Goal: Task Accomplishment & Management: Manage account settings

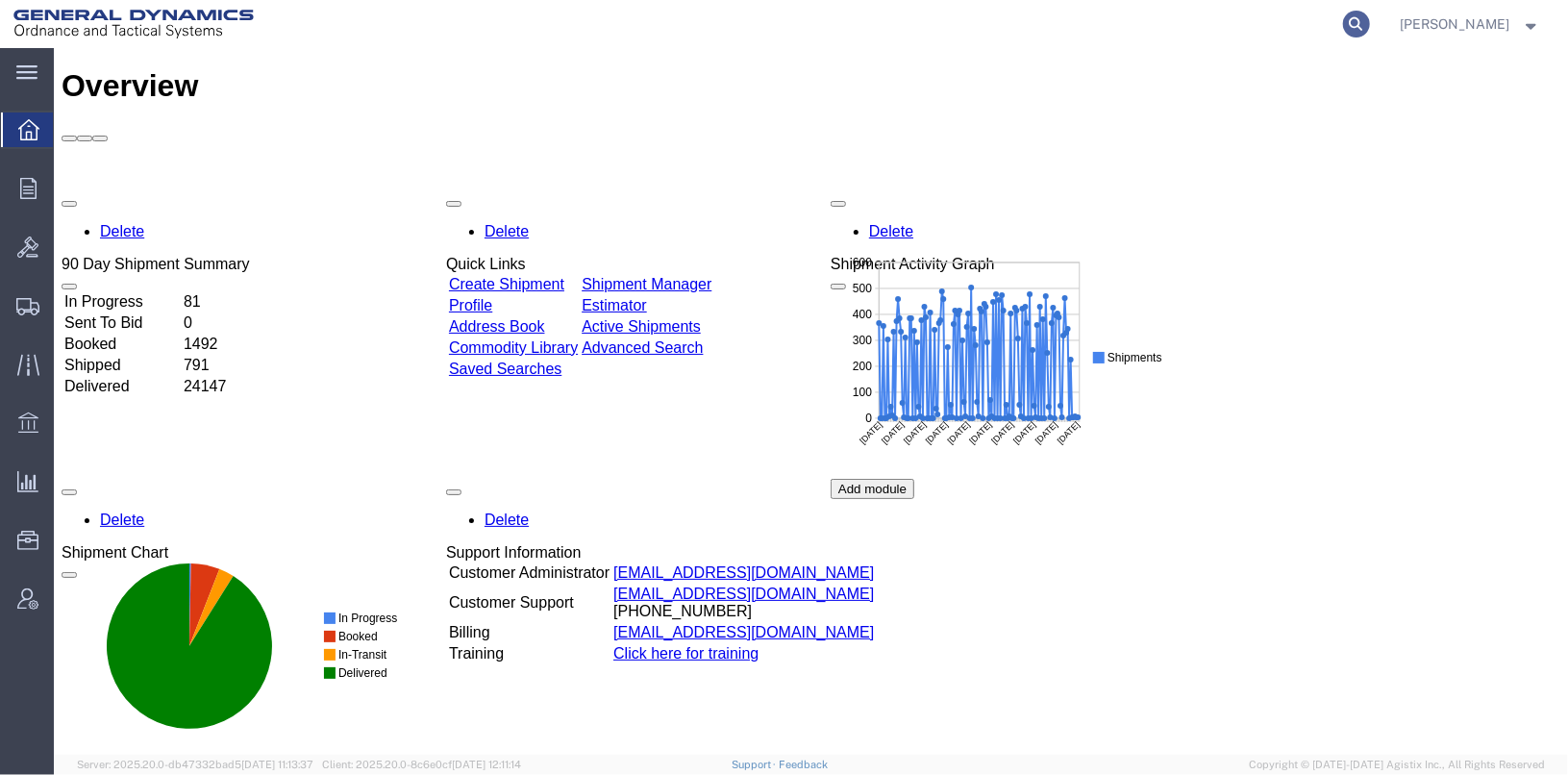
click at [1370, 21] on icon at bounding box center [1356, 24] width 27 height 27
type input "25405"
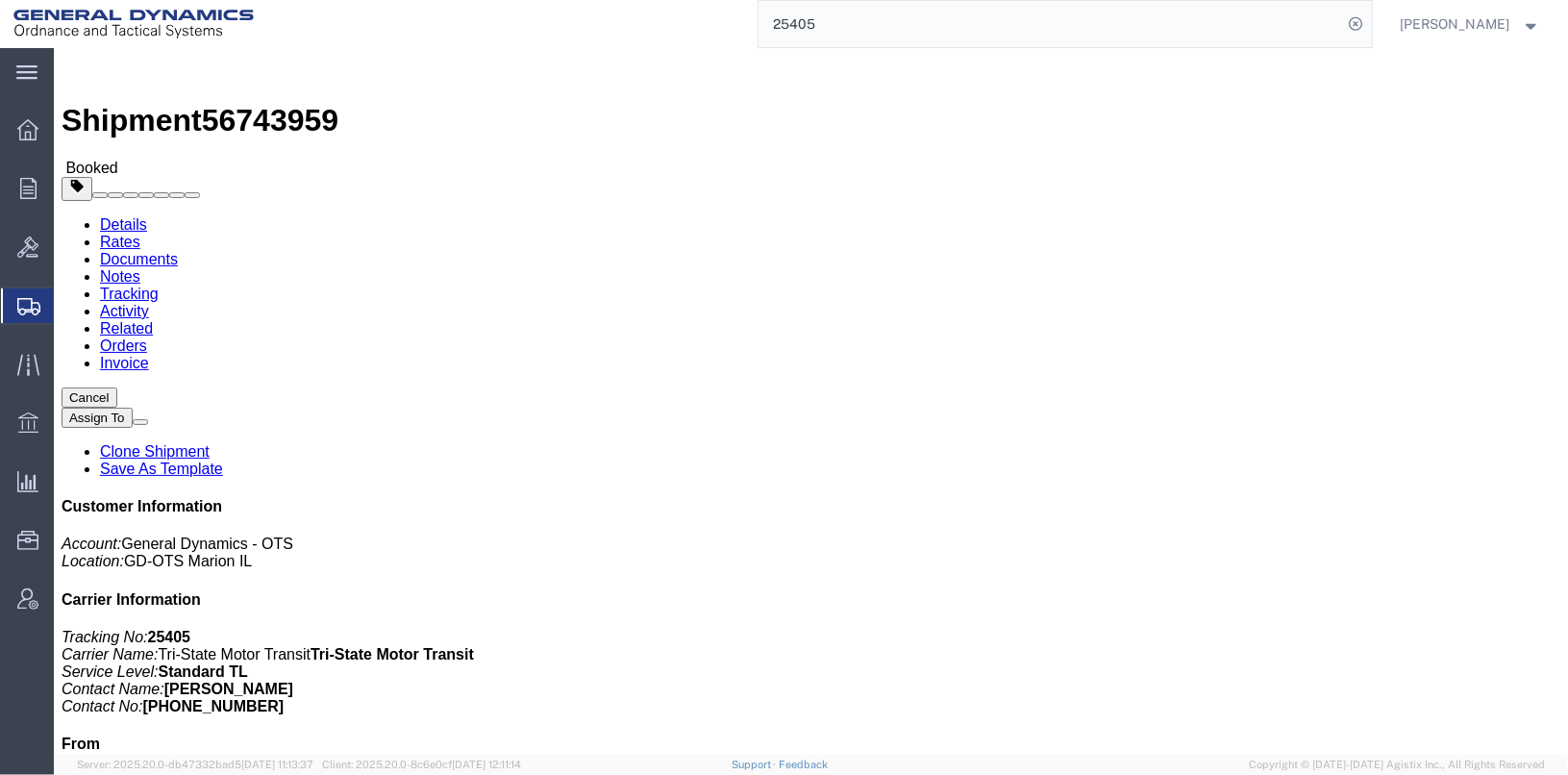
click link "Clone Shipment"
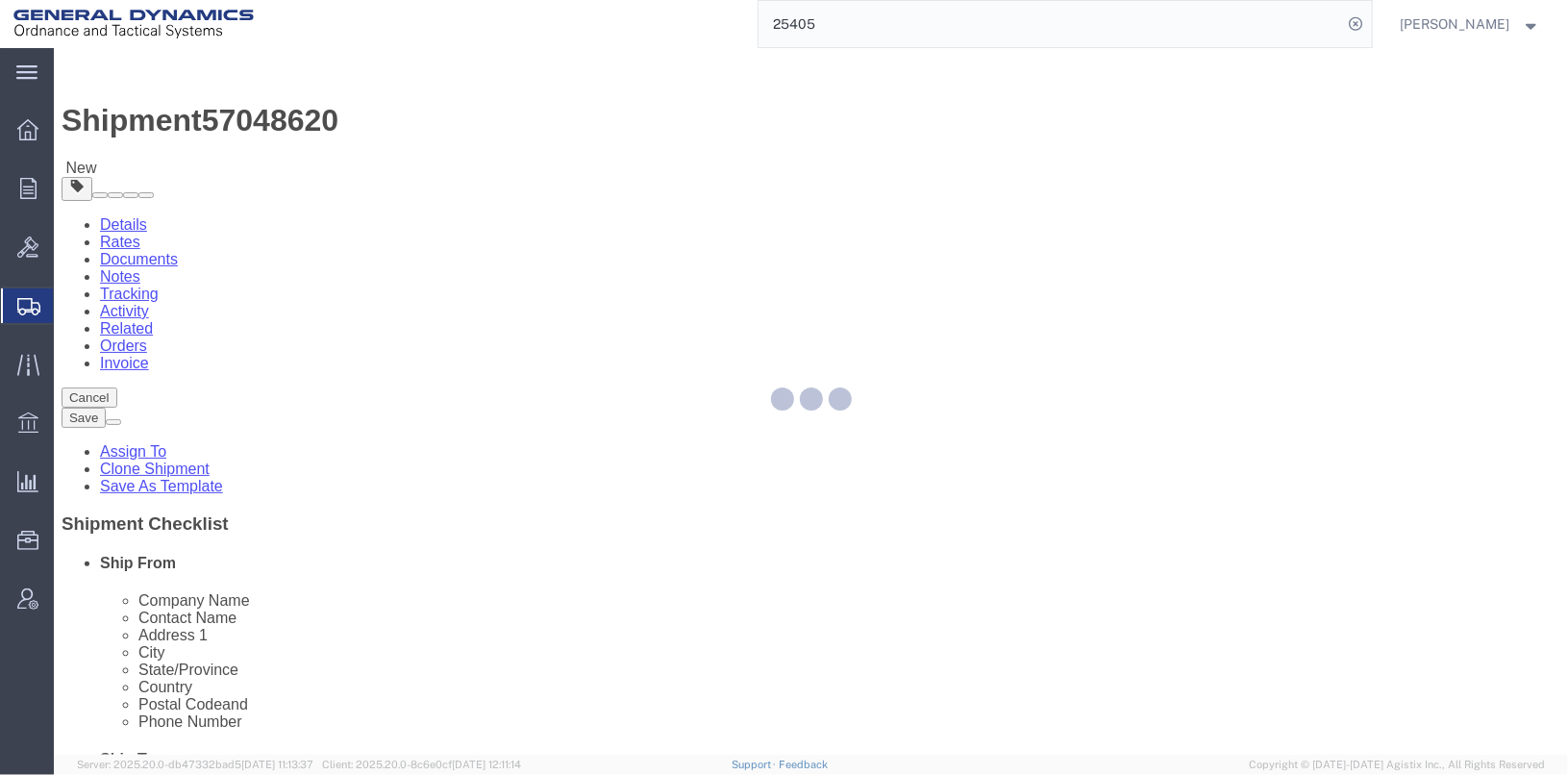
select select
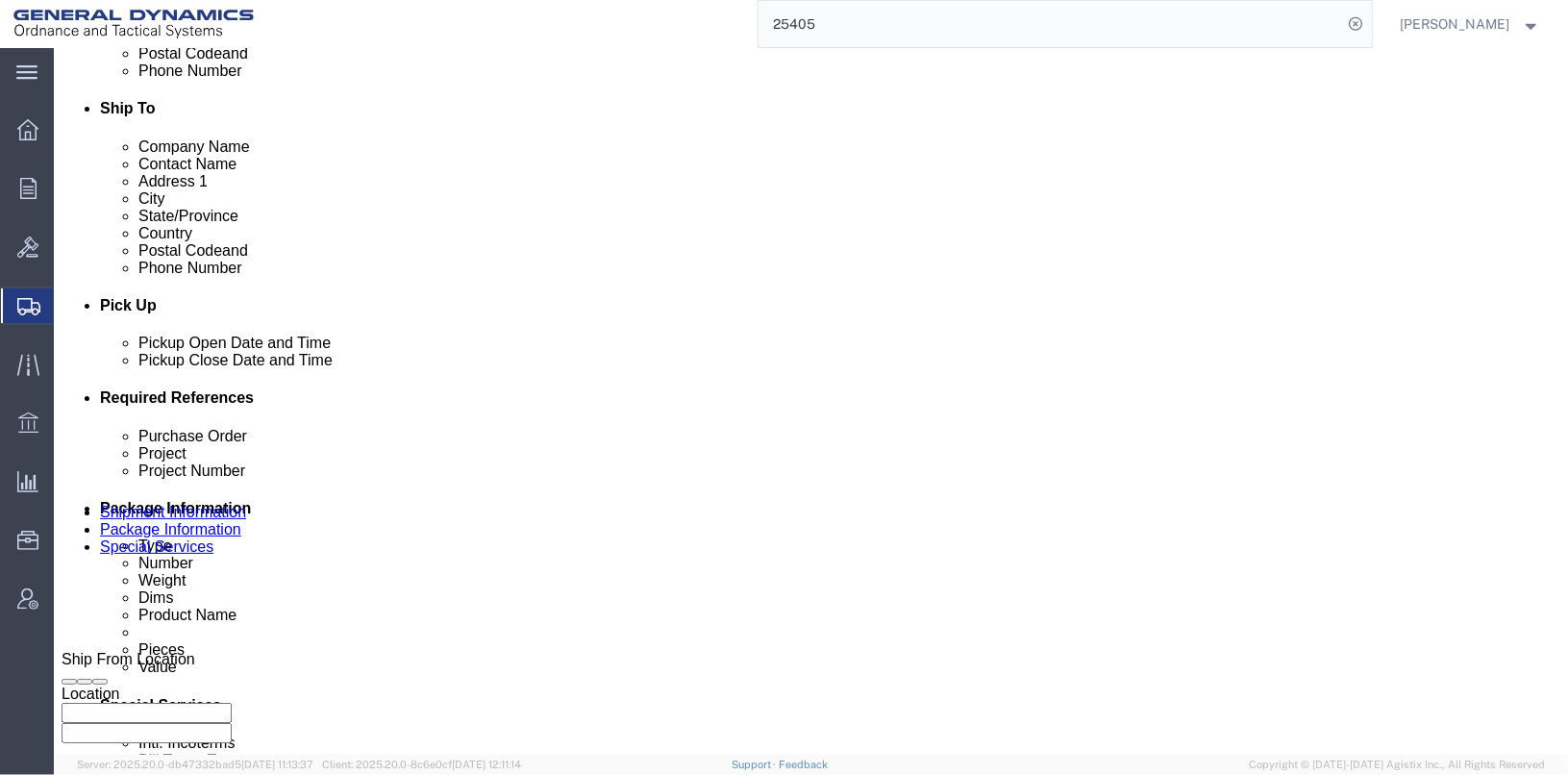
scroll to position [673, 0]
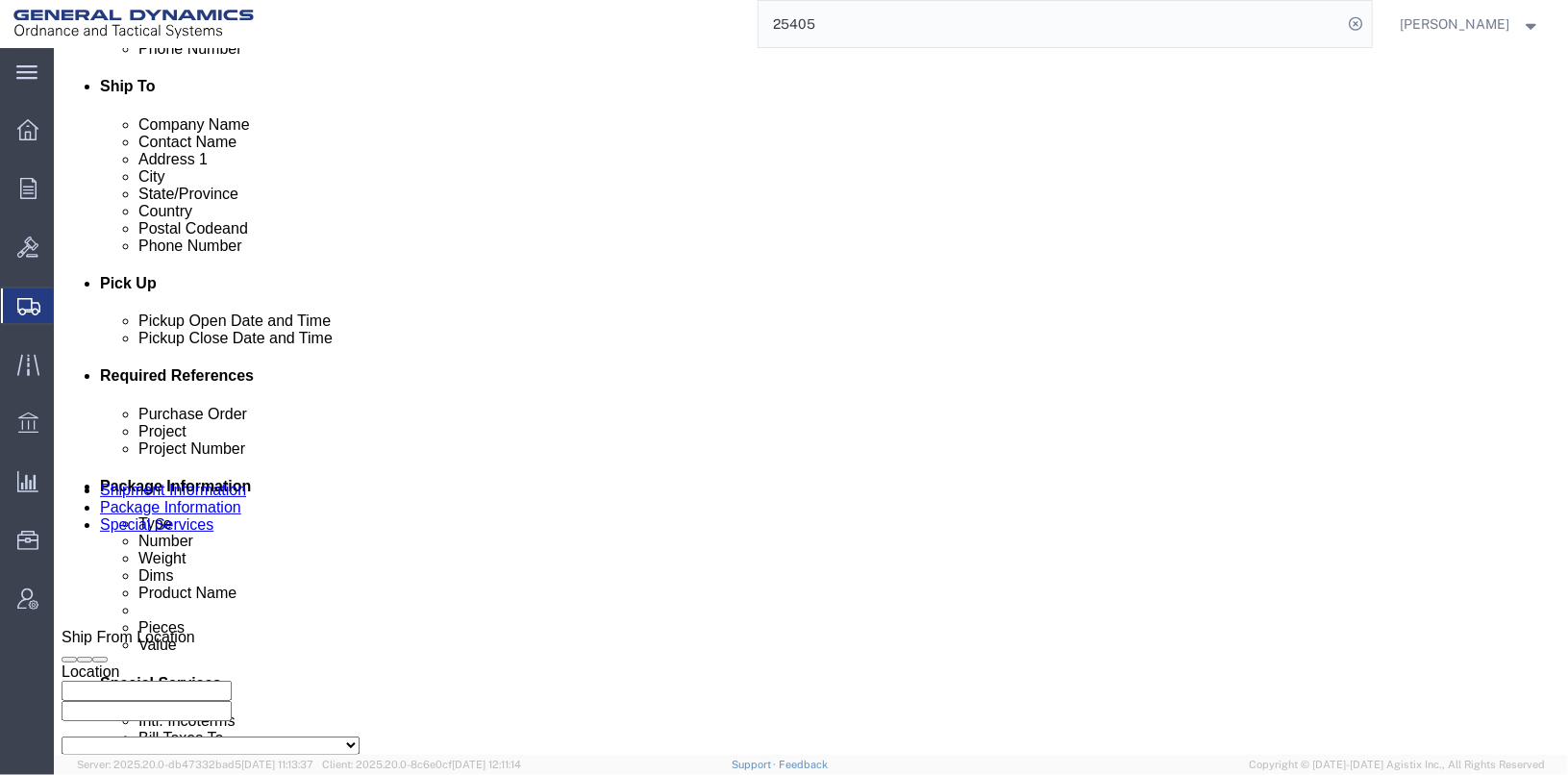
click div "[DATE] 1:49 PM"
click input "1:49 PM"
type input "2:49 PM"
click button "Apply"
click icon "button"
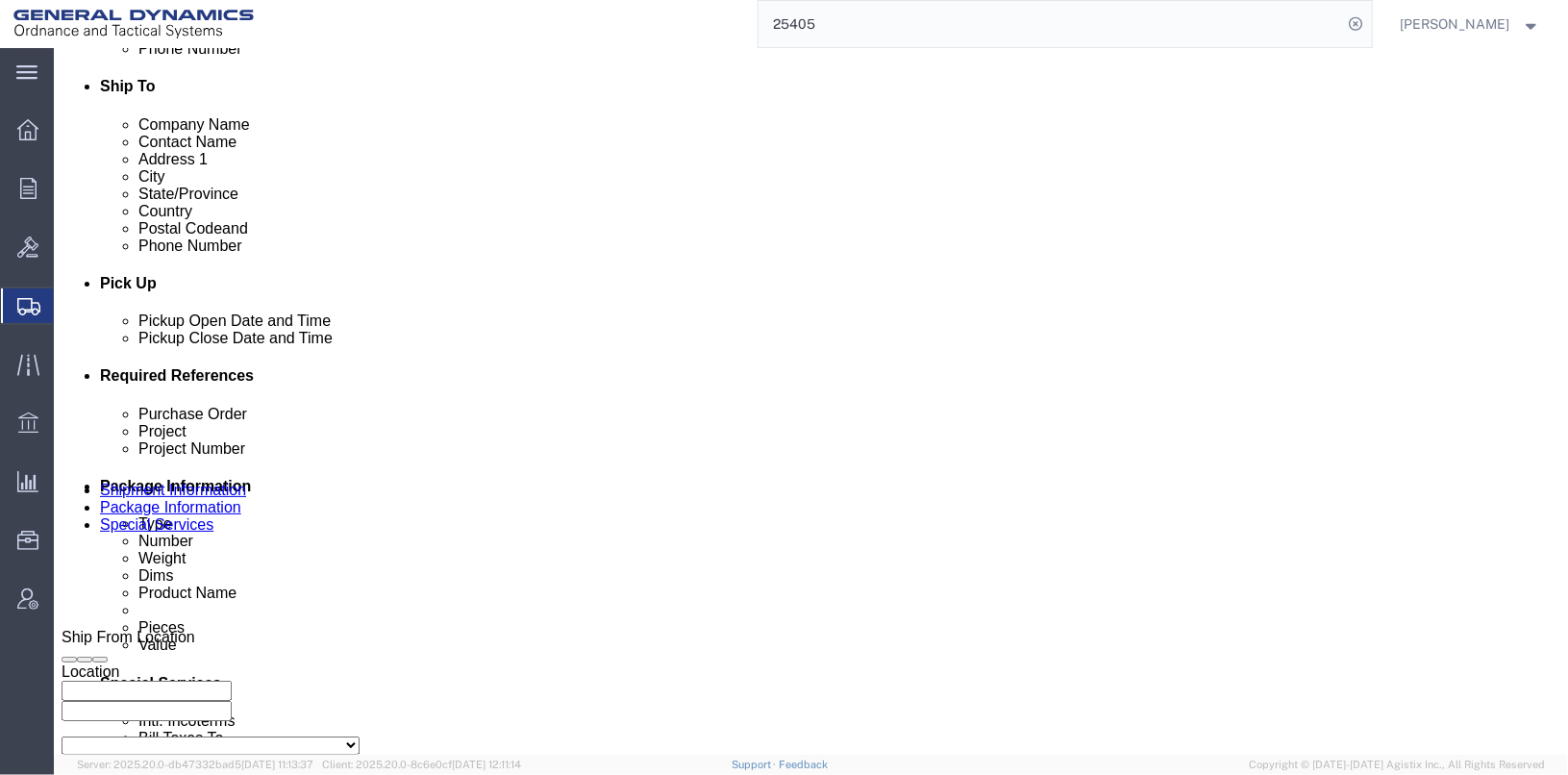
click icon "button"
click input "25405"
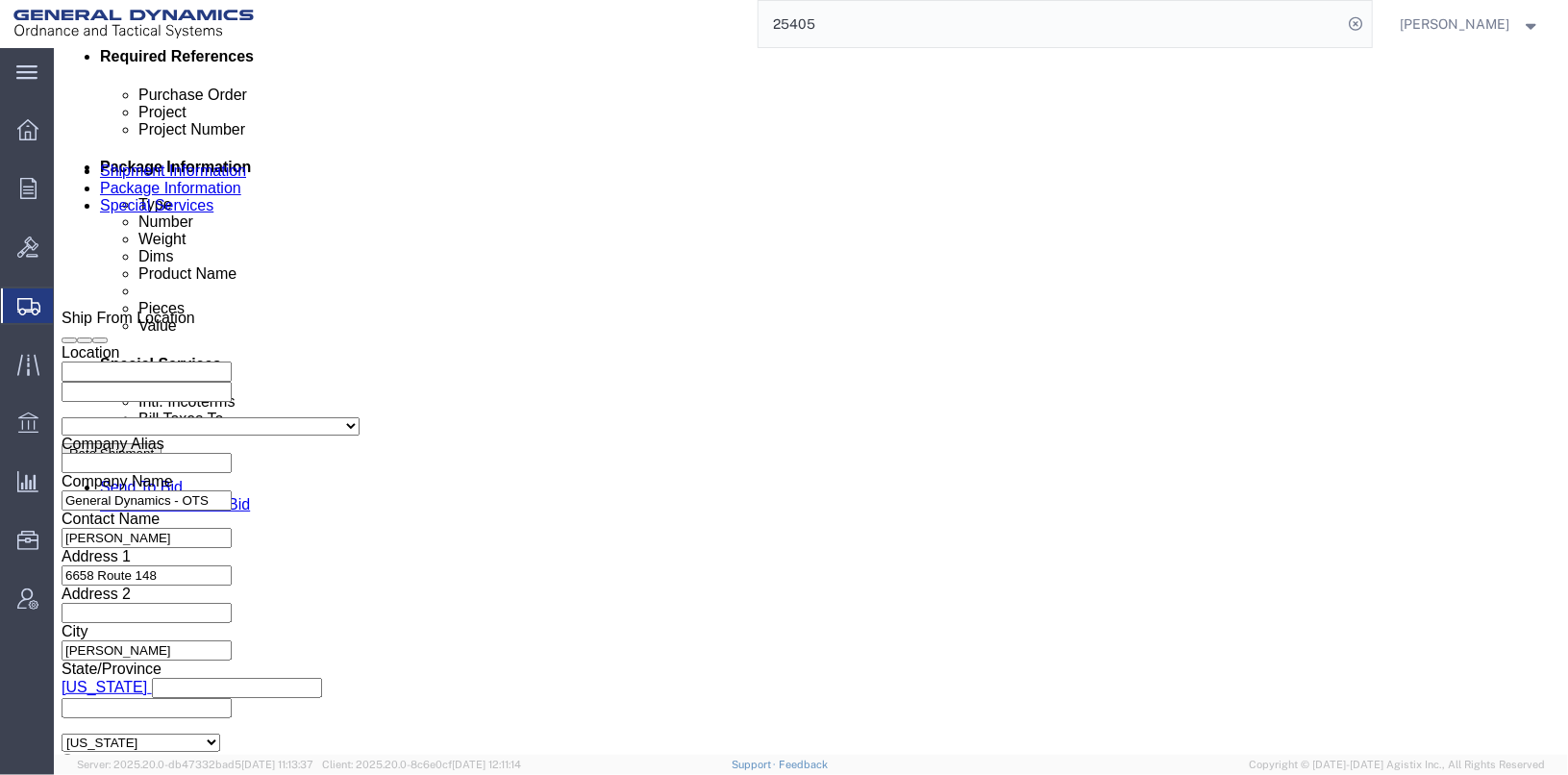
type input "25447"
click select "Select Air Less than Truckload Multi-Leg Ocean Freight Rail Small Parcel Truckl…"
select select "LTL"
click select "Select Air Less than Truckload Multi-Leg Ocean Freight Rail Small Parcel Truckl…"
click button "Continue"
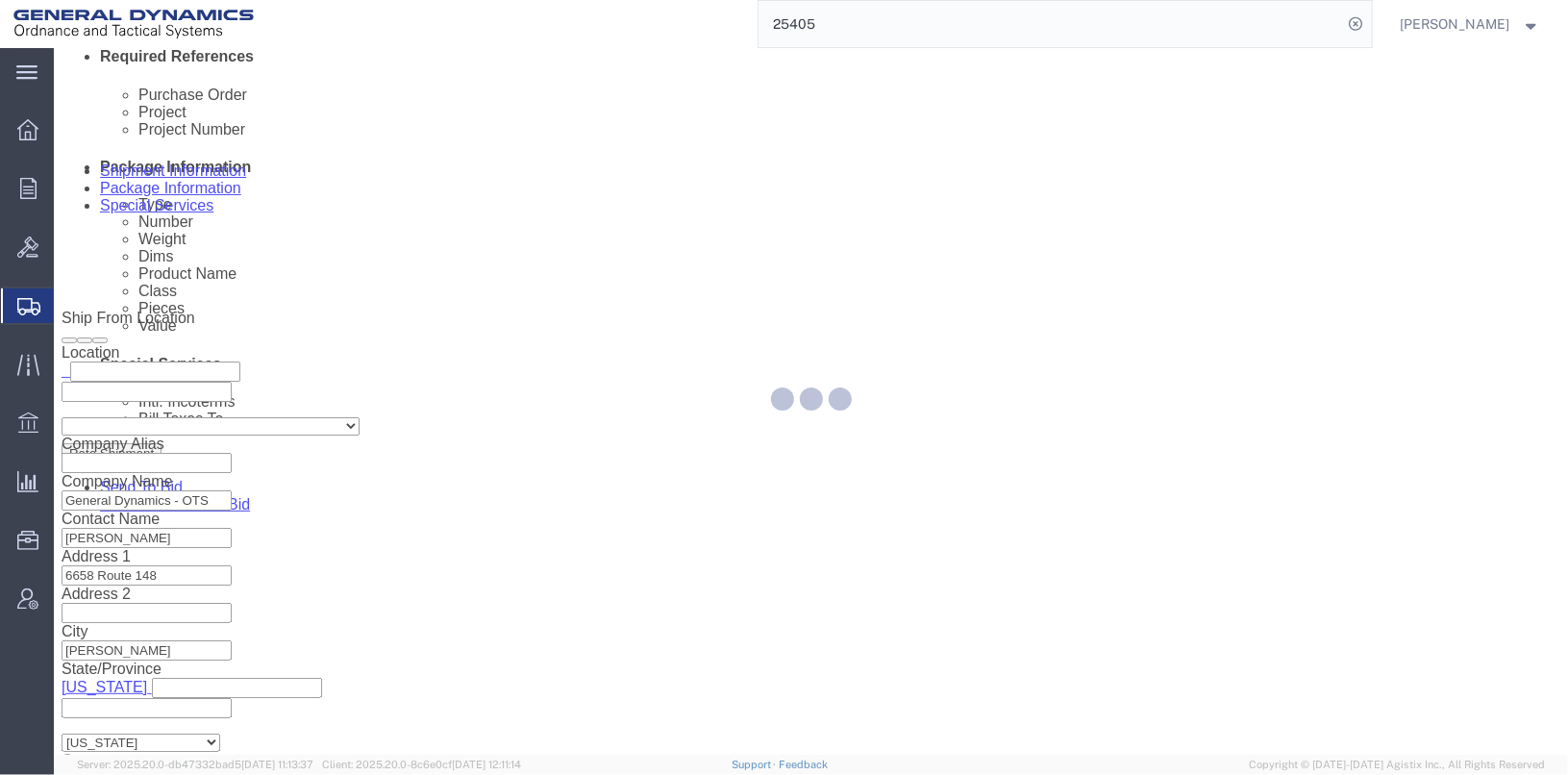
scroll to position [74, 0]
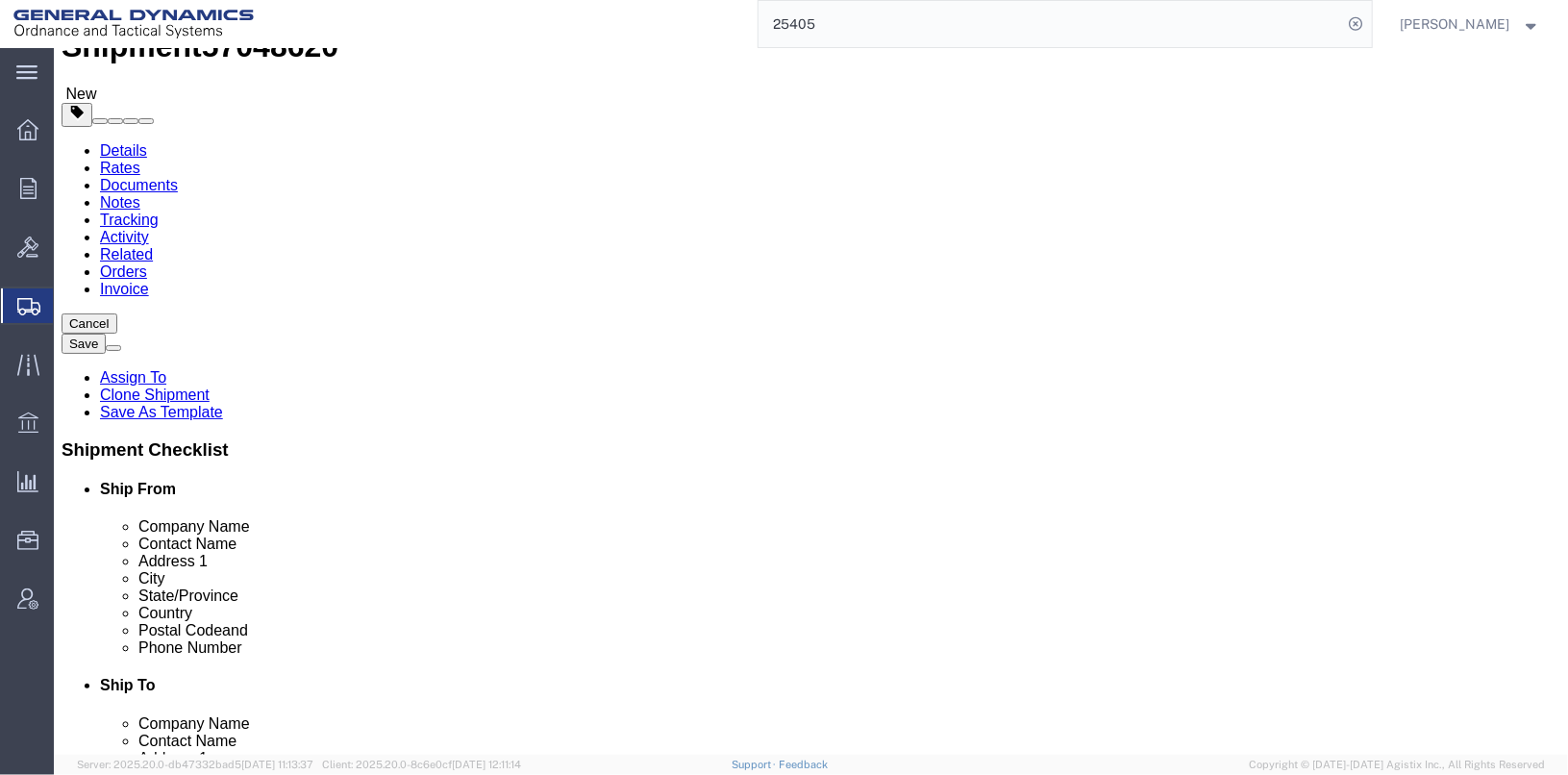
drag, startPoint x: 246, startPoint y: 373, endPoint x: 172, endPoint y: 353, distance: 76.7
click div "Number 78"
type input "1"
click div "Please fix the following errors Ship From Location Location My Profile Location…"
click input "30.00"
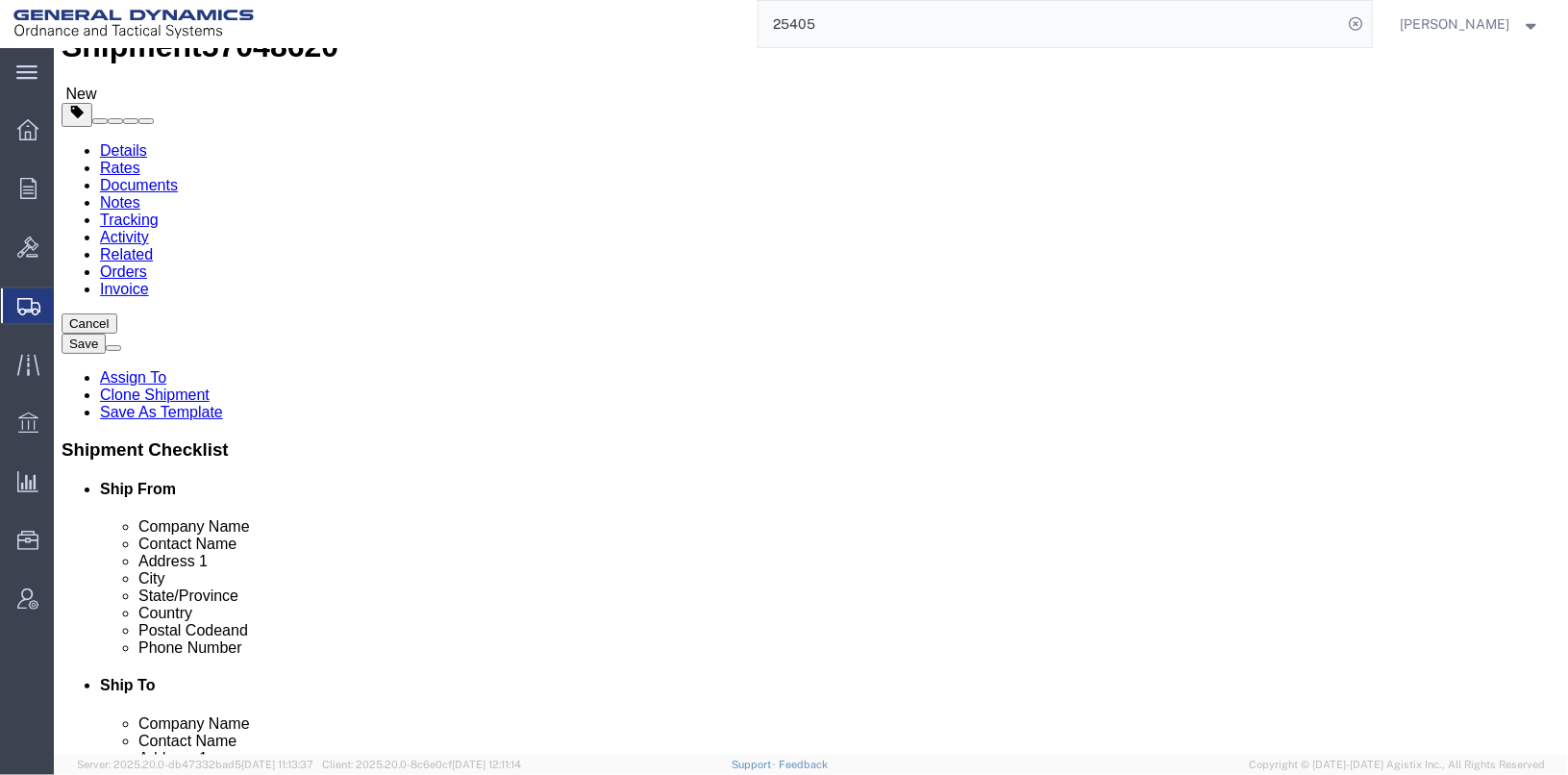
type input "48.00"
type input "40"
type input "60"
click dl "Pieces: 624.00 Each Total value: 100.00 USD"
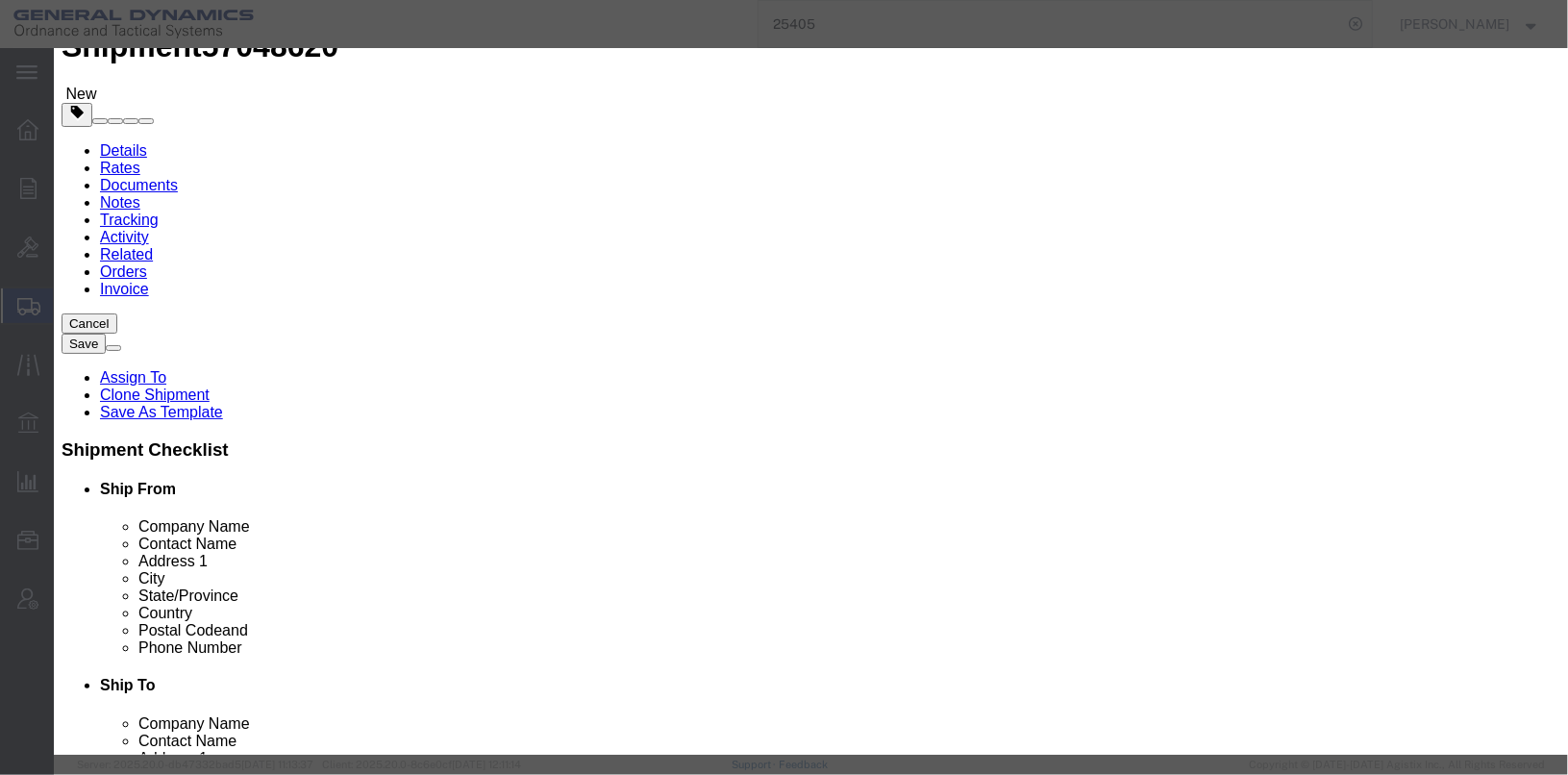
drag, startPoint x: 477, startPoint y: 193, endPoint x: 389, endPoint y: 177, distance: 89.4
click div "Pieces 624.00 Select Bag Barrels 100Board Feet Bottle Box Blister Pack Carats C…"
type input "2"
click div "Commodity library Product Name EMPTY FIBERBOARD DRUMS Pieces 2 Select Bag Barre…"
drag, startPoint x: 457, startPoint y: 213, endPoint x: 316, endPoint y: 198, distance: 141.8
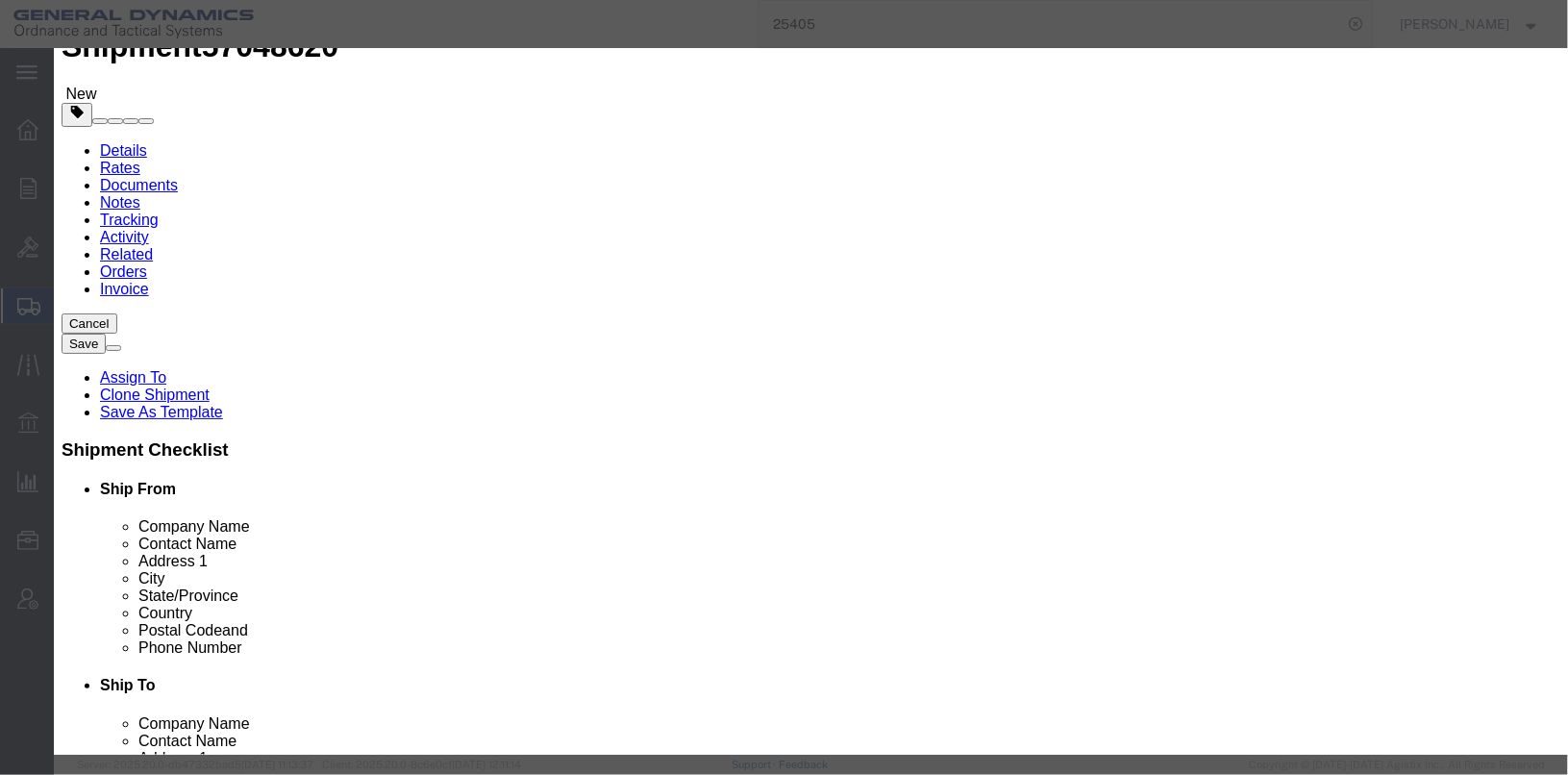
click div "Product Name EMPTY FIBERBOARD DRUMS Pieces 2 Select Bag Barrels 100Board Feet B…"
type input "25"
click textarea "624 - EMPTY PROPELLANT DRUMS ON PALLETS 78 PALLETS @ 8 DRUMS/PLT"
drag, startPoint x: 1161, startPoint y: 167, endPoint x: 935, endPoint y: 167, distance: 226.0
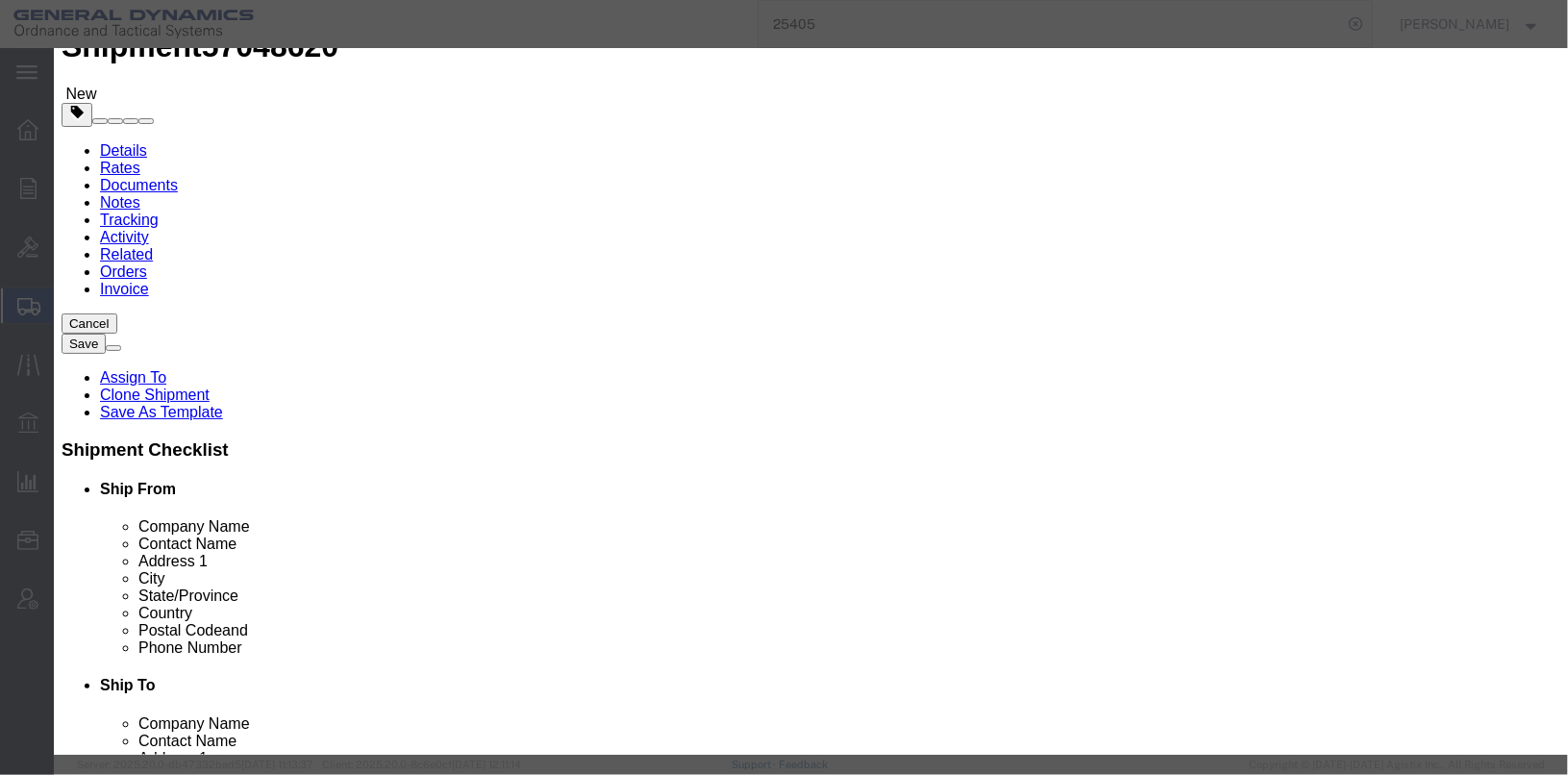
click textarea "624 - EMPTY PROPELLANT DRUMS ON PALLETS 78 PALLETS @ 8 DRUMS/PLT"
type textarea "2 - EMPTY PROPELLANT DRUMS ON PALLET"
click div "Commodity library"
click button "Save & Close"
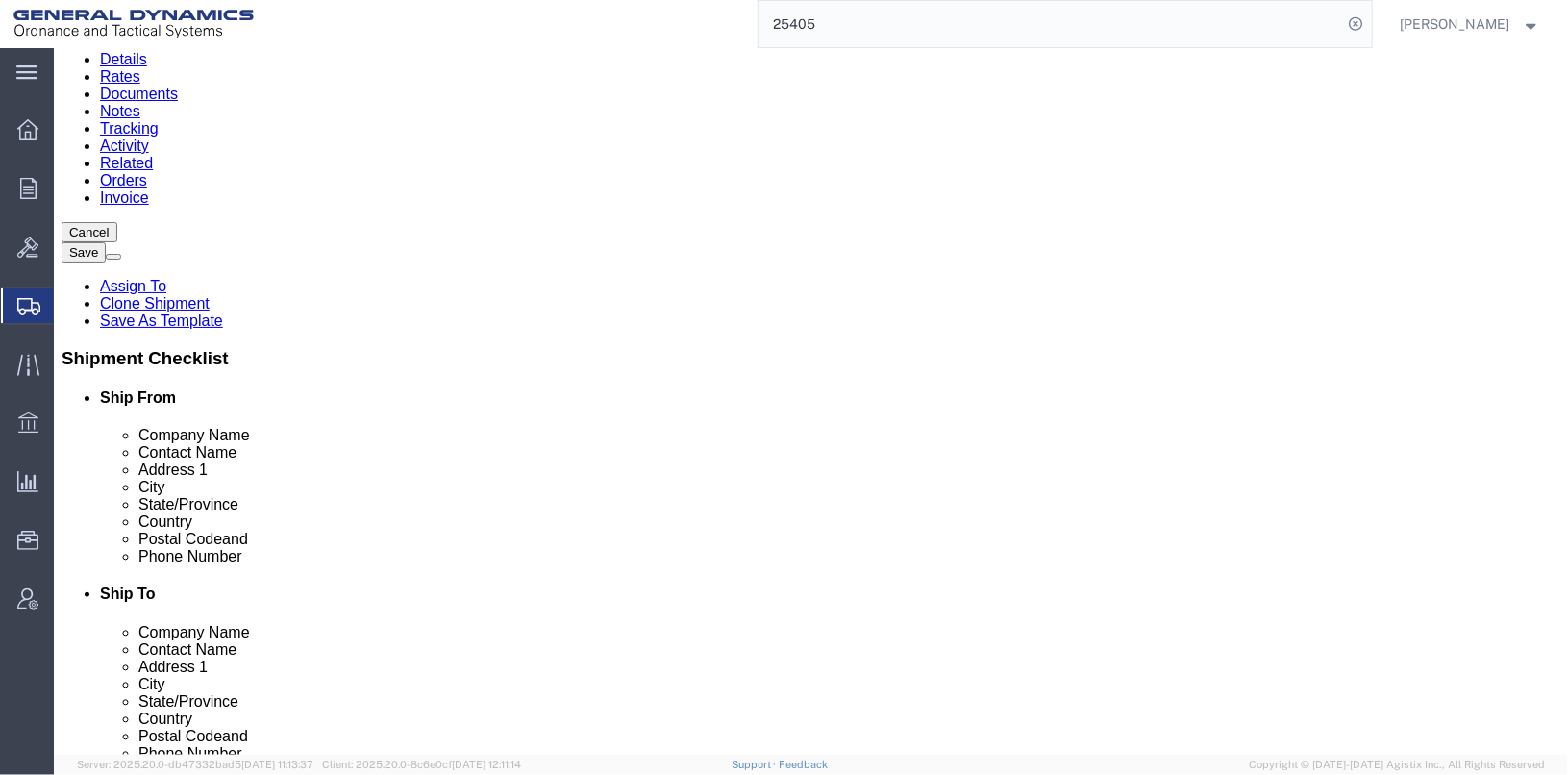
scroll to position [165, 0]
click button "Continue"
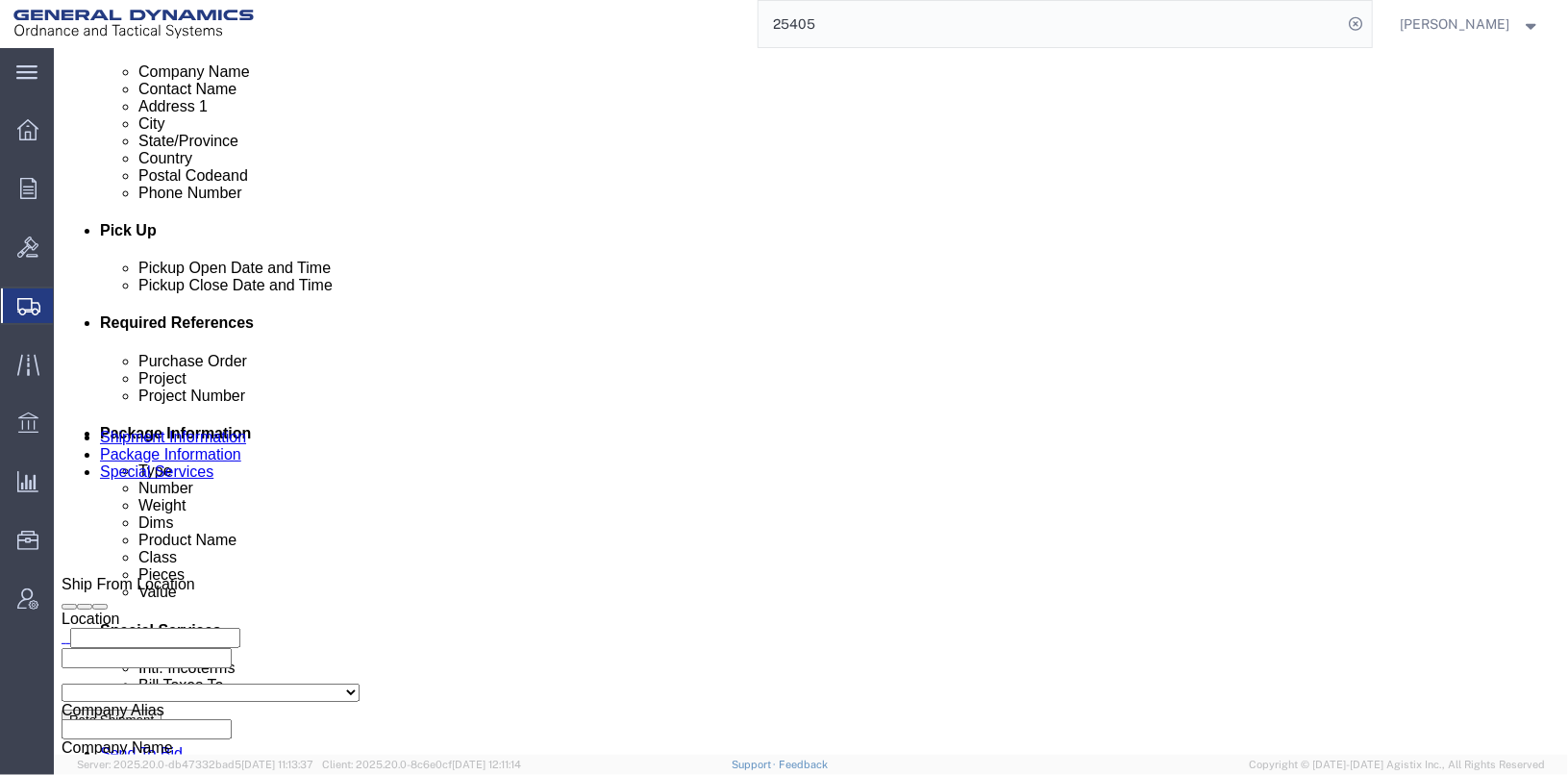
scroll to position [743, 0]
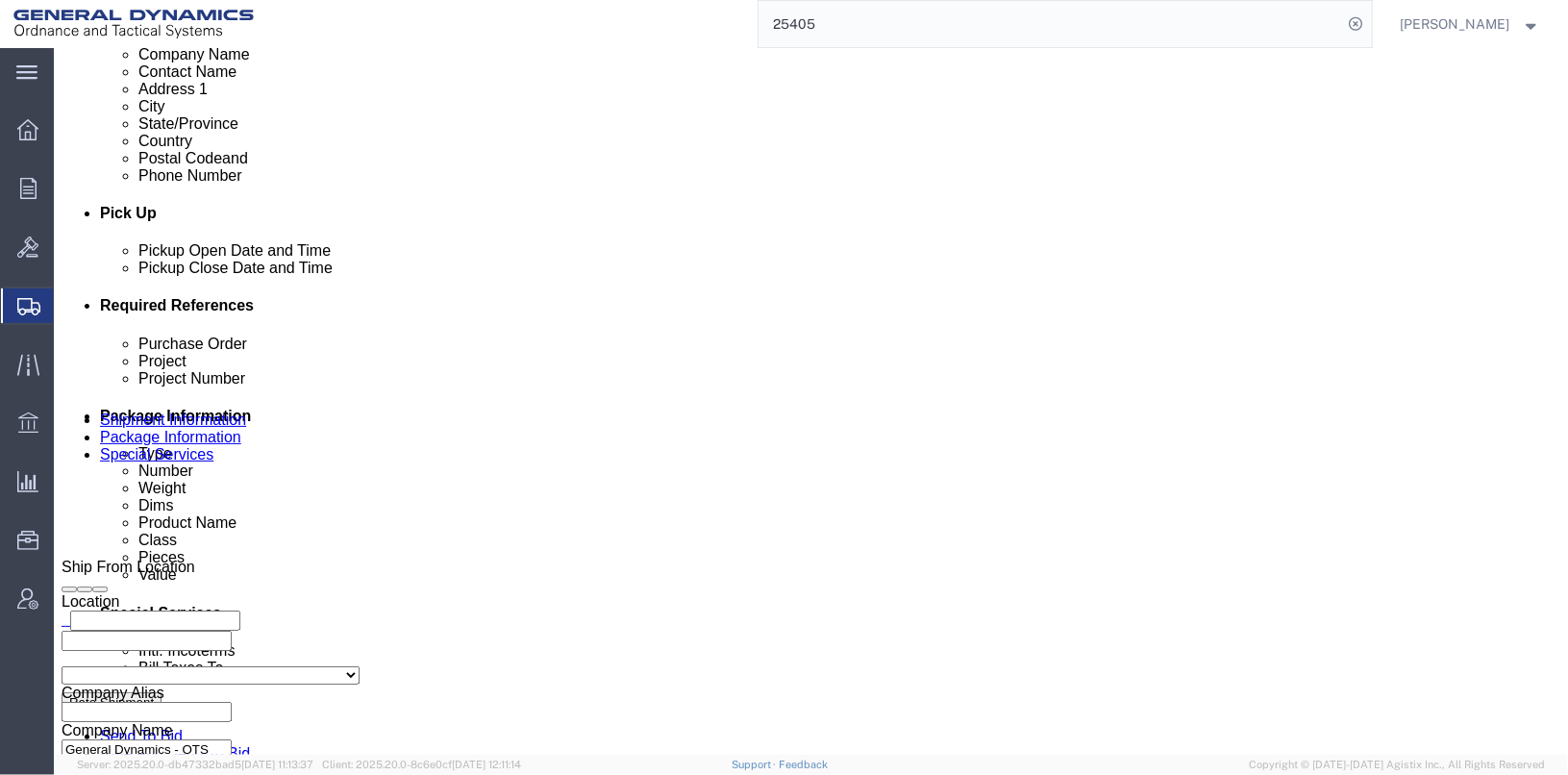
click select "Select Recipient Account Sender/Shipper Third Party Account"
click div "Billing Location Select Select My Profile Location GD-OTS [GEOGRAPHIC_DATA] (Co…"
click button "Save"
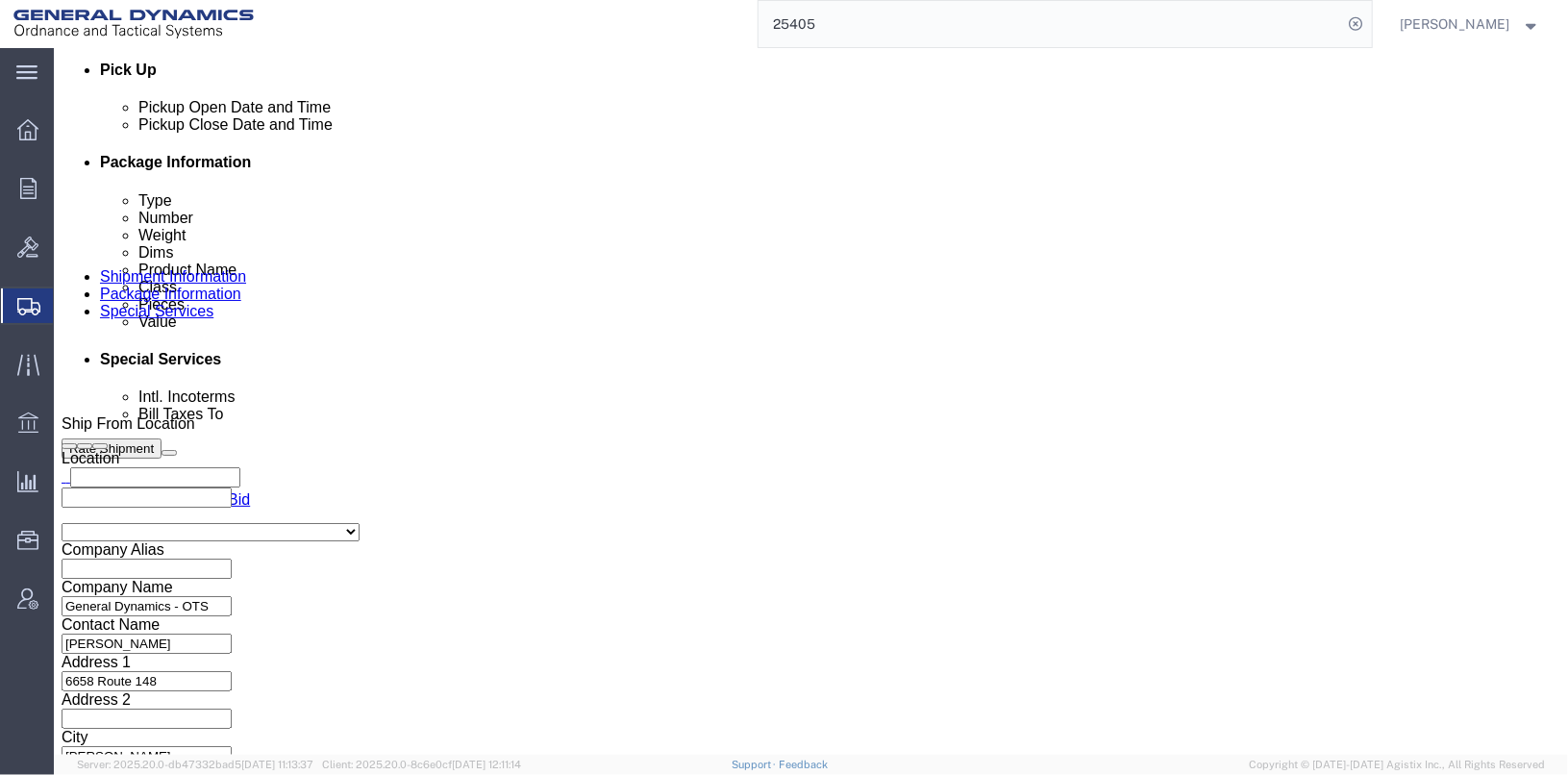
scroll to position [934, 0]
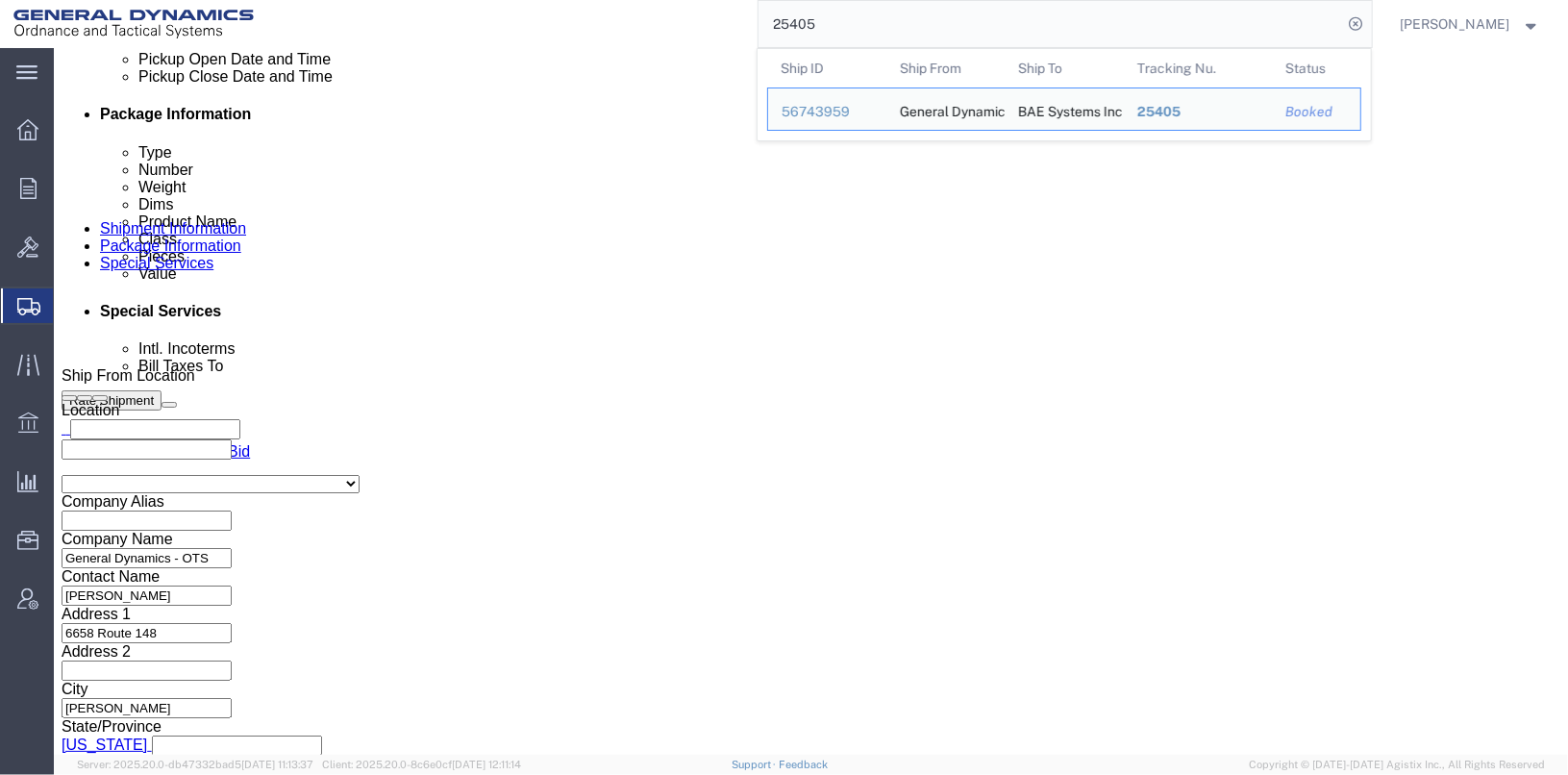
drag, startPoint x: 759, startPoint y: 28, endPoint x: 723, endPoint y: 31, distance: 36.1
click at [723, 31] on div "25405 Ship ID Ship From Ship To Tracking Nu. Status Ship ID 56743959 Ship From …" at bounding box center [820, 24] width 1106 height 48
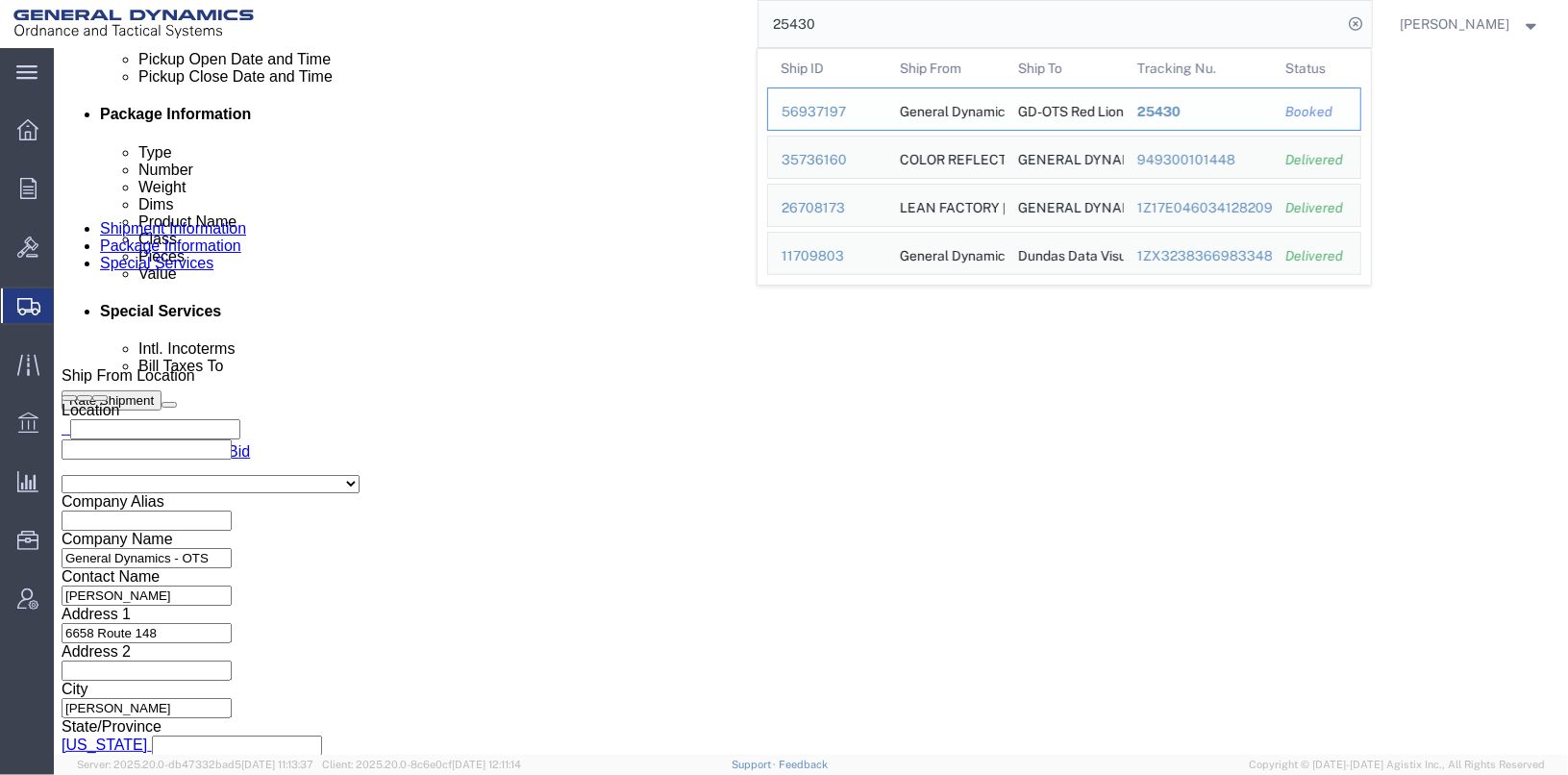
click at [822, 114] on div "56937197" at bounding box center [828, 112] width 91 height 20
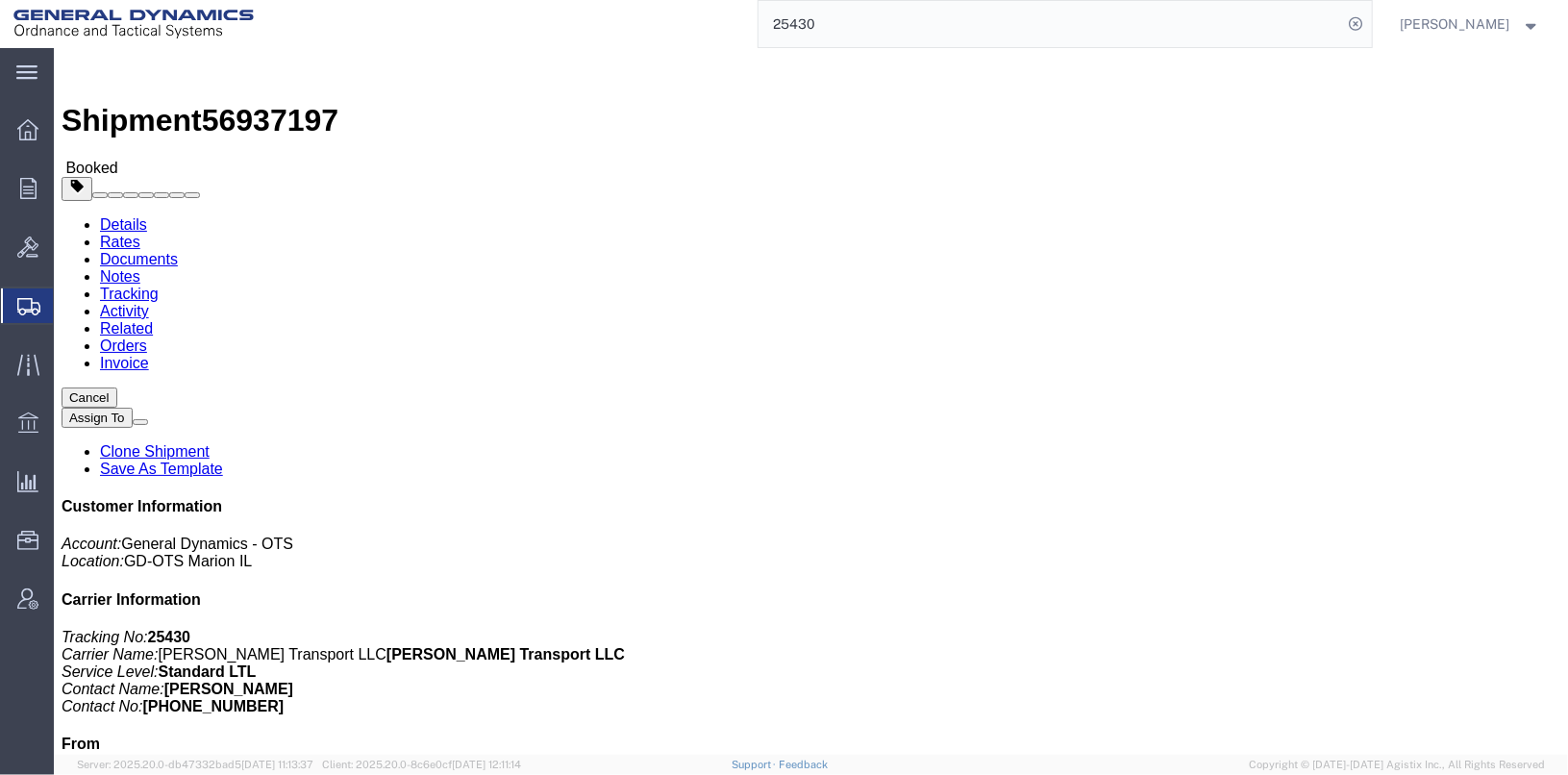
scroll to position [95, 0]
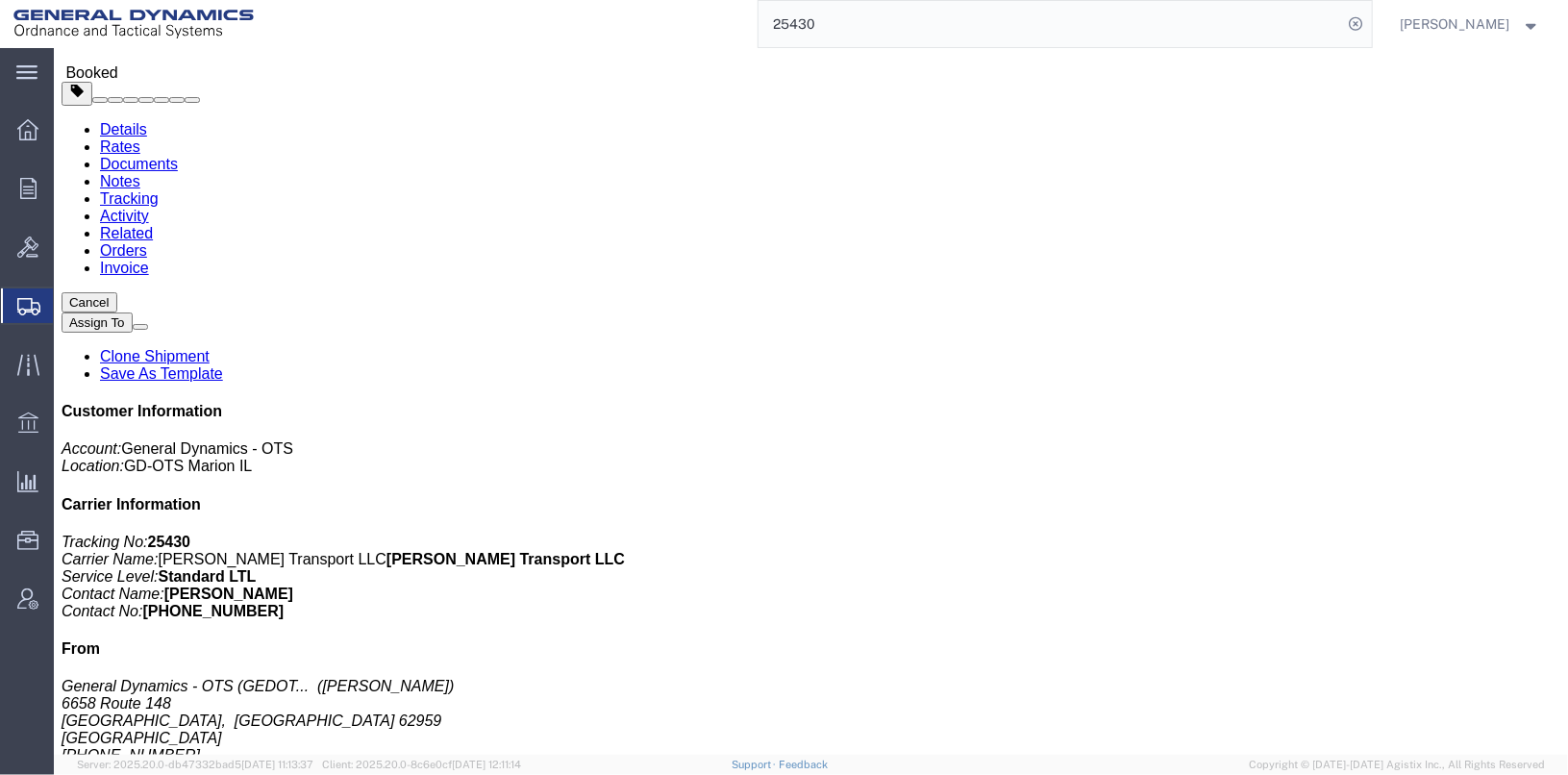
click at [871, 21] on input "25430" at bounding box center [1050, 24] width 584 height 46
type input "25436"
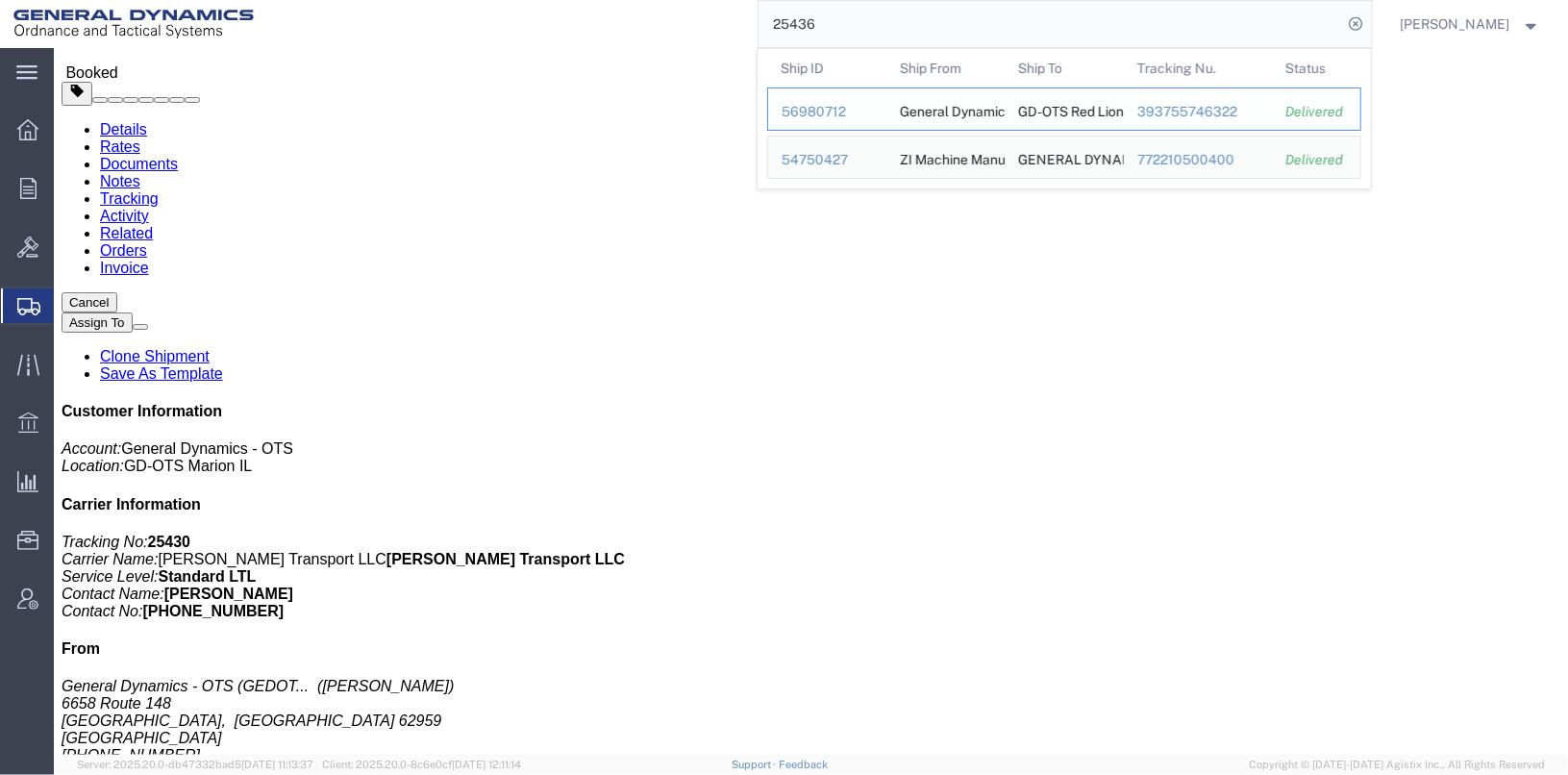
click at [820, 119] on div "56980712" at bounding box center [828, 112] width 91 height 20
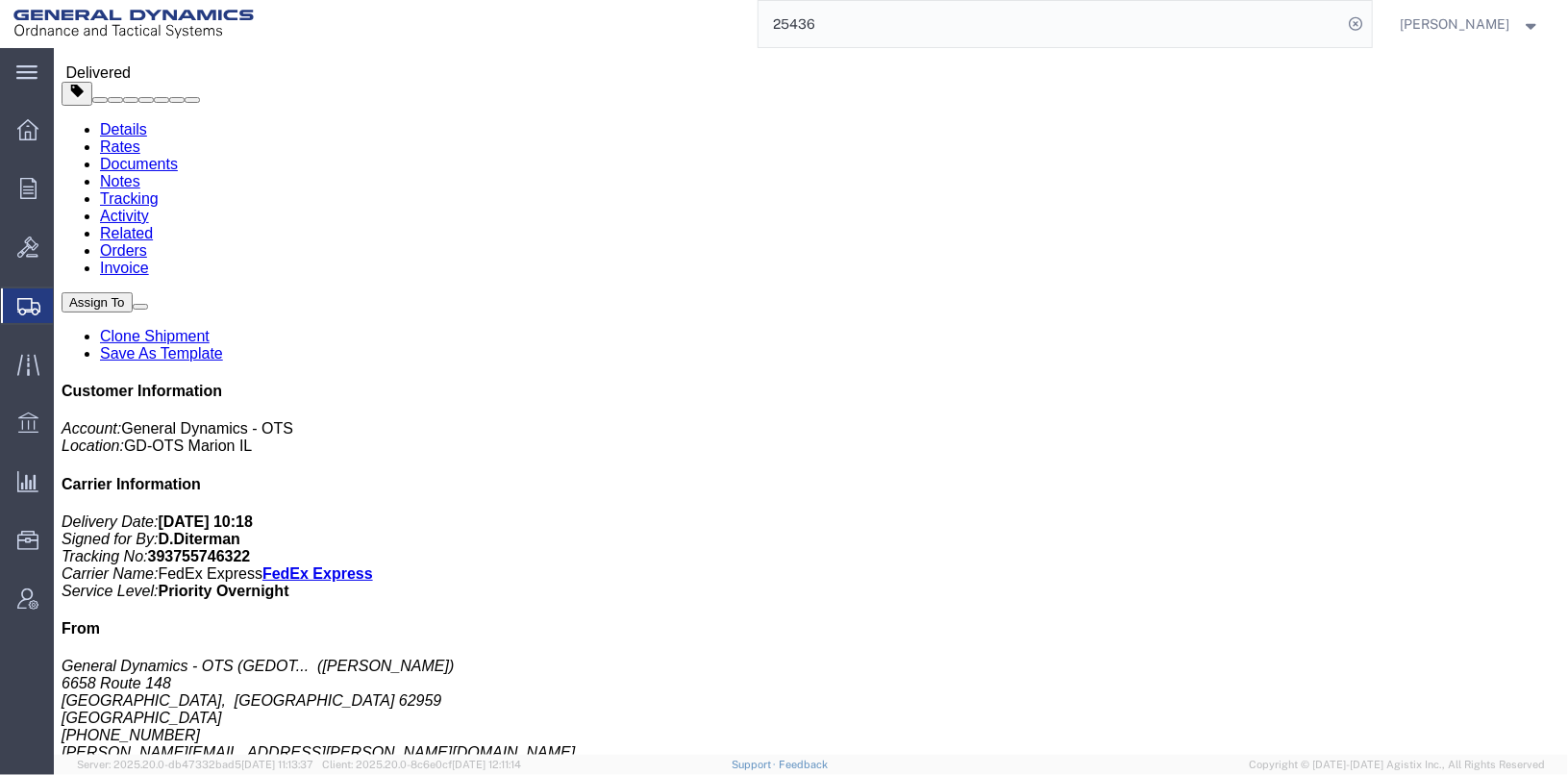
click link "Clone Shipment"
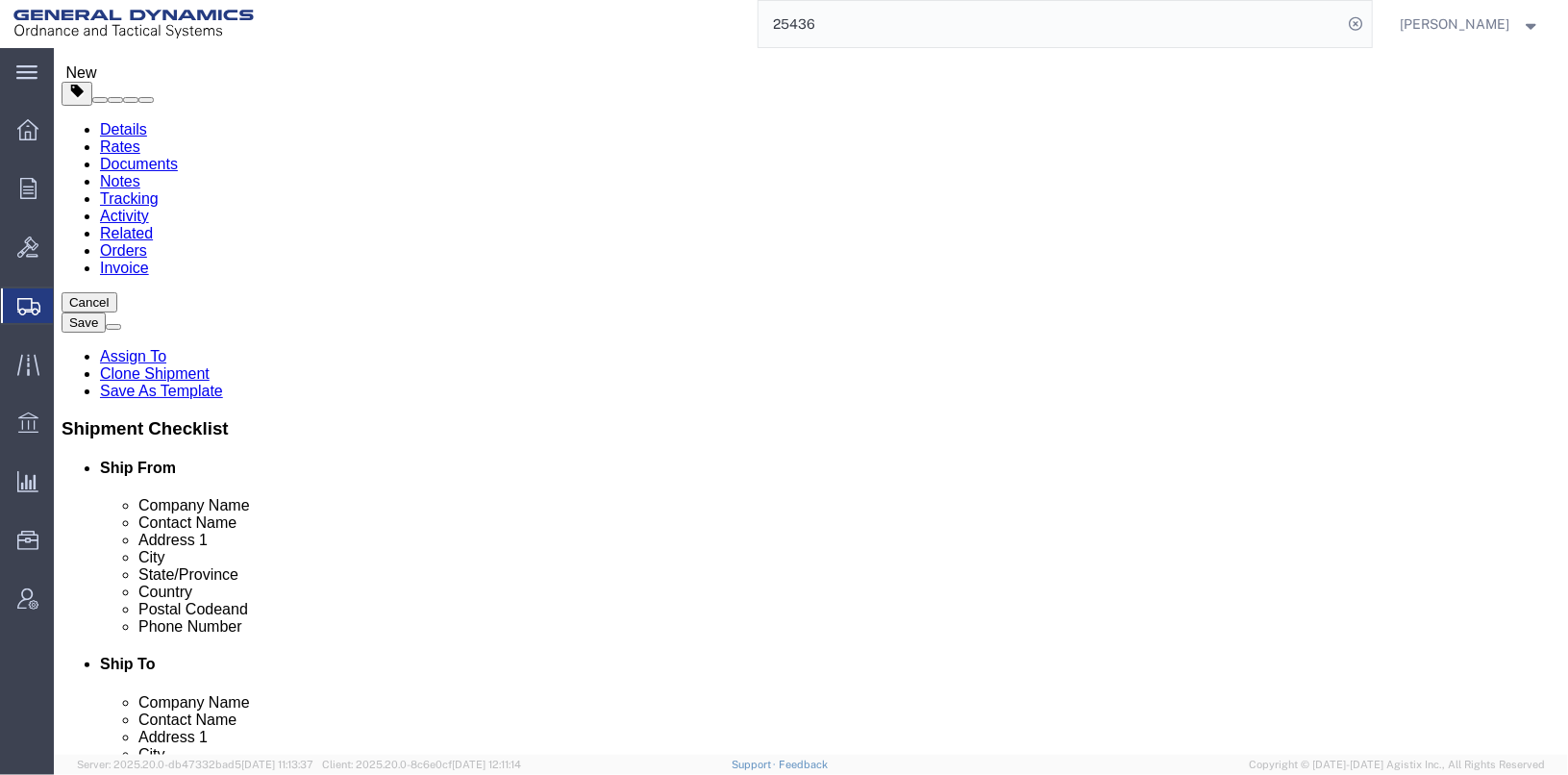
drag, startPoint x: 970, startPoint y: 293, endPoint x: 783, endPoint y: 293, distance: 187.0
click input "[PERSON_NAME] / [PERSON_NAME]"
type input "[PERSON_NAME]"
click div "Ship To Location Location Select Select My Profile Location [GEOGRAPHIC_DATA]-O…"
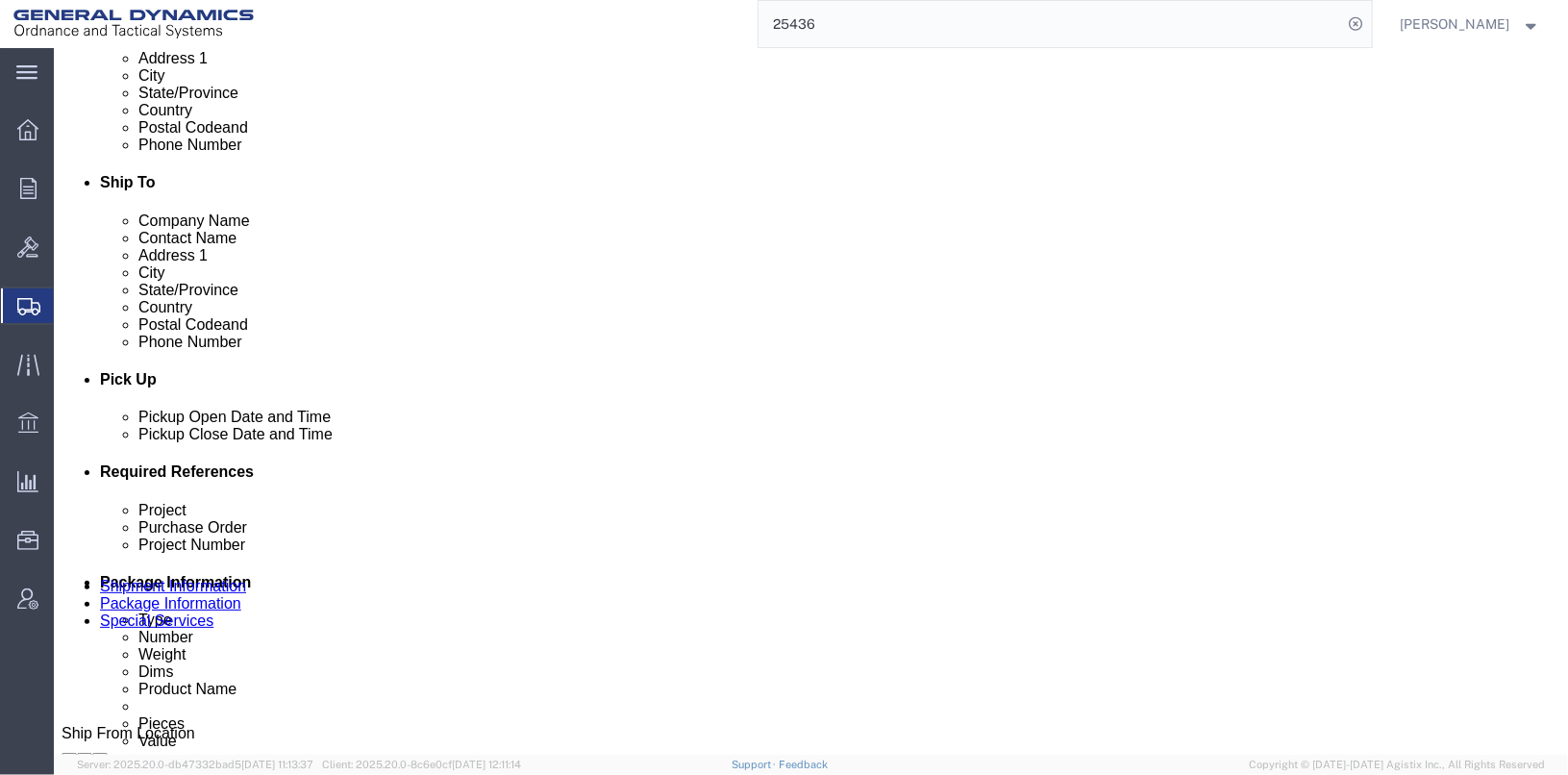
scroll to position [673, 0]
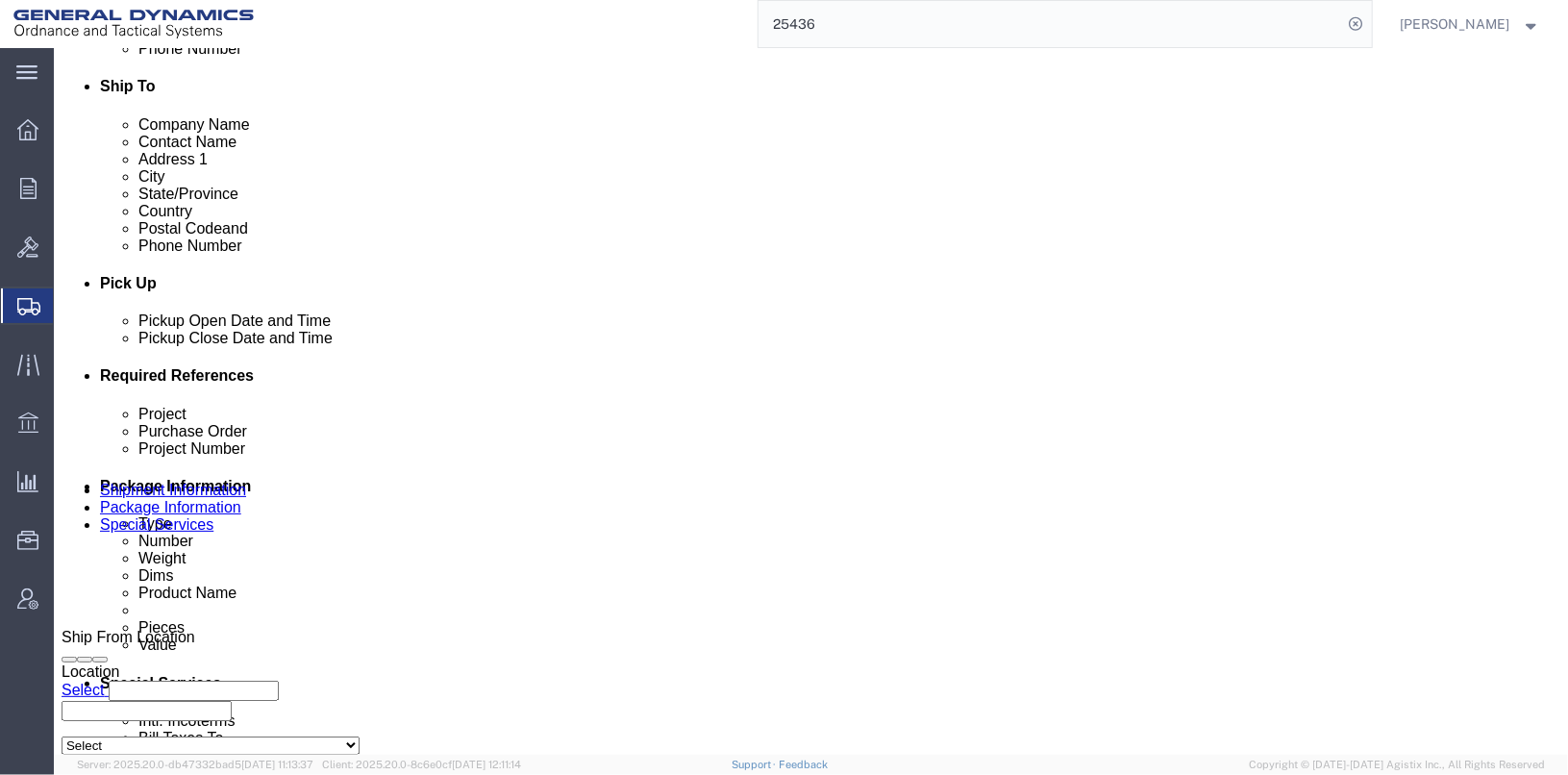
click div "[DATE] 4:00 PM"
click input "4:00 PM"
type input "3:00 PM"
click button "Apply"
click div "[DATE] 1:53 PM"
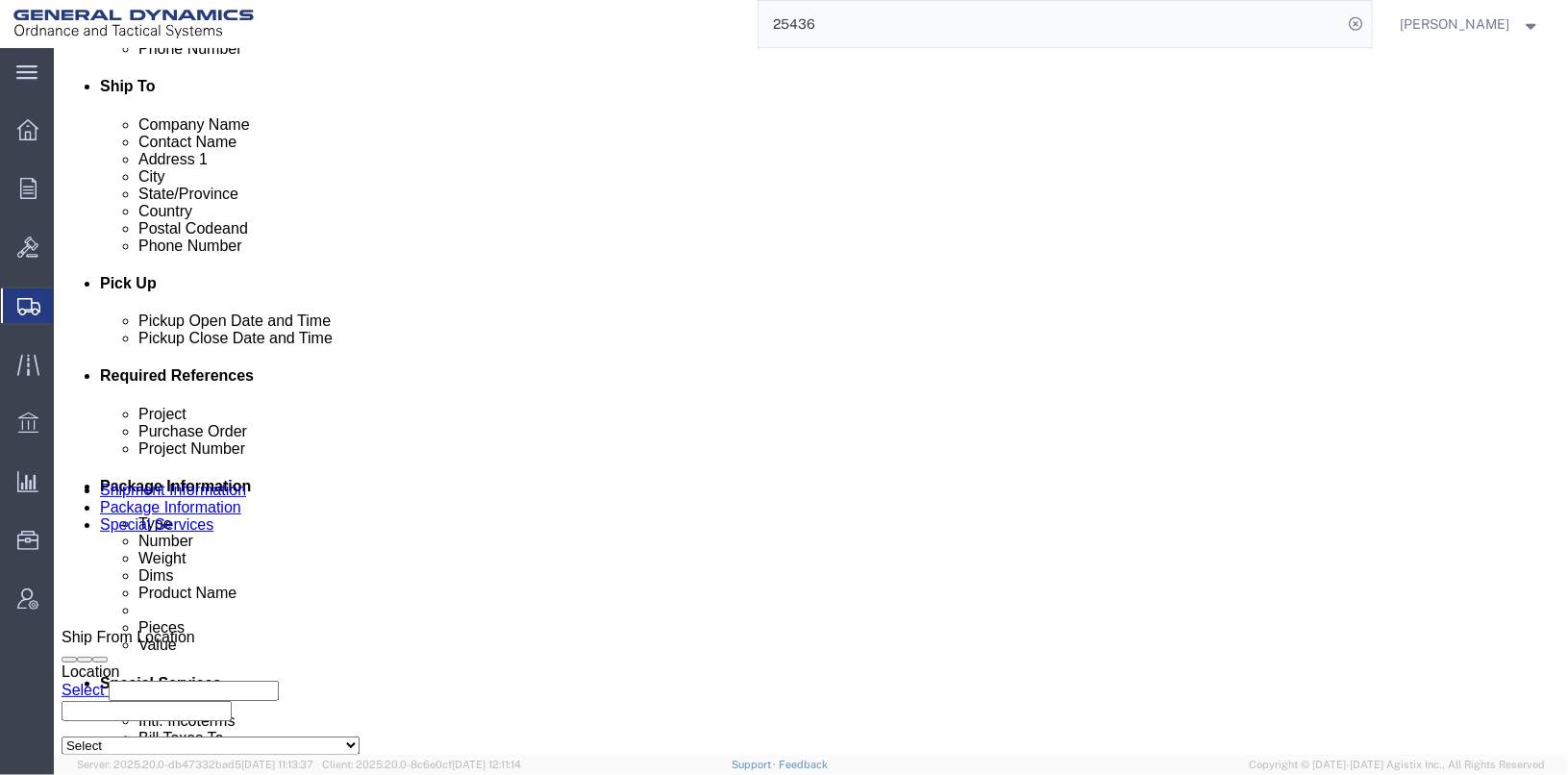
click input "1:53 PM"
click input "7:53 PM"
type input "7:53 AM"
click button "Apply"
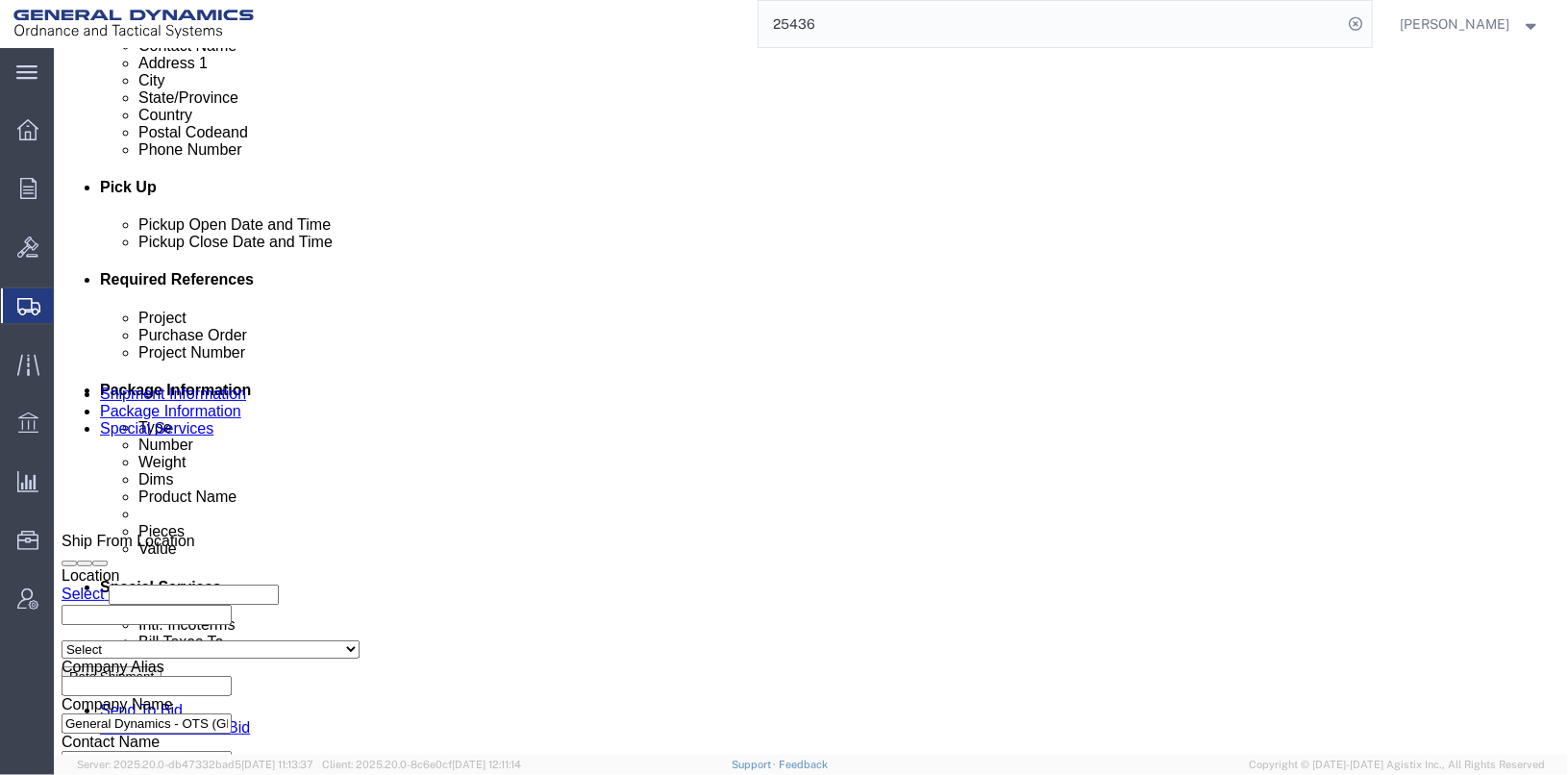
scroll to position [864, 0]
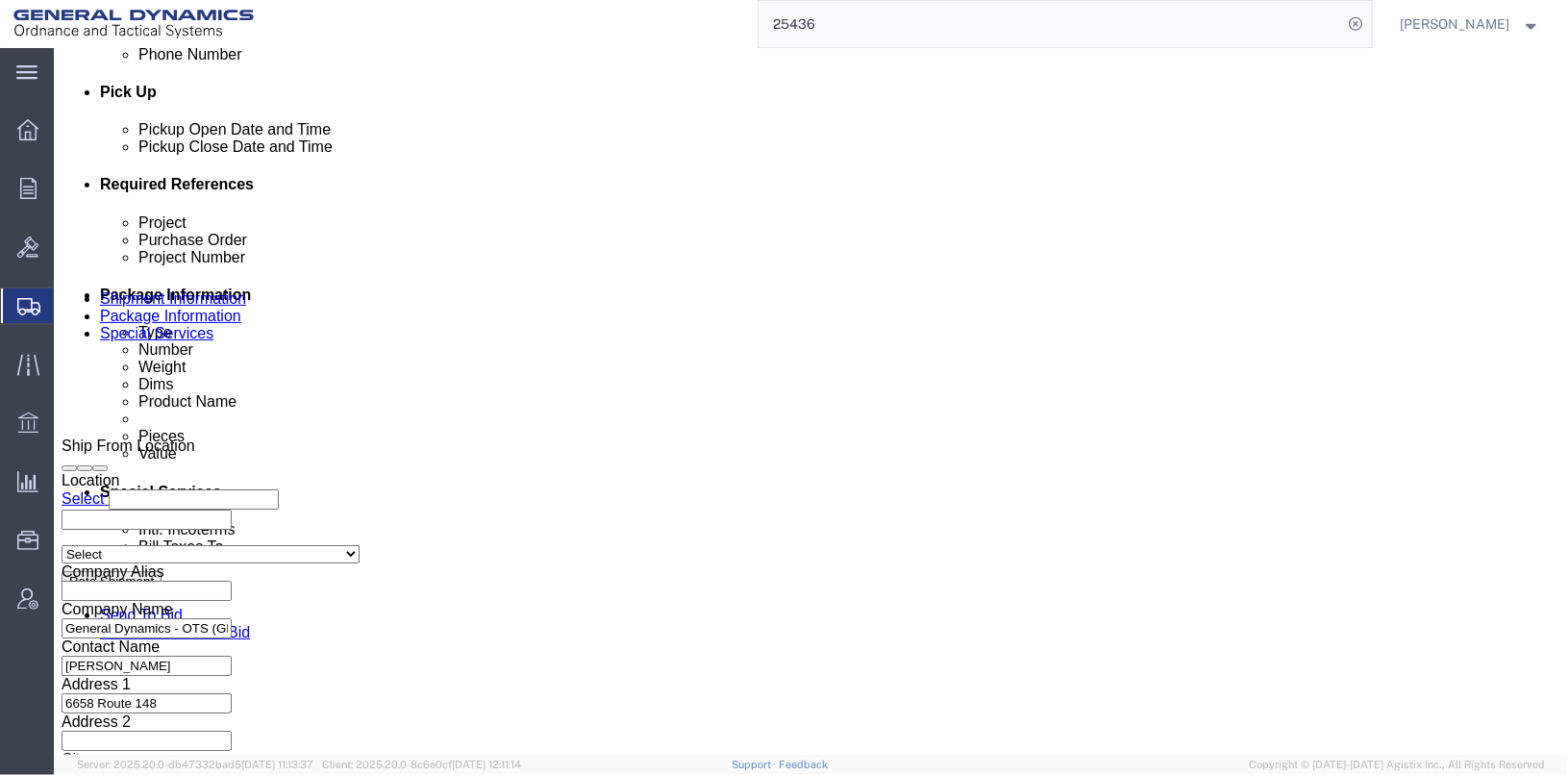
click input "25436"
type input "25448"
click input "RETURN TO RED LION"
click div "Project 30100305 Purchase Order RETURN TO RED LION Project Number 30100305 Sele…"
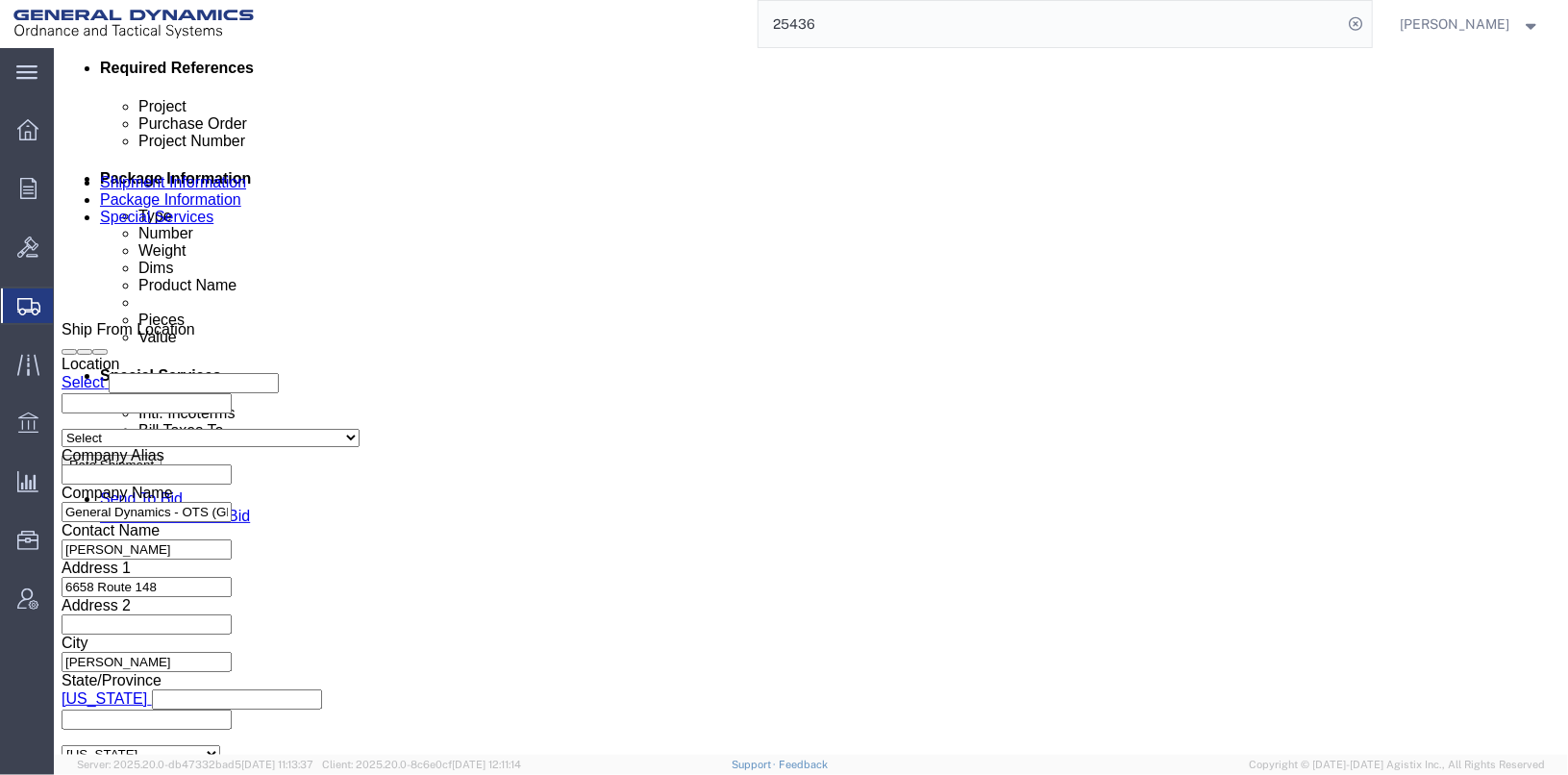
scroll to position [992, 0]
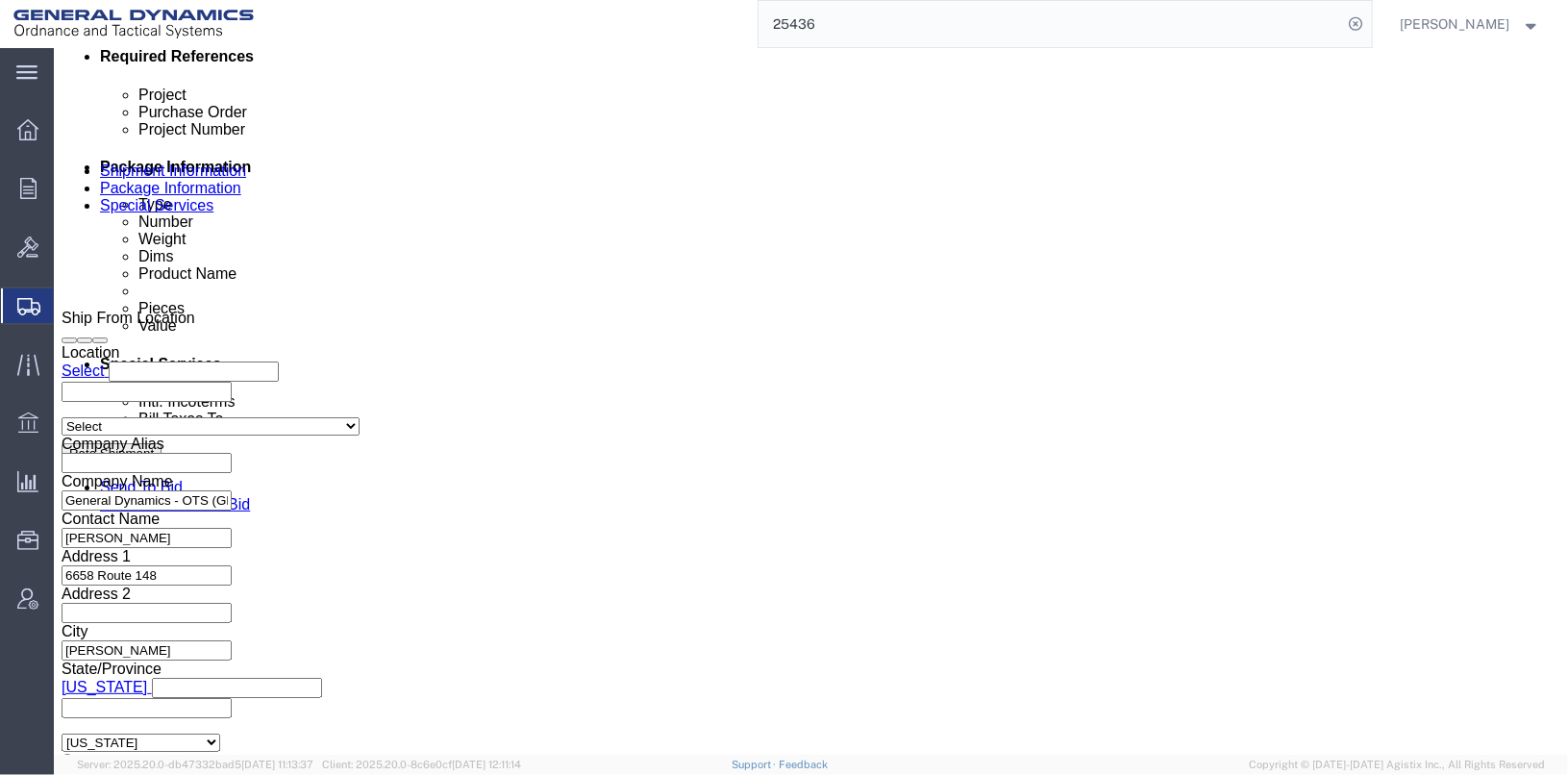
click select "Select Air Less than Truckload Multi-Leg Ocean Freight Rail Small Parcel Truckl…"
select select "LTL"
click select "Select Air Less than Truckload Multi-Leg Ocean Freight Rail Small Parcel Truckl…"
click button "Continue"
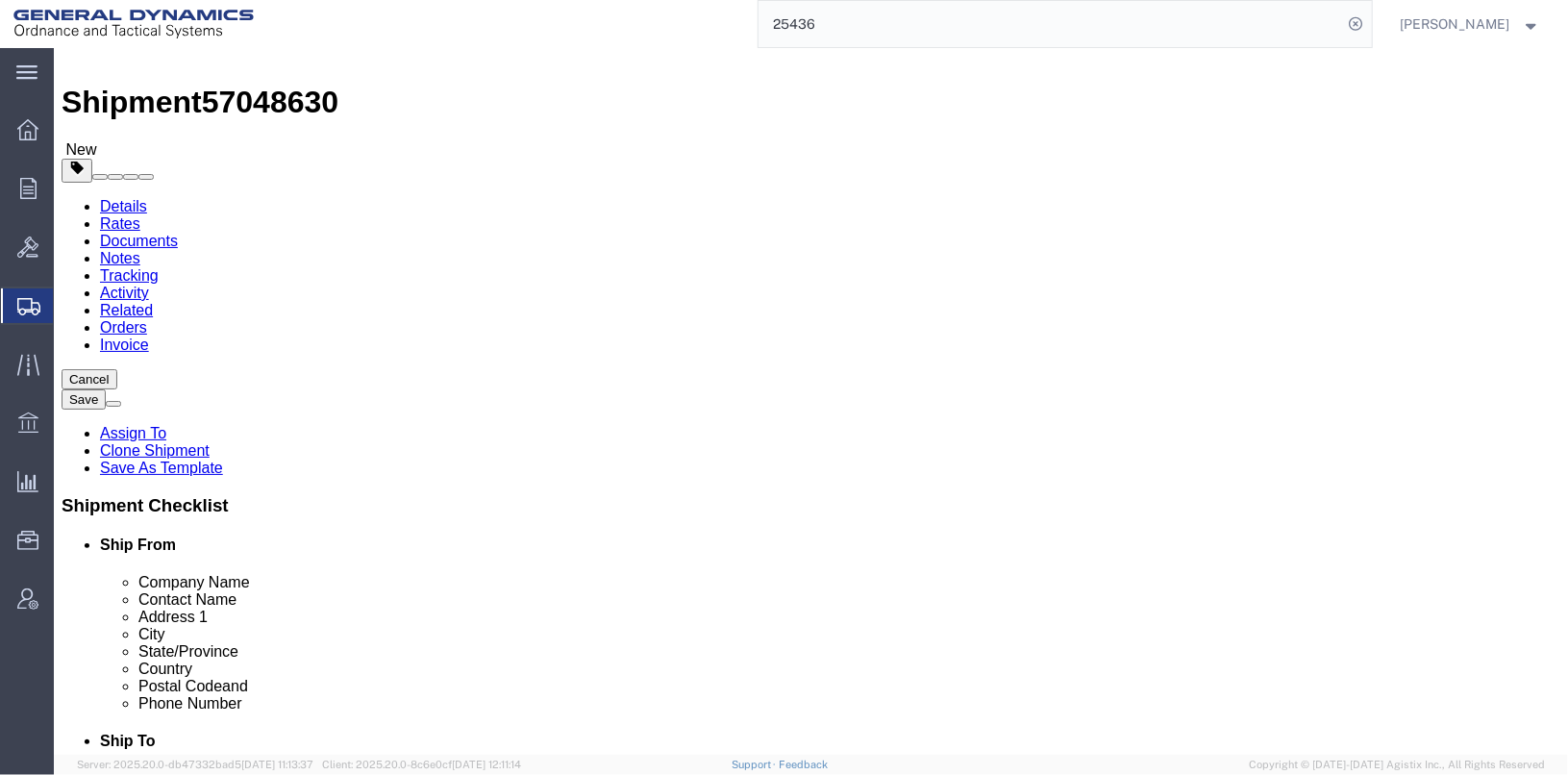
drag, startPoint x: 253, startPoint y: 404, endPoint x: 174, endPoint y: 395, distance: 79.5
click div "Dimensions Separate dimensions for each package, Length x Width x Height Length…"
type input "48"
type input "40"
type input "30"
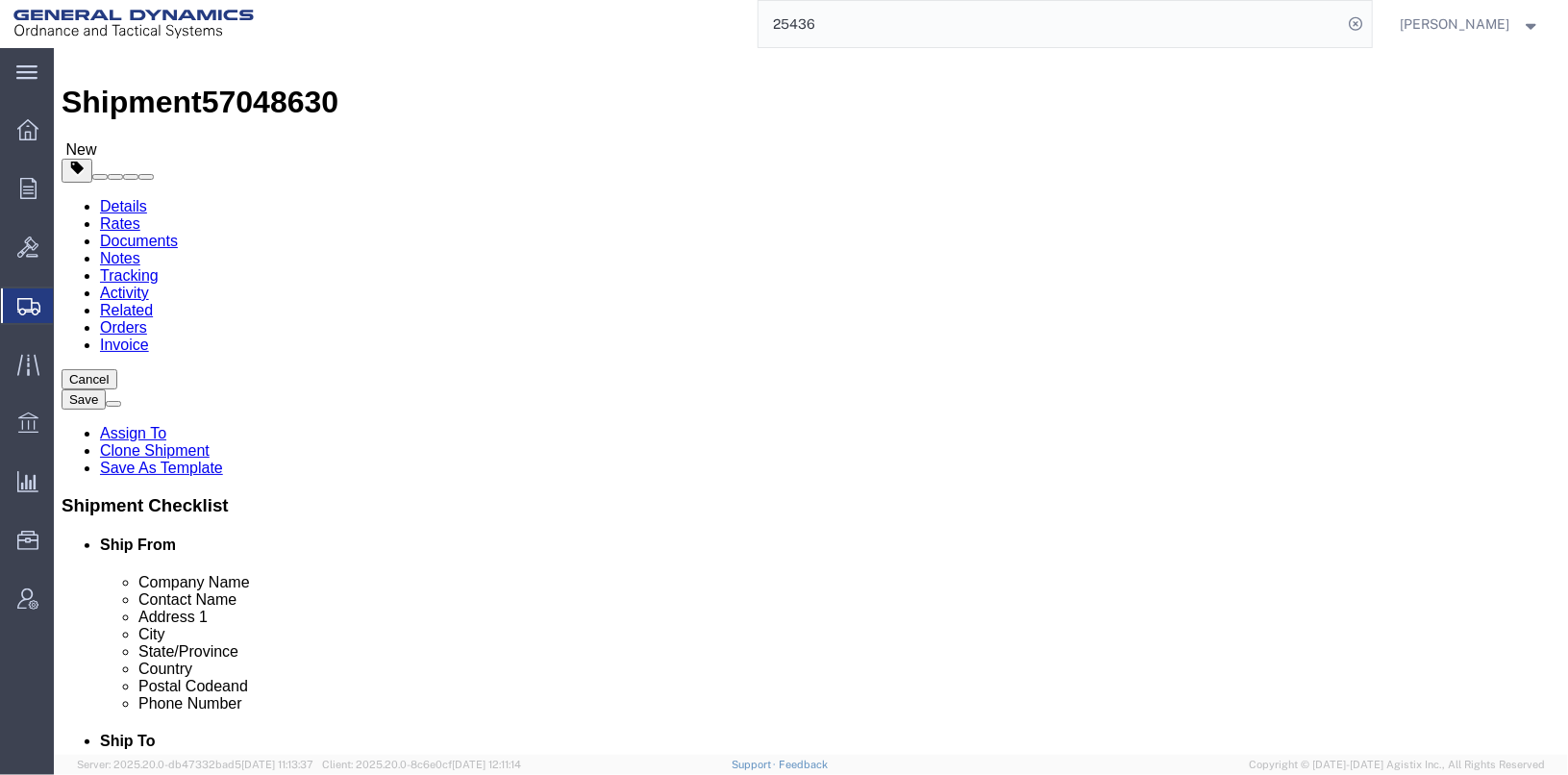
drag, startPoint x: 268, startPoint y: 440, endPoint x: 162, endPoint y: 429, distance: 106.6
click div "Weight 22.00 Select kgs lbs Ship. t°"
type input "300"
click dd "1.00 Each"
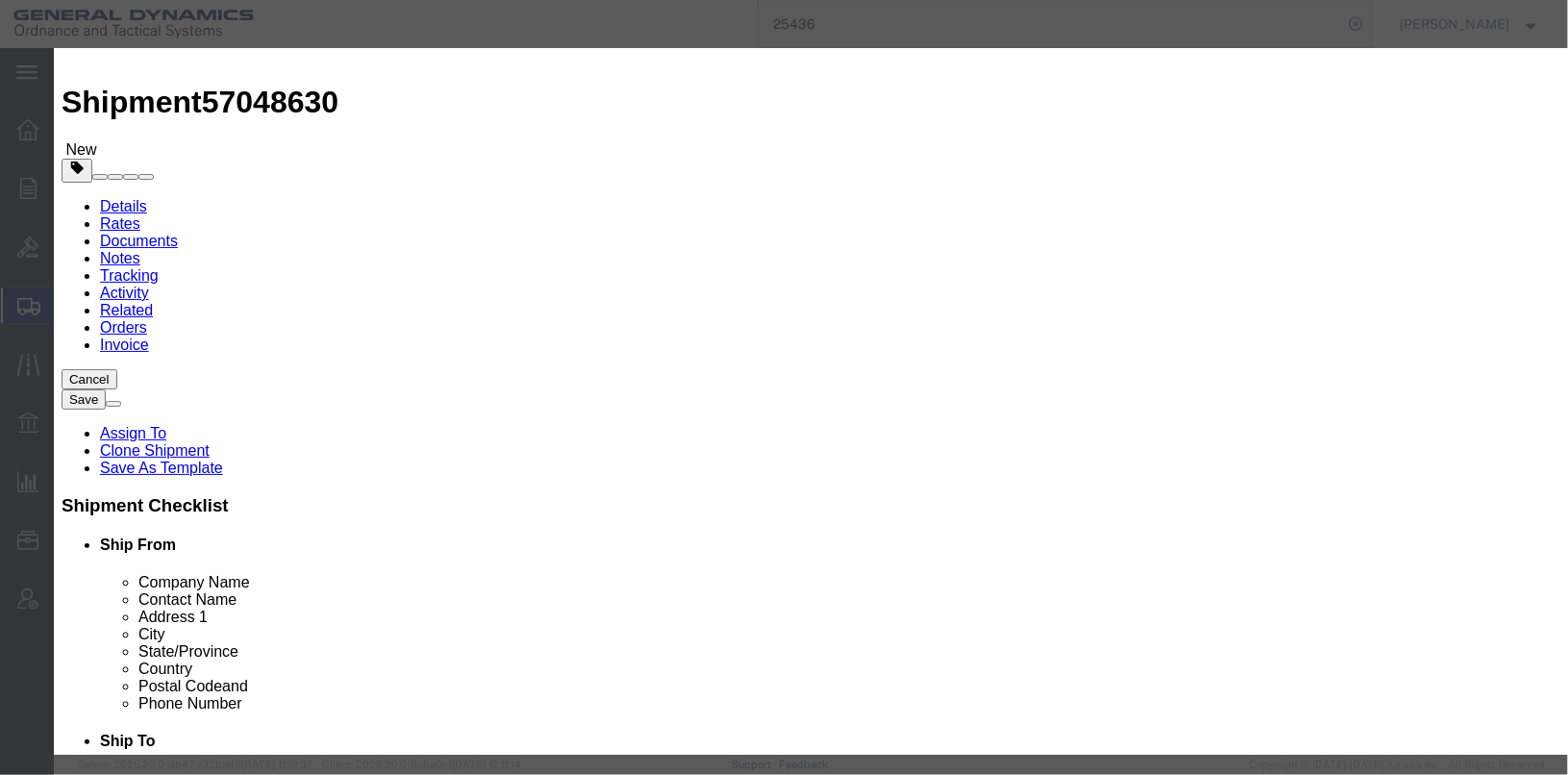
drag, startPoint x: 467, startPoint y: 192, endPoint x: 256, endPoint y: 185, distance: 211.1
click div "Pieces 1.00 Select Bag Barrels 100Board Feet Bottle Box Blister Pack Carats Can…"
type input "7"
click label "Class"
drag, startPoint x: 496, startPoint y: 227, endPoint x: 392, endPoint y: 232, distance: 104.1
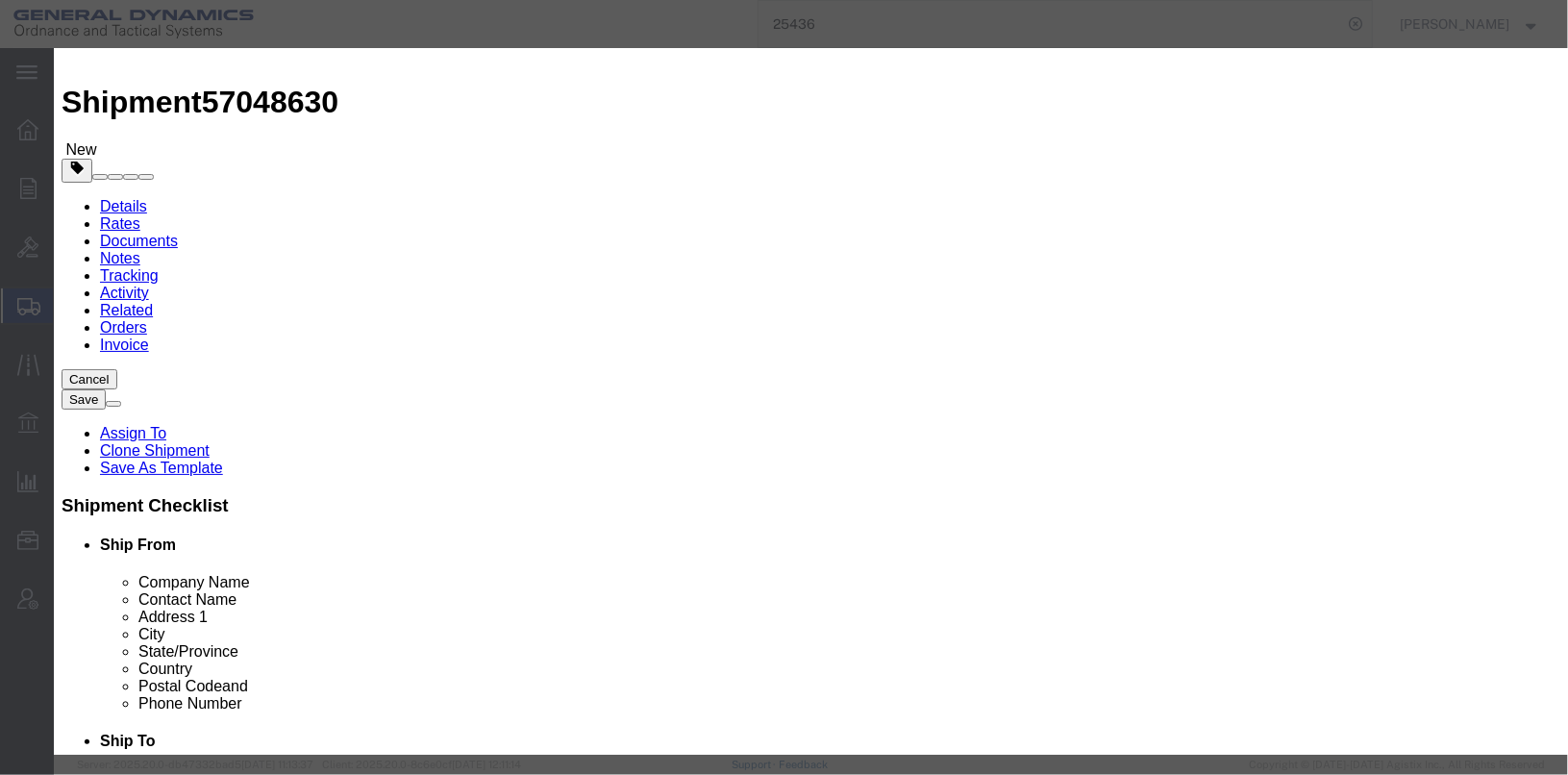
click div "Total Value 388.92 Select ADP AED AFN ALL AMD AOA ARS ATS AUD AWG AZN BAM BBD B…"
type input "1000"
drag, startPoint x: 945, startPoint y: 166, endPoint x: 954, endPoint y: 160, distance: 10.8
click textarea "SABOT ASSY, KE-W A1 1ea LOT: GDT24K202-001A 2 WINDSHIELDS 6ea LOT: GDT24K-001A …"
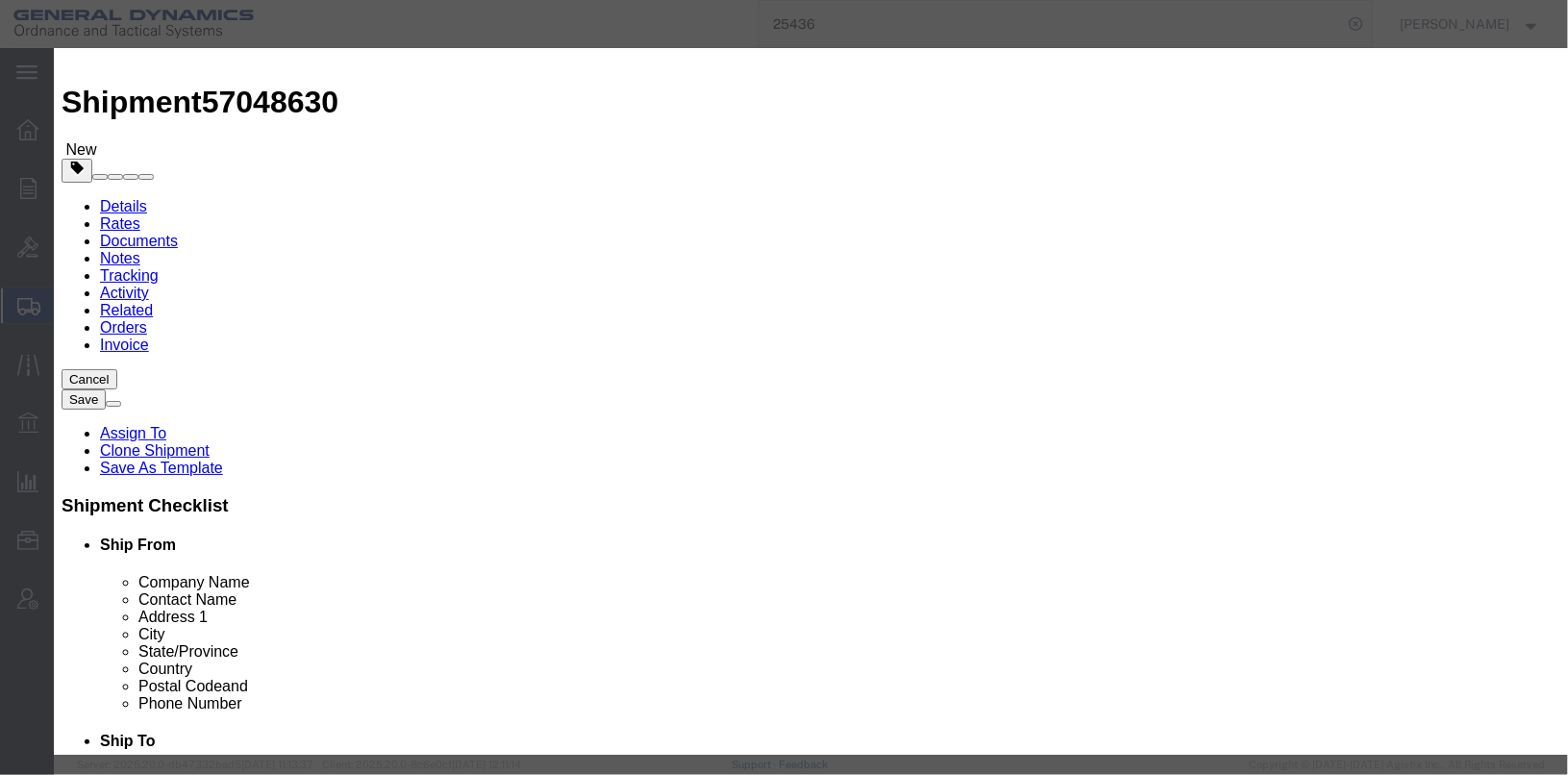
click textarea "SABOT ASSY, KE-W A1 1ea LOT: GDT24K202-001A 2 WINDSHIELDS 6ea LOT: GDT24K-001A …"
drag, startPoint x: 1119, startPoint y: 165, endPoint x: 942, endPoint y: 157, distance: 177.2
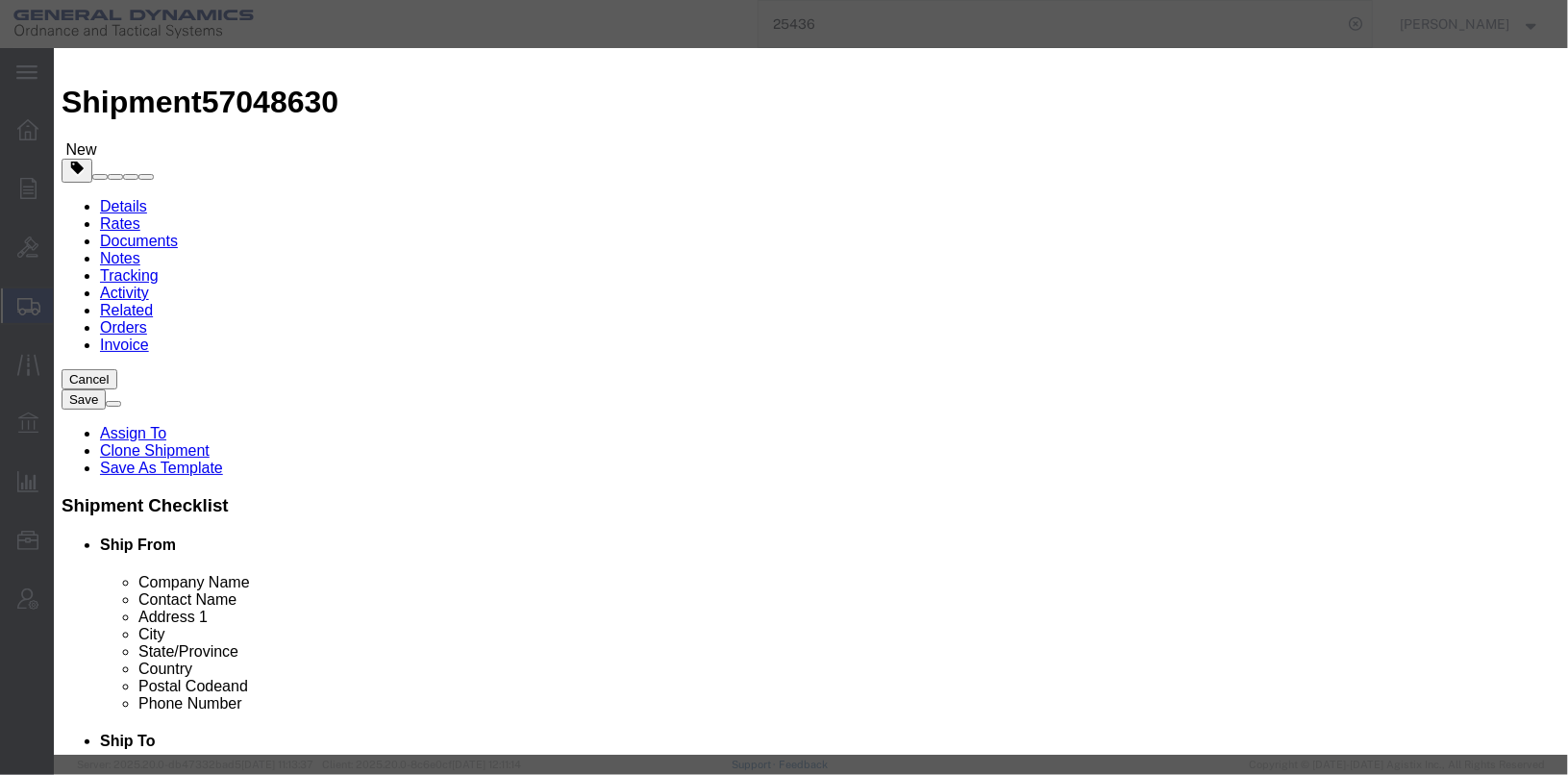
click textarea "SABOT ASSY, KE-W A1 1ea LOT: GDT24K202-001A 2 WINDSHIELDS 6ea LOT: GDT24K-001A …"
drag, startPoint x: 936, startPoint y: 152, endPoint x: 1162, endPoint y: 220, distance: 236.0
click div "Description [GEOGRAPHIC_DATA] ASSY, KE-W A1 1ea LOT: GDT24K202-001A 2 WINDSHIEL…"
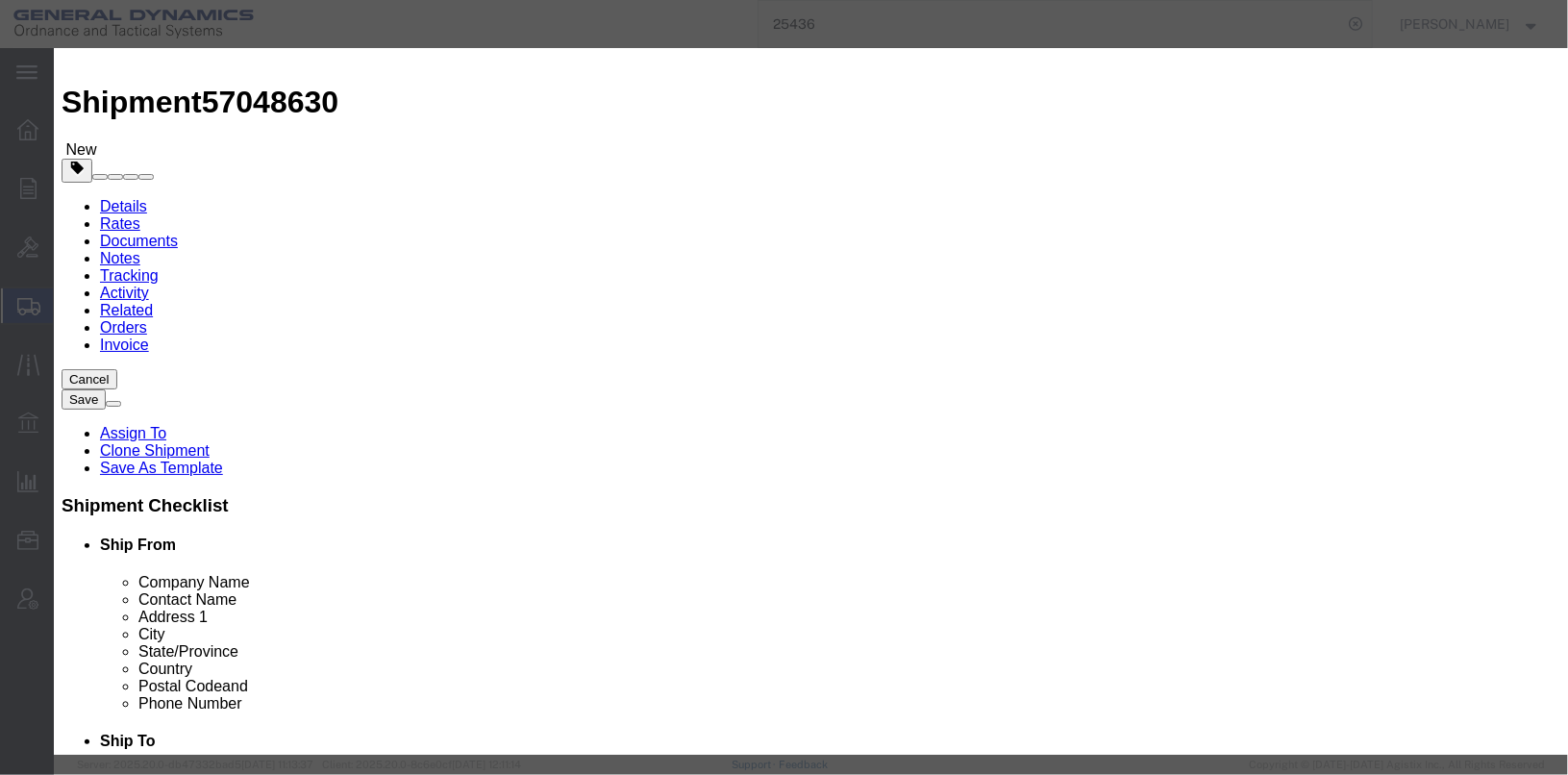
scroll to position [0, 0]
type textarea "SABOT ASSY, KE-W A1 7EA LOT: GDT24K202-001"
click button "Save & Close"
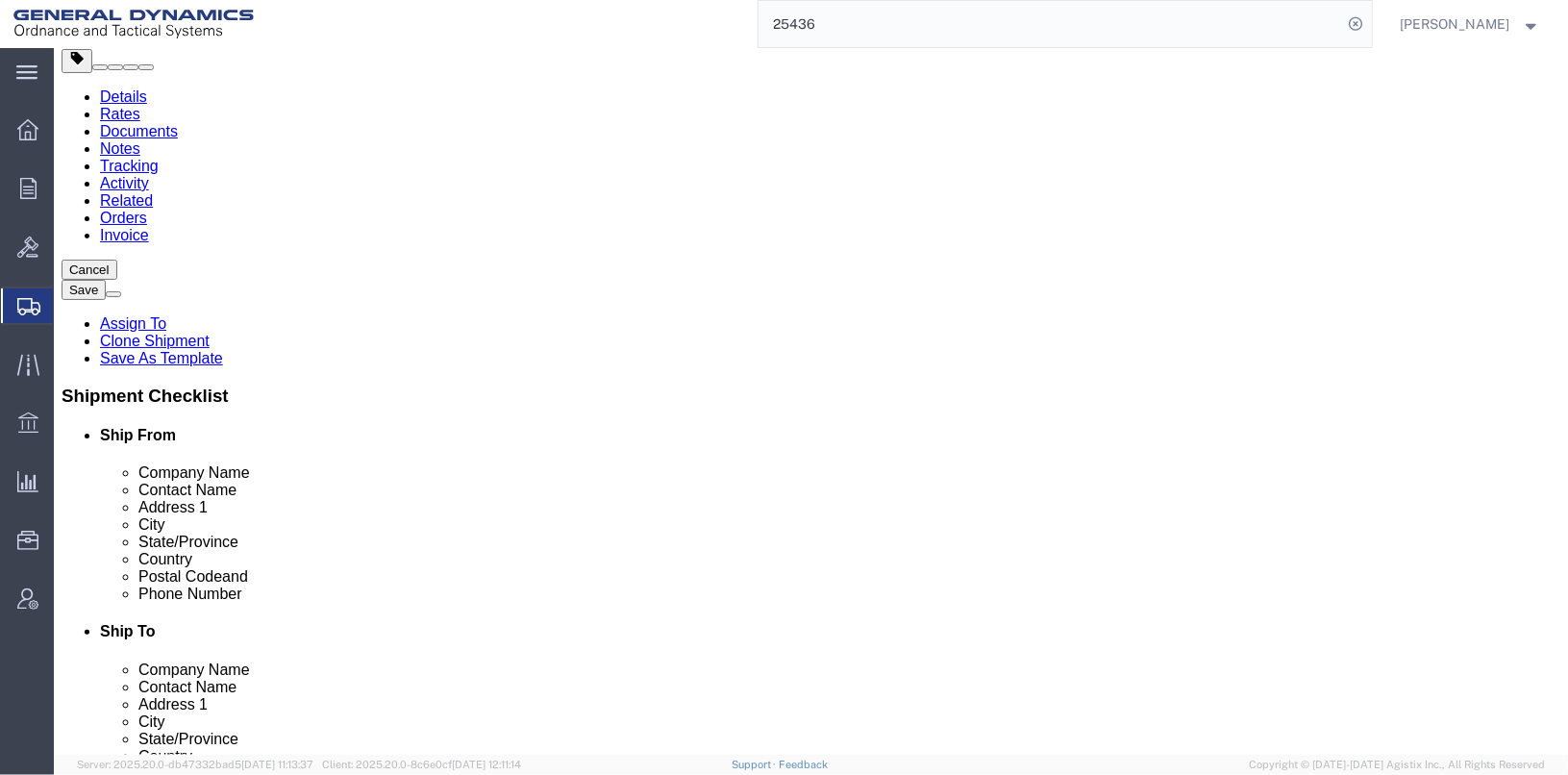
scroll to position [129, 0]
click div "Previous Continue"
click button "Continue"
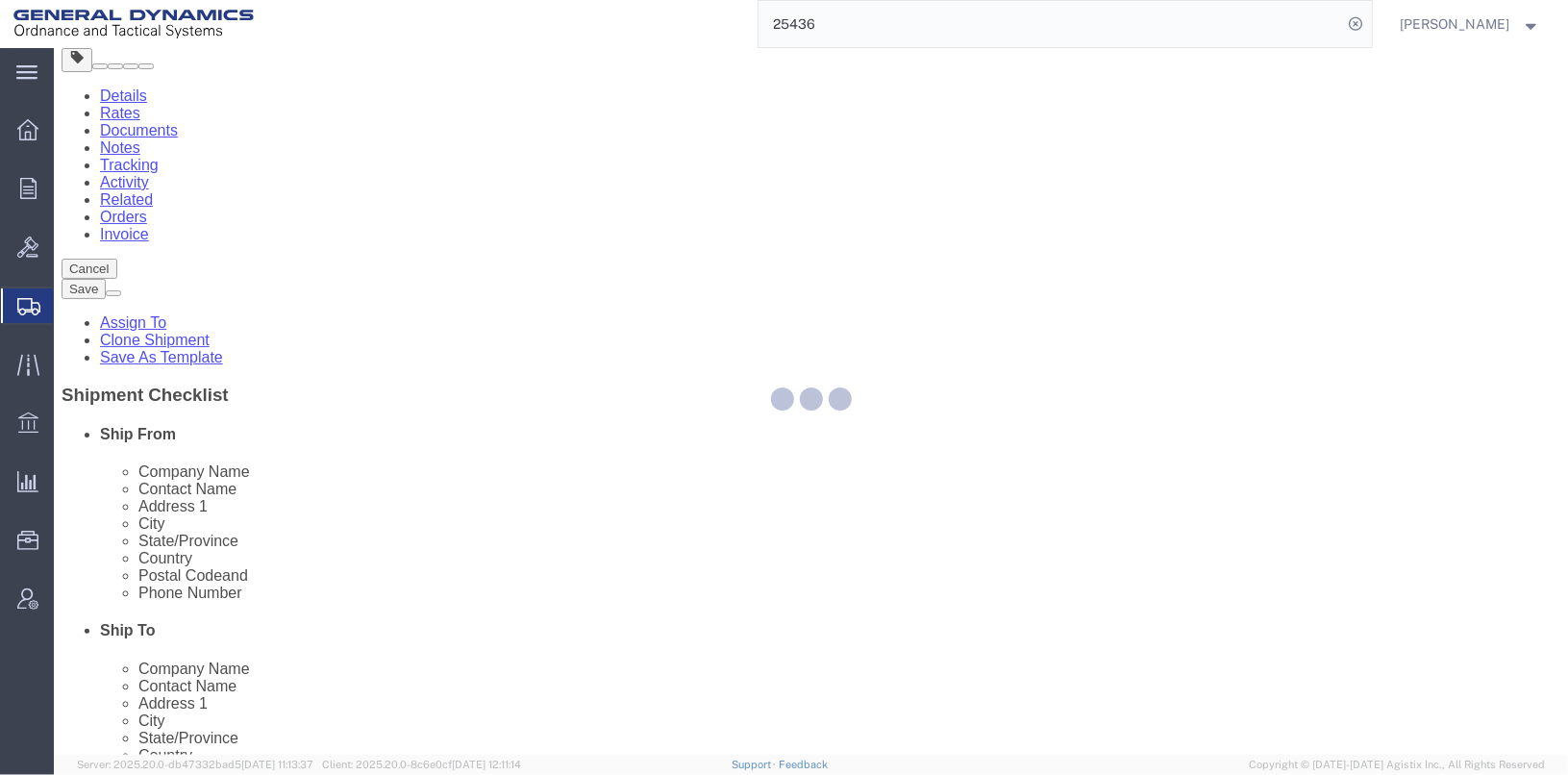
select select
select select "DEPARTMENT"
select select "1763983"
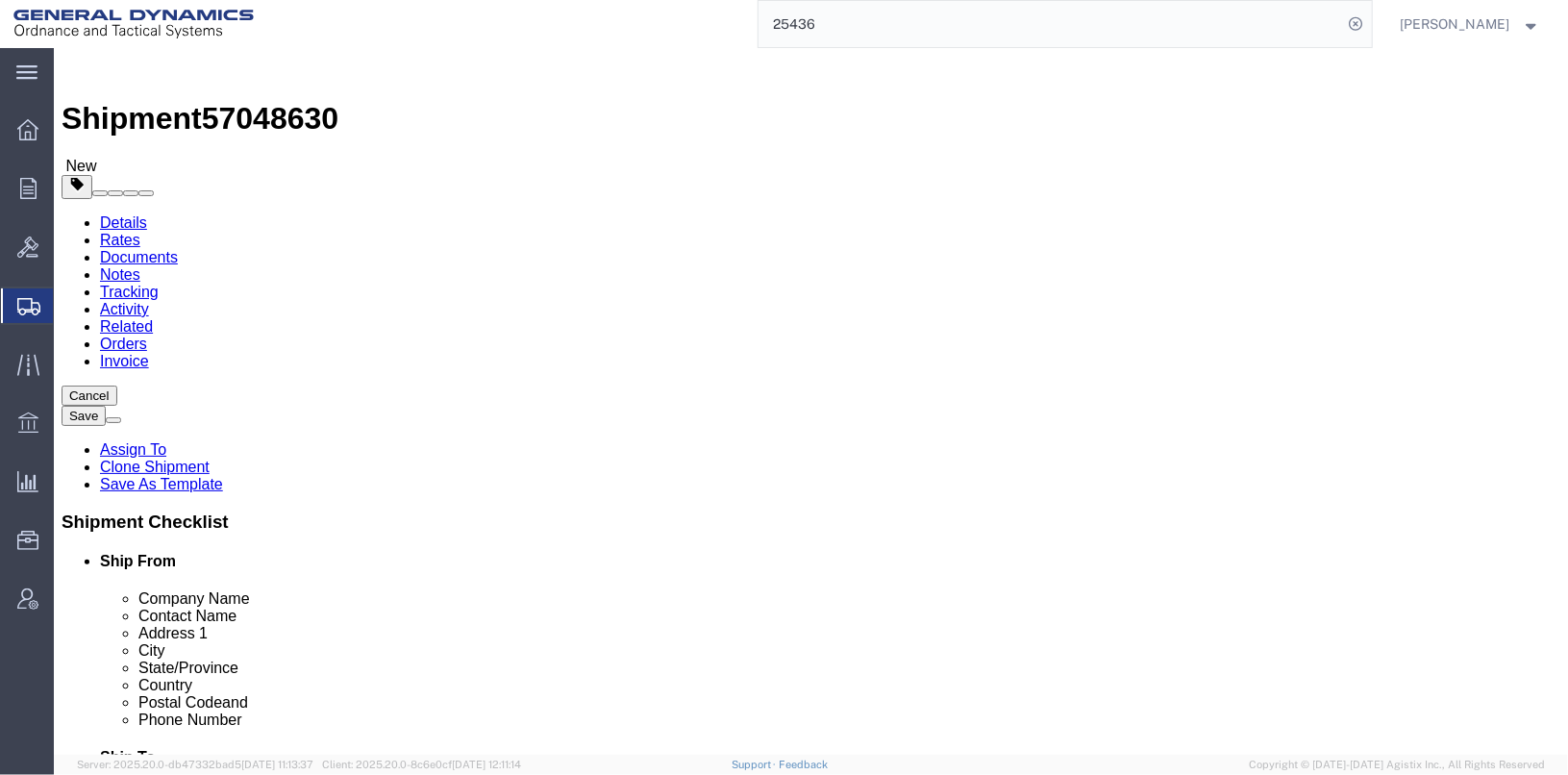
scroll to position [0, 0]
click button "Save"
click div
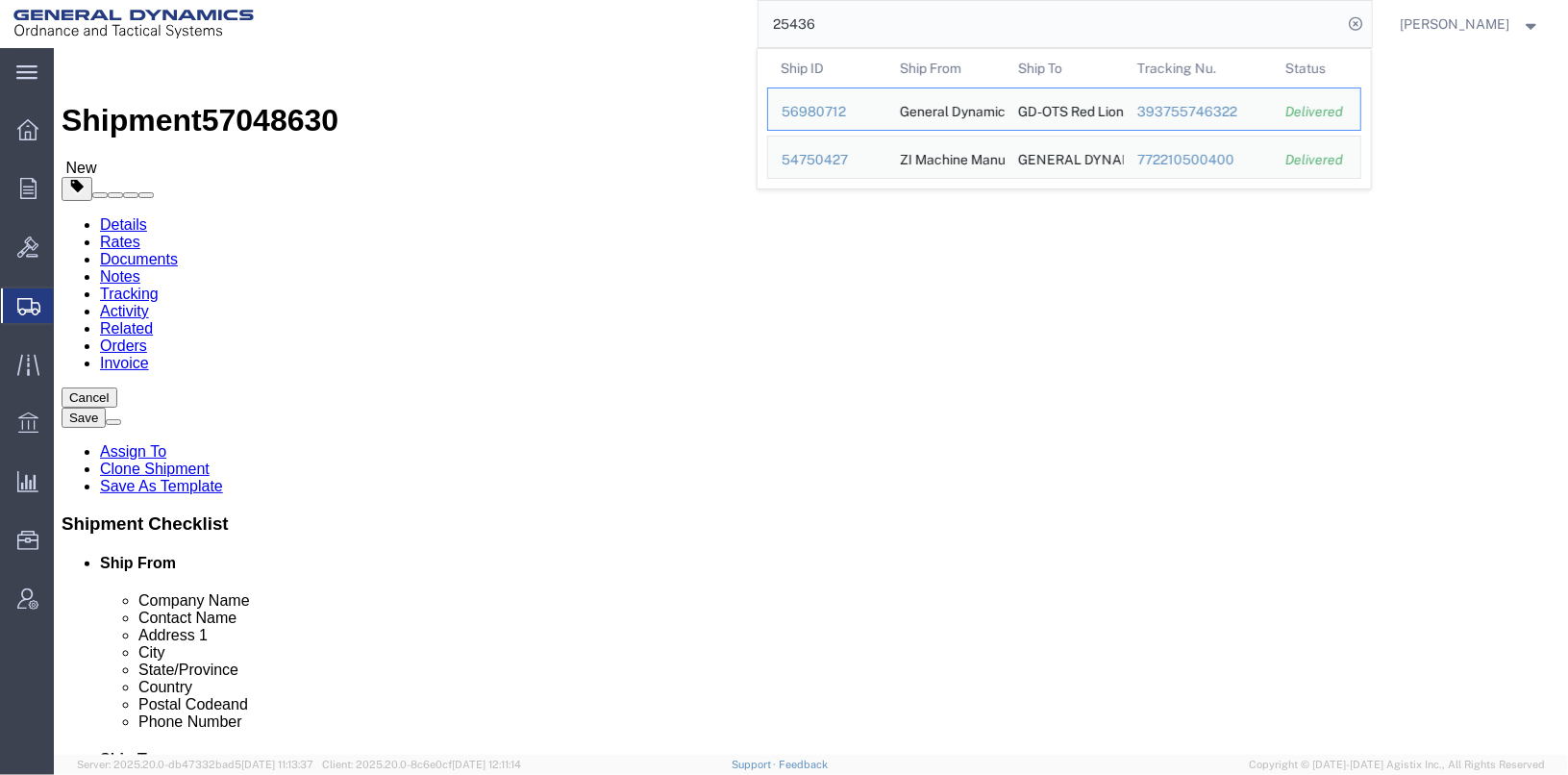
click at [756, 16] on div "25436 Ship ID Ship From Ship To Tracking Nu. Status Ship ID 56980712 Ship From …" at bounding box center [820, 24] width 1106 height 48
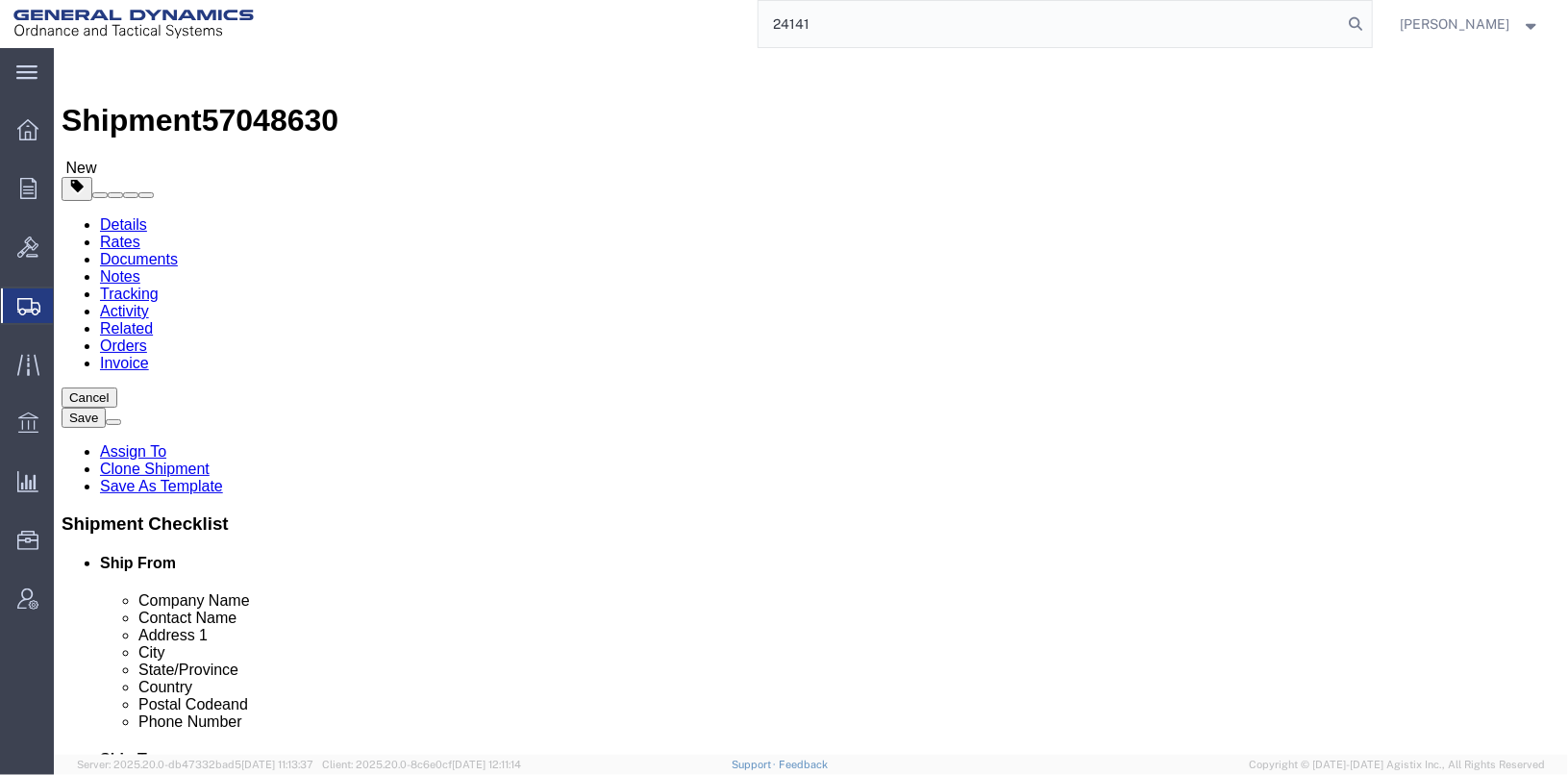
type input "24141"
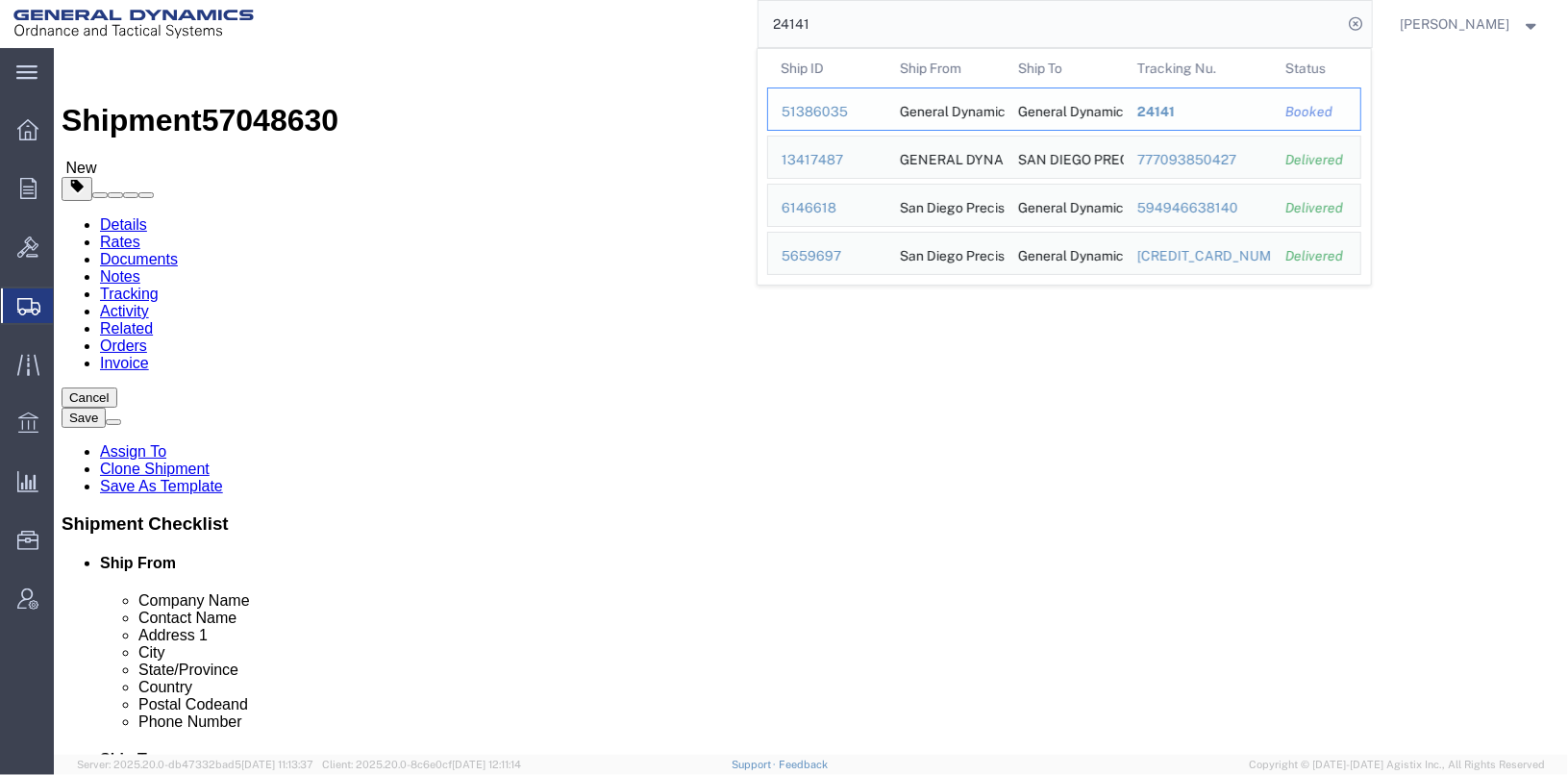
click at [833, 117] on div "51386035" at bounding box center [828, 112] width 91 height 20
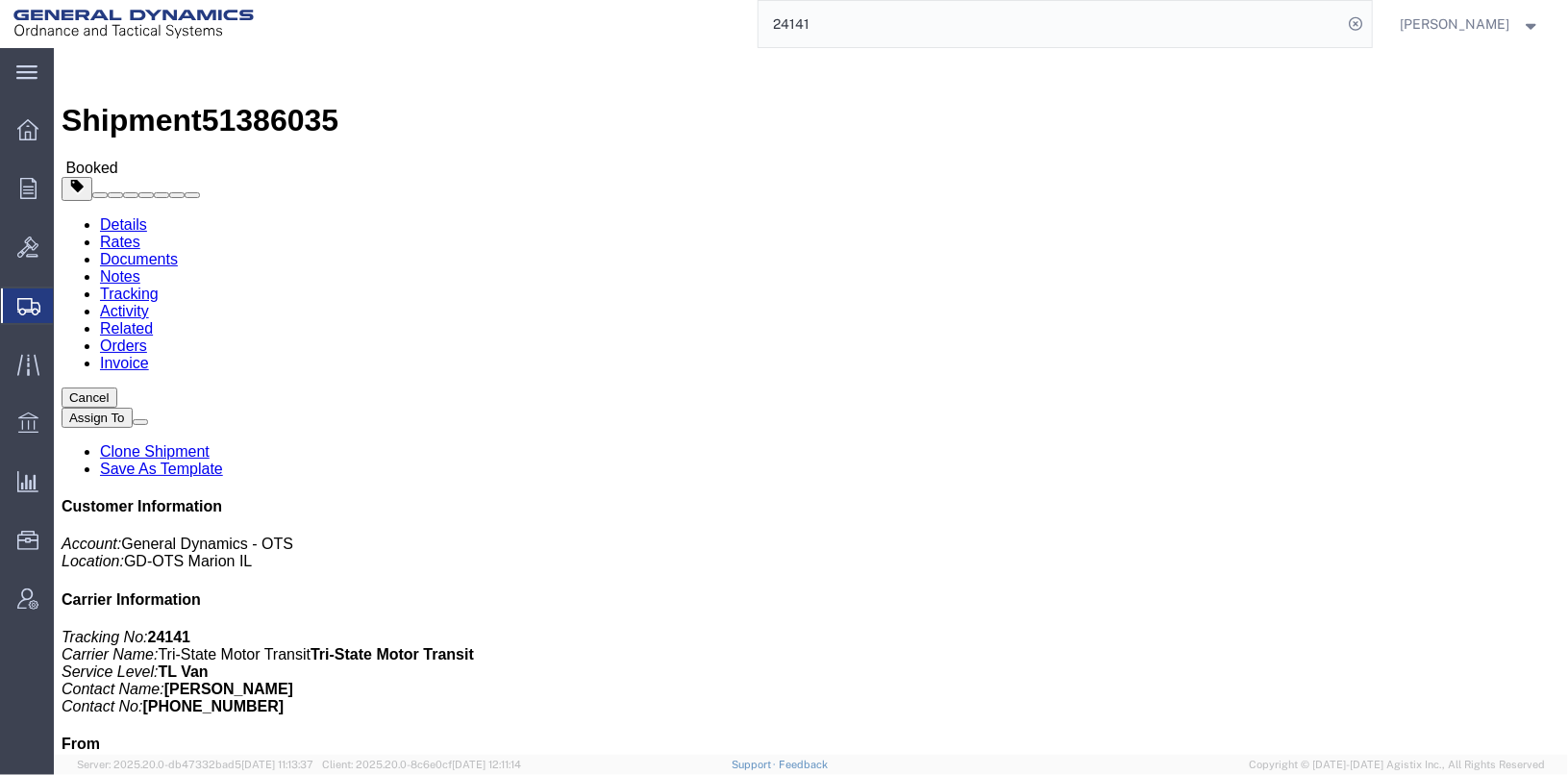
click link "Clone Shipment"
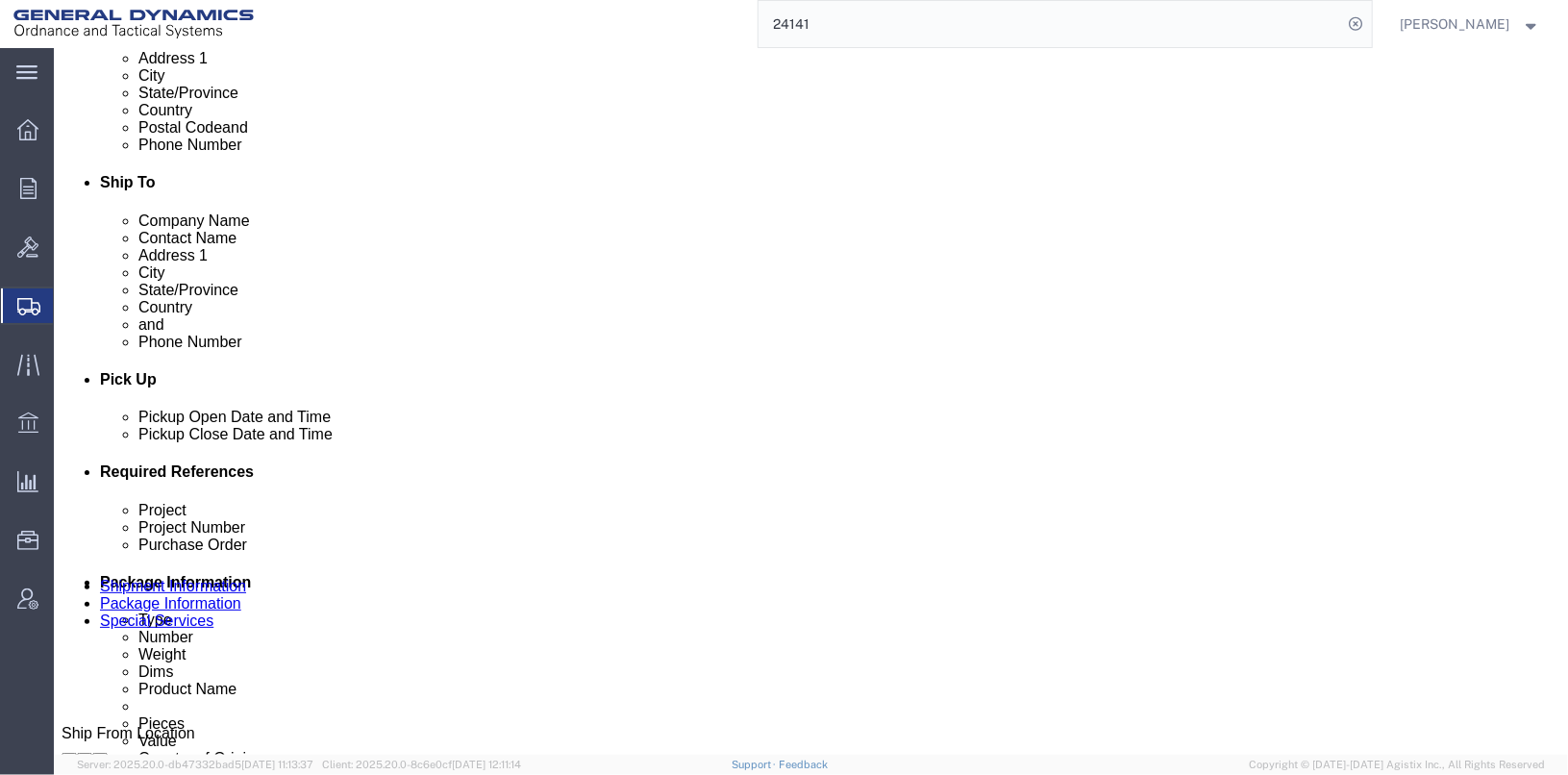
scroll to position [769, 0]
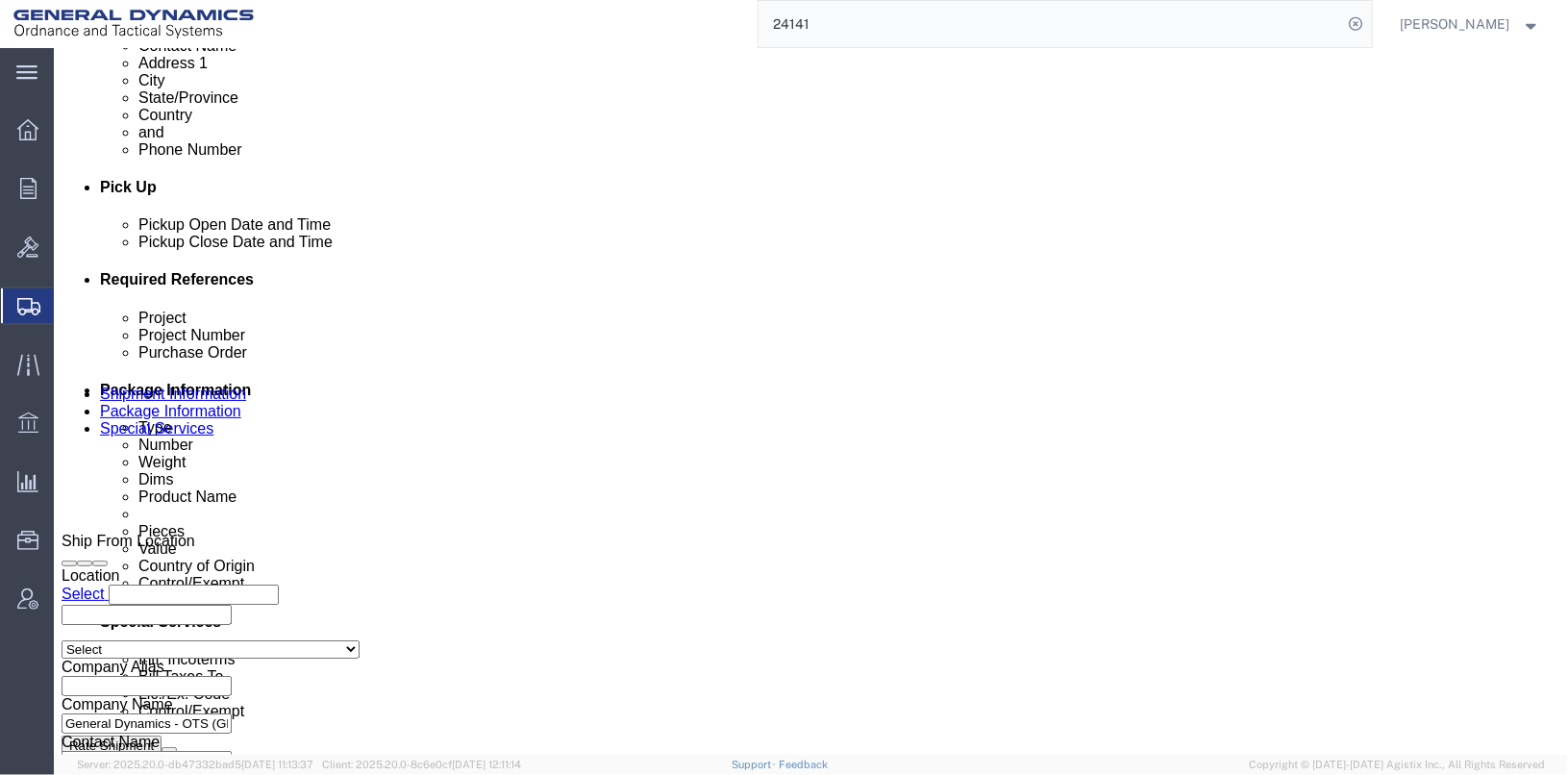
click div "[DATE] 3:58 PM"
click input "3:58 PM"
type input "2:58 PM"
click button "Apply"
click div "[DATE] 2:58 PM"
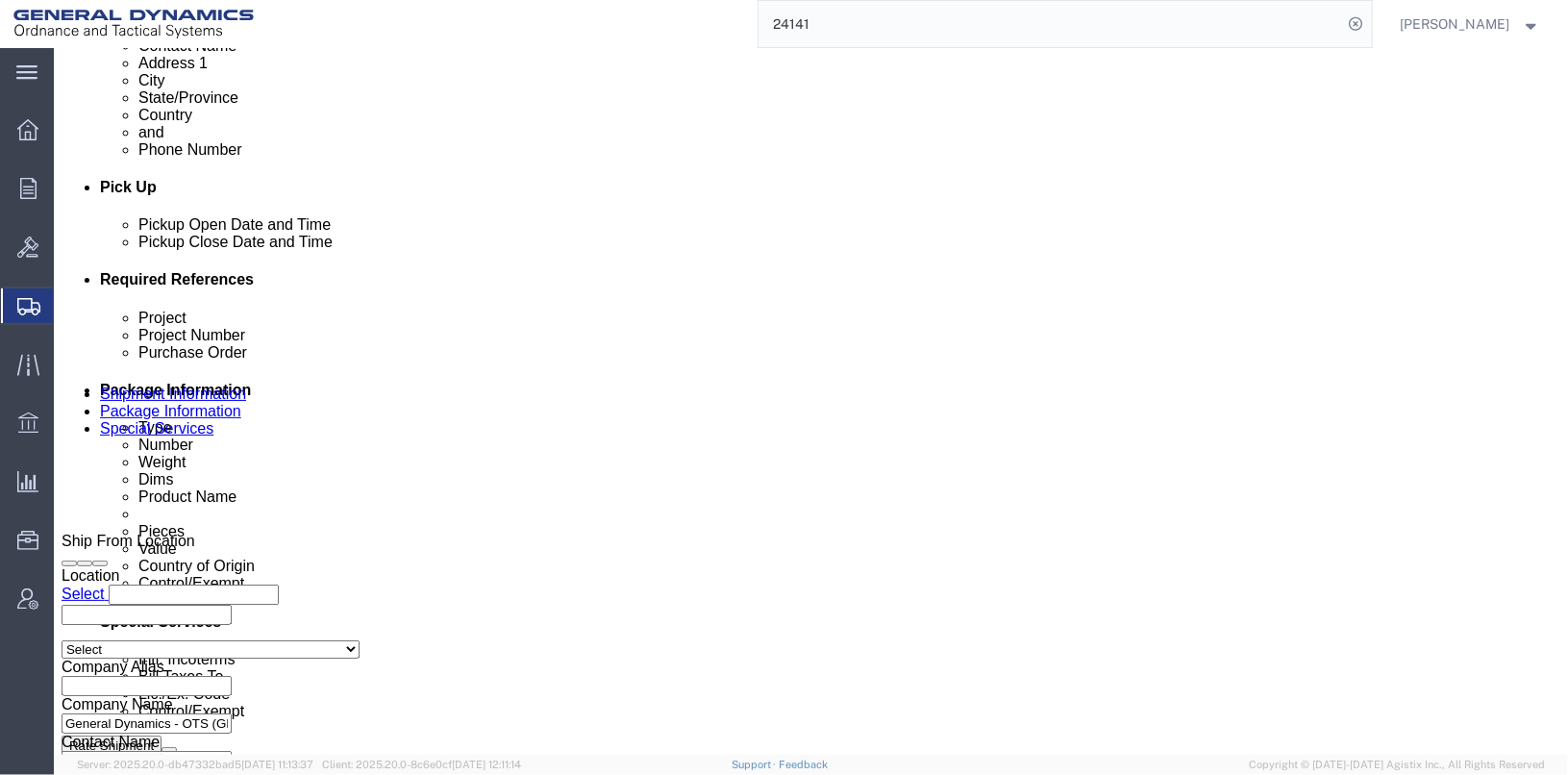
click input "2:58 PM"
click input "6:58 PM"
type input "6:58 AM"
click button "Apply"
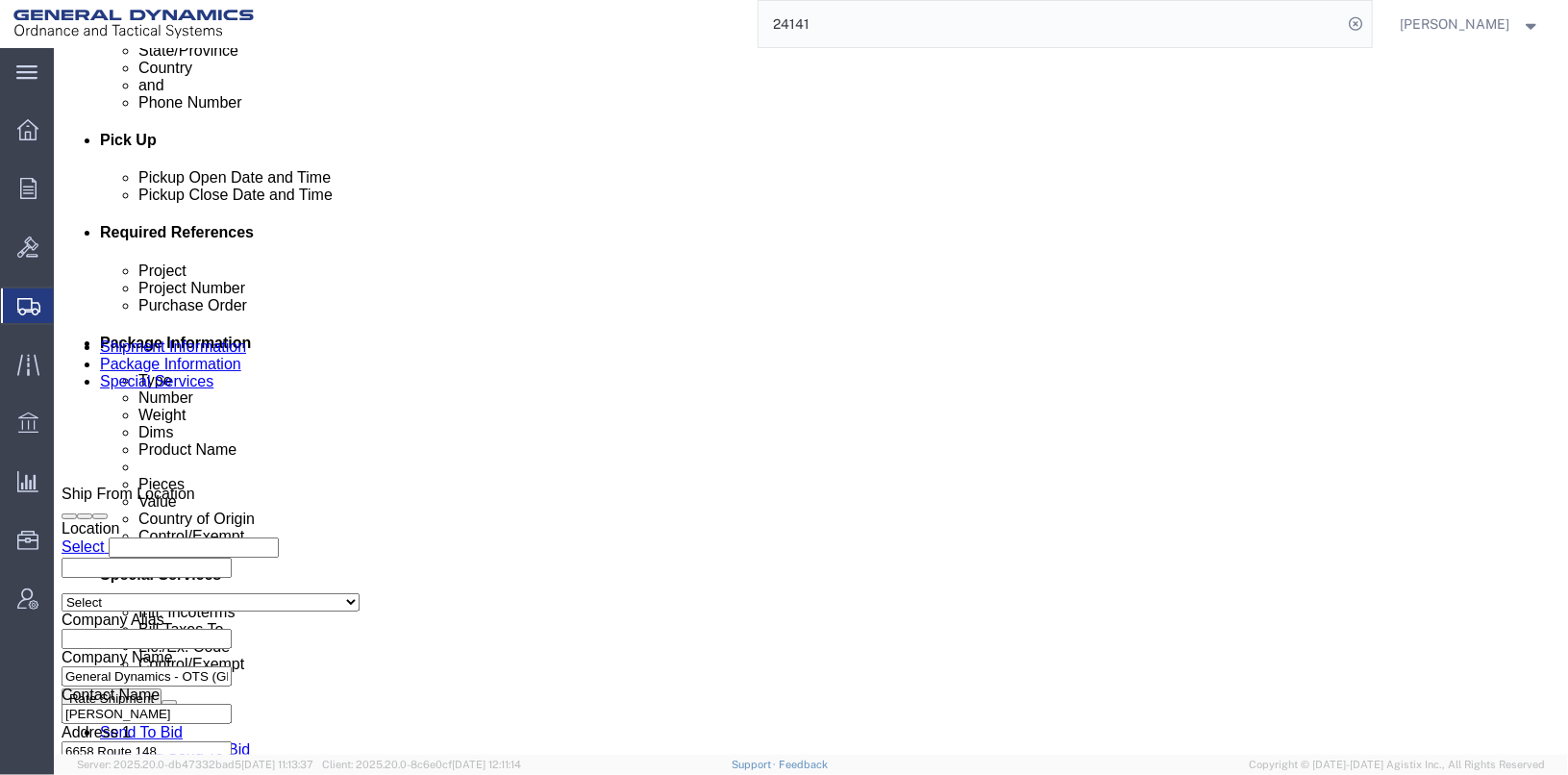
scroll to position [864, 0]
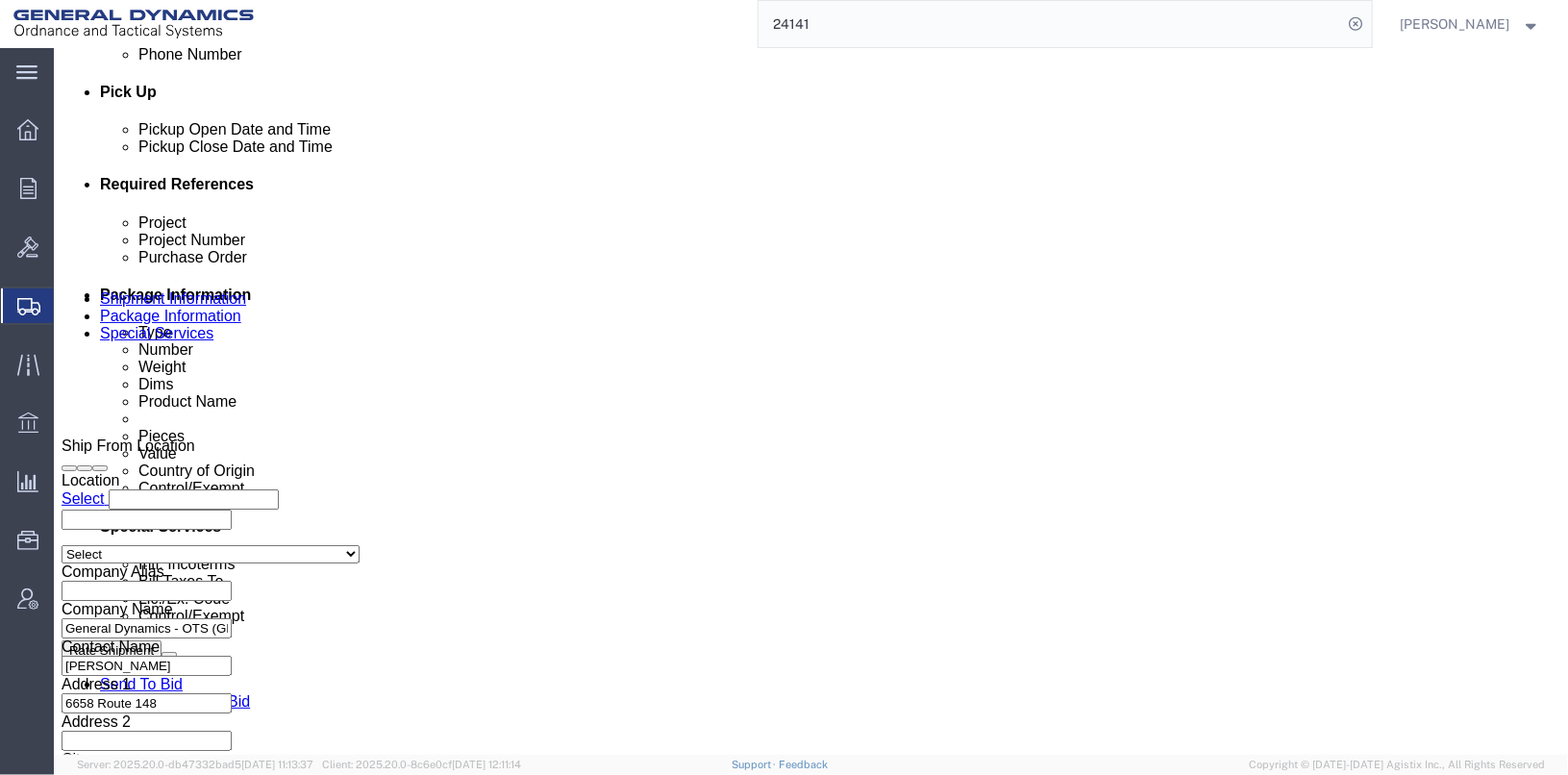
click input "24141"
click input "24449"
type input "25449"
click input "TRK#235059 TLR#234100"
click input "TRK- TLR#234100"
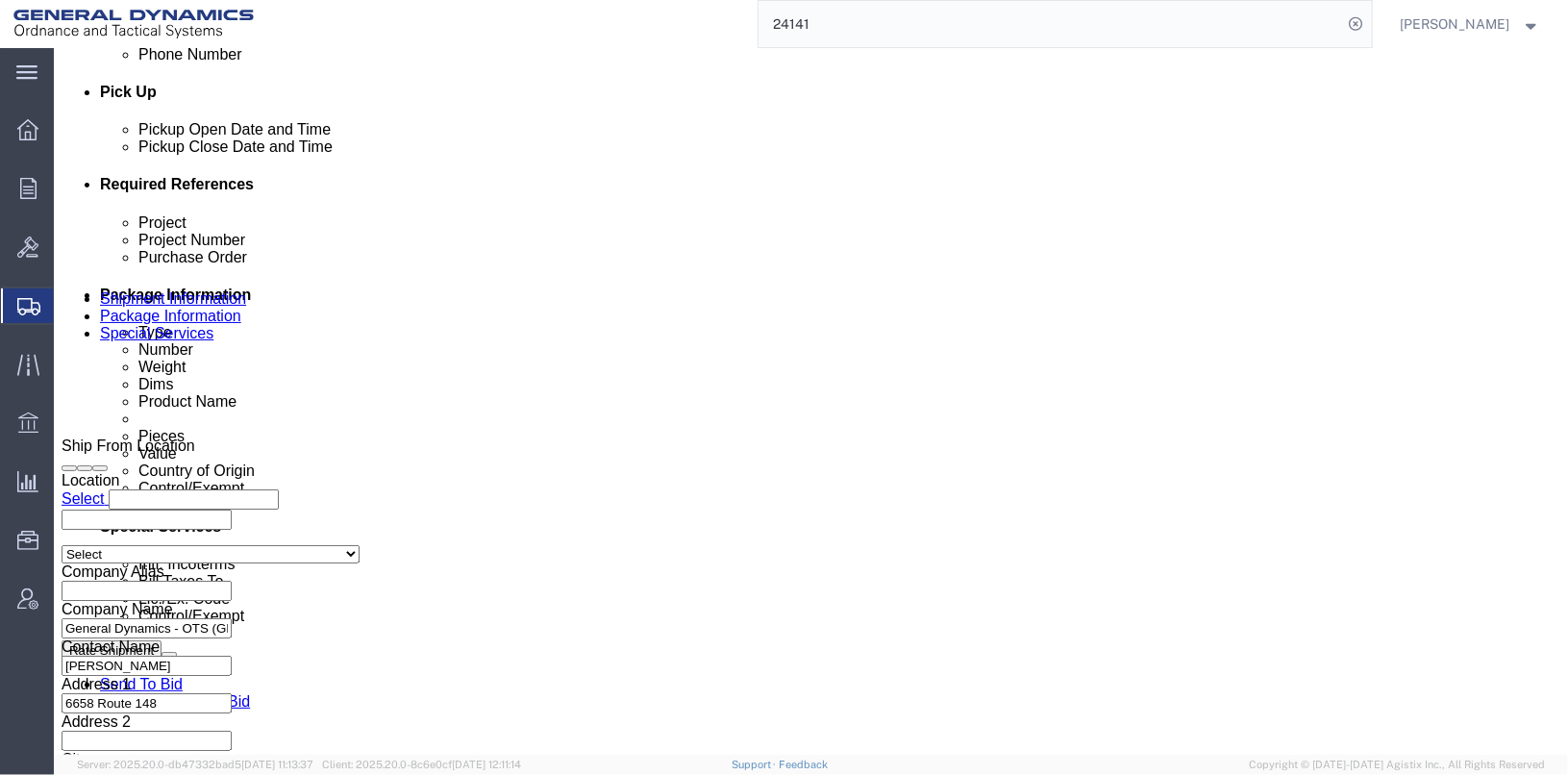
type input "TRK- TLR-194031"
click input "023052&023053"
type input "0"
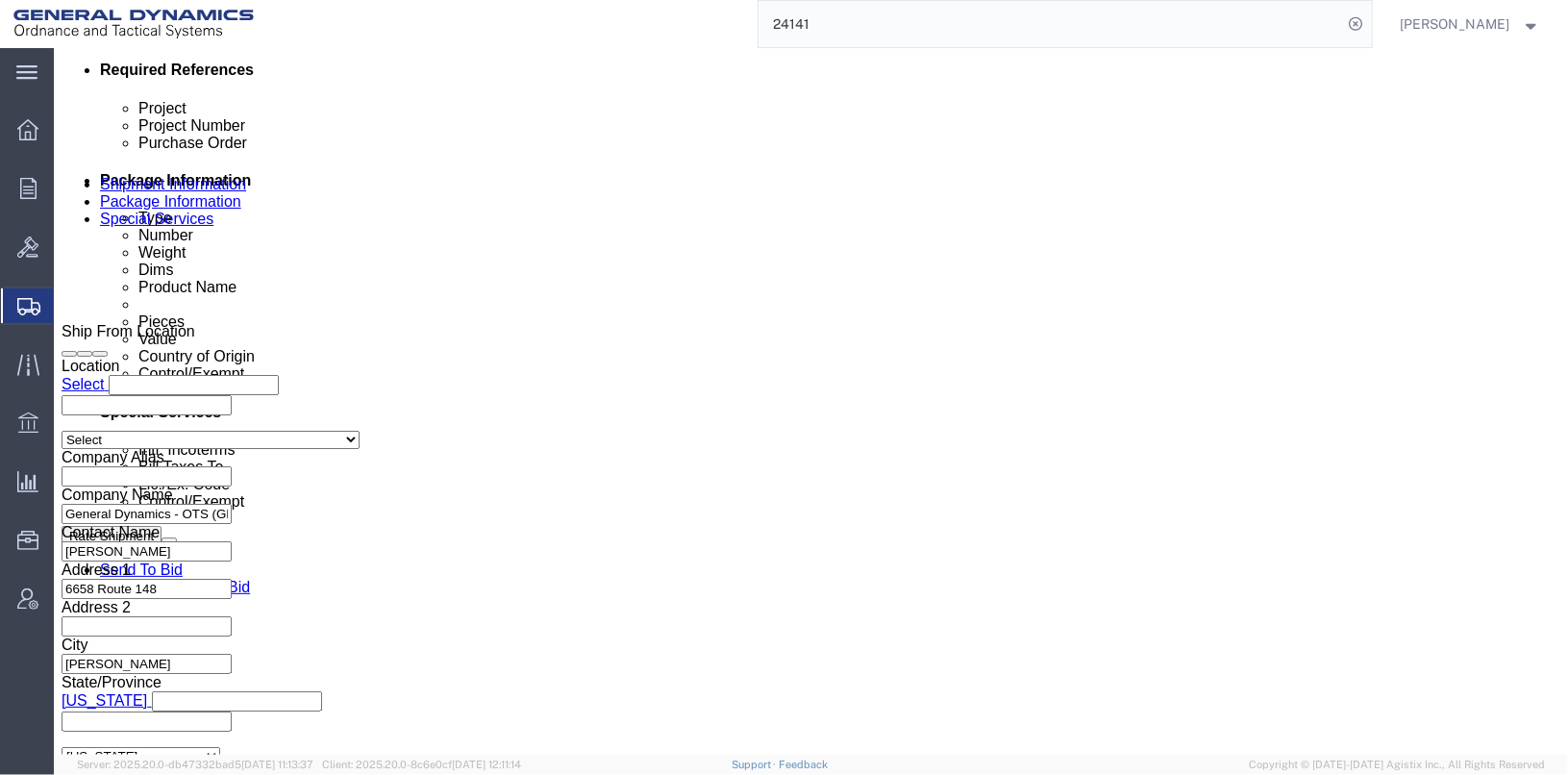
scroll to position [992, 0]
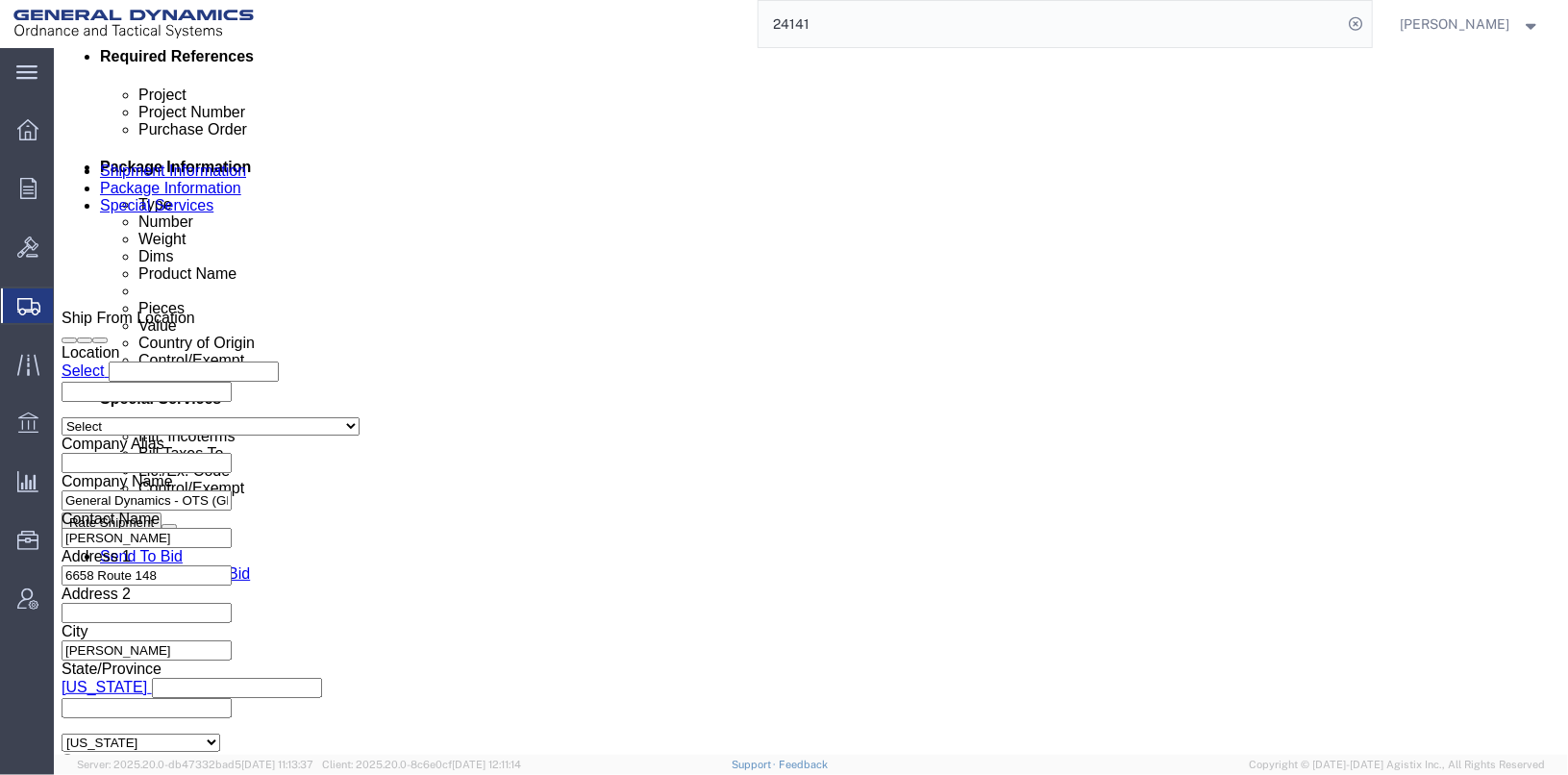
type input "024842/024843"
drag, startPoint x: 1073, startPoint y: 200, endPoint x: 915, endPoint y: 205, distance: 158.1
click div "Project Number BILL TO GD-[GEOGRAPHIC_DATA]"
type input "30100307"
drag, startPoint x: 230, startPoint y: 239, endPoint x: 182, endPoint y: 233, distance: 48.4
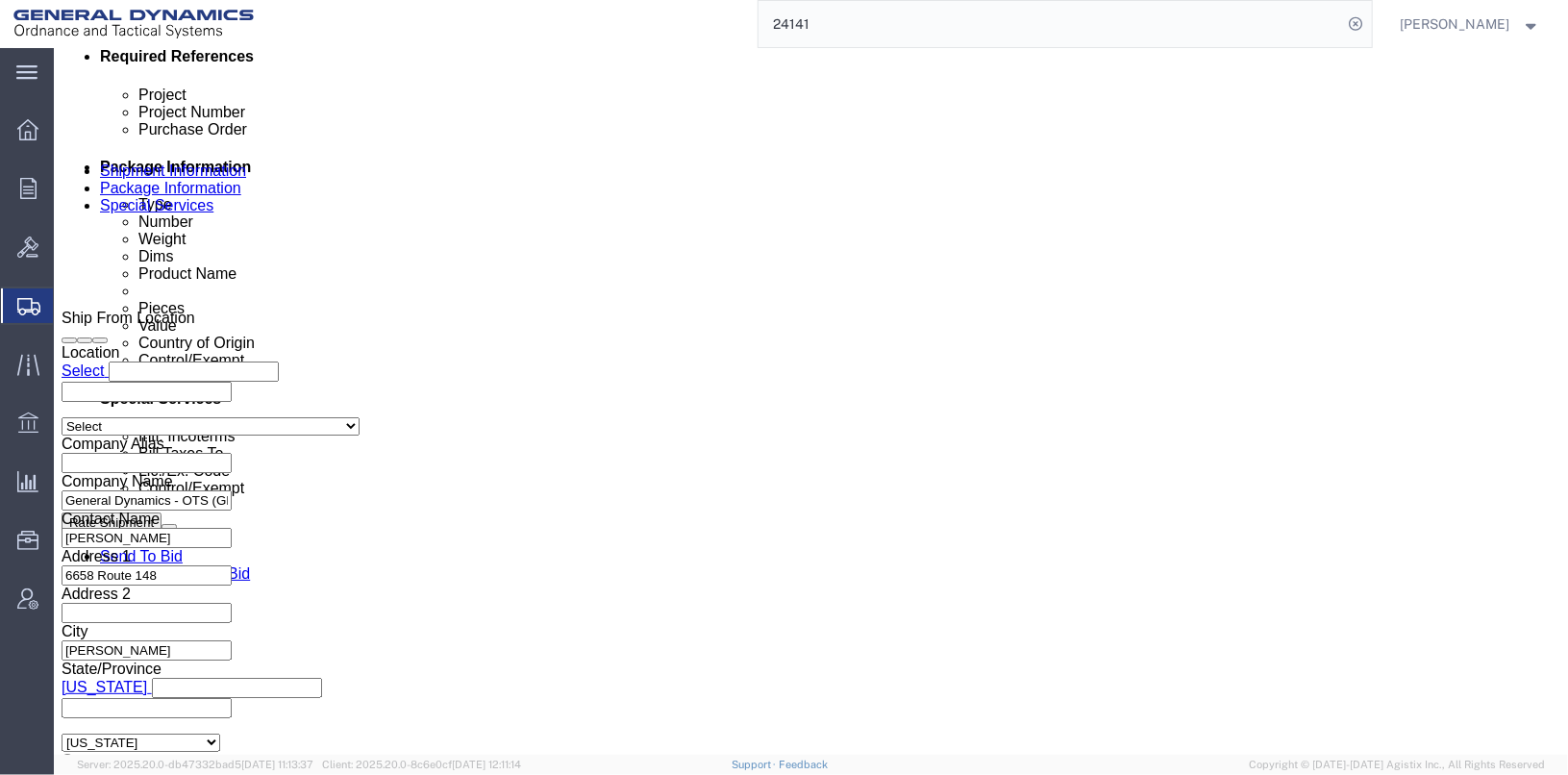
click div "Purchase Order NA"
drag, startPoint x: 612, startPoint y: 207, endPoint x: 483, endPoint y: 201, distance: 129.1
click div "Project NA"
type input "30100307"
click button "Continue"
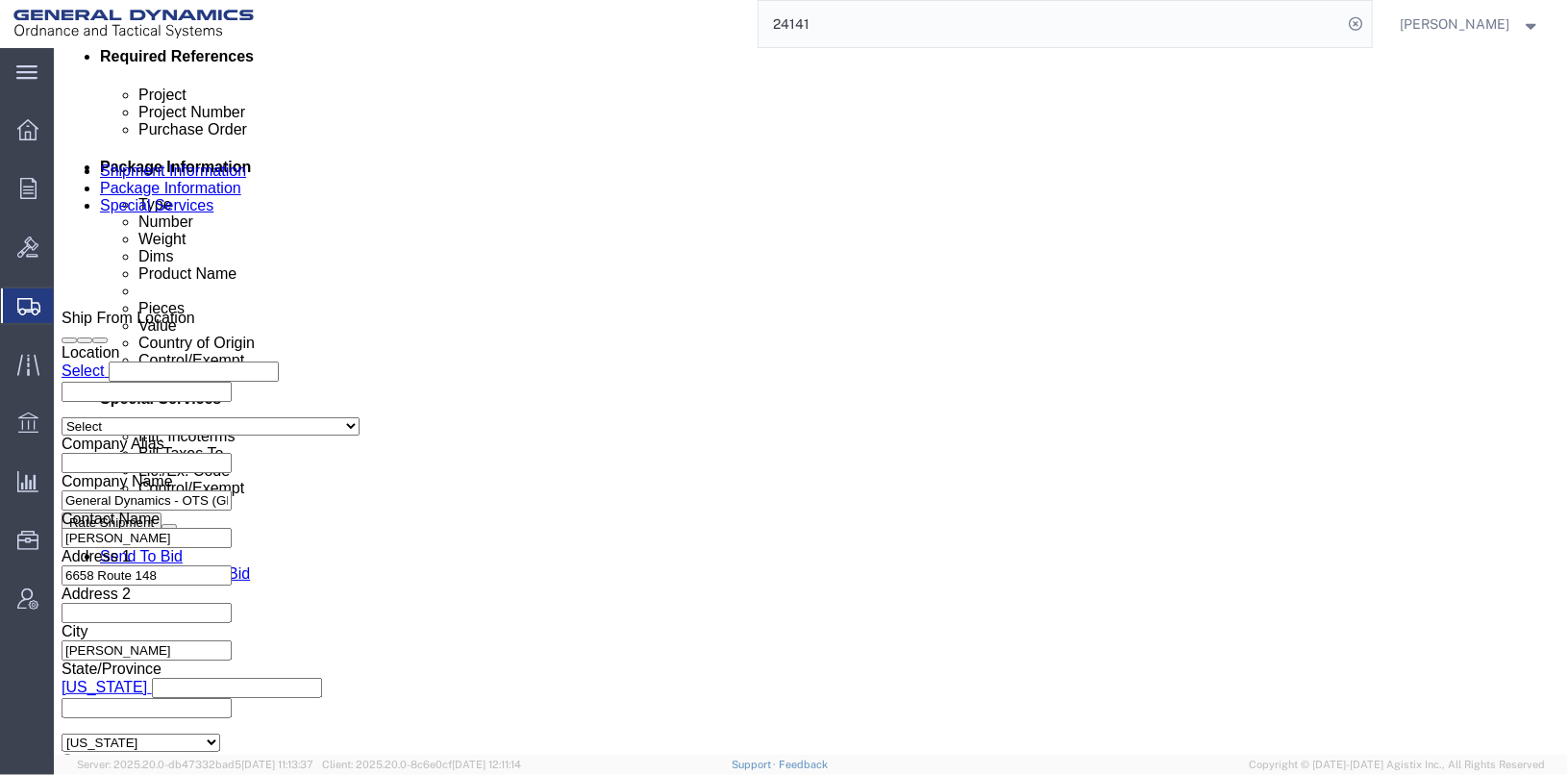
scroll to position [38, 0]
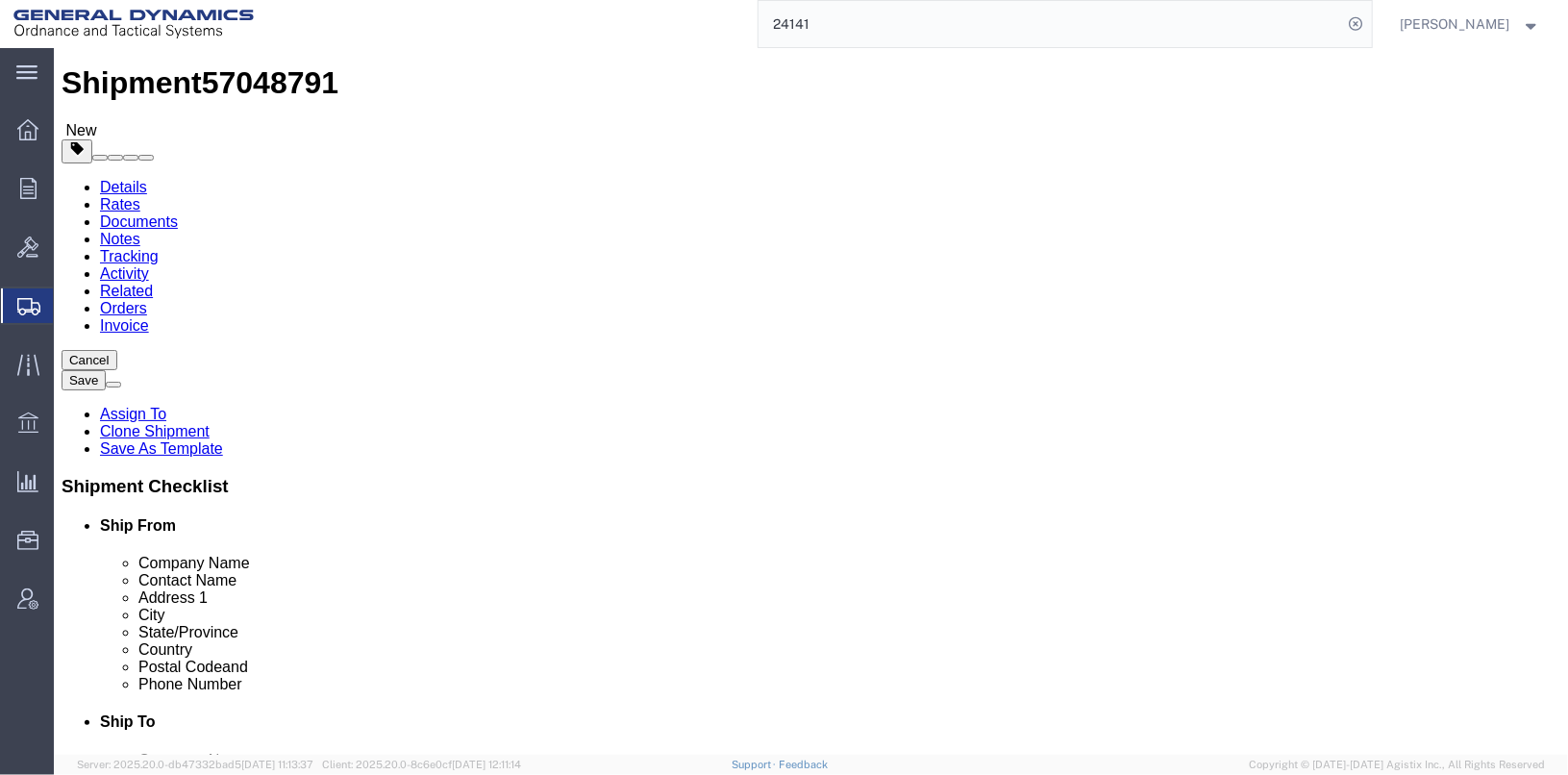
click dd "1200.00 USD"
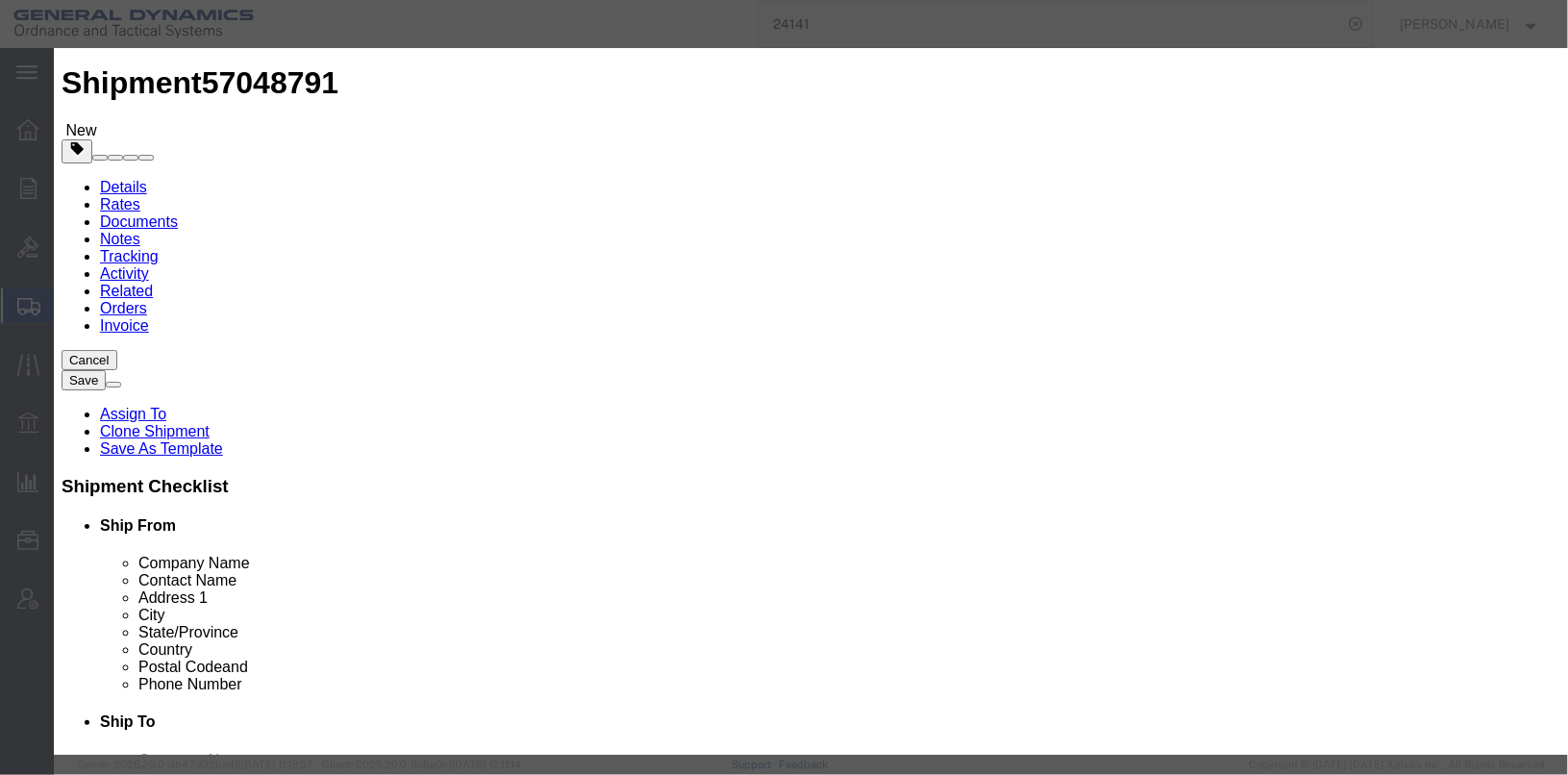
scroll to position [237, 0]
click input "text"
click div "ECCN"
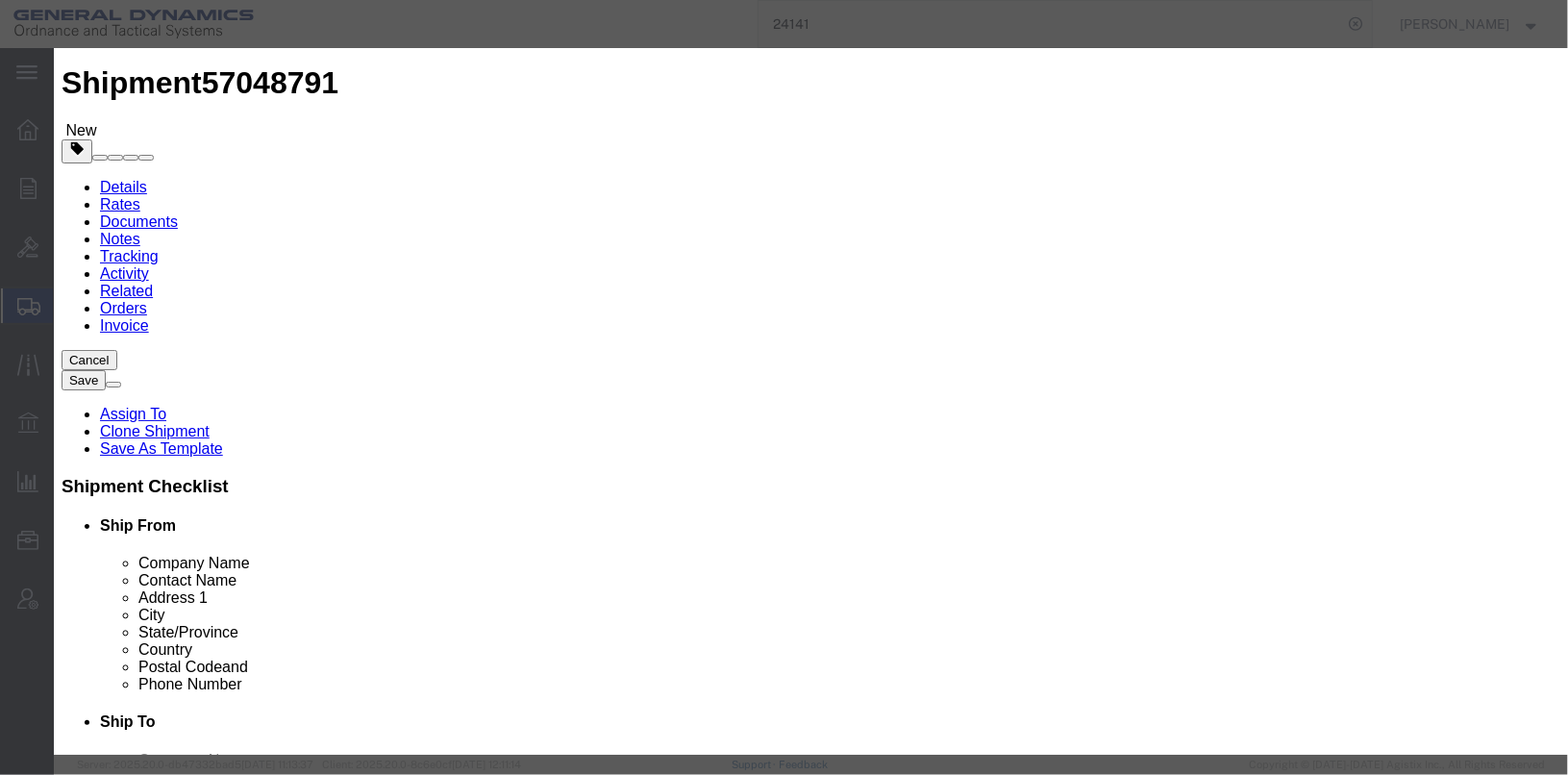
click button "Save & Close"
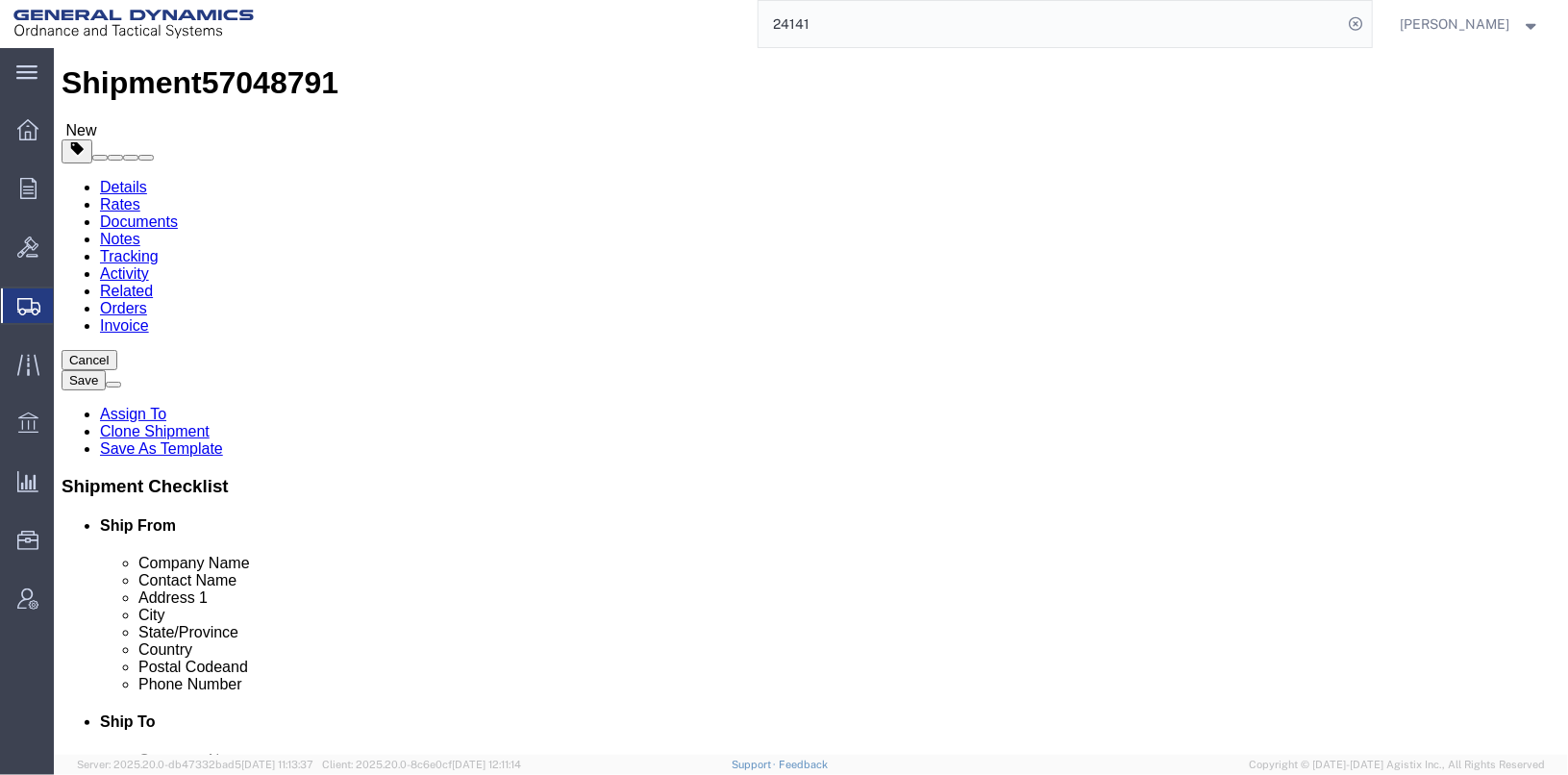
click dd "800.00 Each"
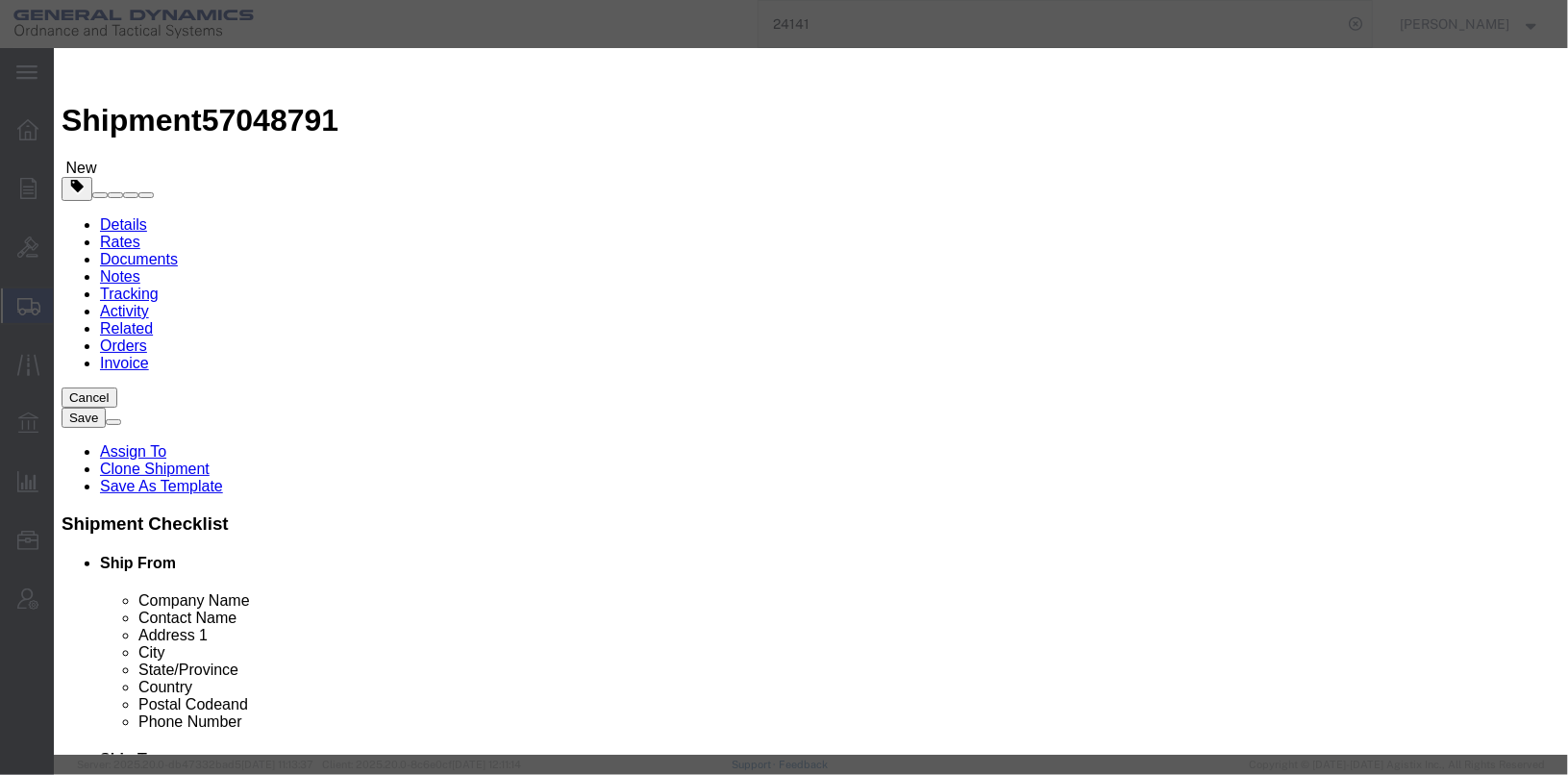
scroll to position [0, 0]
drag, startPoint x: 475, startPoint y: 181, endPoint x: 385, endPoint y: 186, distance: 90.1
click div "Pieces 800.00 Select Bag Barrels 100Board Feet Bottle Box Blister Pack Carats C…"
type input "672"
type input "1008"
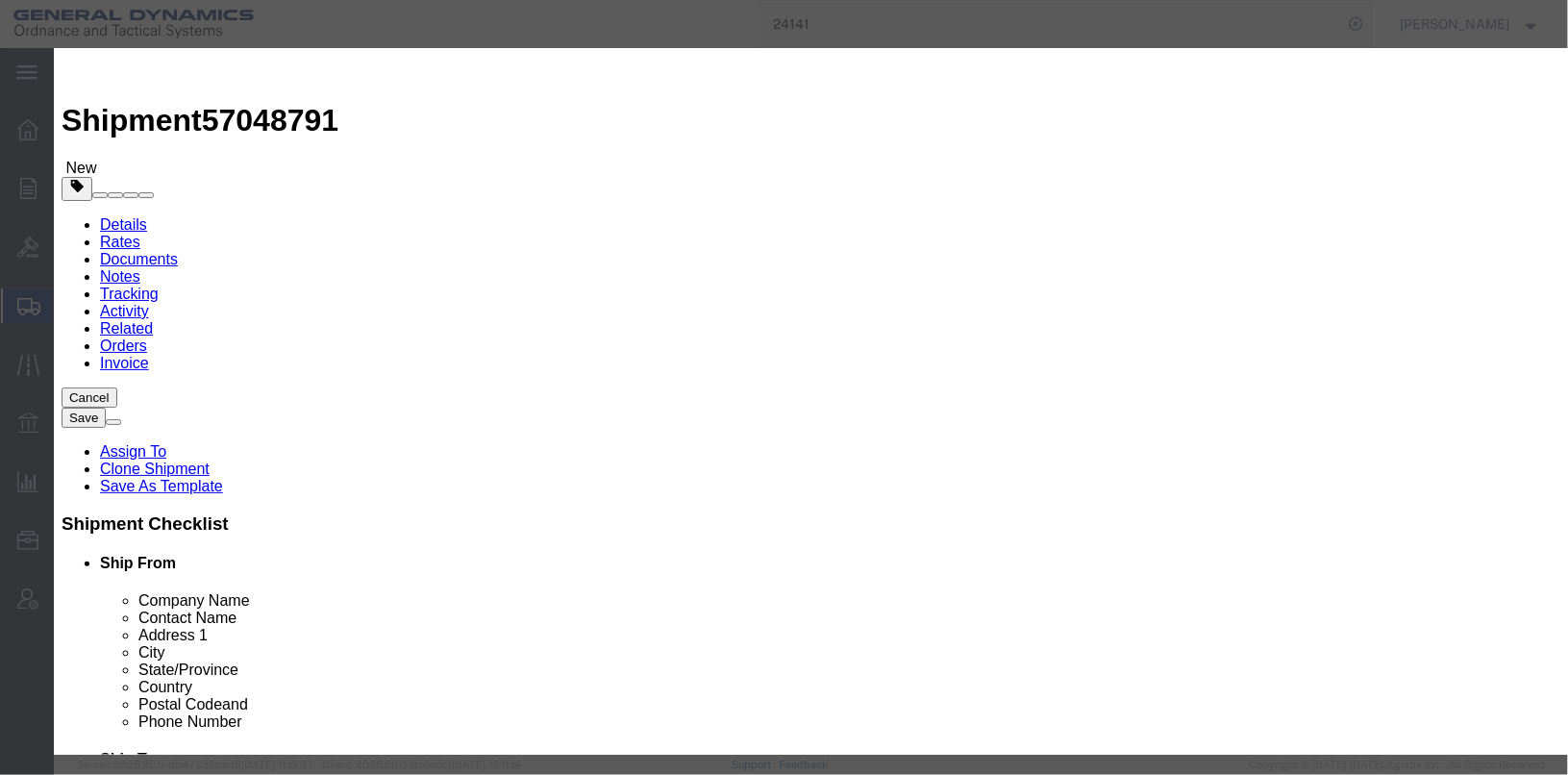
click div "Product Name EMPTY FIBERPACKS Pieces 672 Select Bag Barrels 100Board Feet Bottl…"
click button "Save & Close"
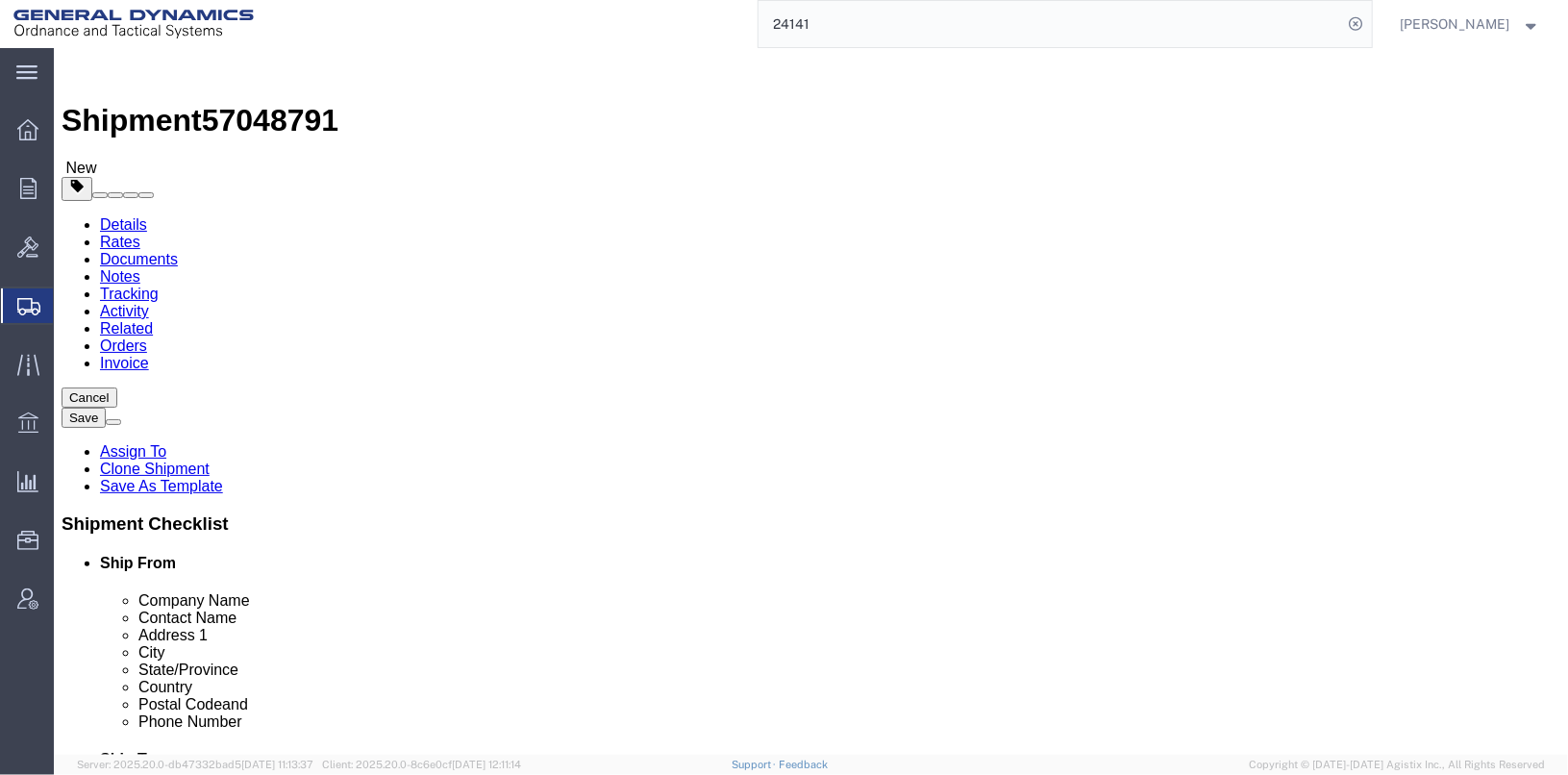
click link "Add Content"
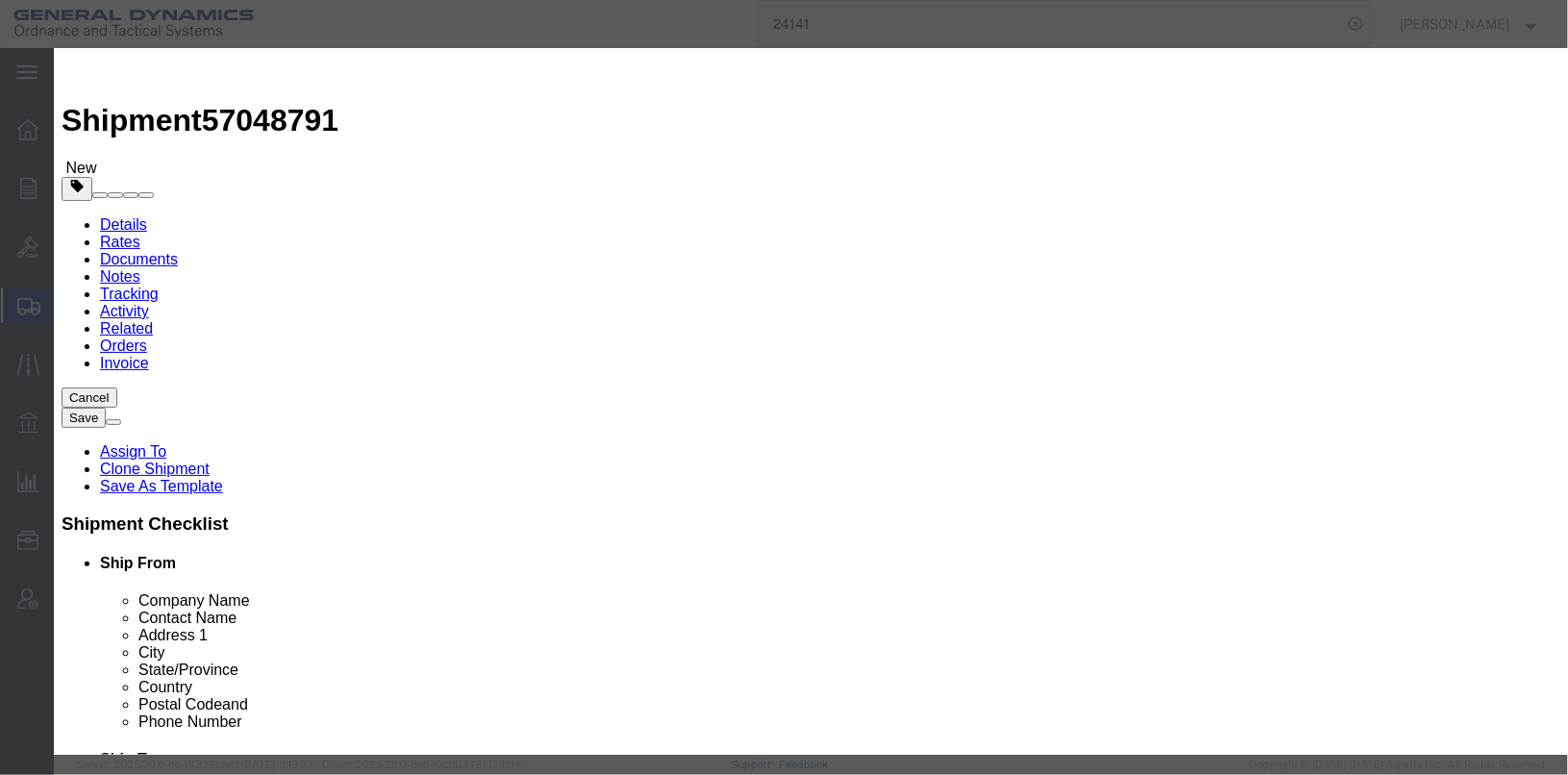
click input "text"
type input "48x40 pallets"
drag, startPoint x: 449, startPoint y: 180, endPoint x: 390, endPoint y: 183, distance: 59.1
click div "Pieces 0 Select Bag Barrels 100Board Feet Bottle Box Blister Pack Carats Can Ca…"
type input "112"
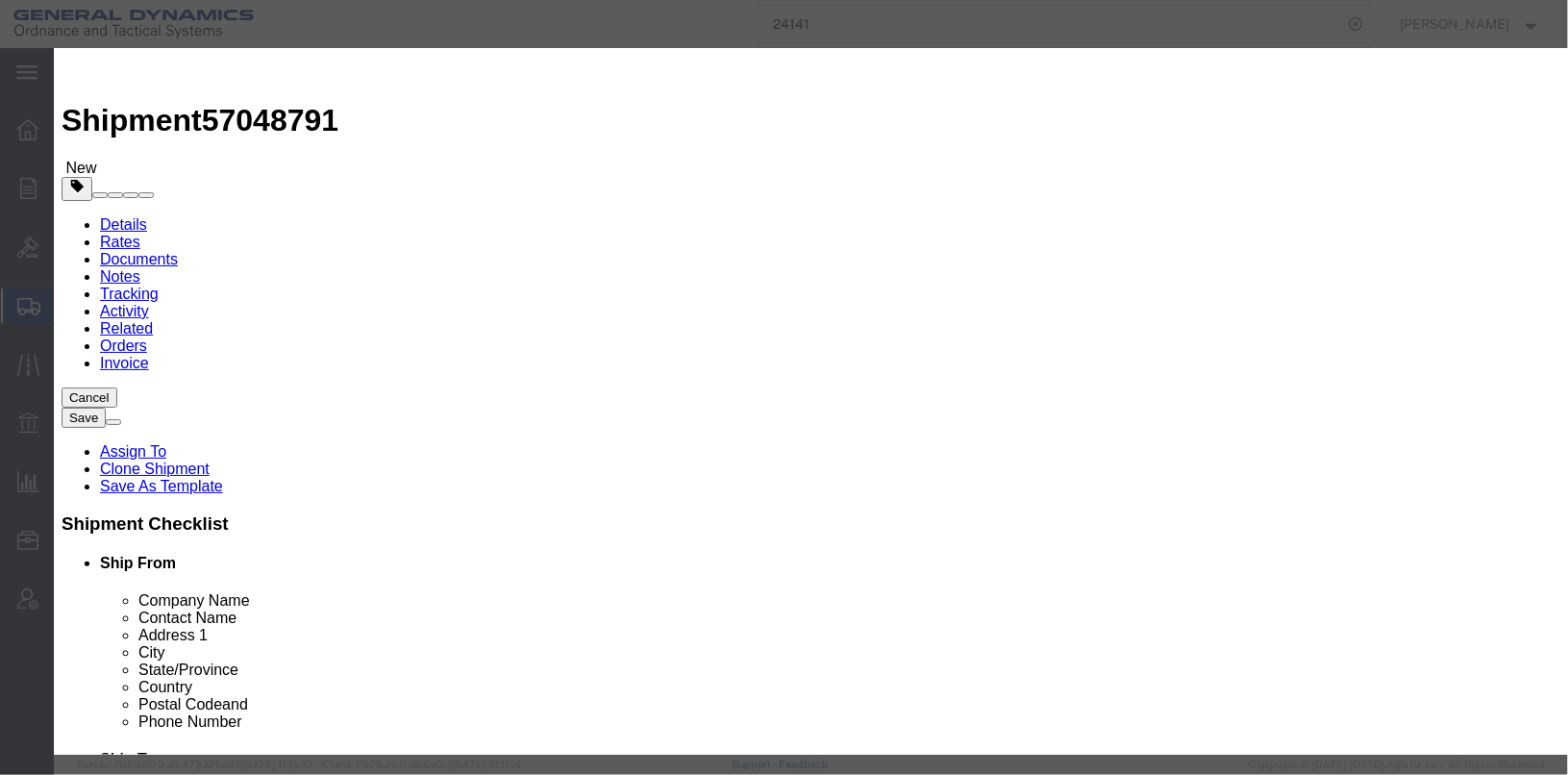
click input "text"
type input "7"
type input "784"
click div "Commodity library"
drag, startPoint x: 518, startPoint y: 145, endPoint x: 426, endPoint y: 144, distance: 92.0
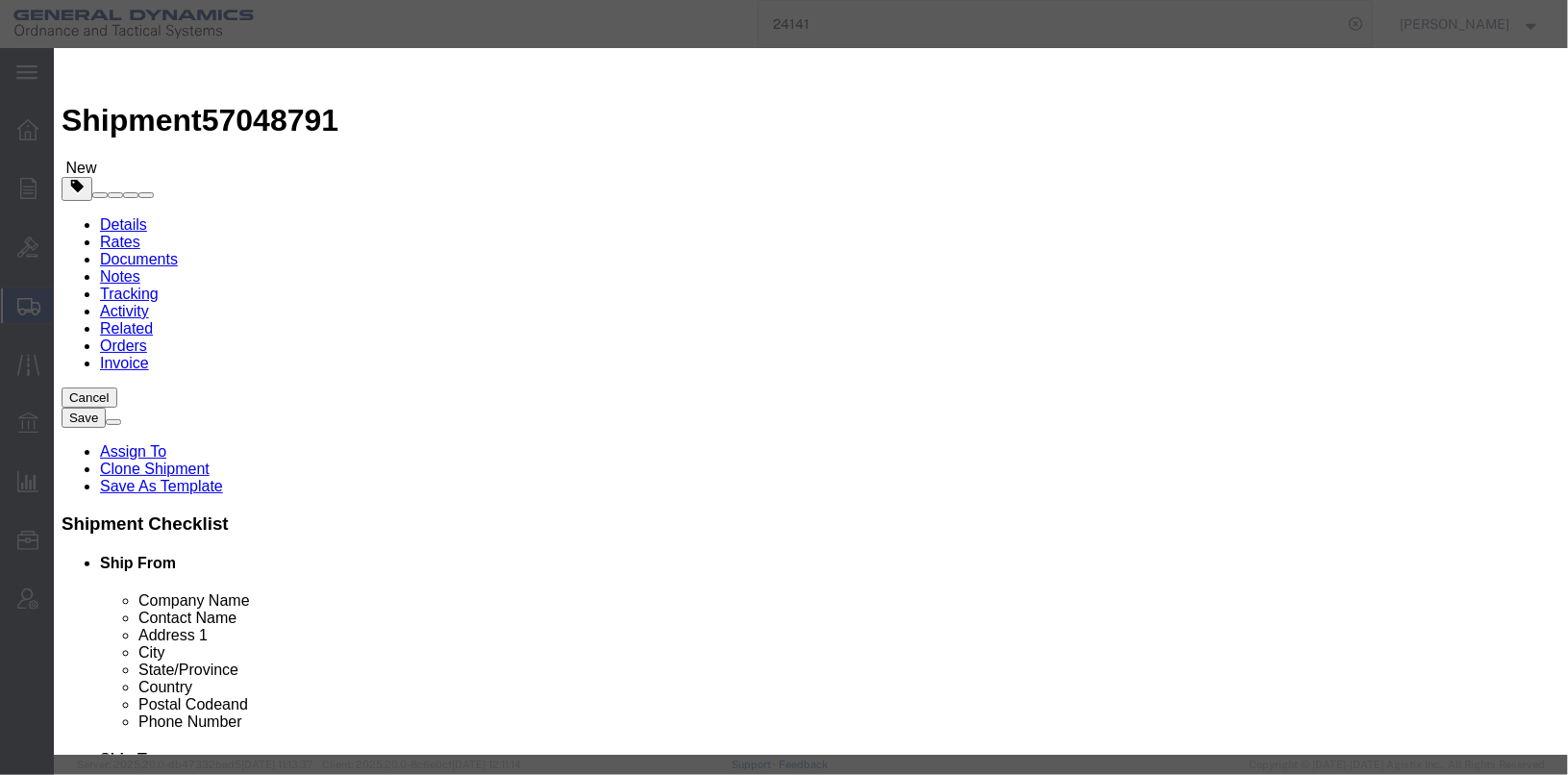
click div "Product Name 48x40 pallets 48x40"
paste textarea "48x40 pallets"
type textarea "48x40 pallets"
click select "Select ATF BIS DEA EPA FDA FTR ITAR OFAC Other (OPA)"
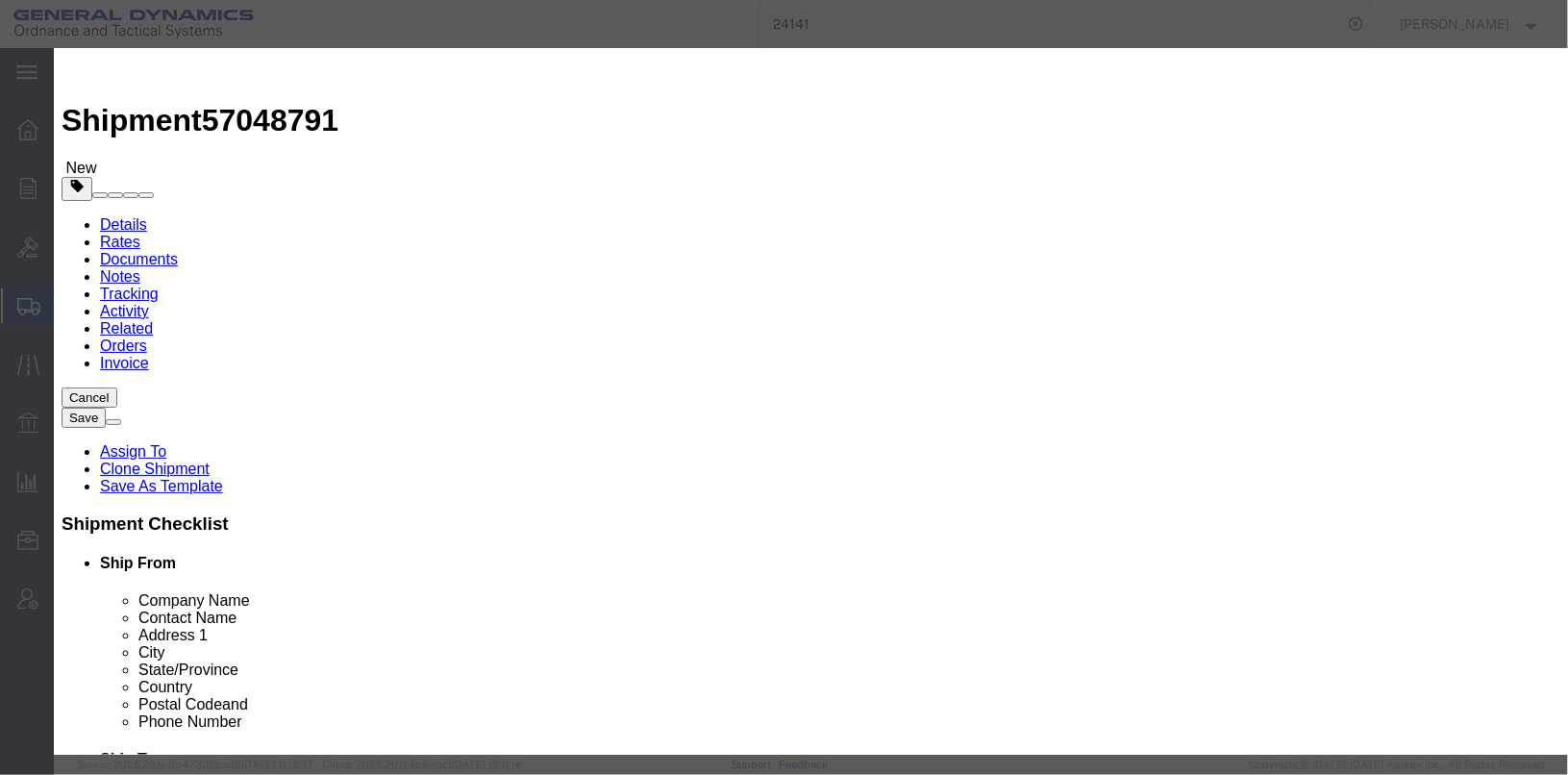
select select "BIS"
click select "Select ATF BIS DEA EPA FDA FTR ITAR OFAC Other (OPA)"
click select "Select AGR-Agricultural APP-Computers APR-Additional Permissive Exports AVS-Air…"
select select "NLR"
click select "Select AGR-Agricultural APP-Computers APR-Additional Permissive Exports AVS-Air…"
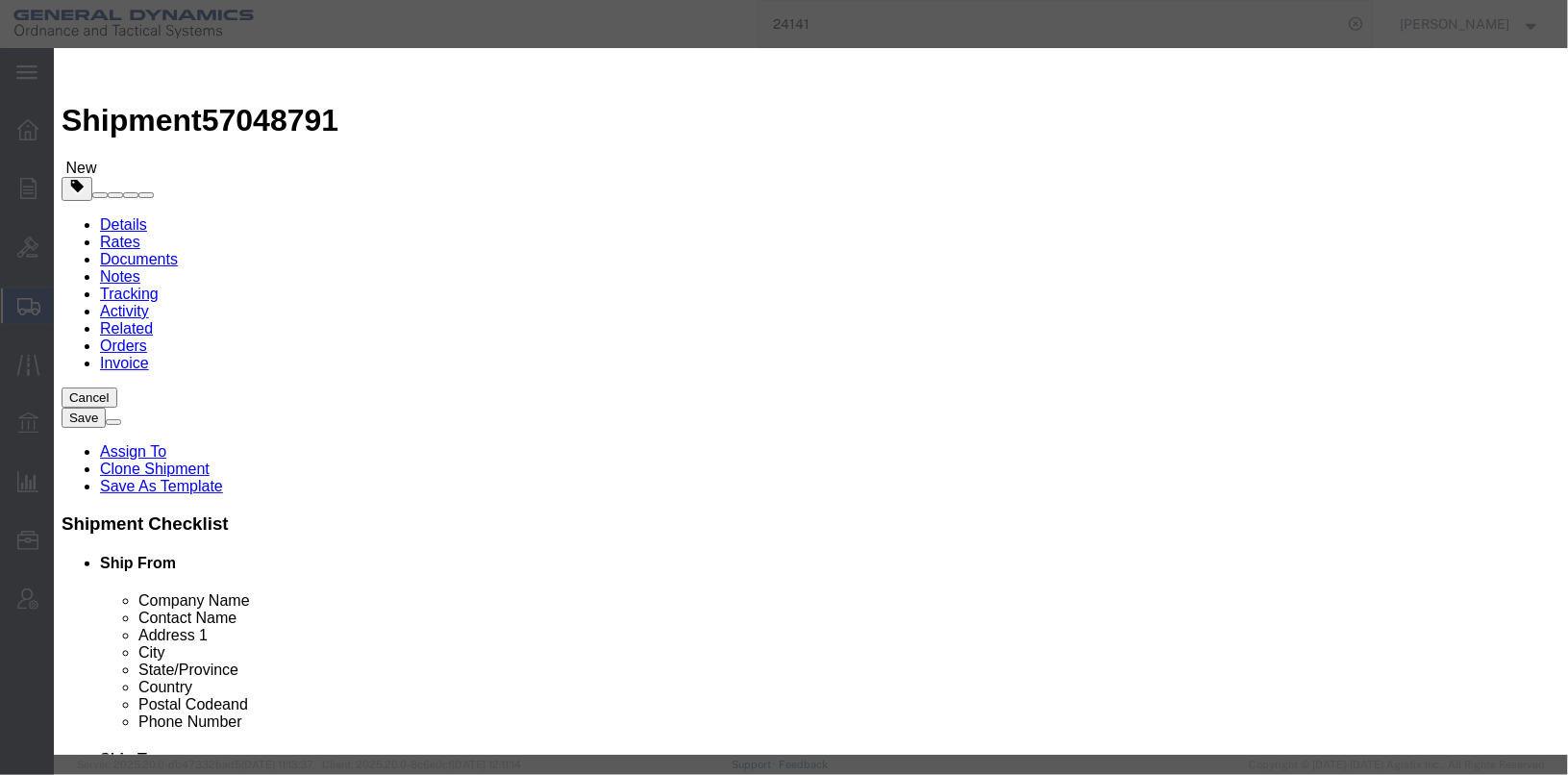
click div "Controlled"
click button "Save & Close"
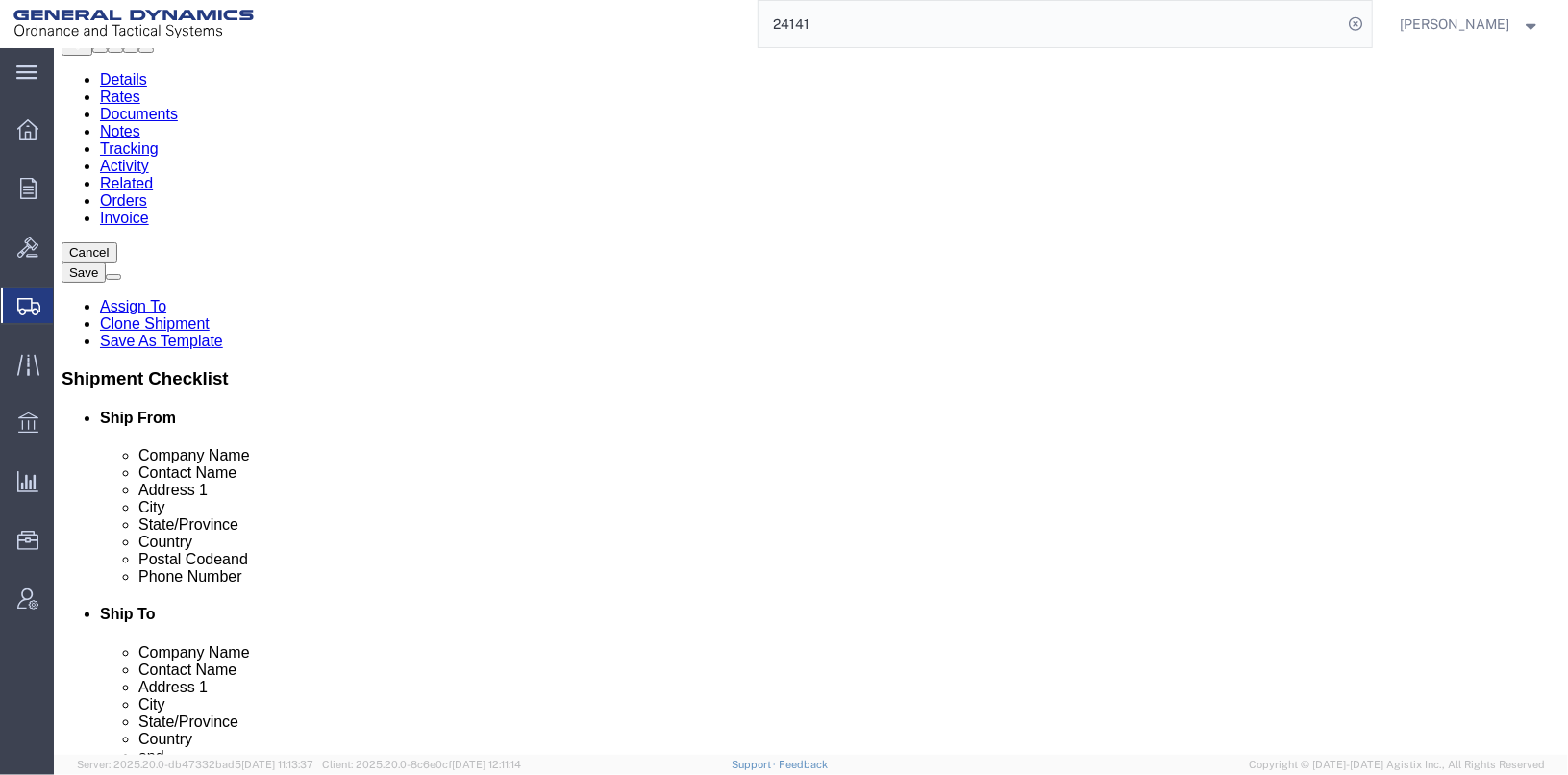
scroll to position [95, 0]
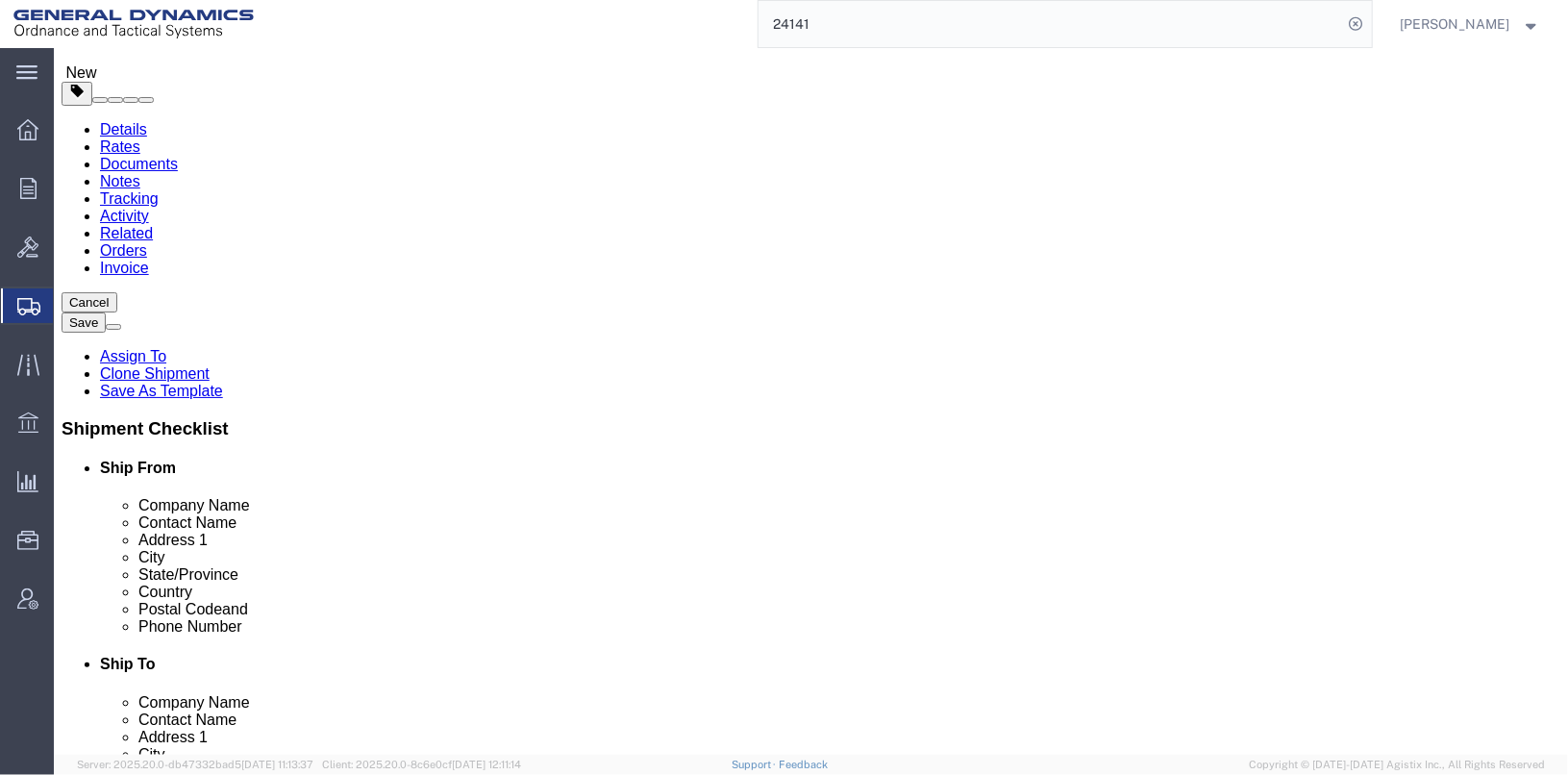
drag, startPoint x: 278, startPoint y: 385, endPoint x: 181, endPoint y: 373, distance: 97.7
click div "Weight 3266.00 Select kgs lbs Ship. t°"
type input "2741.76"
click div "2741.76 Select kgs lbs"
drag, startPoint x: 266, startPoint y: 304, endPoint x: 209, endPoint y: 308, distance: 57.1
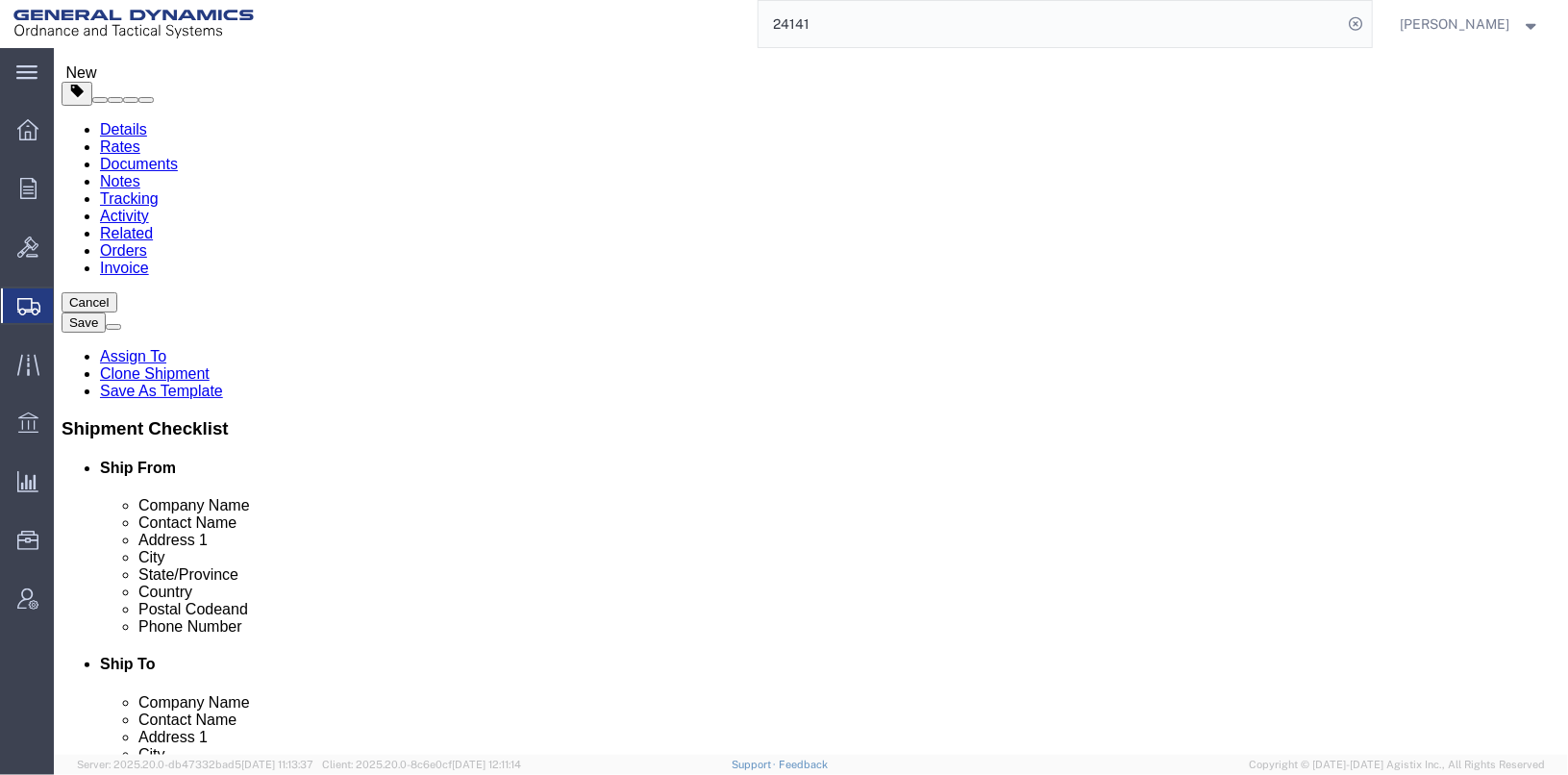
click div "800"
type input "672"
click div "672"
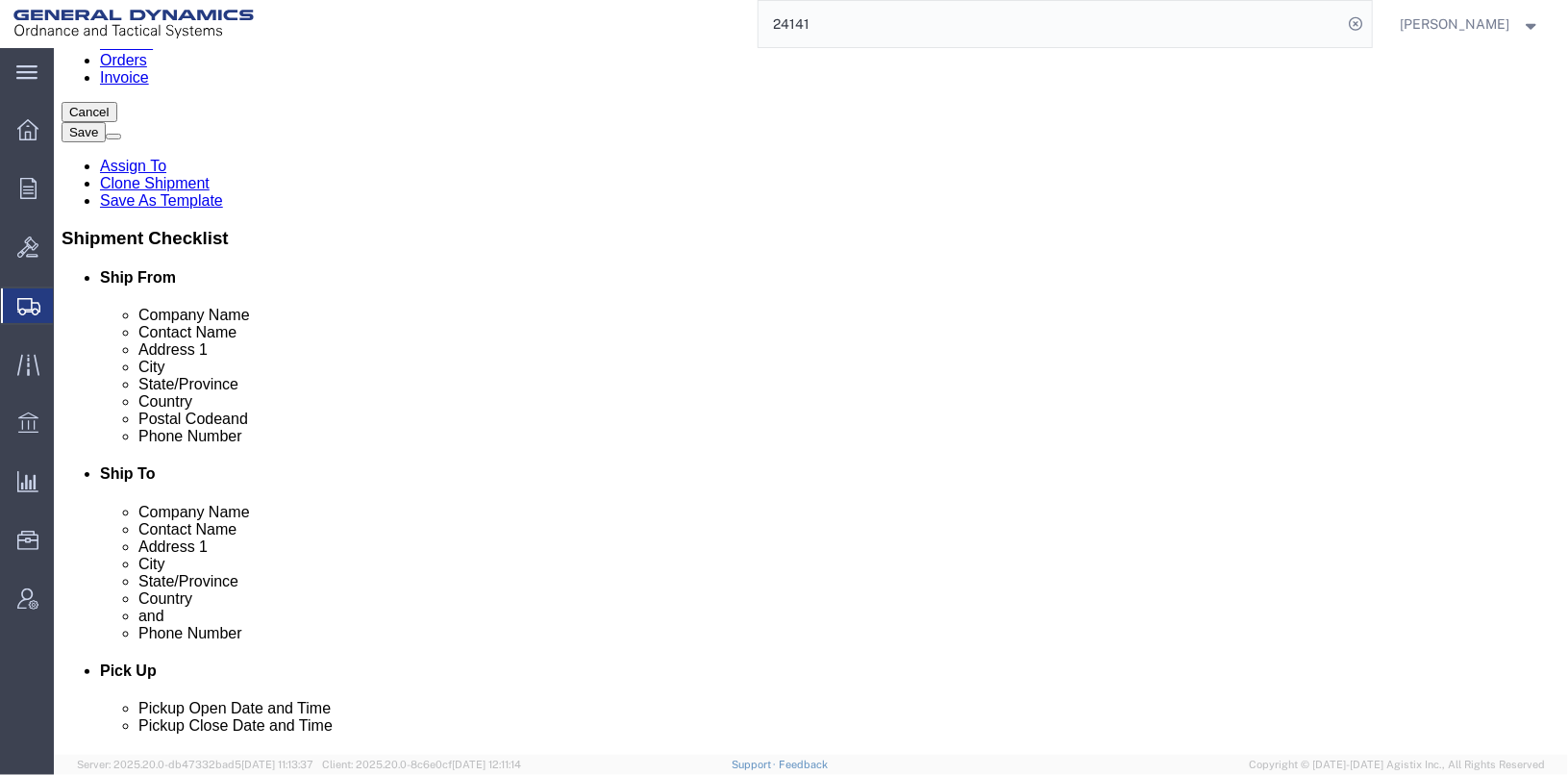
click button "Continue"
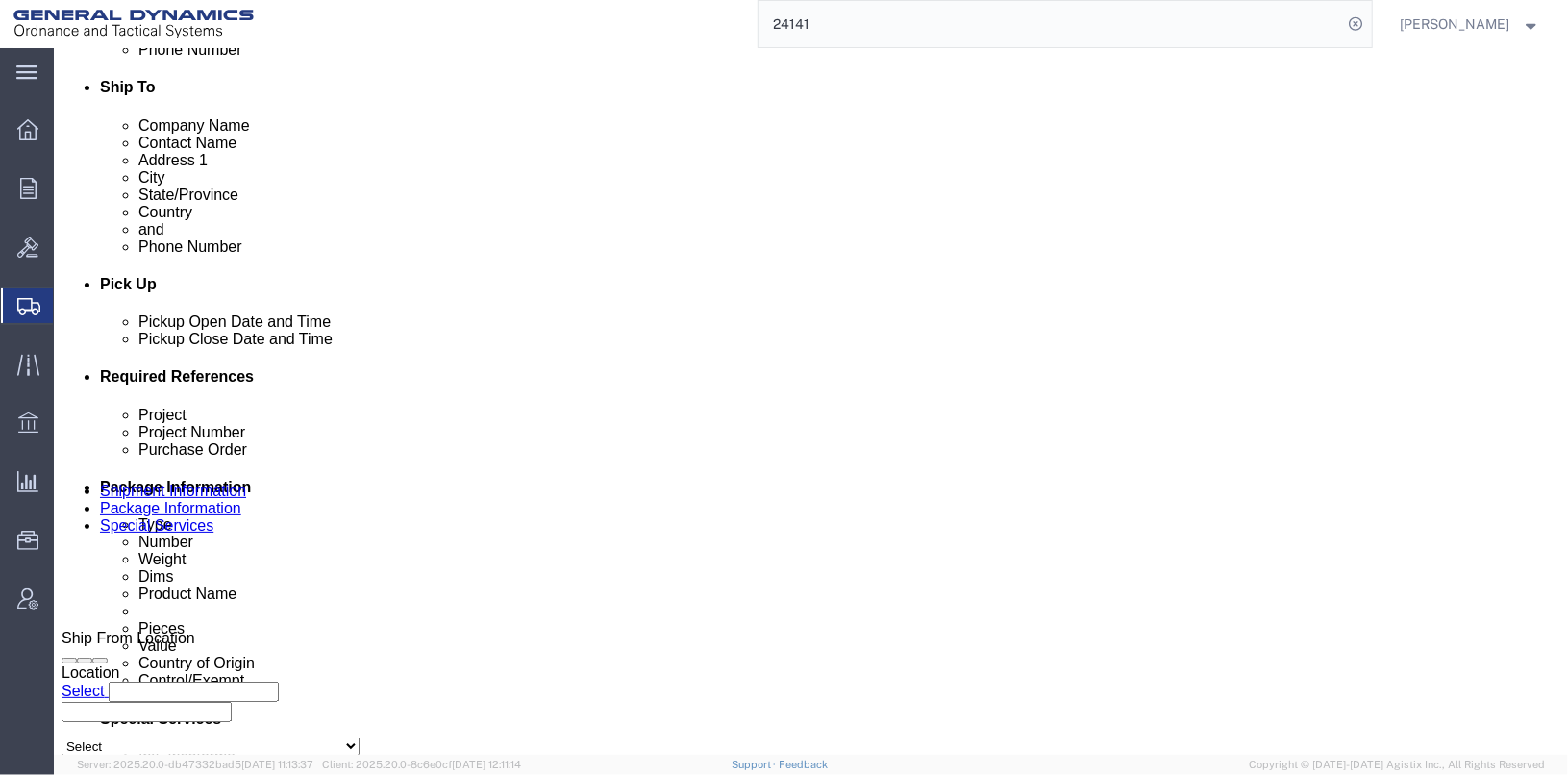
scroll to position [673, 0]
click select "Select Carriage Insurance Paid Carriage Paid To Cost and Freight Cost Insurance…"
select select "DAP"
click select "Select Carriage Insurance Paid Carriage Paid To Cost and Freight Cost Insurance…"
select select "SHIP"
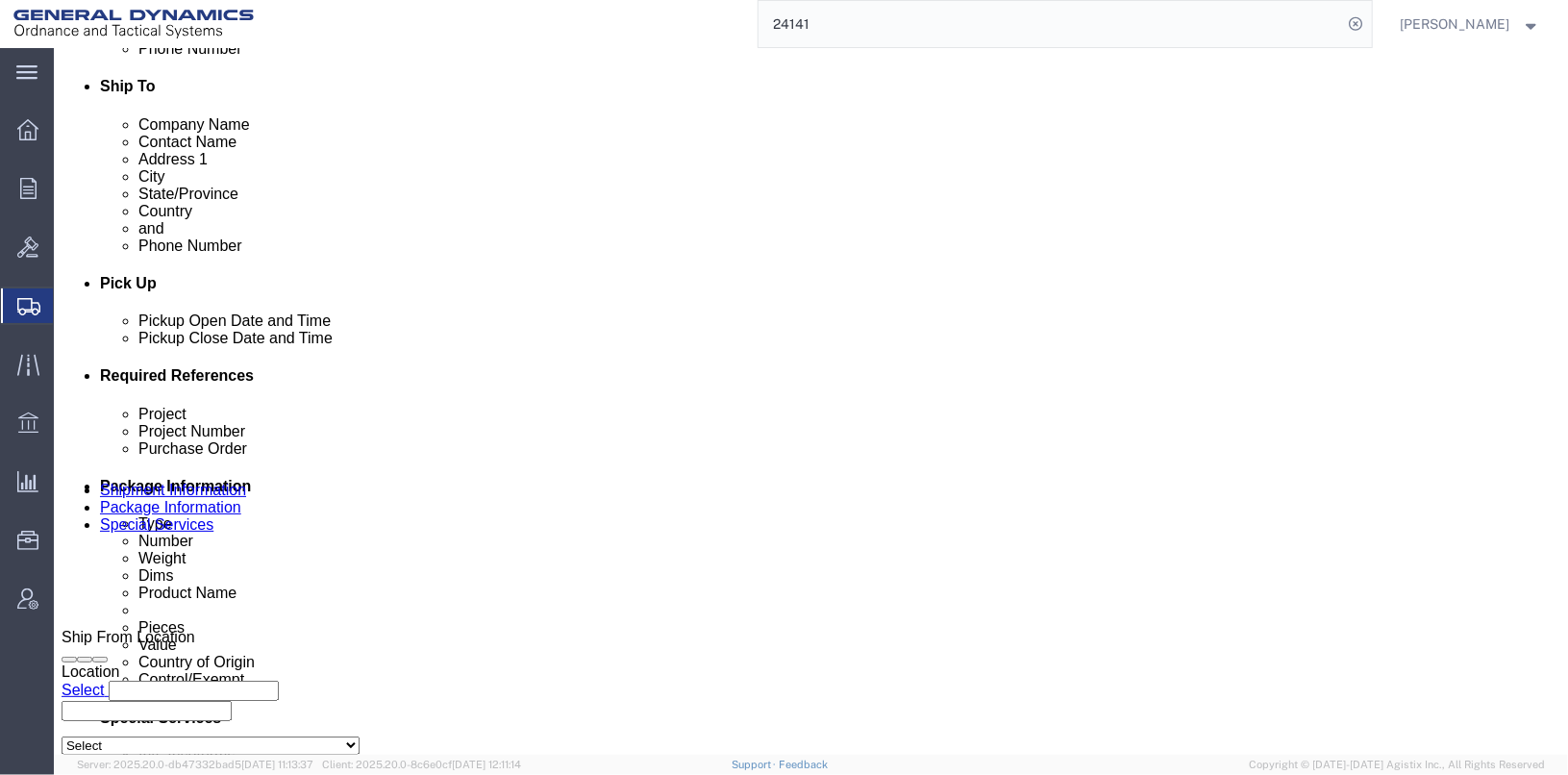
click select "Select Recipient Account Sender/Shipper Third Party Account"
select select "SHIP"
click select "Select Recipient Account Sender/Shipper Third Party Account"
click select "Select [GEOGRAPHIC_DATA] [GEOGRAPHIC_DATA] [GEOGRAPHIC_DATA] [GEOGRAPHIC_DATA] …"
select select "1763983"
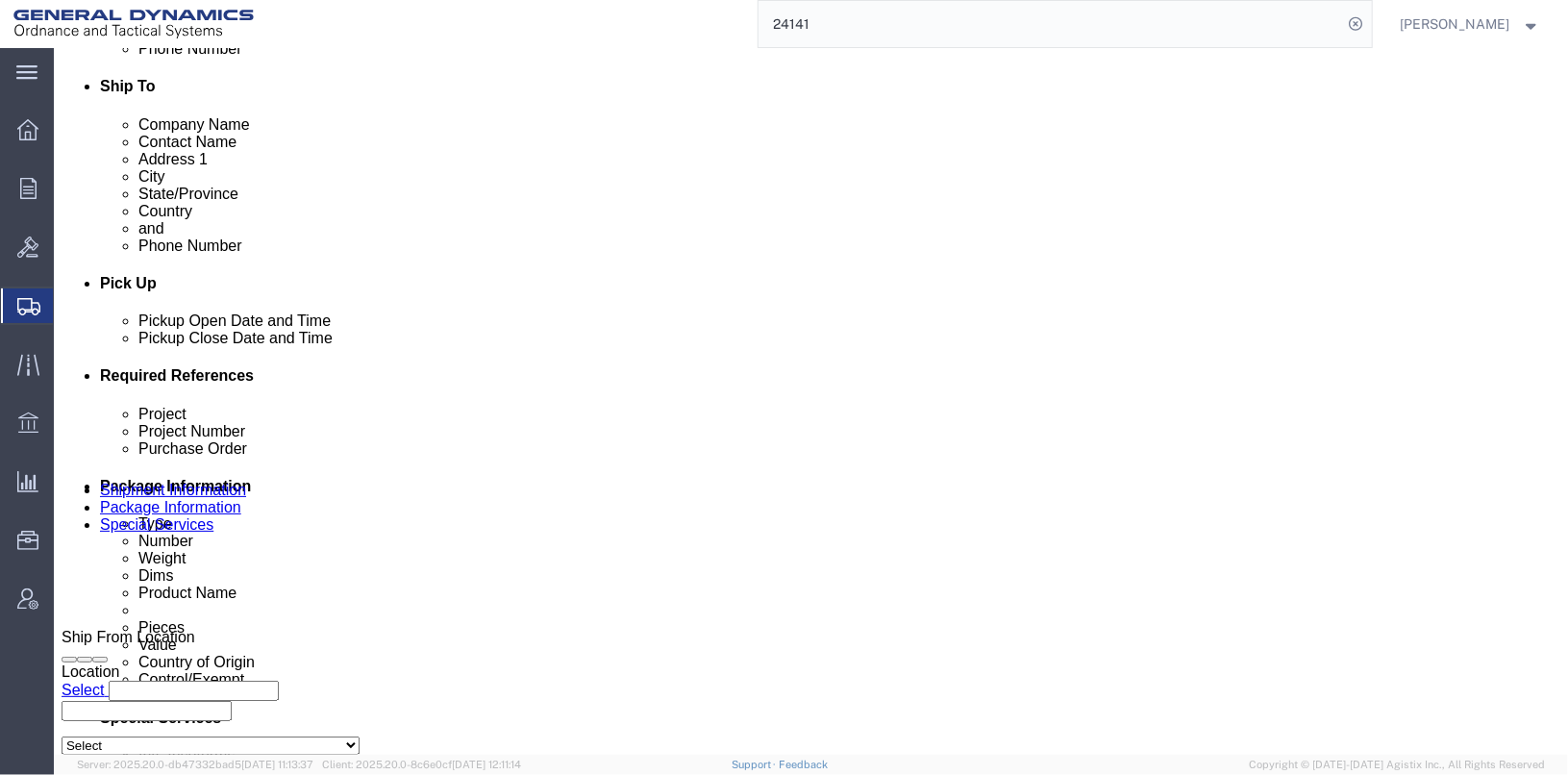
click select "Select [GEOGRAPHIC_DATA] [GEOGRAPHIC_DATA] [GEOGRAPHIC_DATA] [GEOGRAPHIC_DATA] …"
click div "Manage special services Handling Options Hold at Location Return Info Service O…"
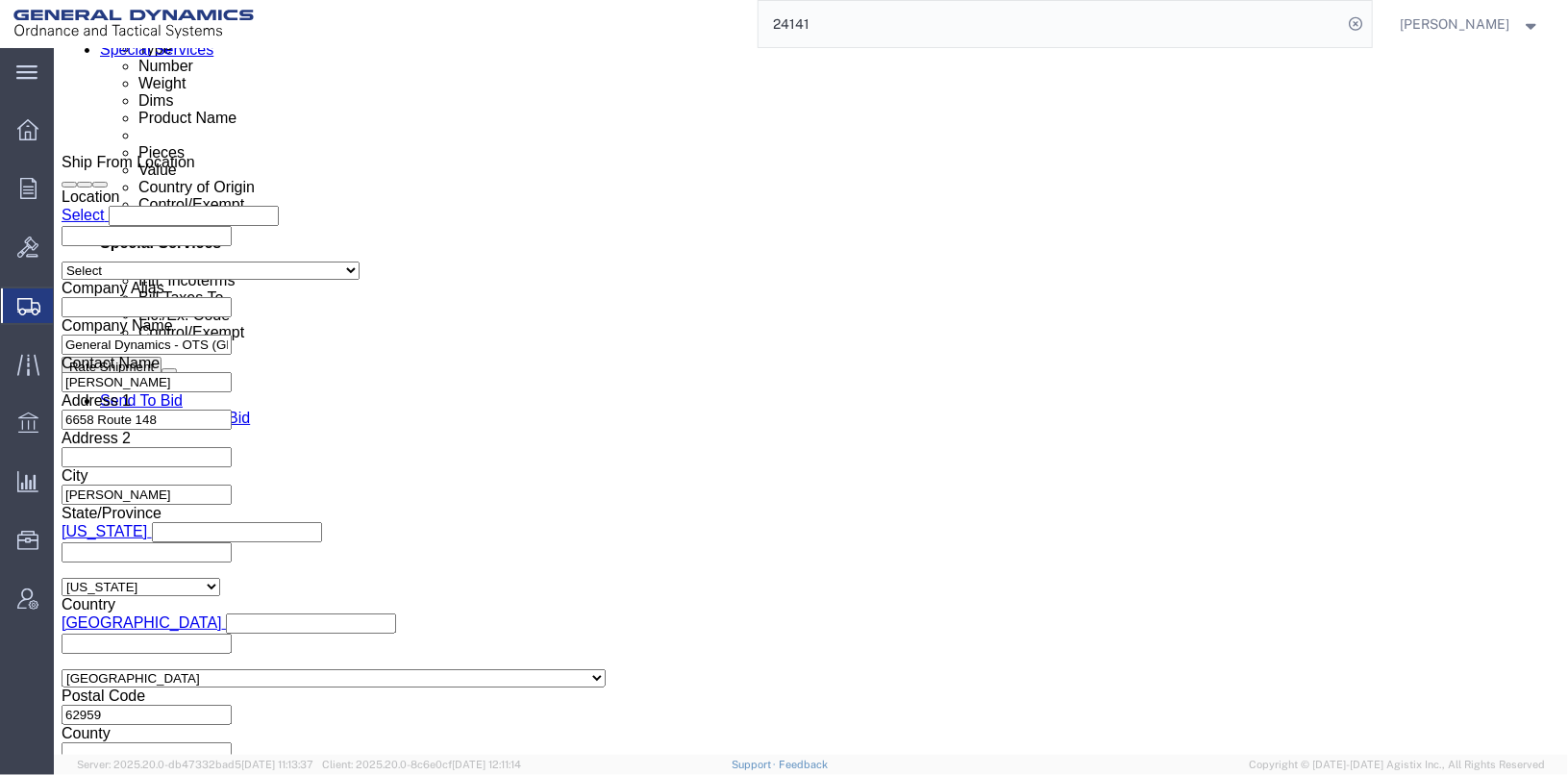
scroll to position [1154, 0]
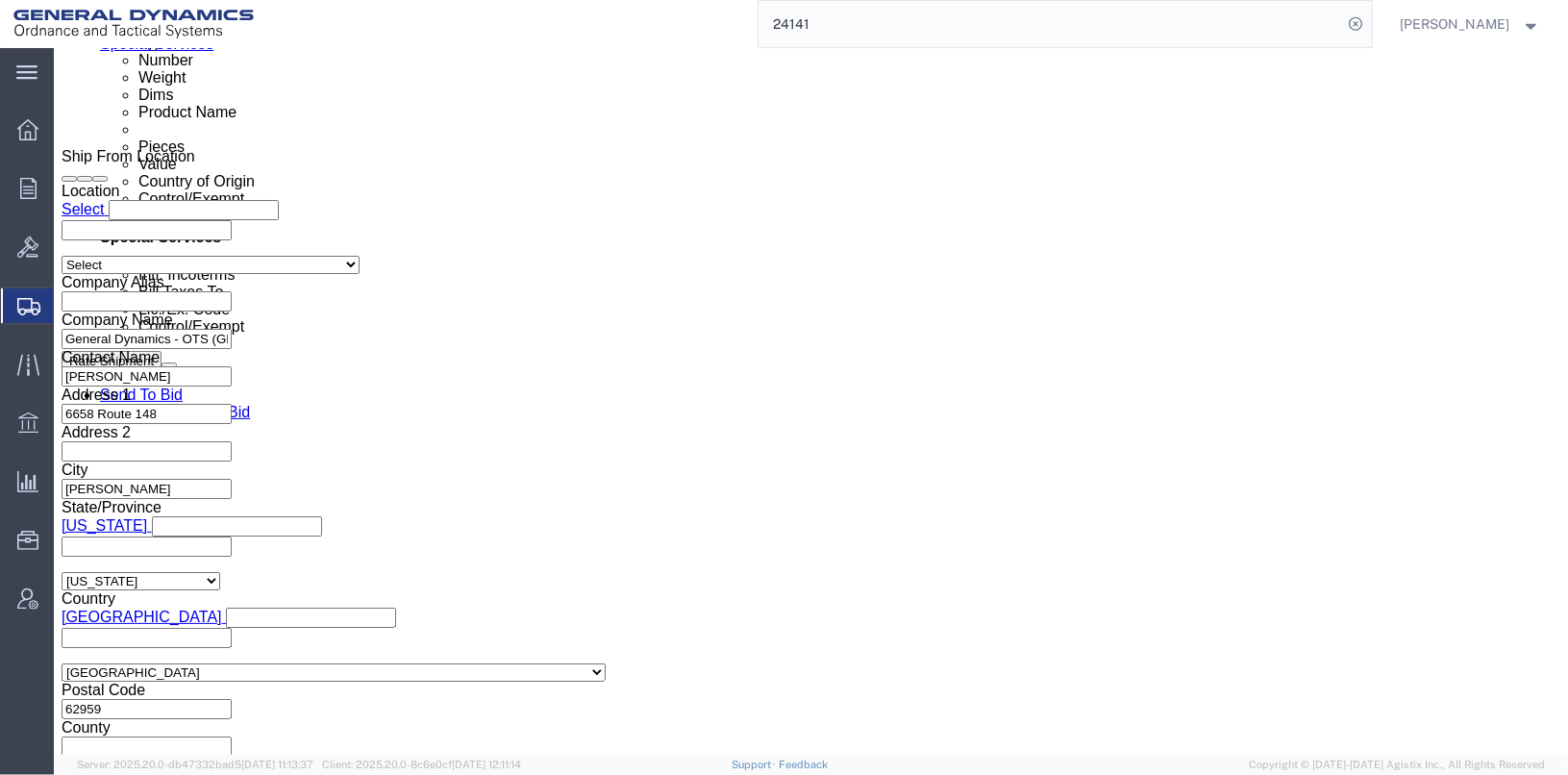
click button "Save"
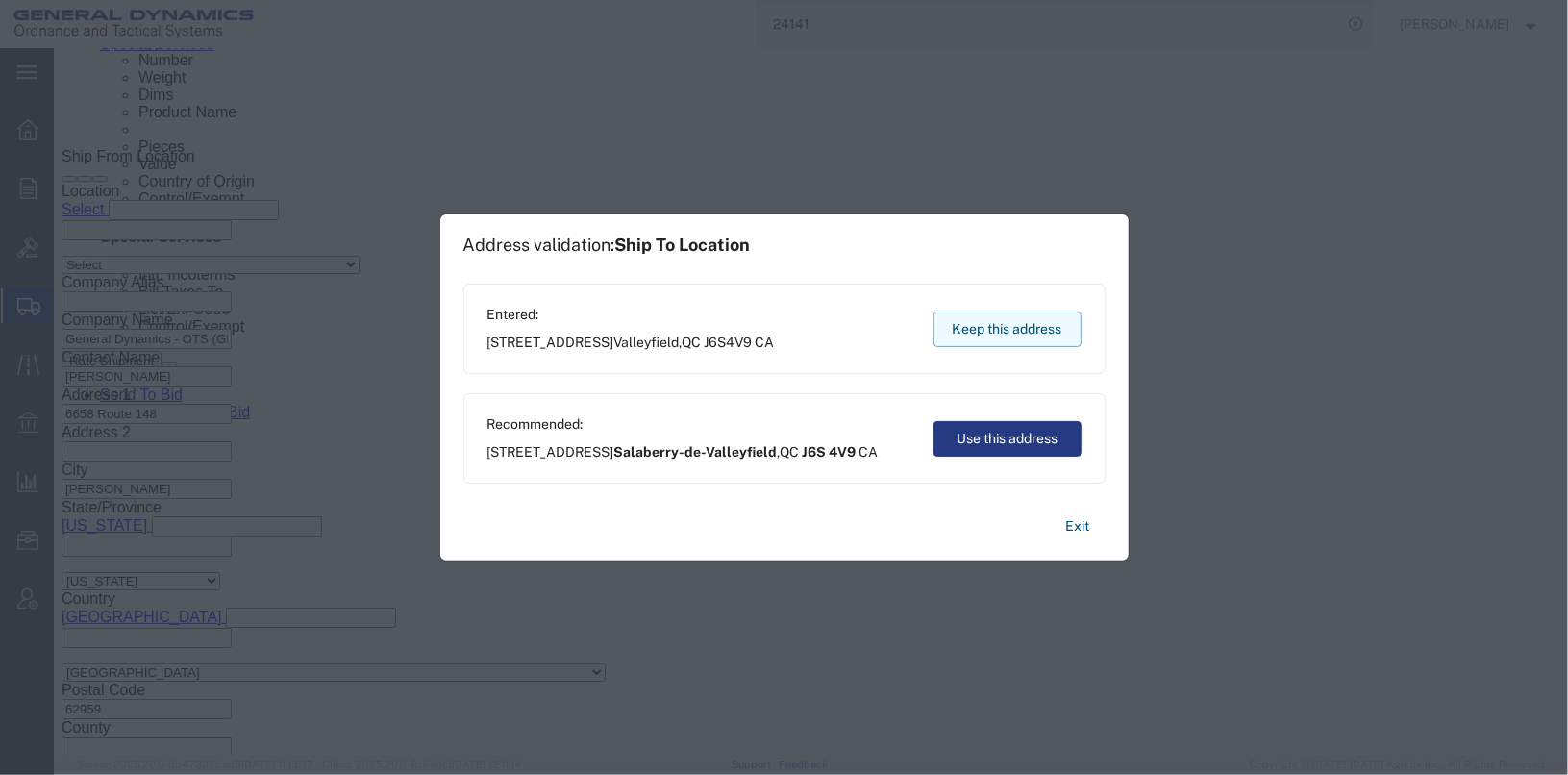
click at [1029, 320] on button "Keep this address" at bounding box center [1007, 329] width 148 height 36
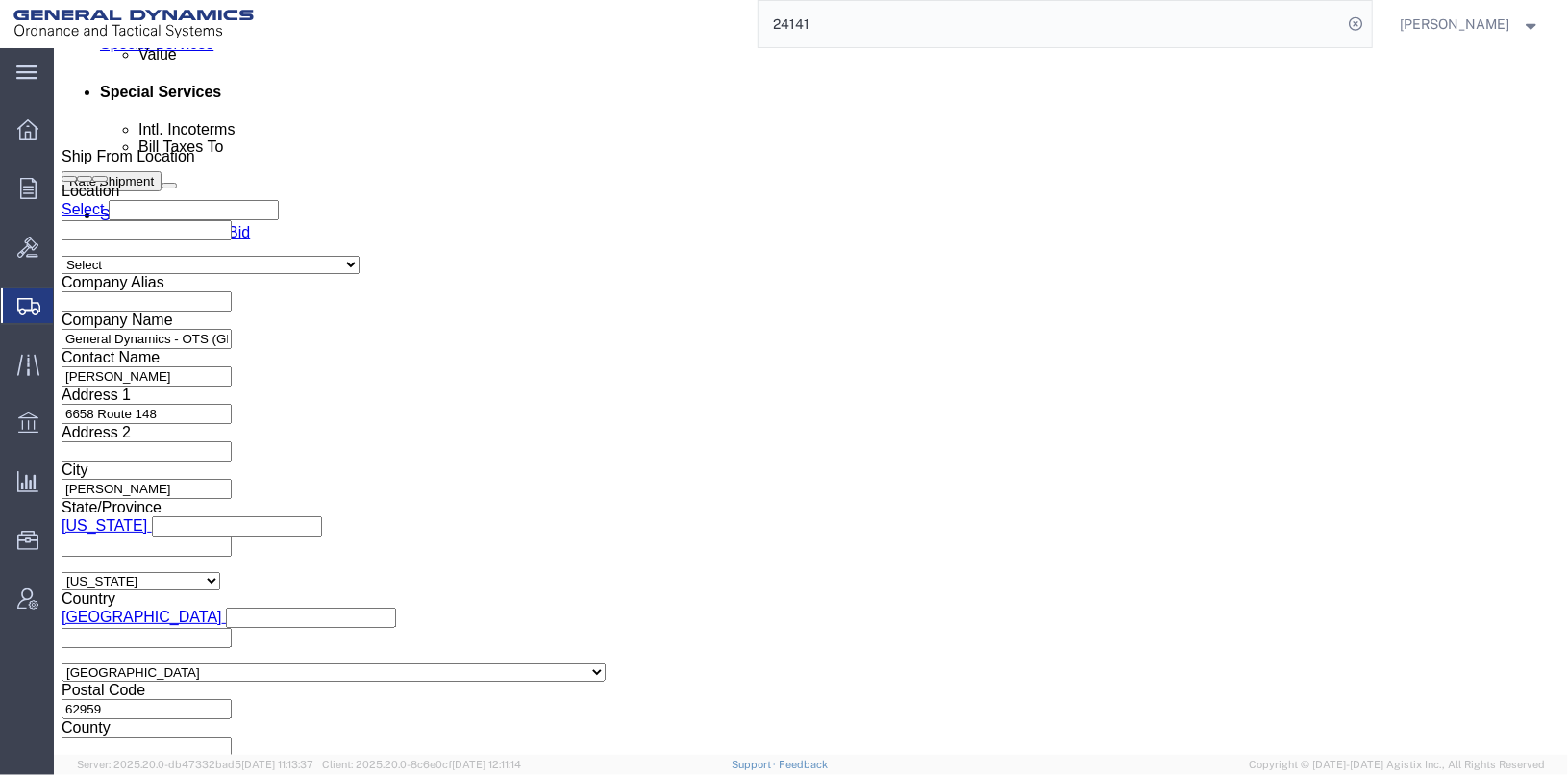
click link "Package Information"
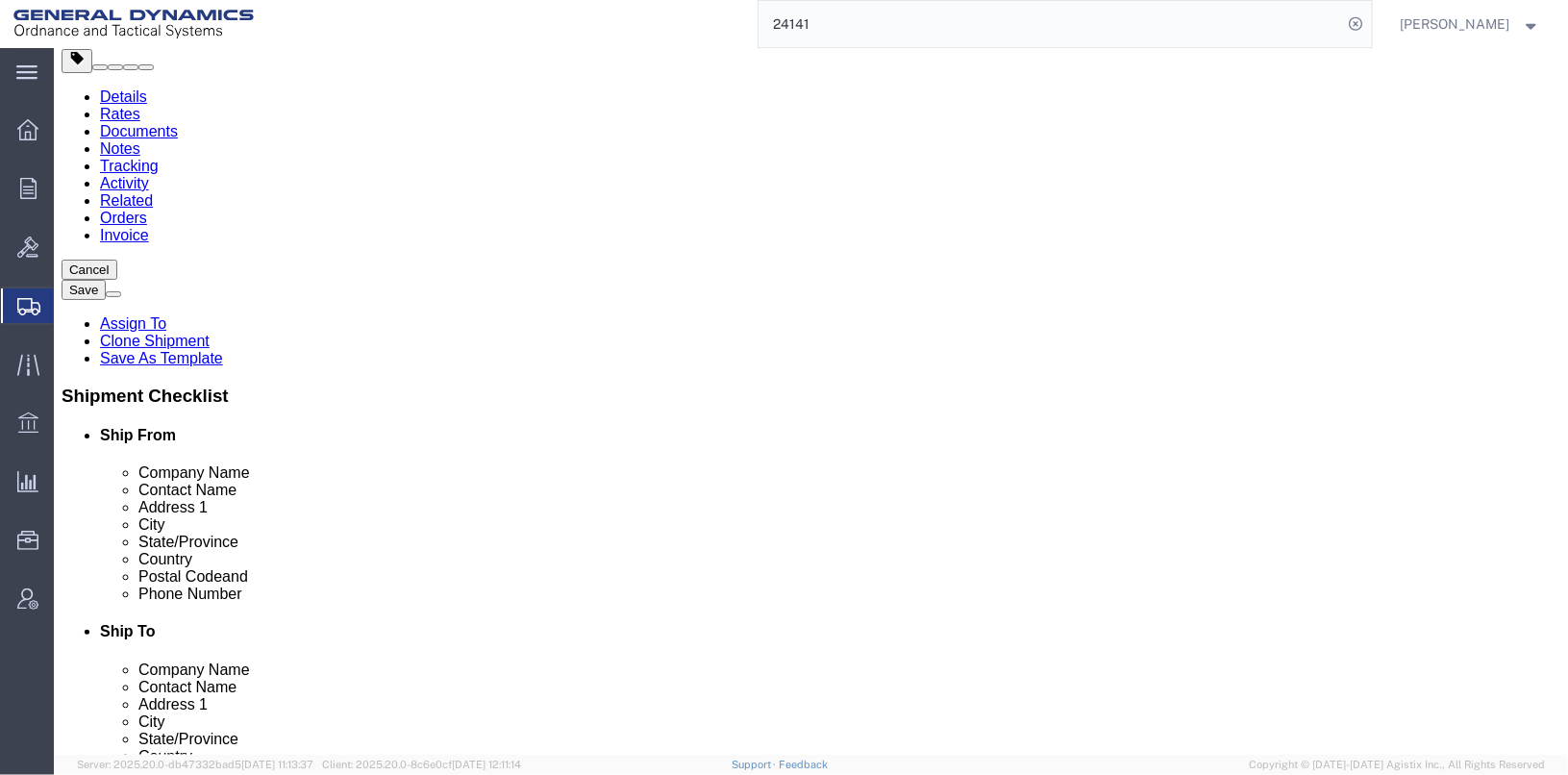
scroll to position [93, 0]
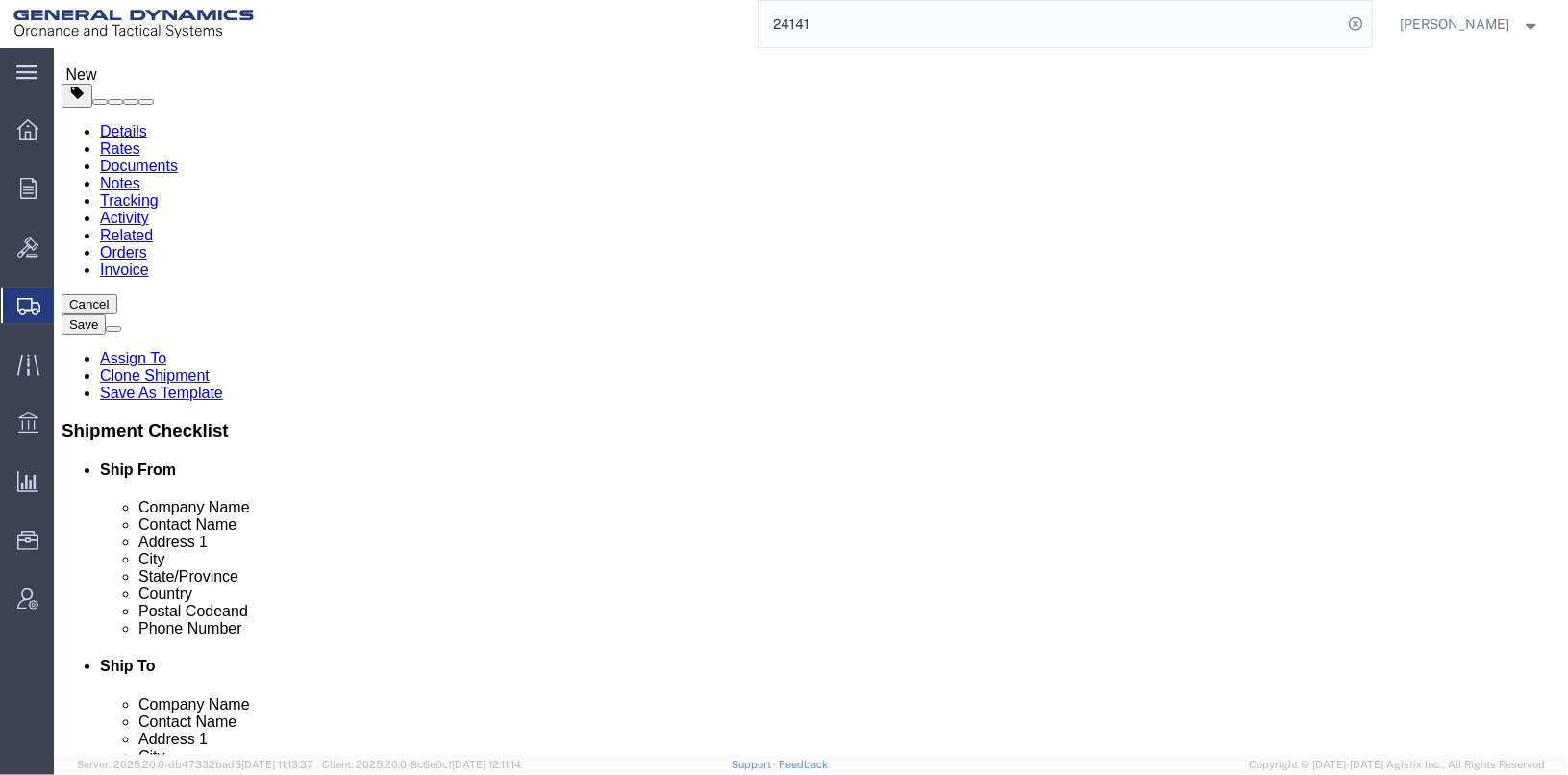
click dd "112.00 Each"
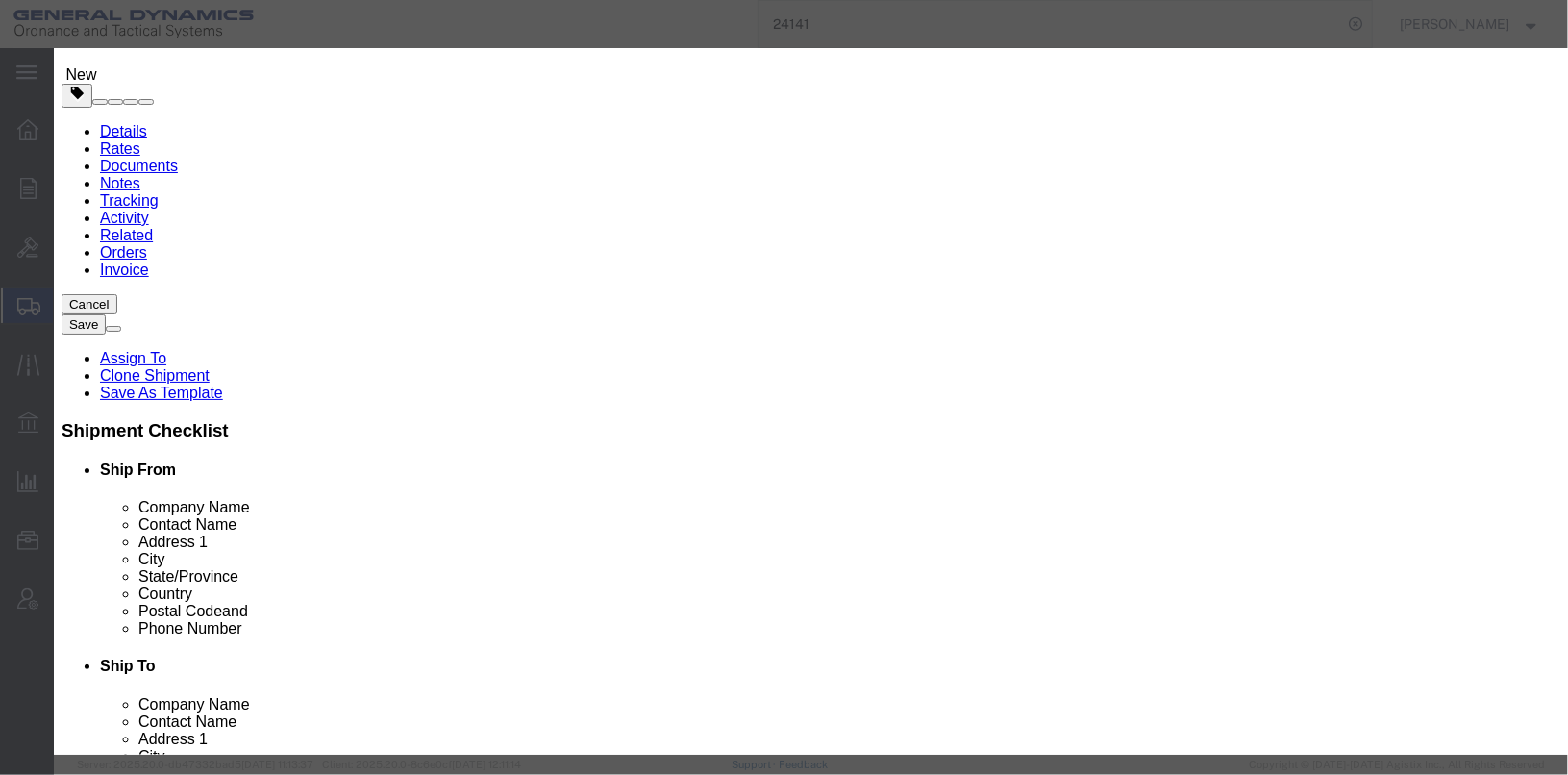
click icon "button"
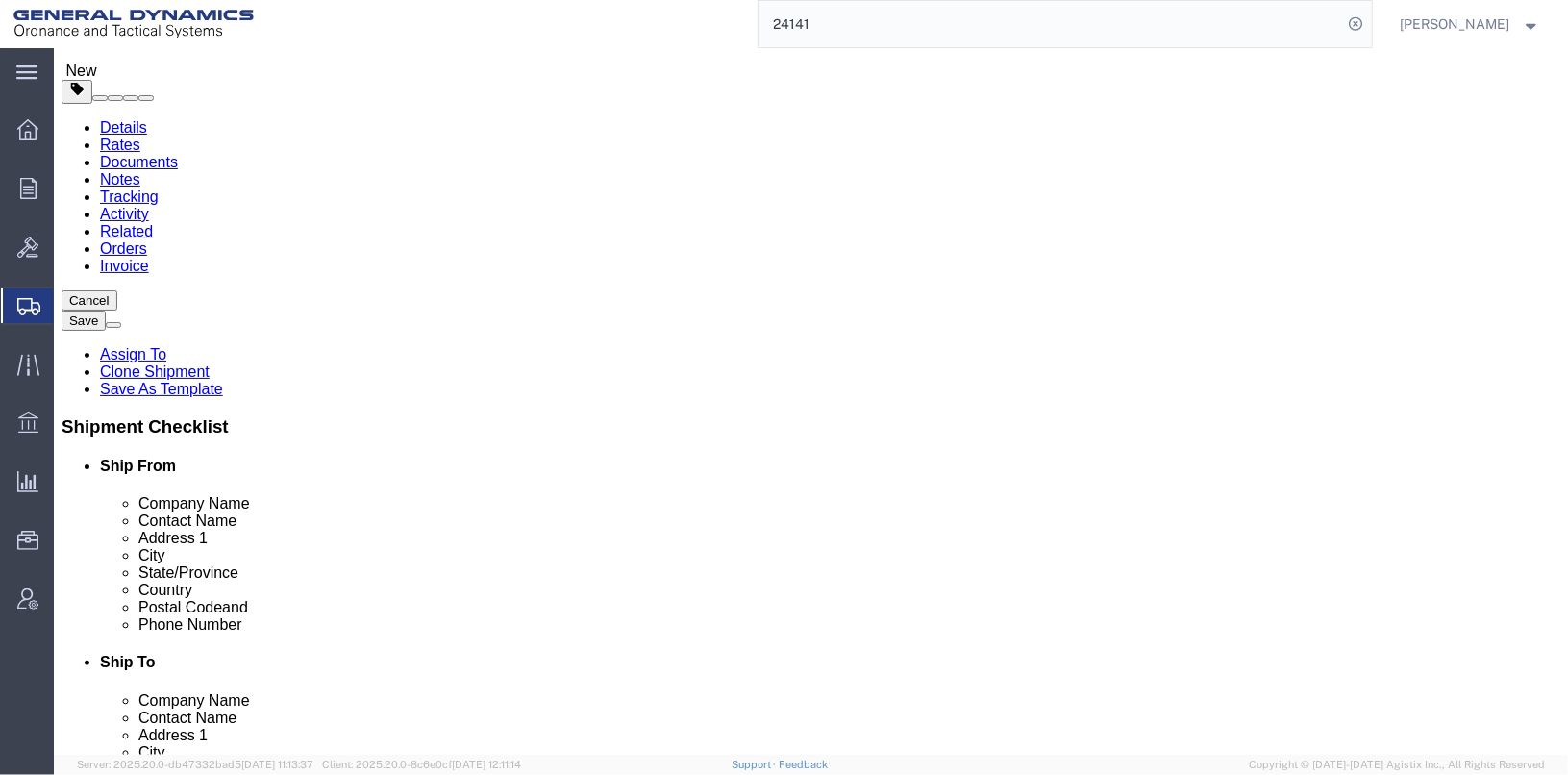
scroll to position [0, 0]
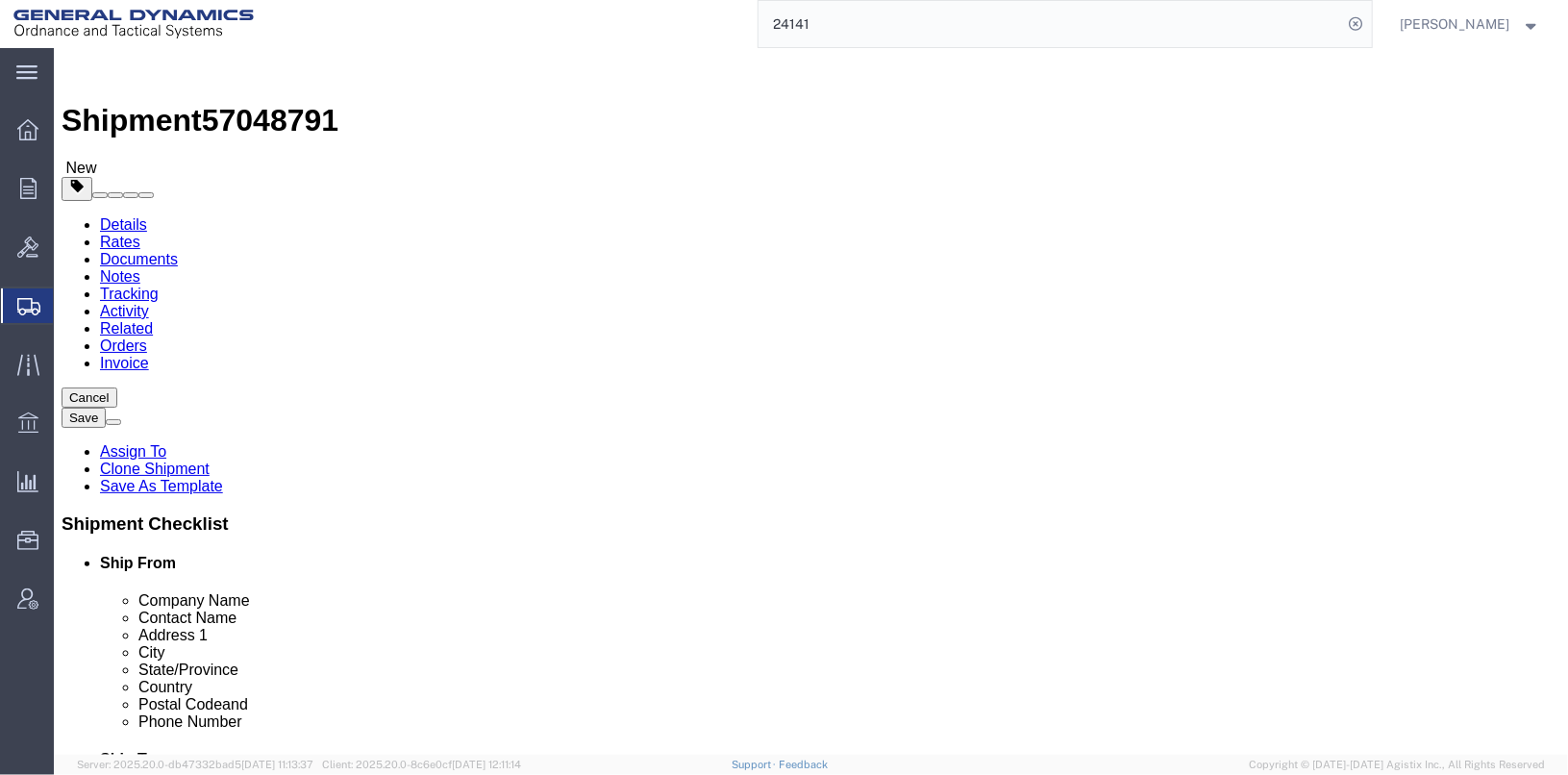
click span "button"
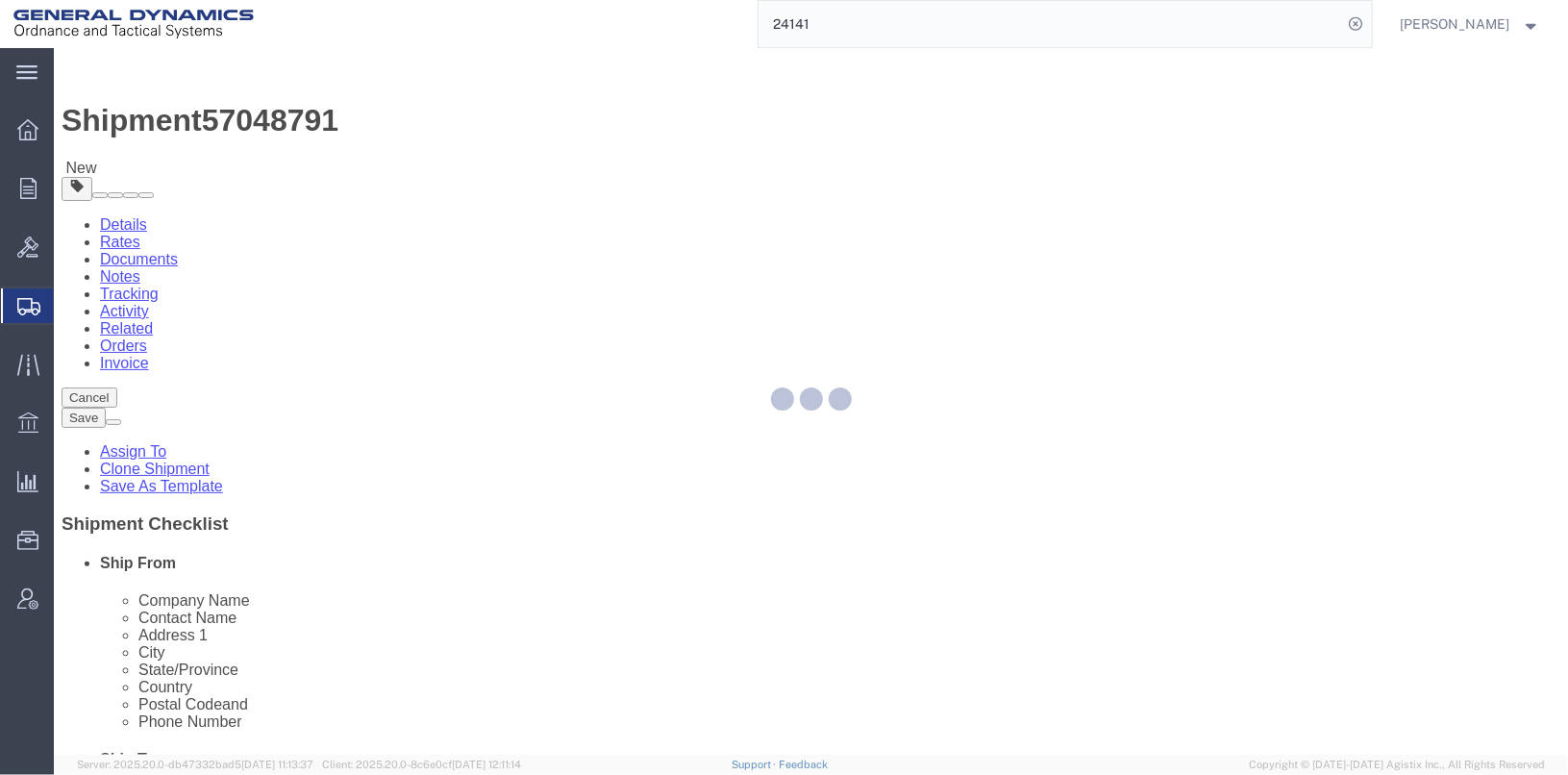
select select "DRFB"
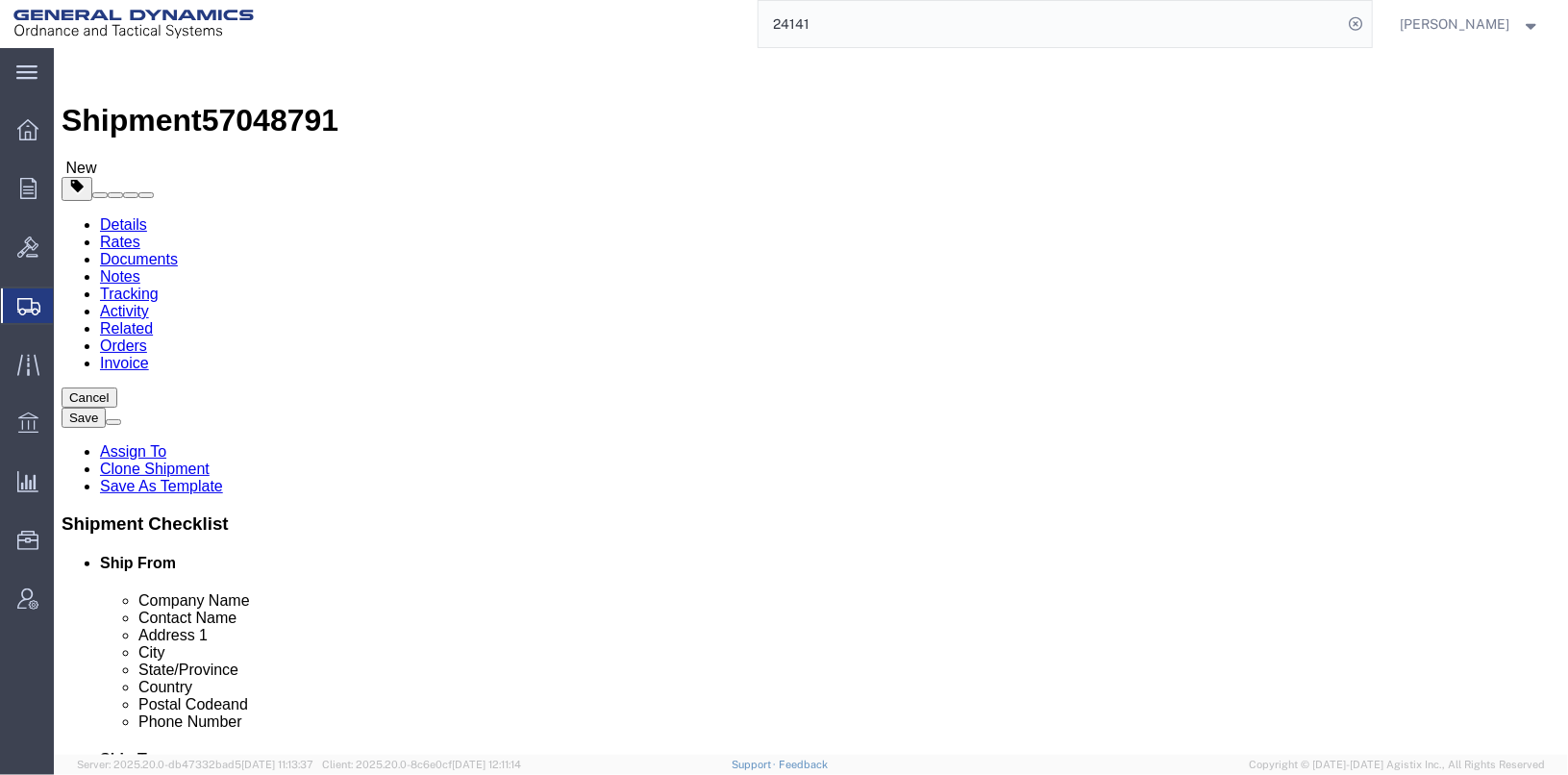
scroll to position [289, 0]
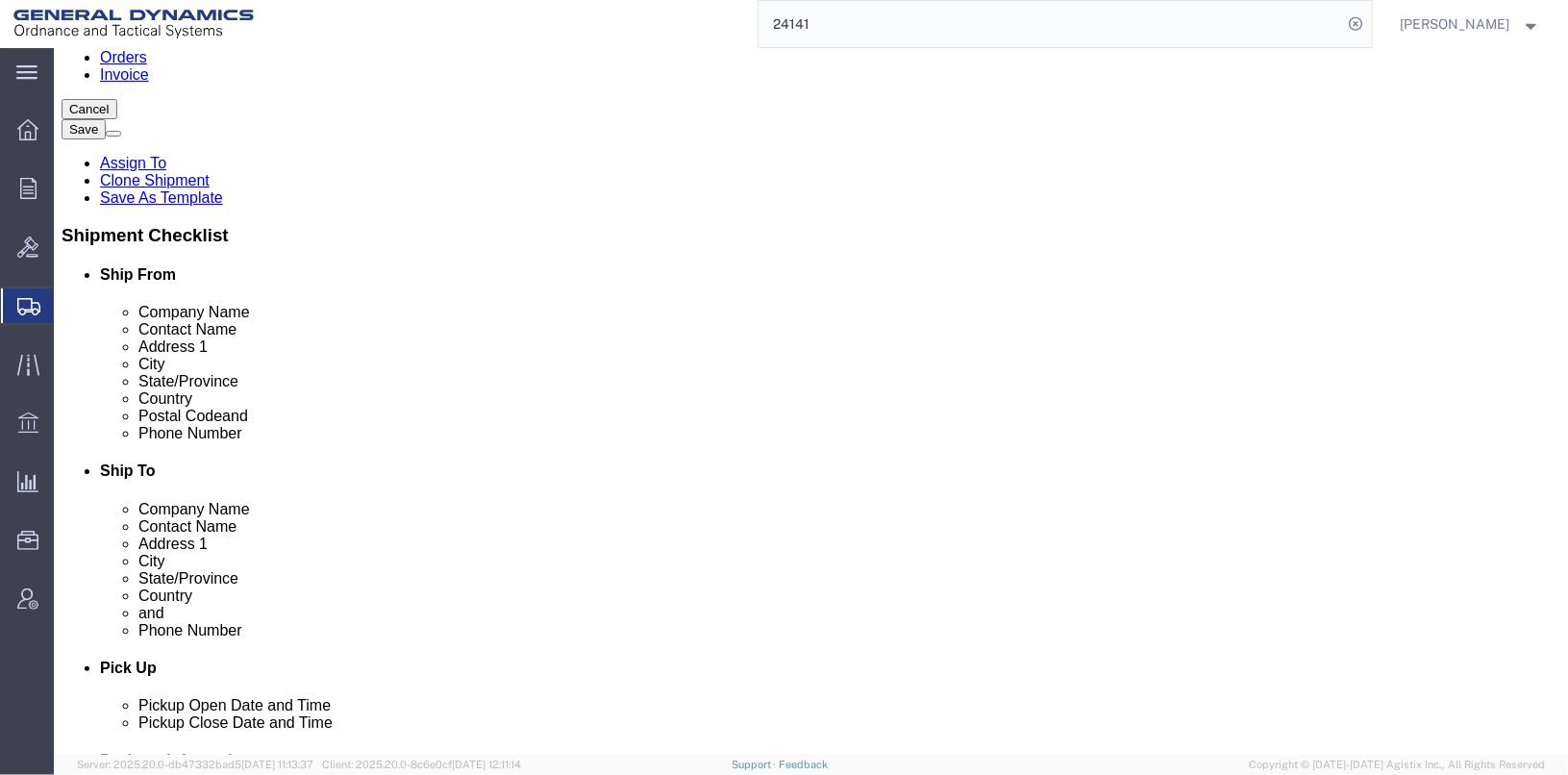
click link "Delete this content"
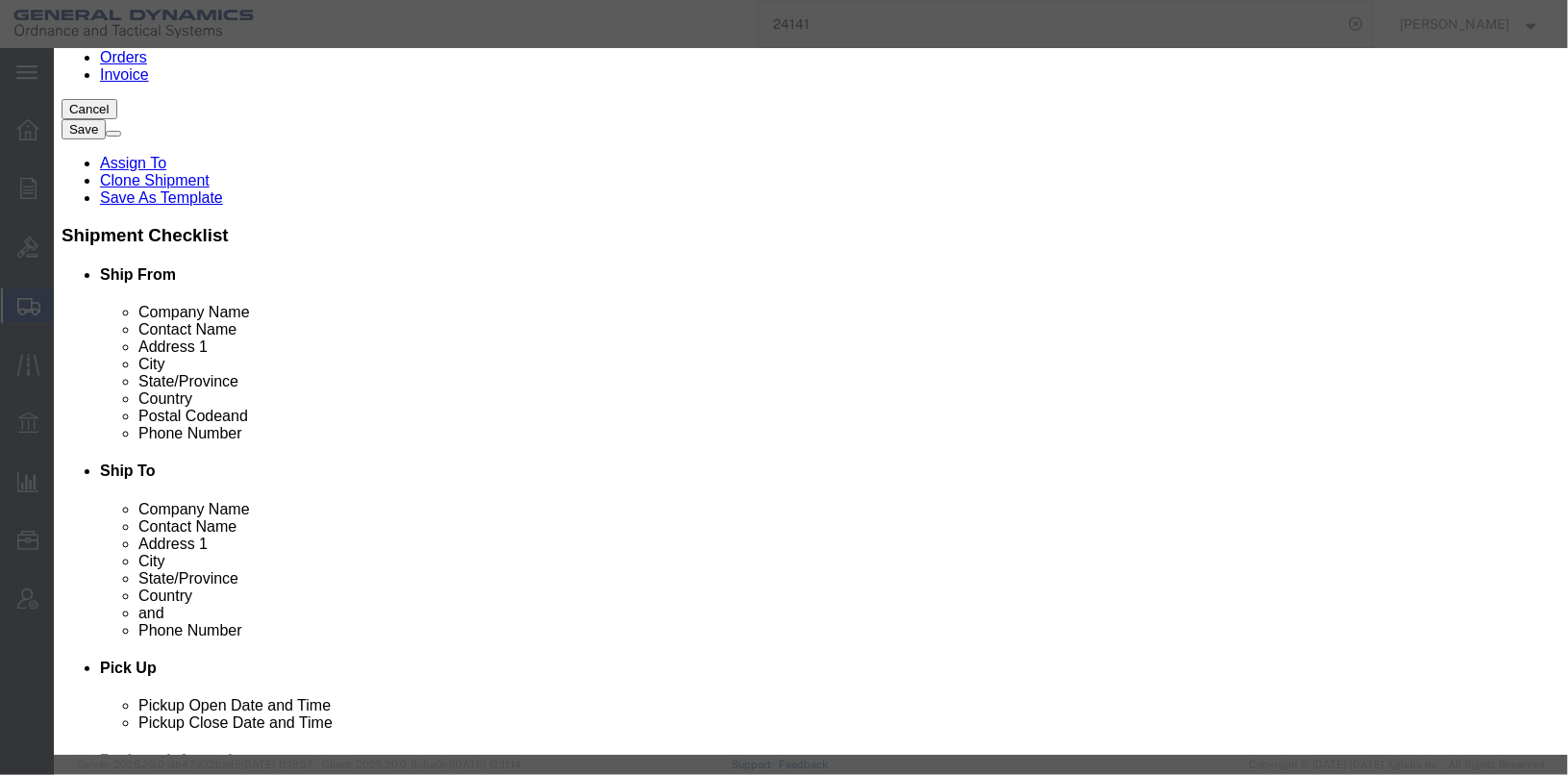
click button "Yes"
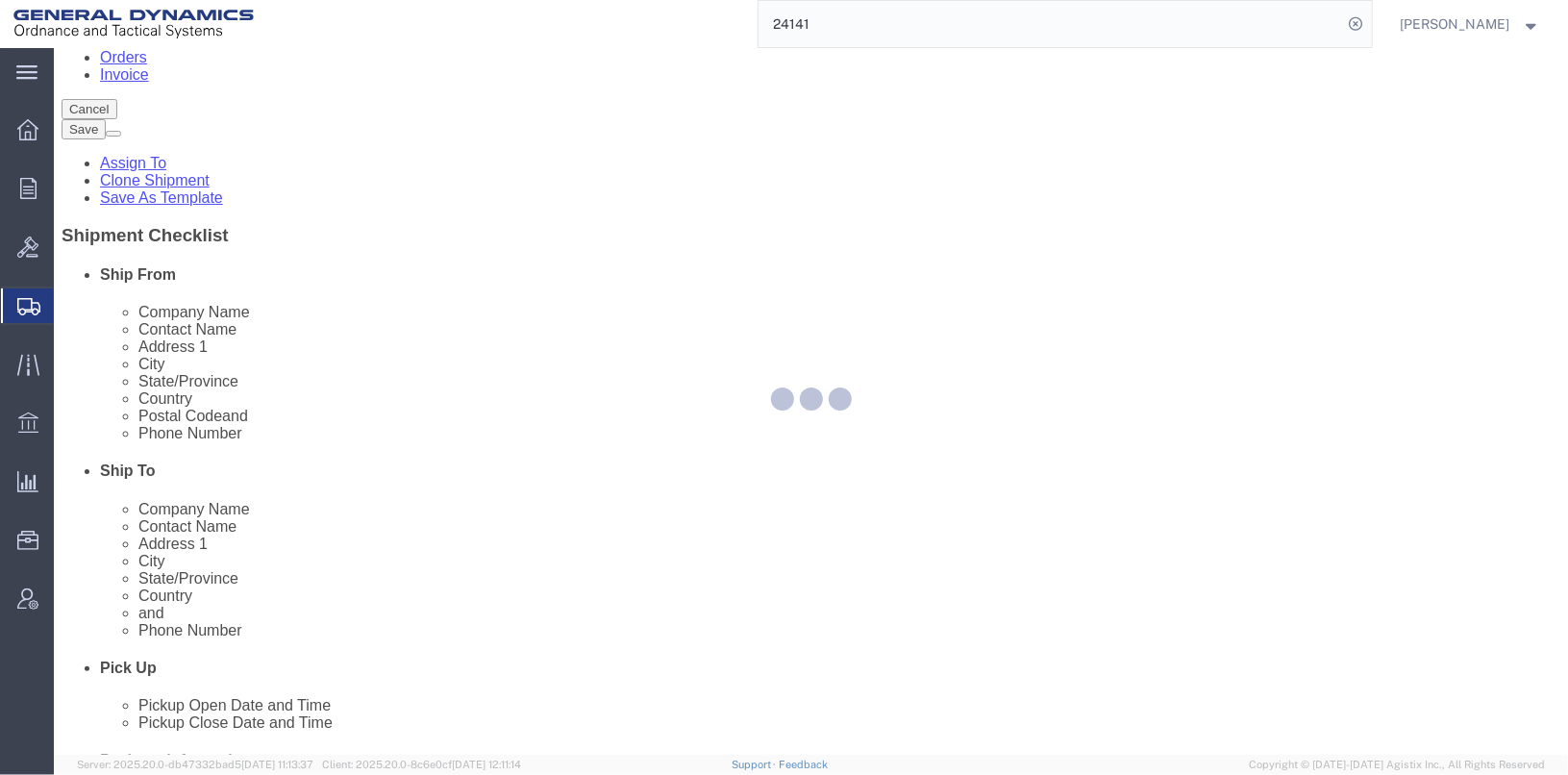
scroll to position [176, 0]
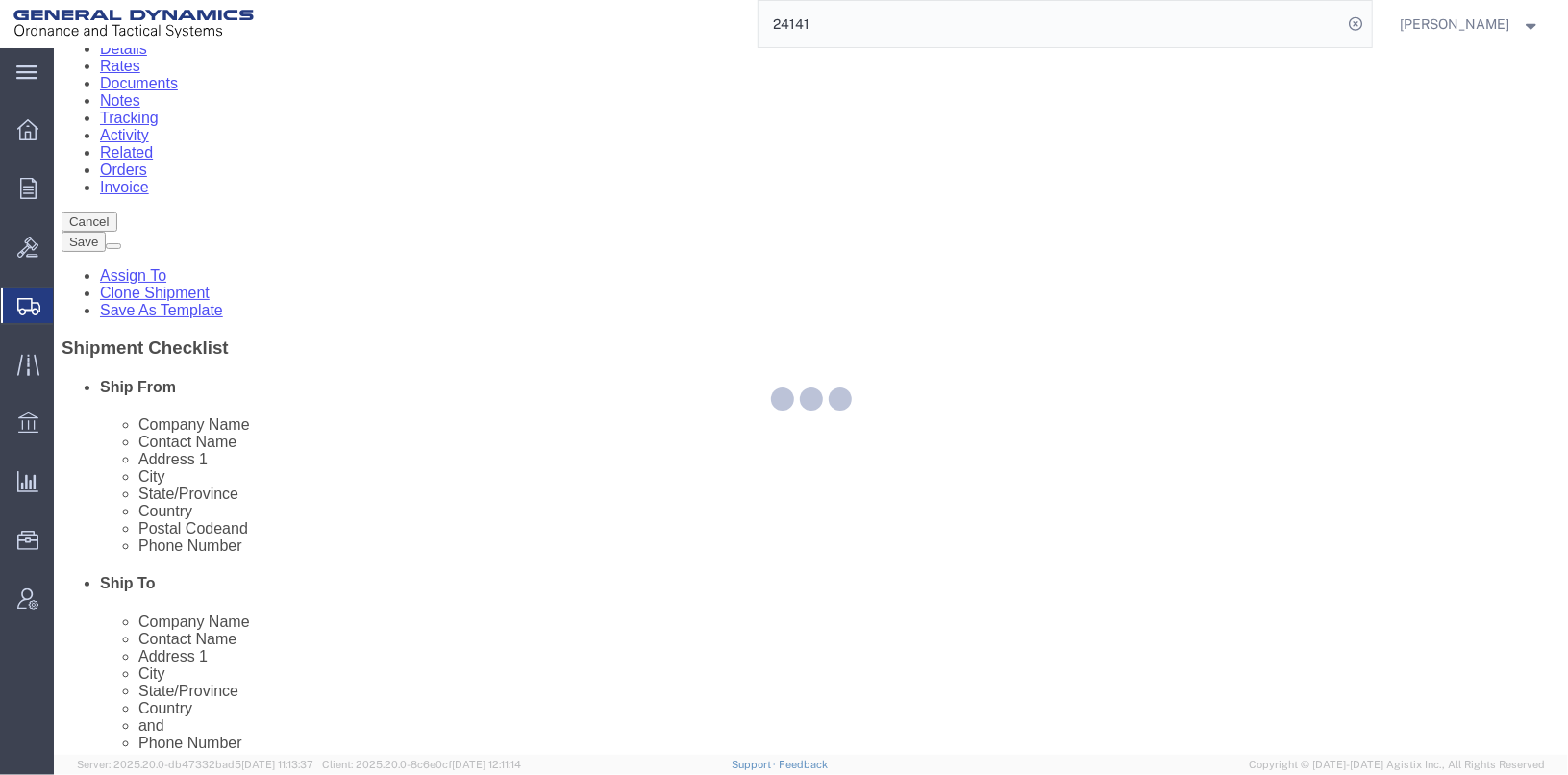
select select "DRFB"
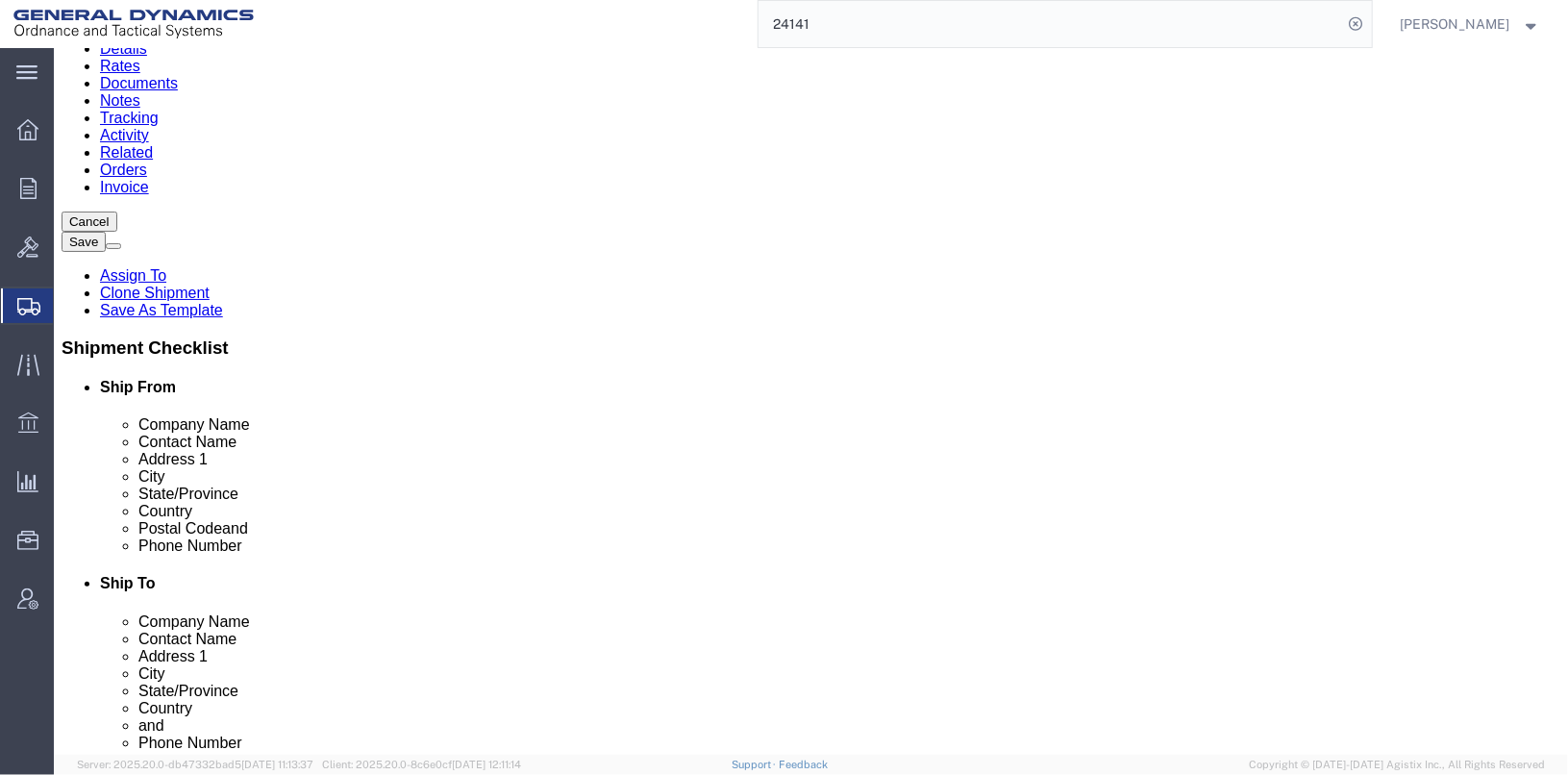
click link
click link "Delete this content"
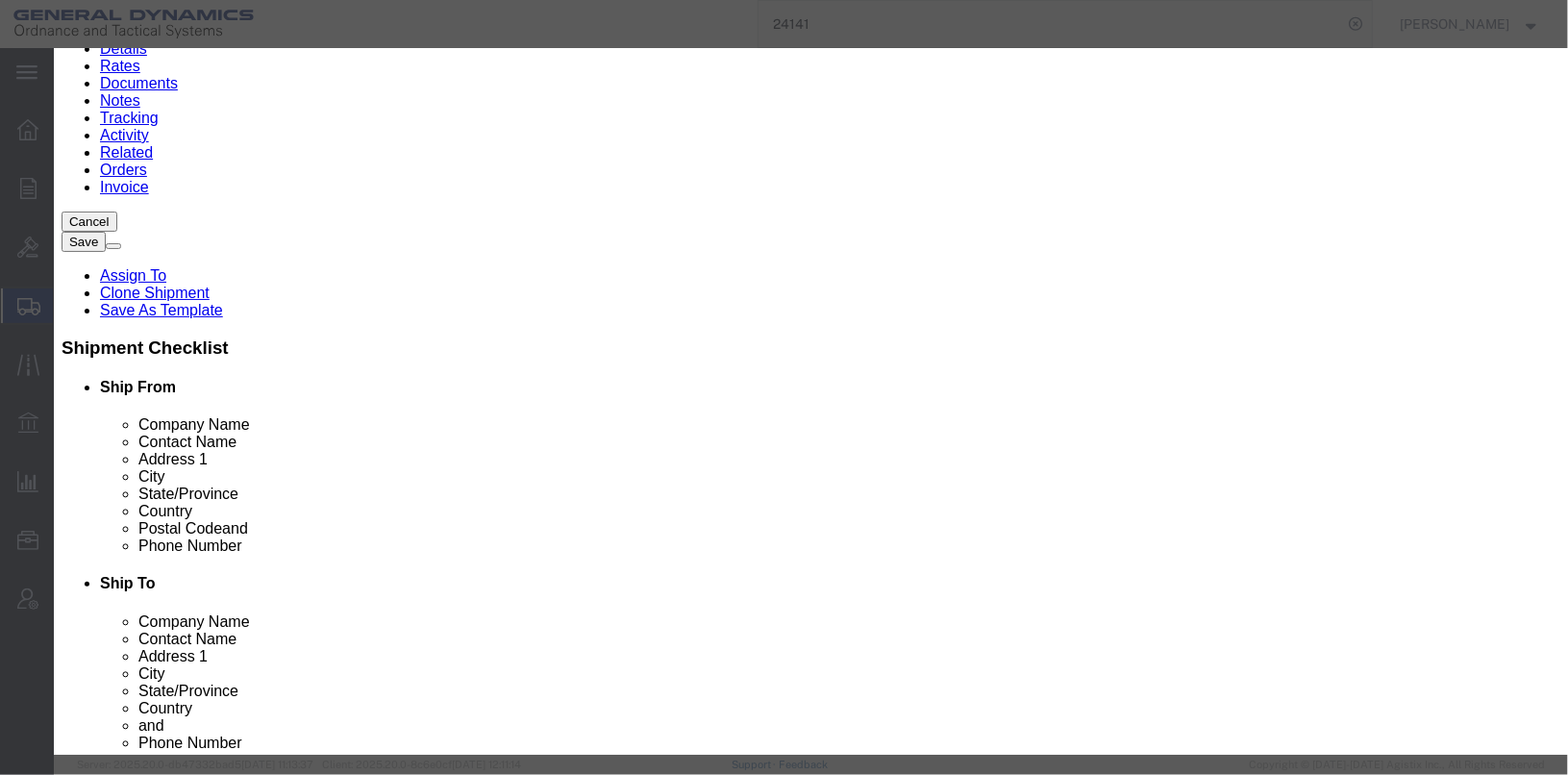
click button "Yes"
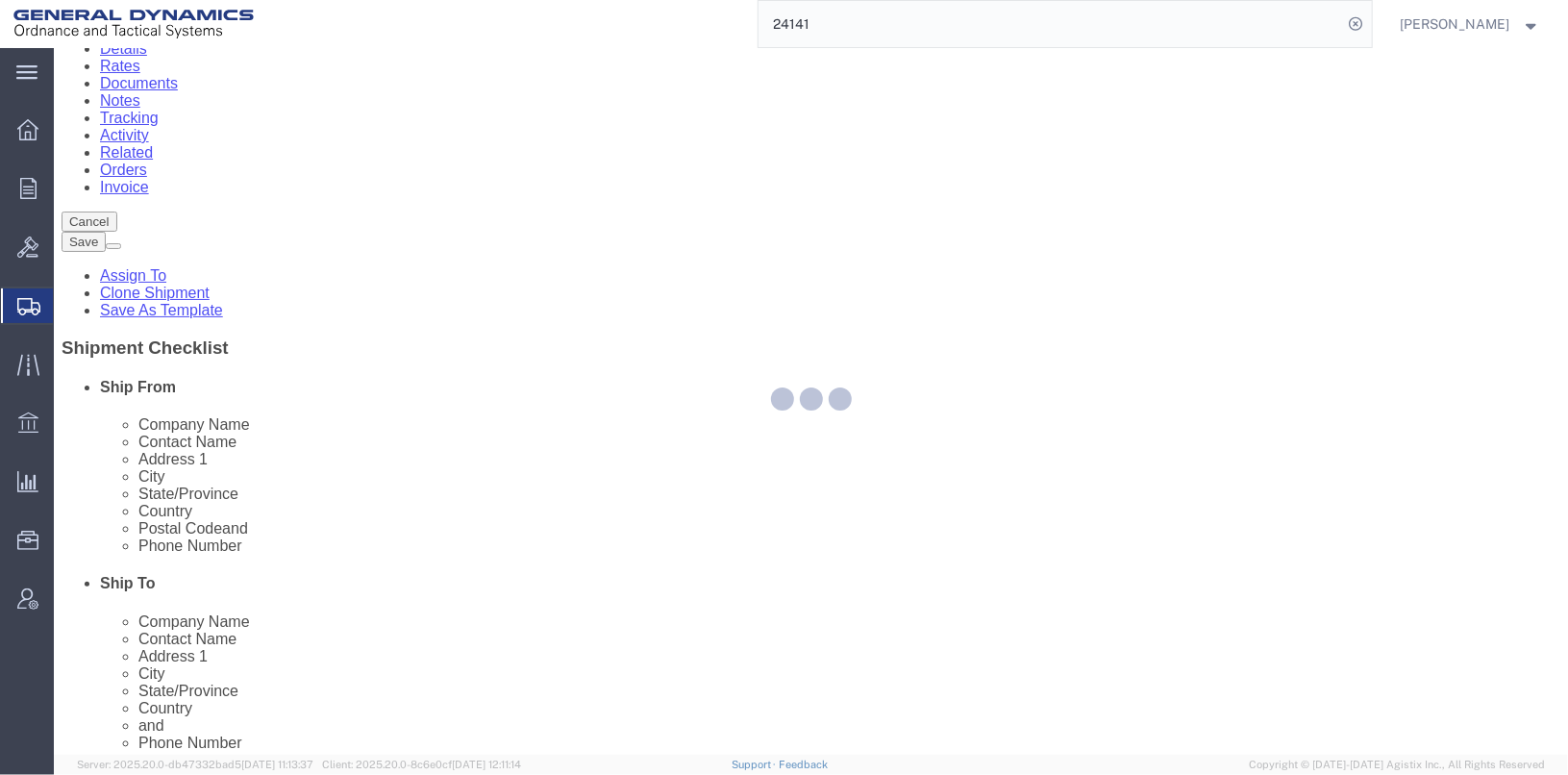
scroll to position [38, 0]
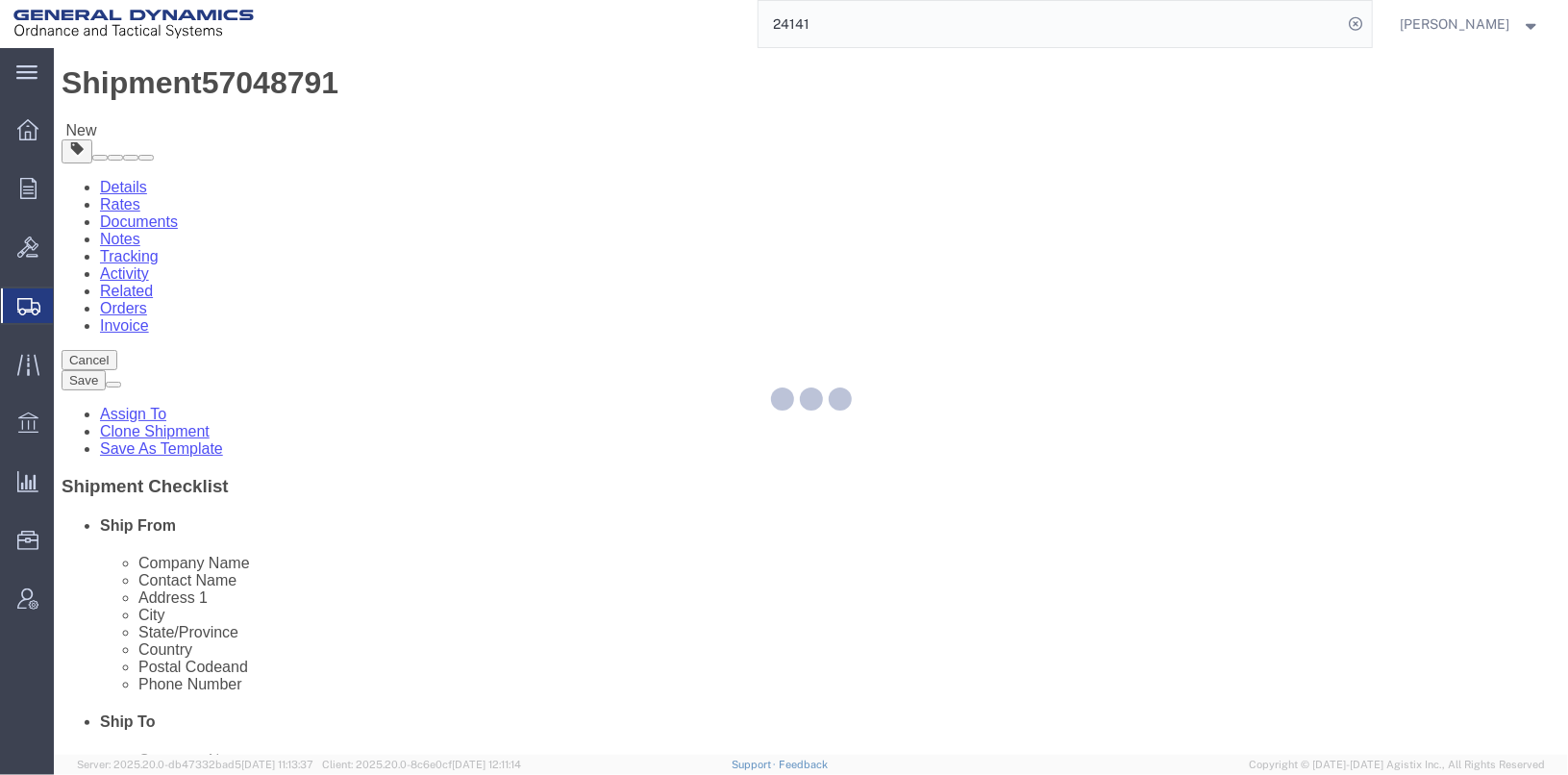
select select "DRFB"
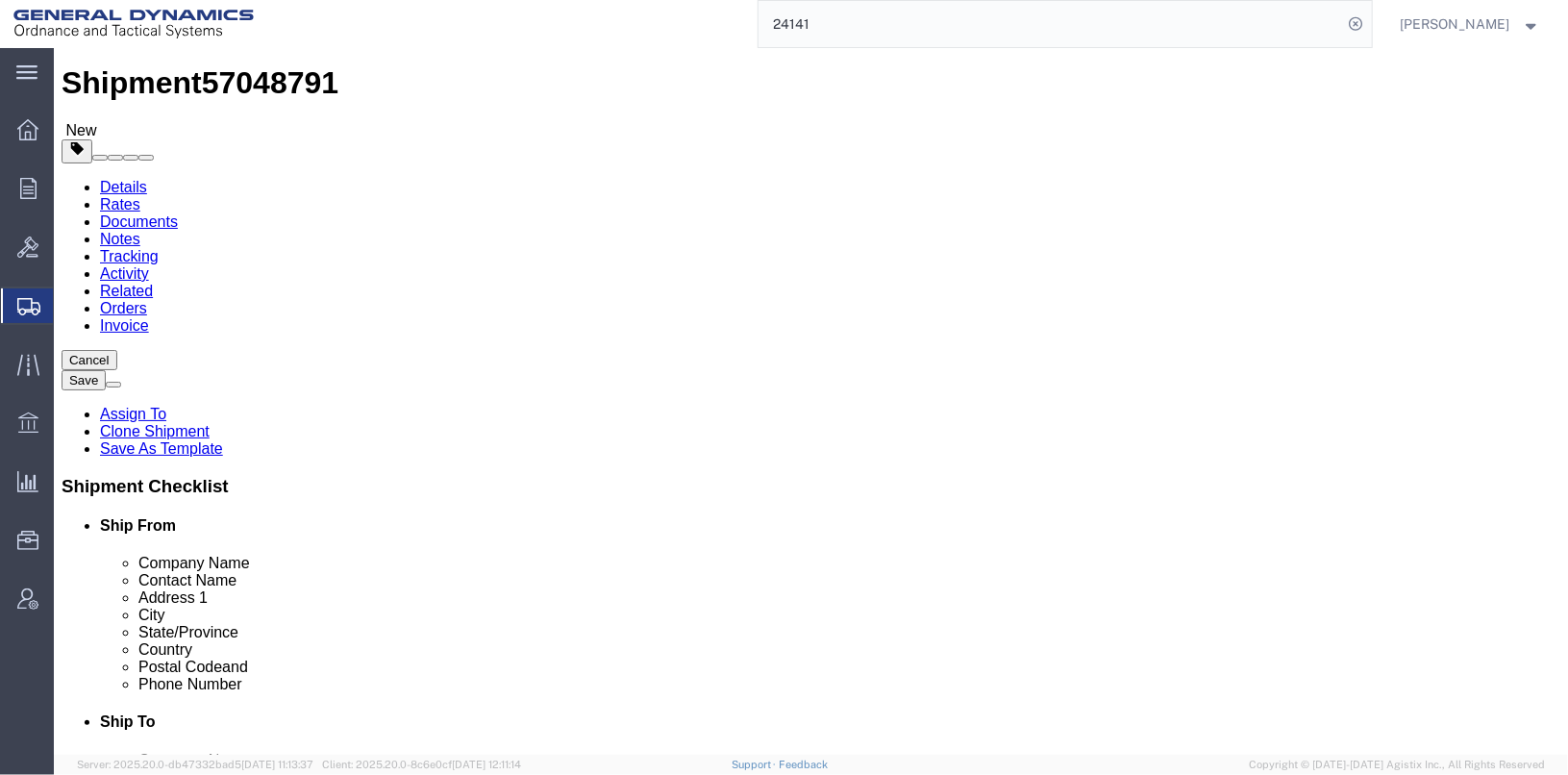
click select "Select Bale(s) Basket(s) Bolt(s) Bottle(s) Buckets Bulk Bundle(s) Can(s) Cardbo…"
select select "PSST"
click select "Select Bale(s) Basket(s) Bolt(s) Bottle(s) Buckets Bulk Bundle(s) Can(s) Cardbo…"
drag, startPoint x: 825, startPoint y: 405, endPoint x: 749, endPoint y: 389, distance: 77.7
click div "Number 672"
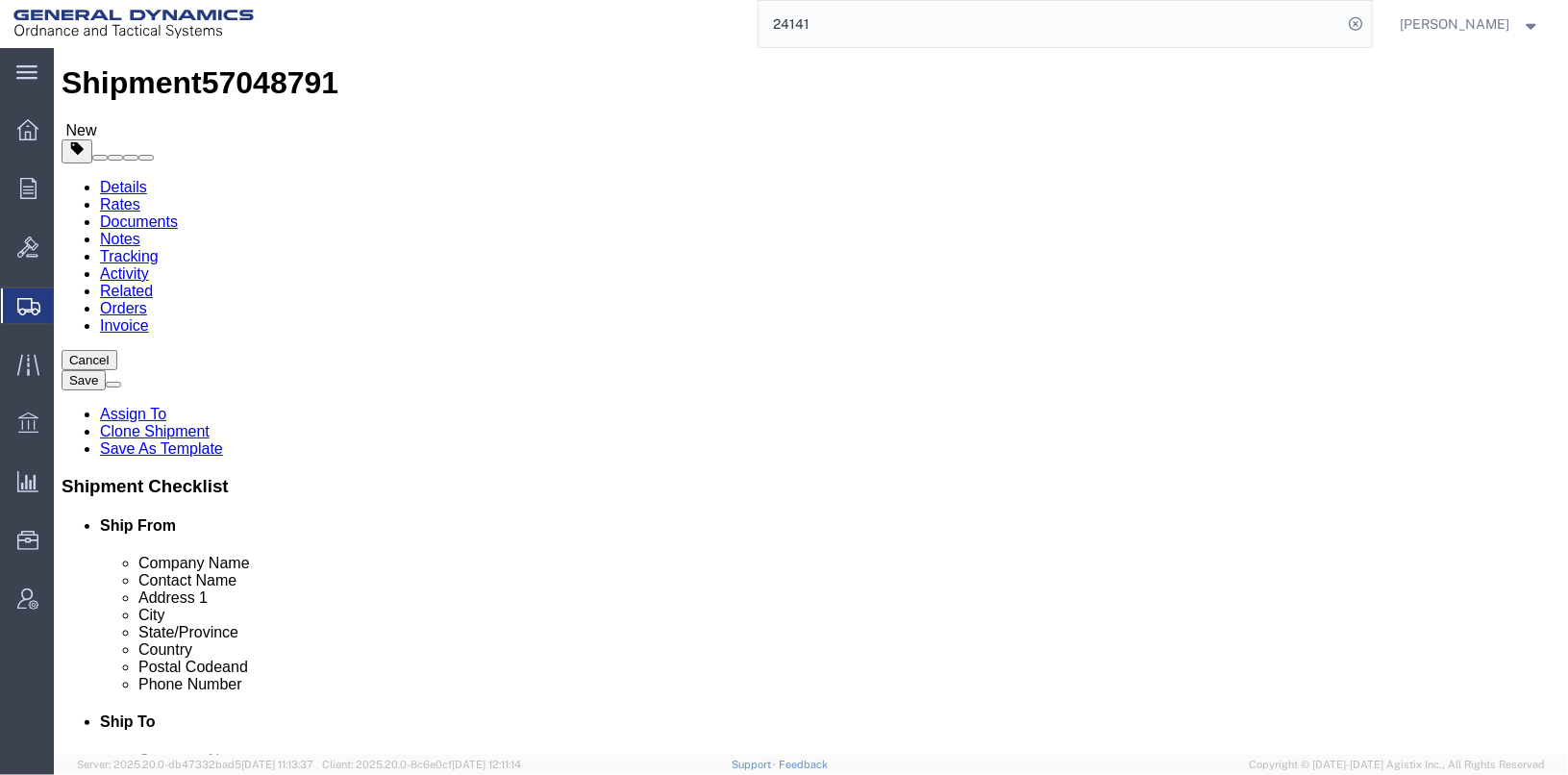
type input "112"
drag, startPoint x: 825, startPoint y: 431, endPoint x: 730, endPoint y: 436, distance: 95.1
click div "Dimensions Separate dimensions for each package, Length x Width x Height Length…"
type input "48"
click div "Number 112"
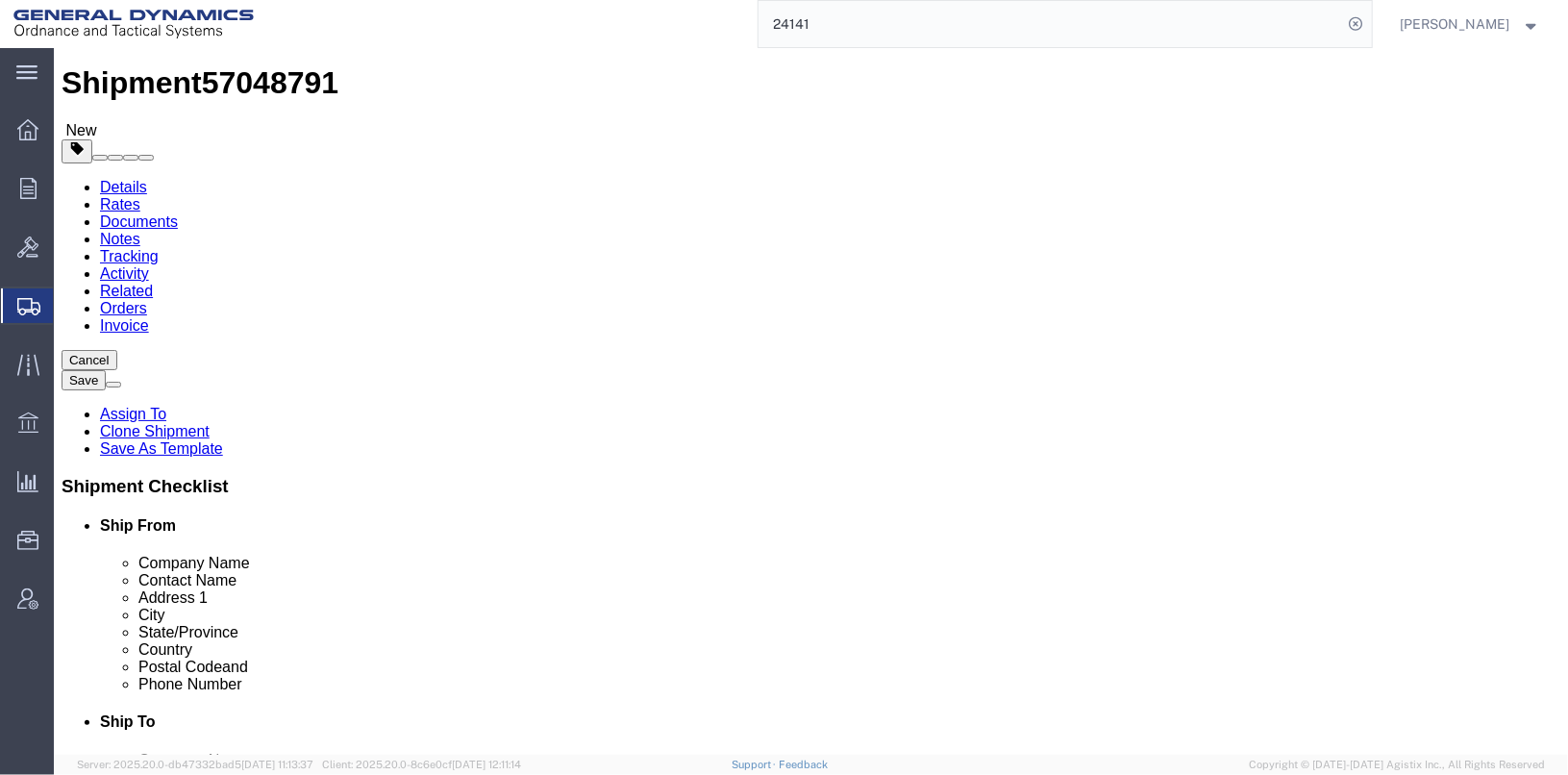
click input "48"
type input "40"
type input "8"
drag, startPoint x: 834, startPoint y: 476, endPoint x: 729, endPoint y: 475, distance: 105.0
click div "Weight Total weight of packages in pounds or kilograms 2741.76 Select kgs lbs S…"
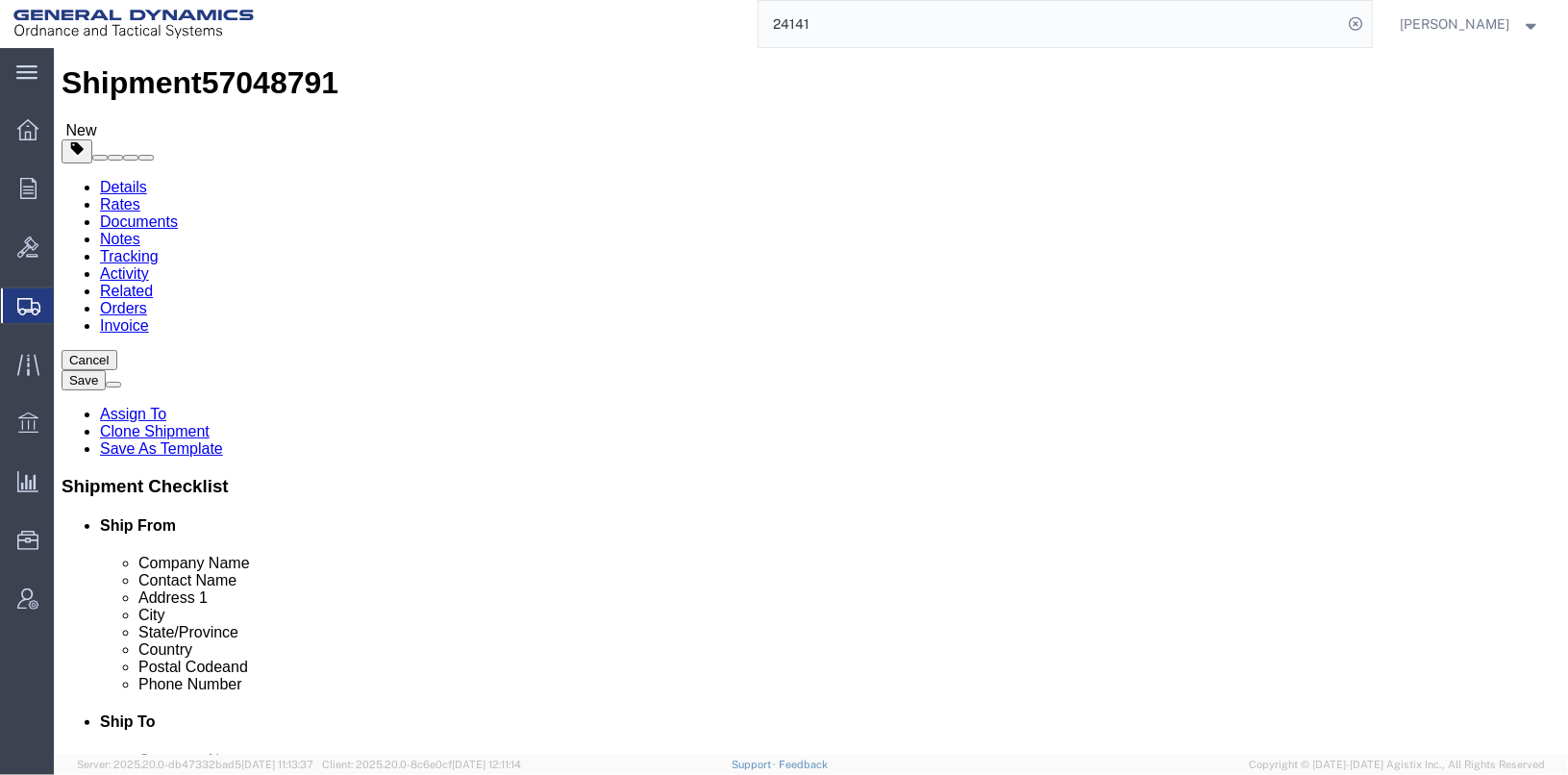
click input "2741.76"
click span "button"
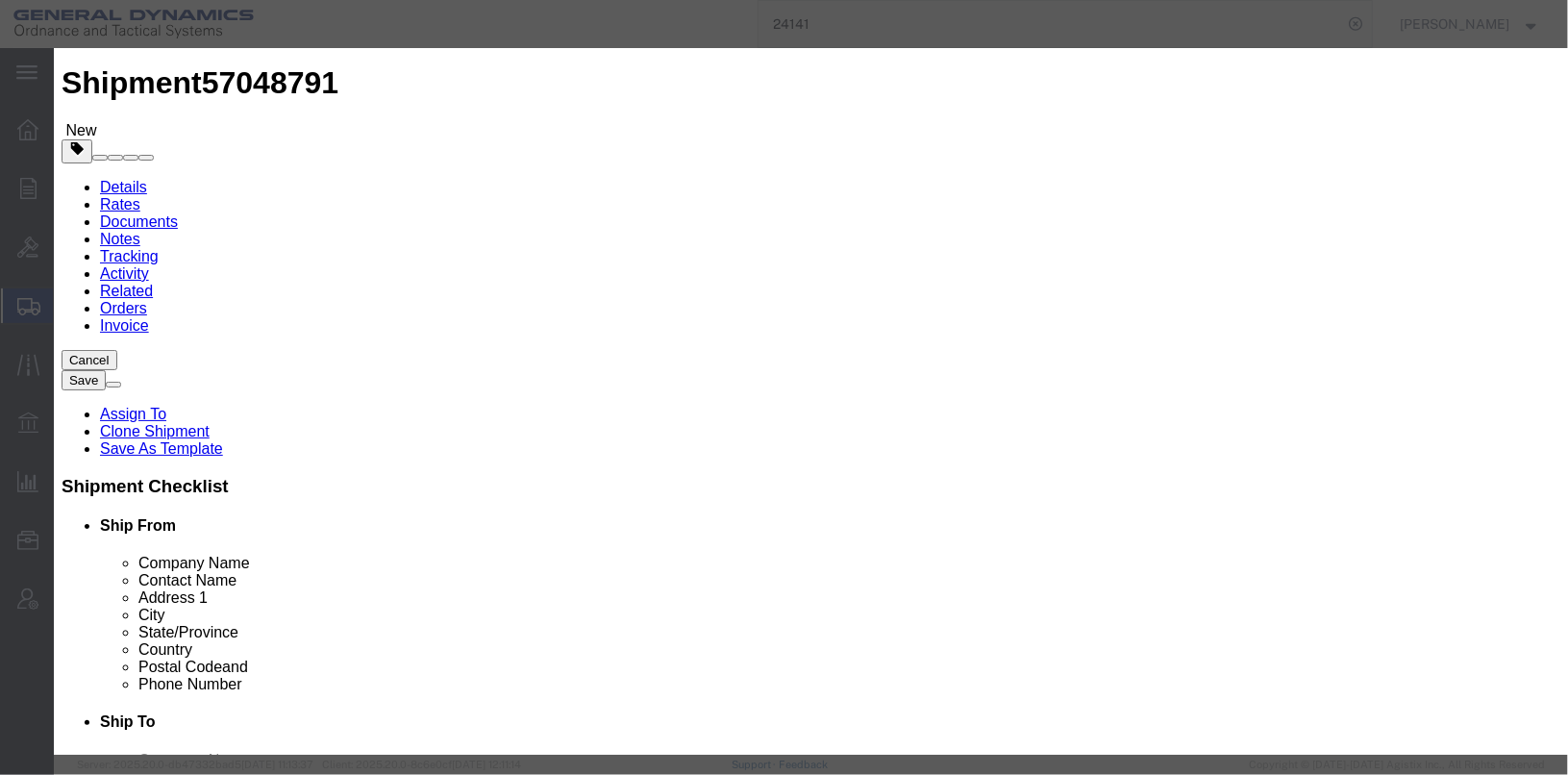
click icon "button"
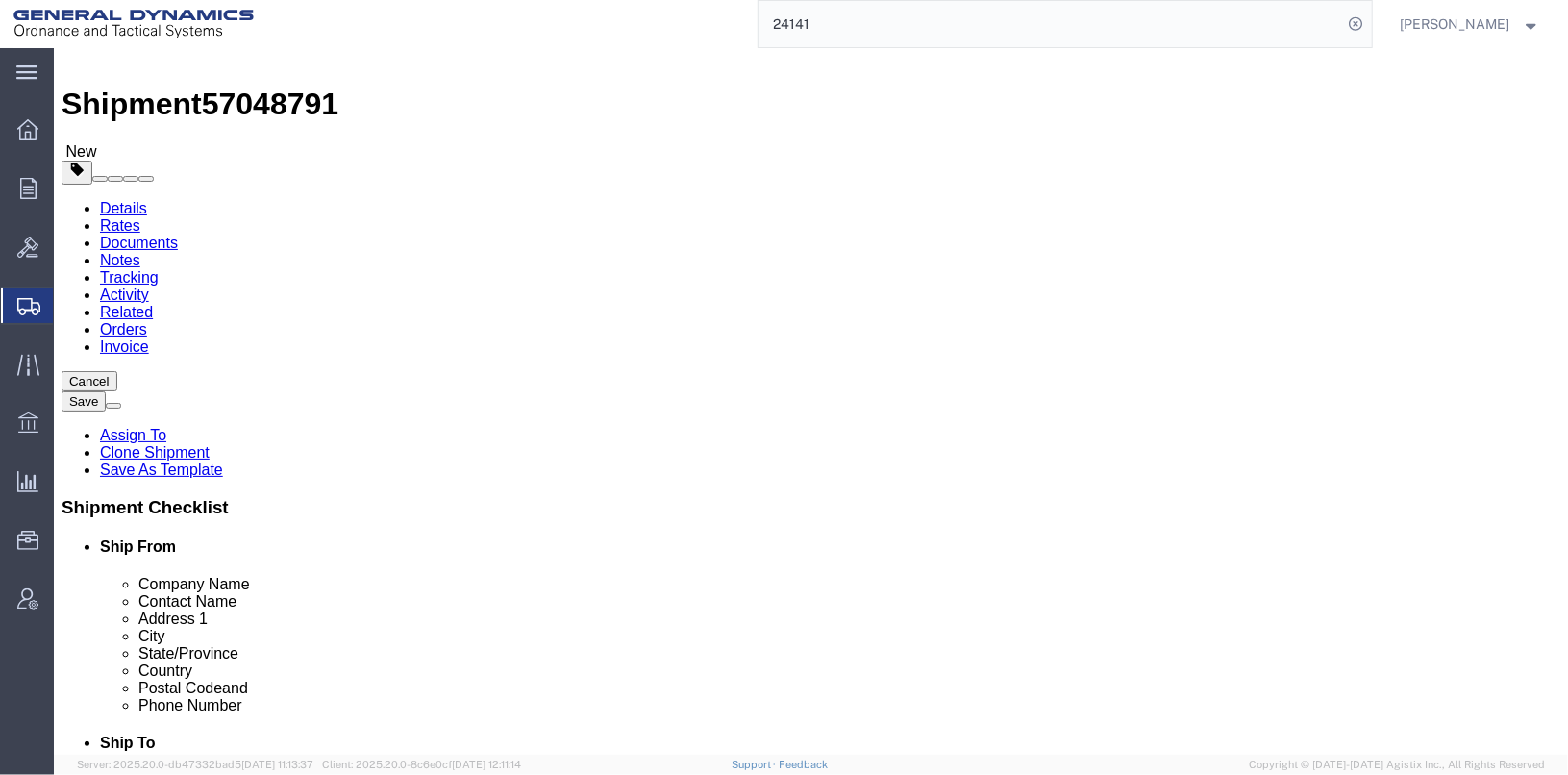
scroll to position [0, 0]
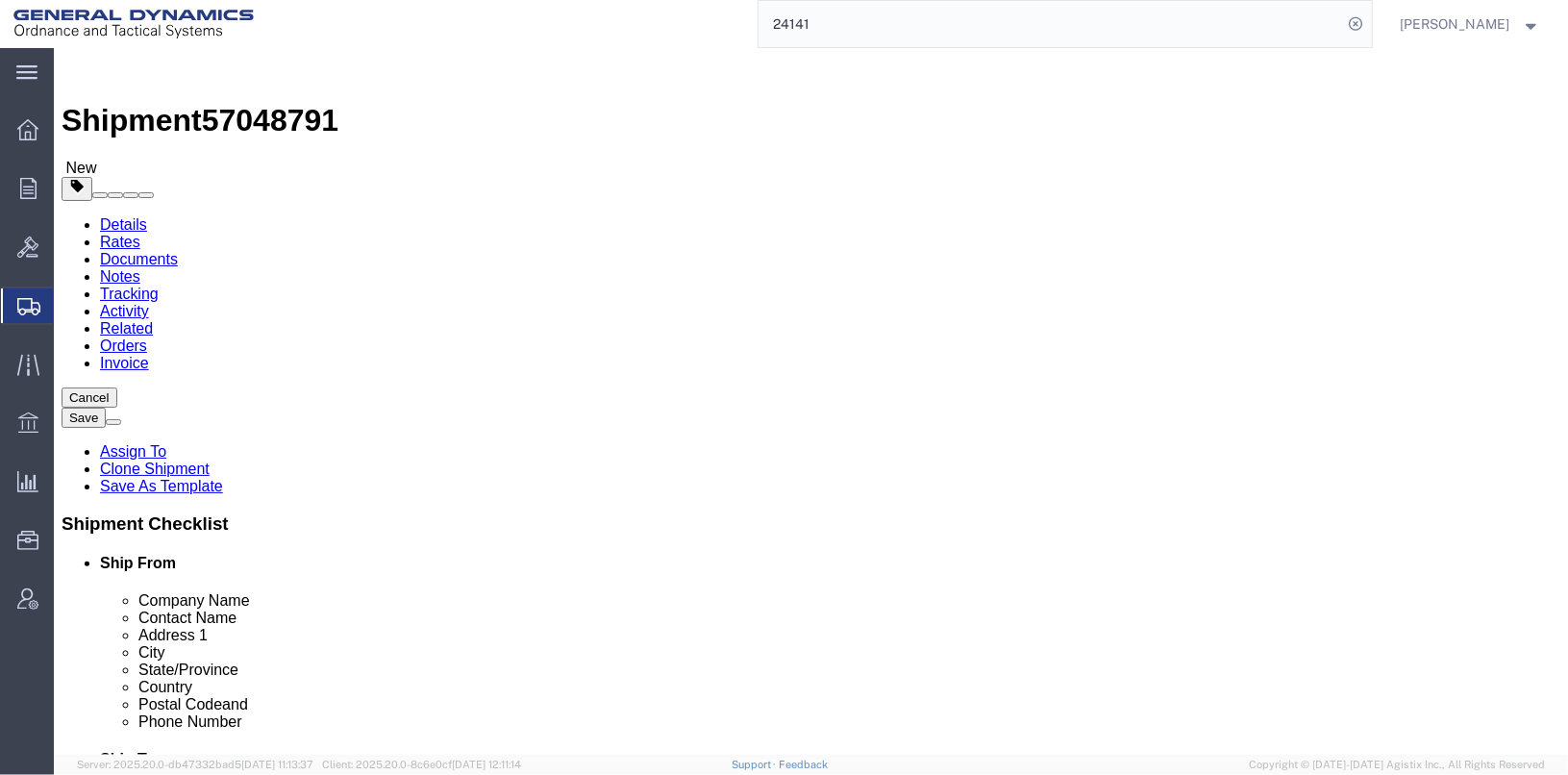
click icon
click link "Package Information"
drag, startPoint x: 259, startPoint y: 16, endPoint x: 161, endPoint y: 16, distance: 98.0
click span "57048791"
drag, startPoint x: 164, startPoint y: 19, endPoint x: 174, endPoint y: 22, distance: 10.4
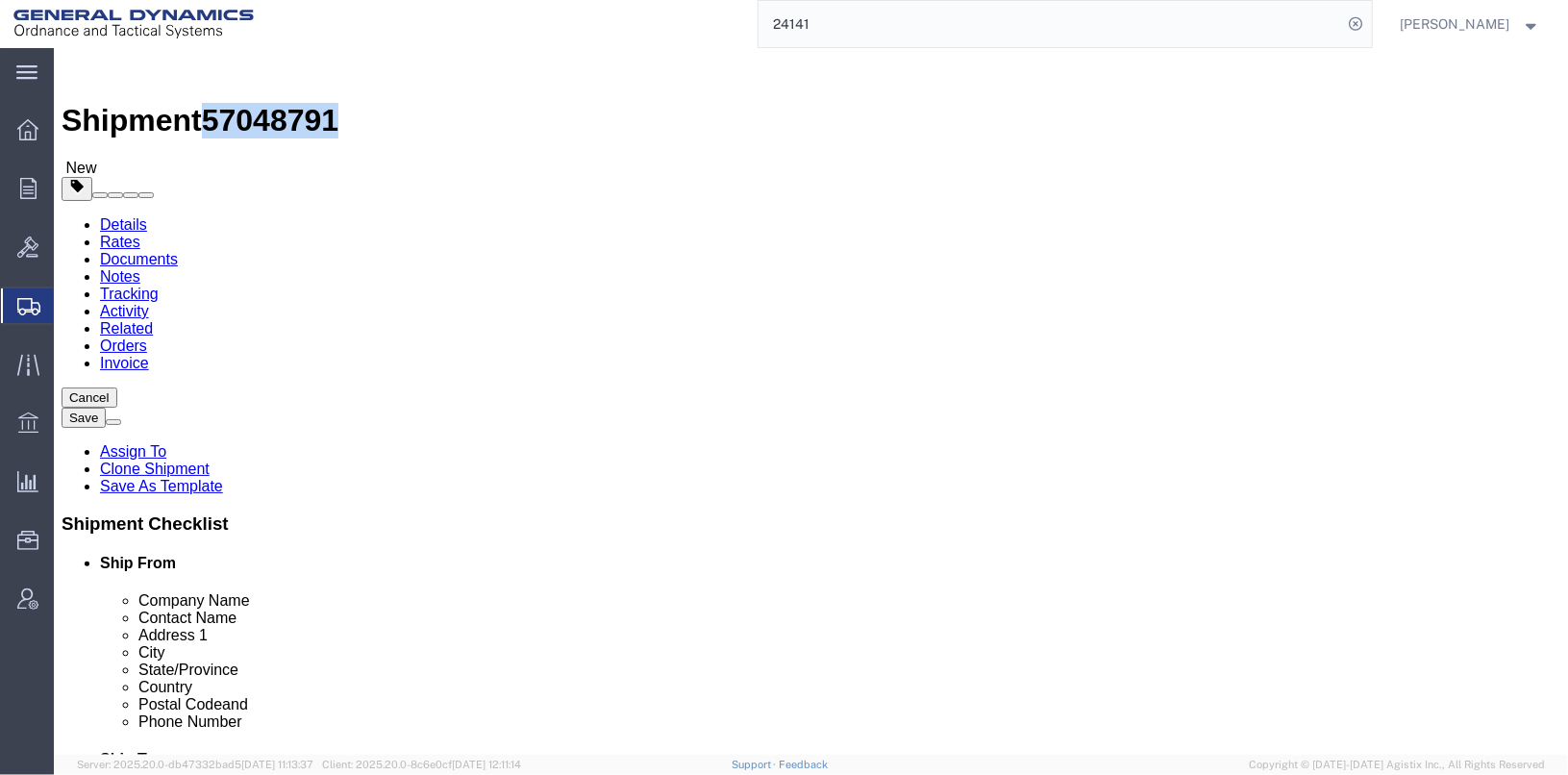
copy span "57048791"
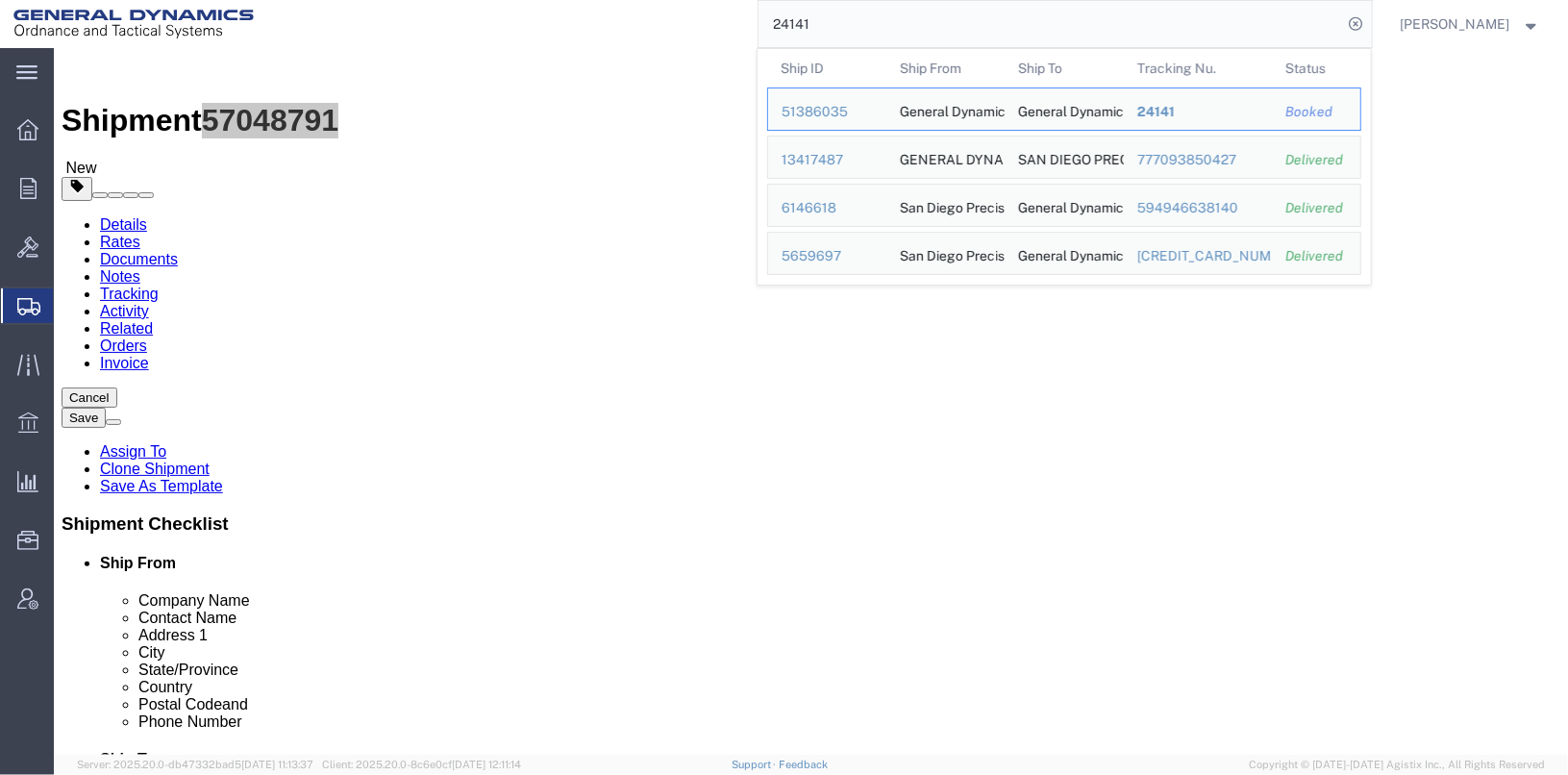
click at [921, 19] on input "24141" at bounding box center [1050, 24] width 584 height 46
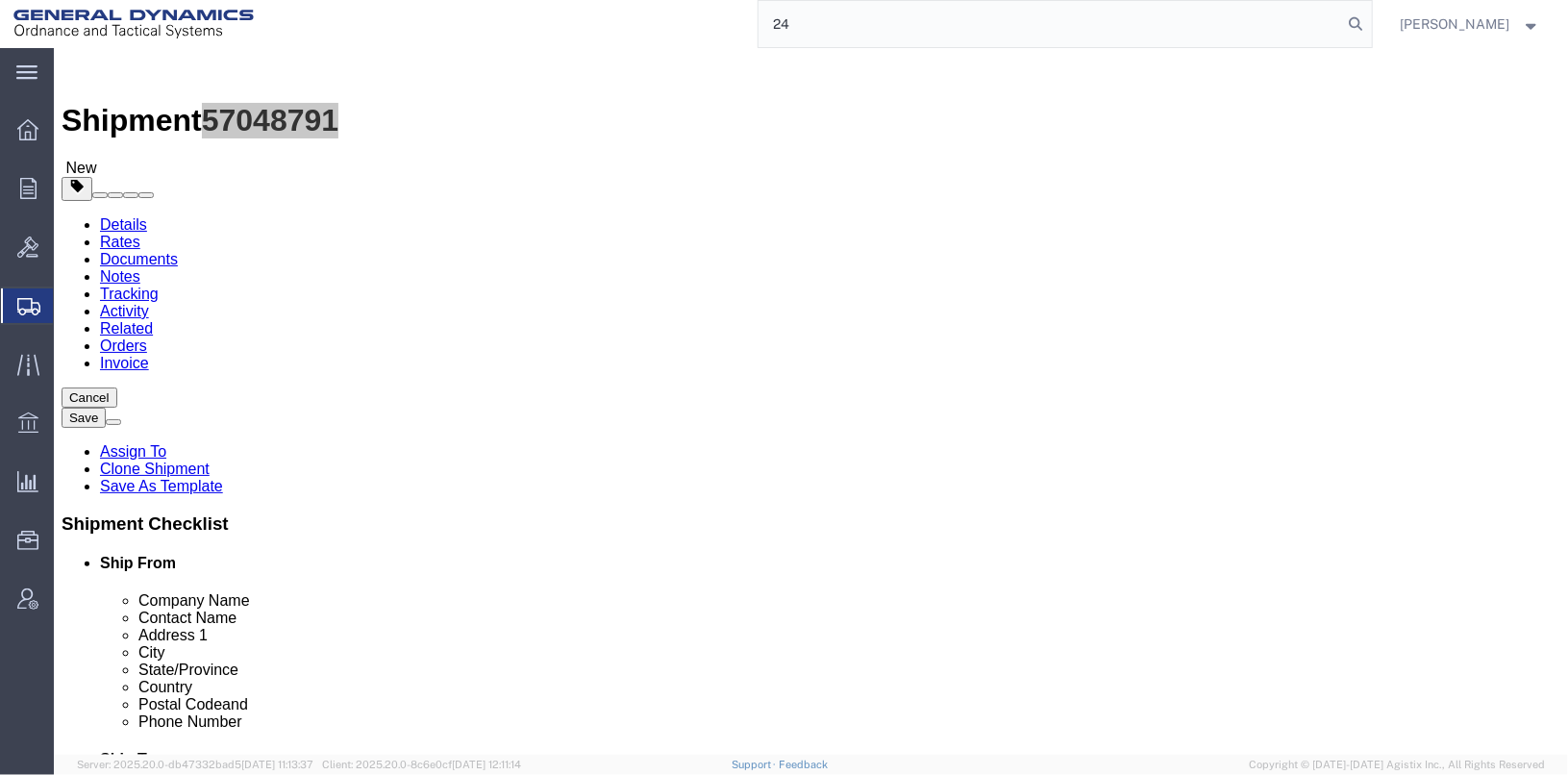
type input "2"
paste input "57048791"
type input "57048791"
click at [1370, 25] on icon at bounding box center [1356, 24] width 27 height 27
click icon
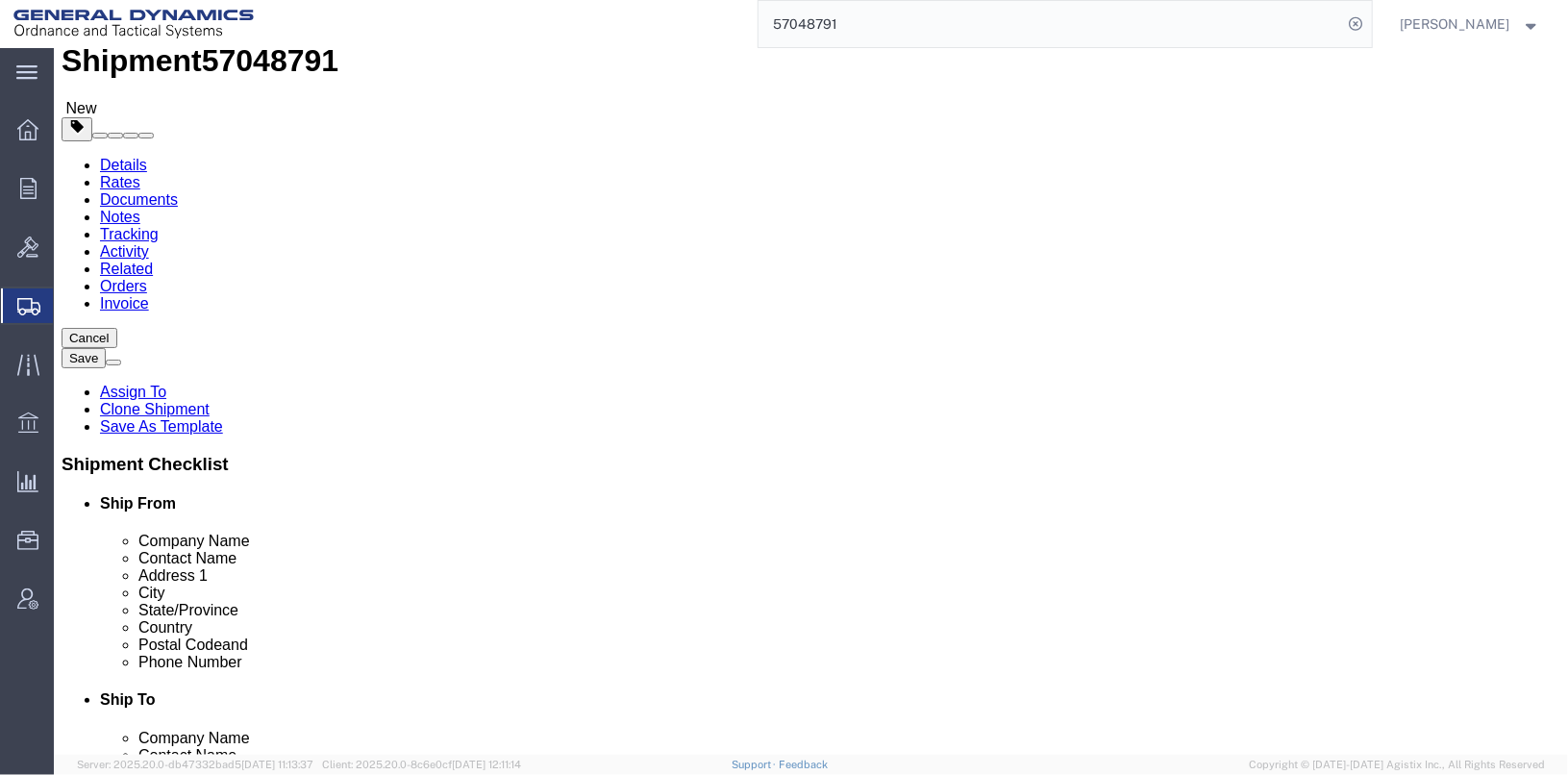
scroll to position [95, 0]
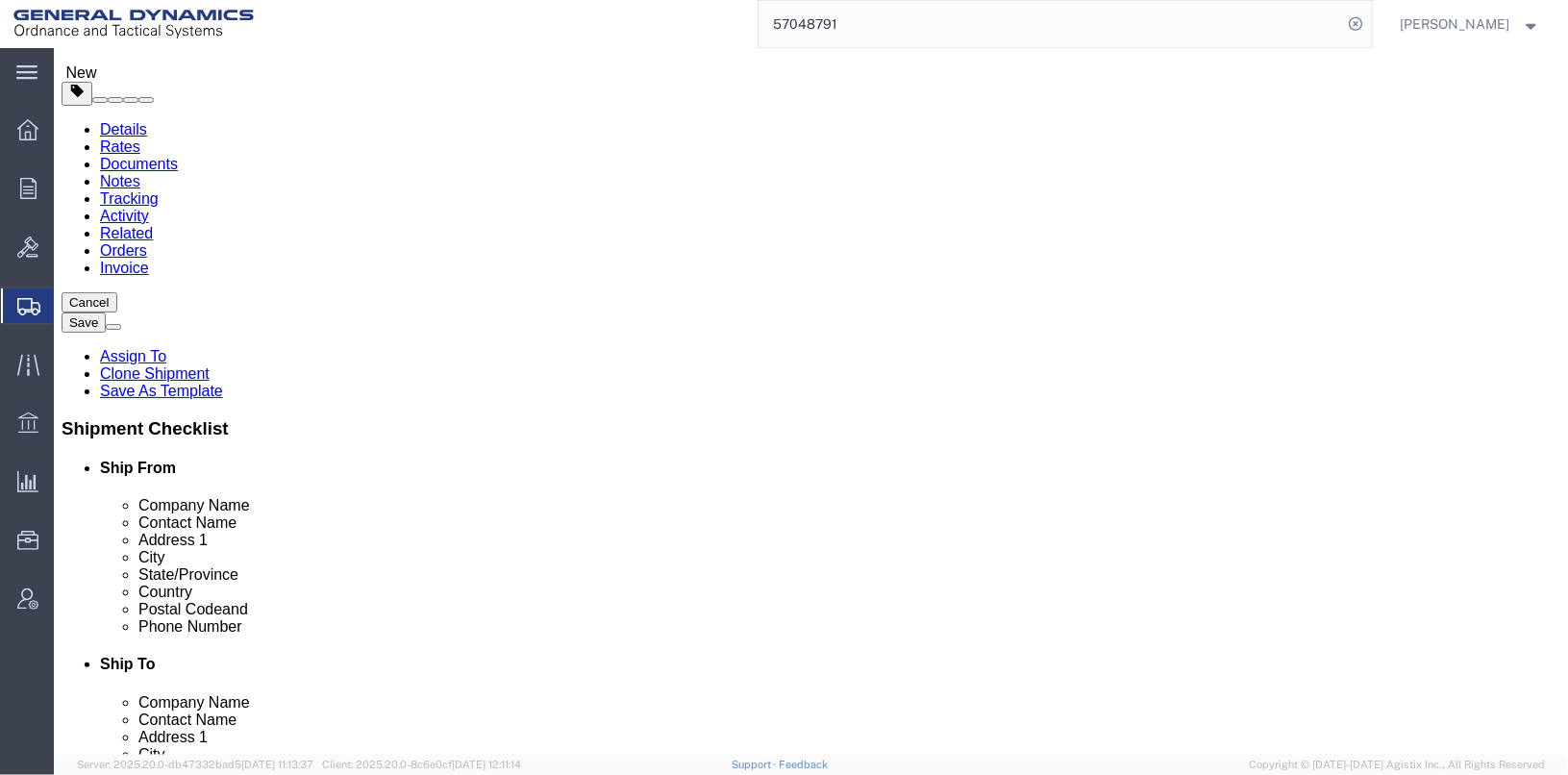
click select "Select kgs lbs"
select select "LBS"
click select "Select kgs lbs"
drag, startPoint x: 838, startPoint y: 421, endPoint x: 758, endPoint y: 406, distance: 81.4
click div "Weight 2741.76 Select kgs lbs Ship. t°"
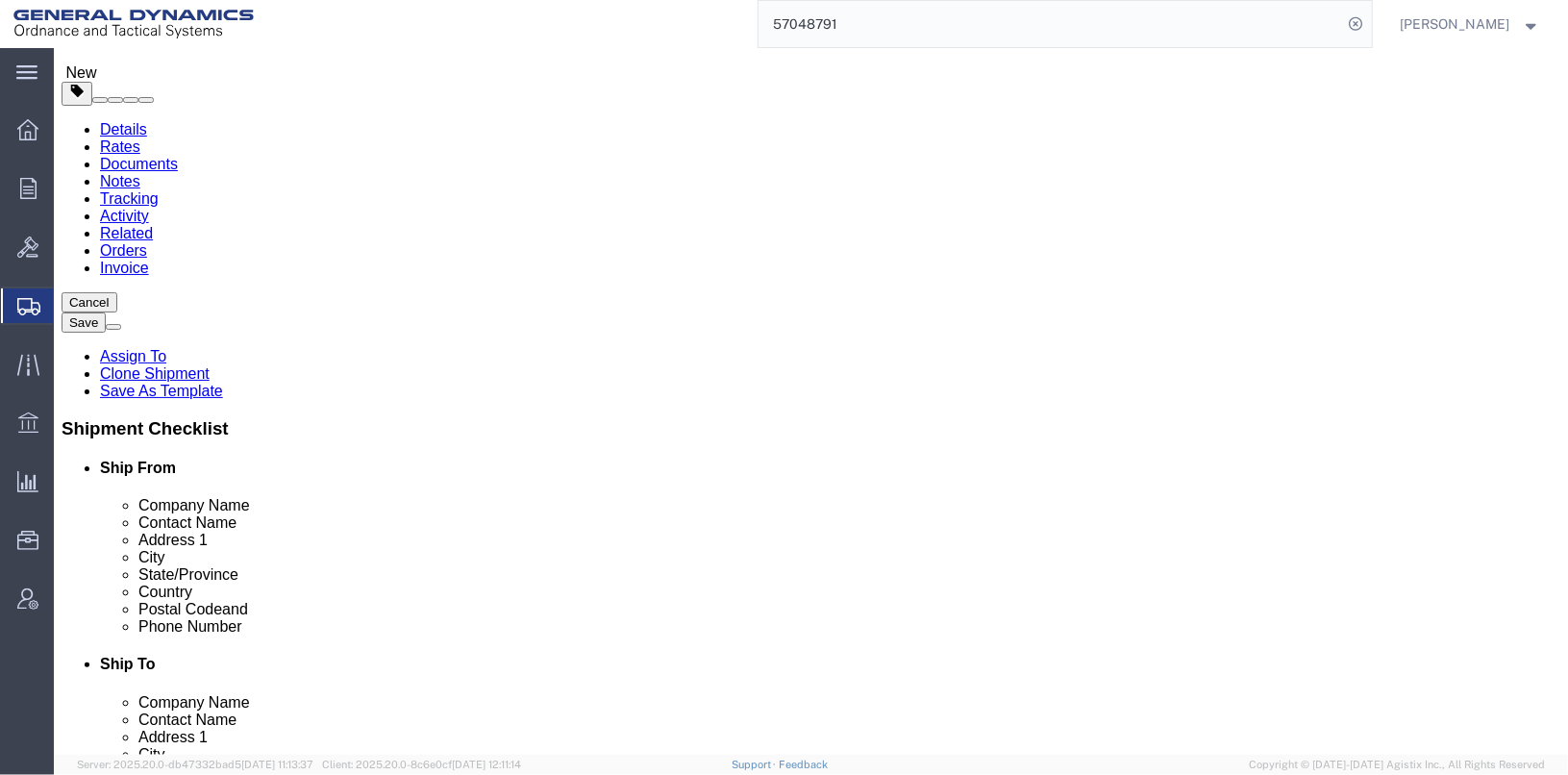
type input "4480"
click div "4480 Select kgs lbs"
click select "Select kgs lbs"
select select "KGS"
click select "Select kgs lbs"
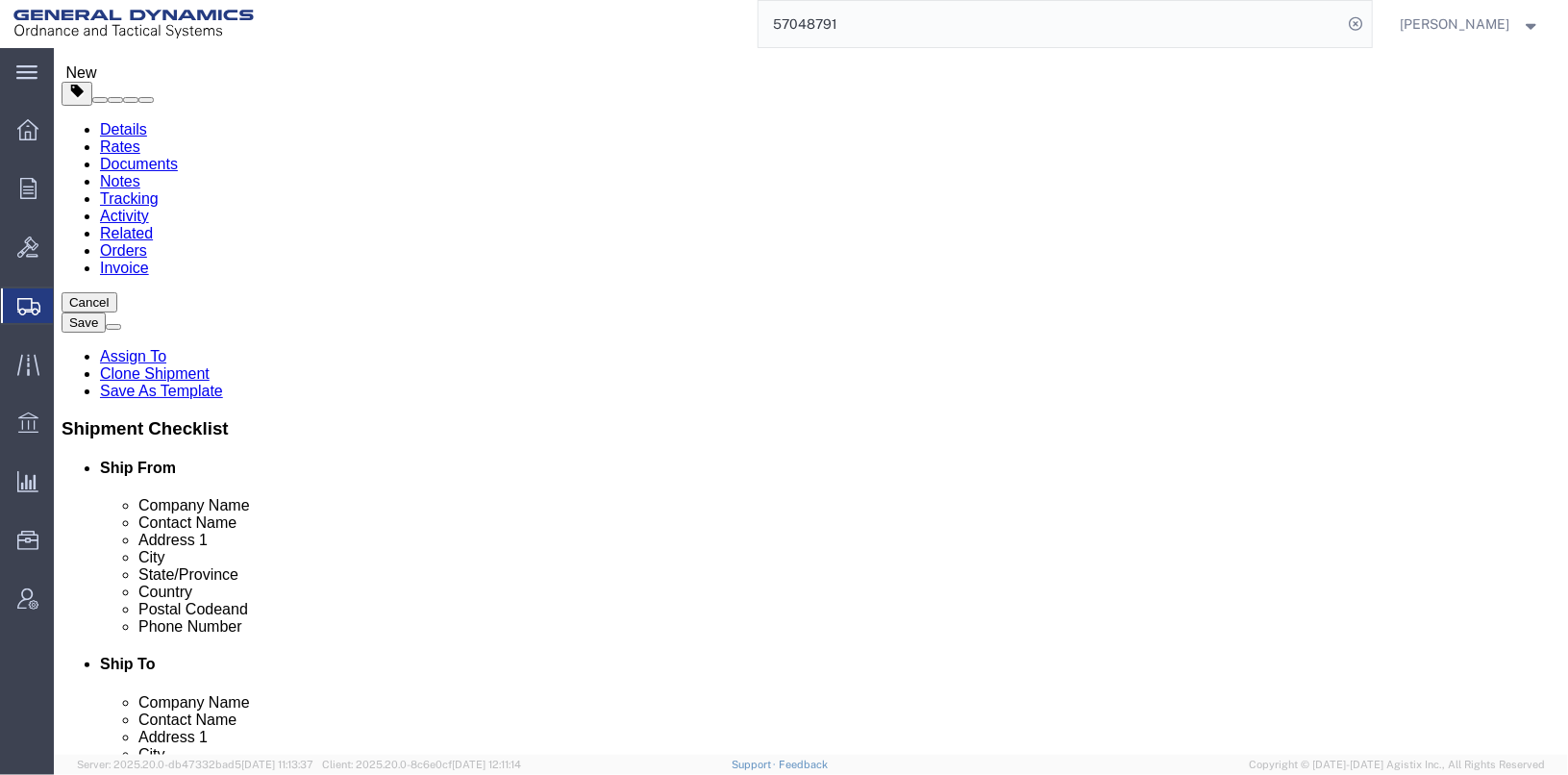
click select "Select kgs lbs"
select select "LBS"
click select "Select kgs lbs"
drag, startPoint x: 275, startPoint y: 377, endPoint x: 214, endPoint y: 386, distance: 61.7
click input "2741.76"
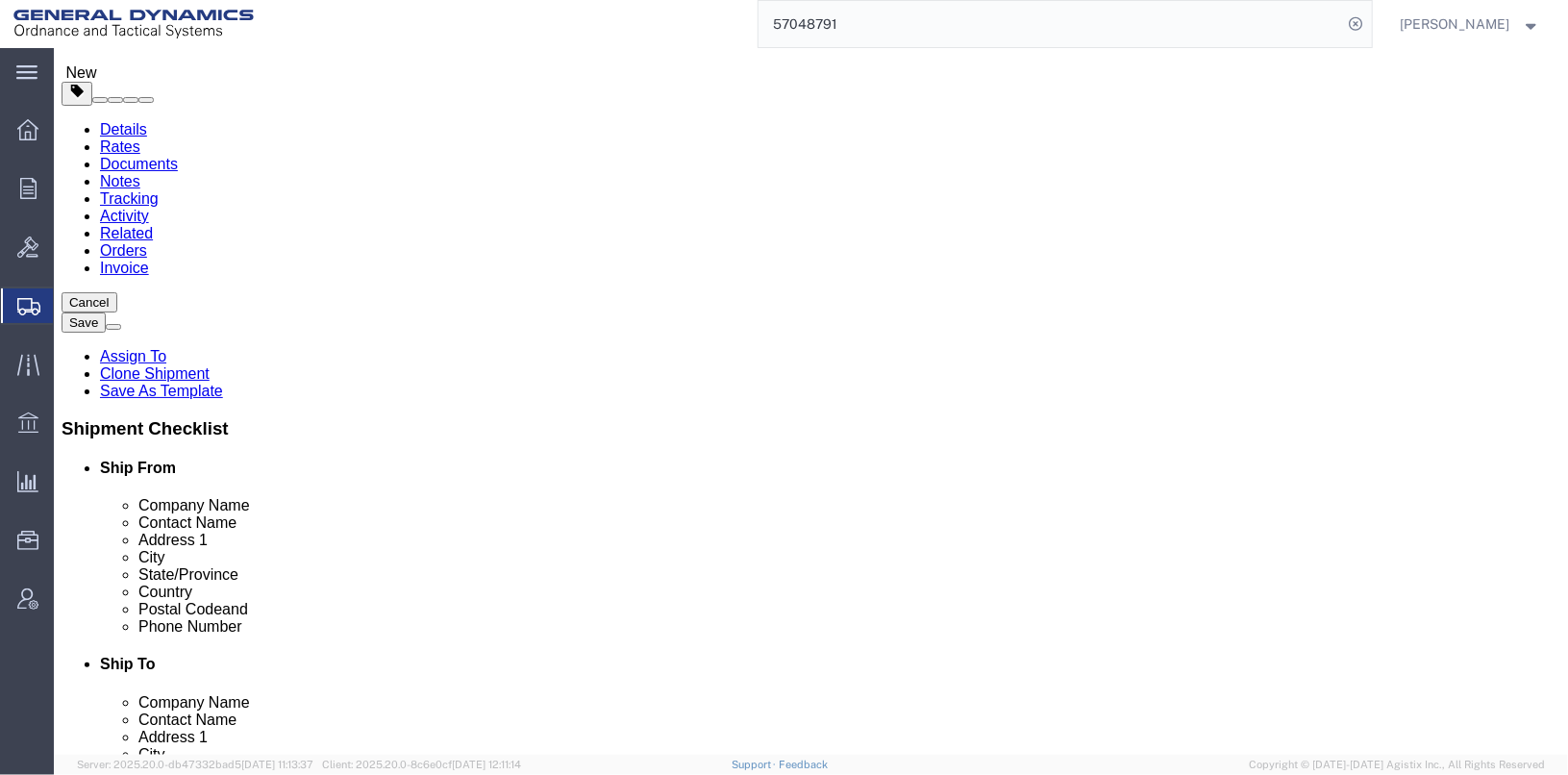
type input "6720"
click div "6720 Select kgs lbs"
click select "Select kgs lbs"
select select "KGS"
click select "Select kgs lbs"
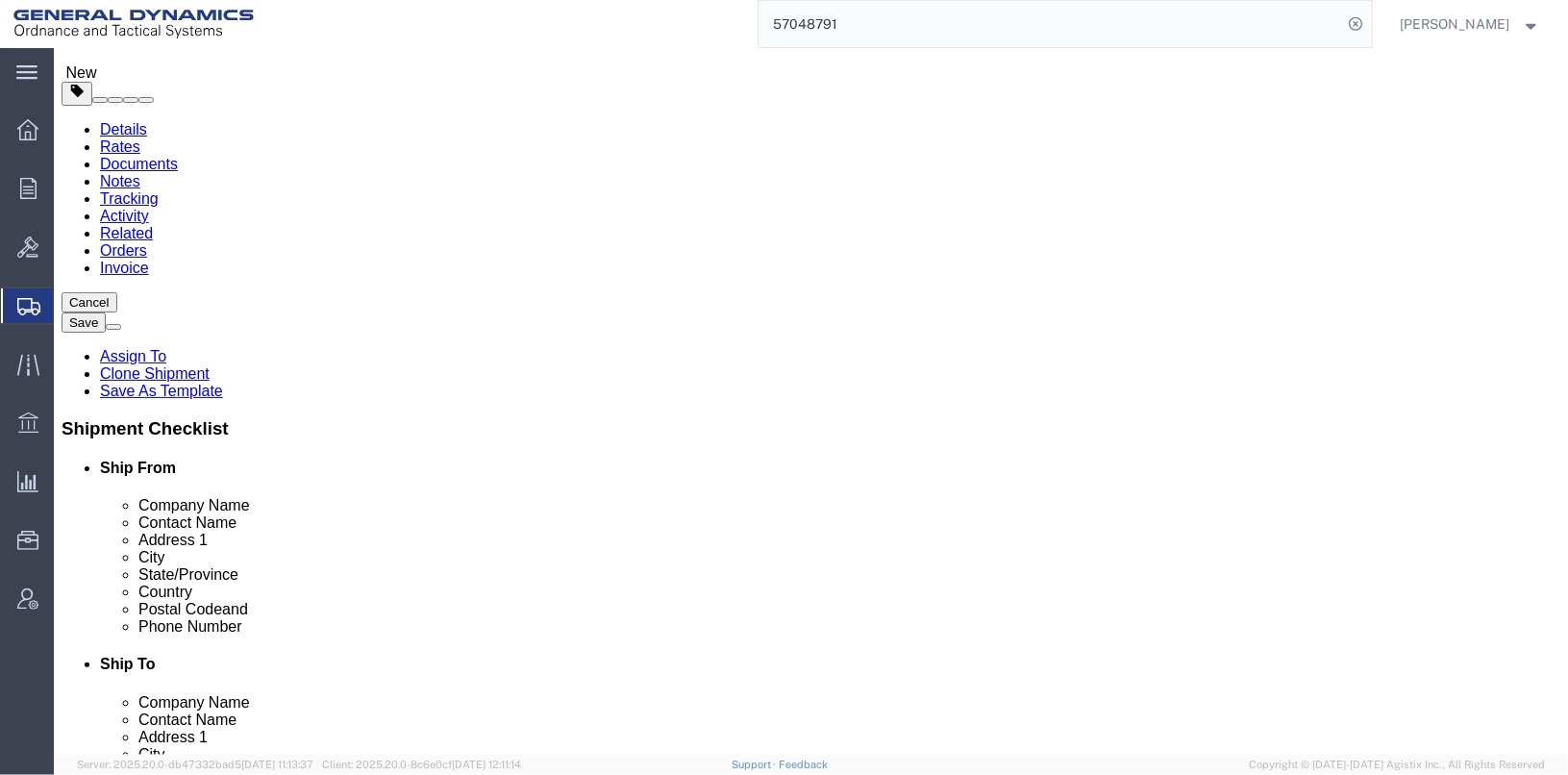
click div "6720 Select kgs lbs"
drag, startPoint x: 275, startPoint y: 374, endPoint x: 173, endPoint y: 388, distance: 103.0
click div "Weight 6720 Select kgs lbs Ship. t°"
type input "2741.76"
click div "112 x Pallet(s) Standard (Stackable) Package Type Select Bale(s) Basket(s) Bolt…"
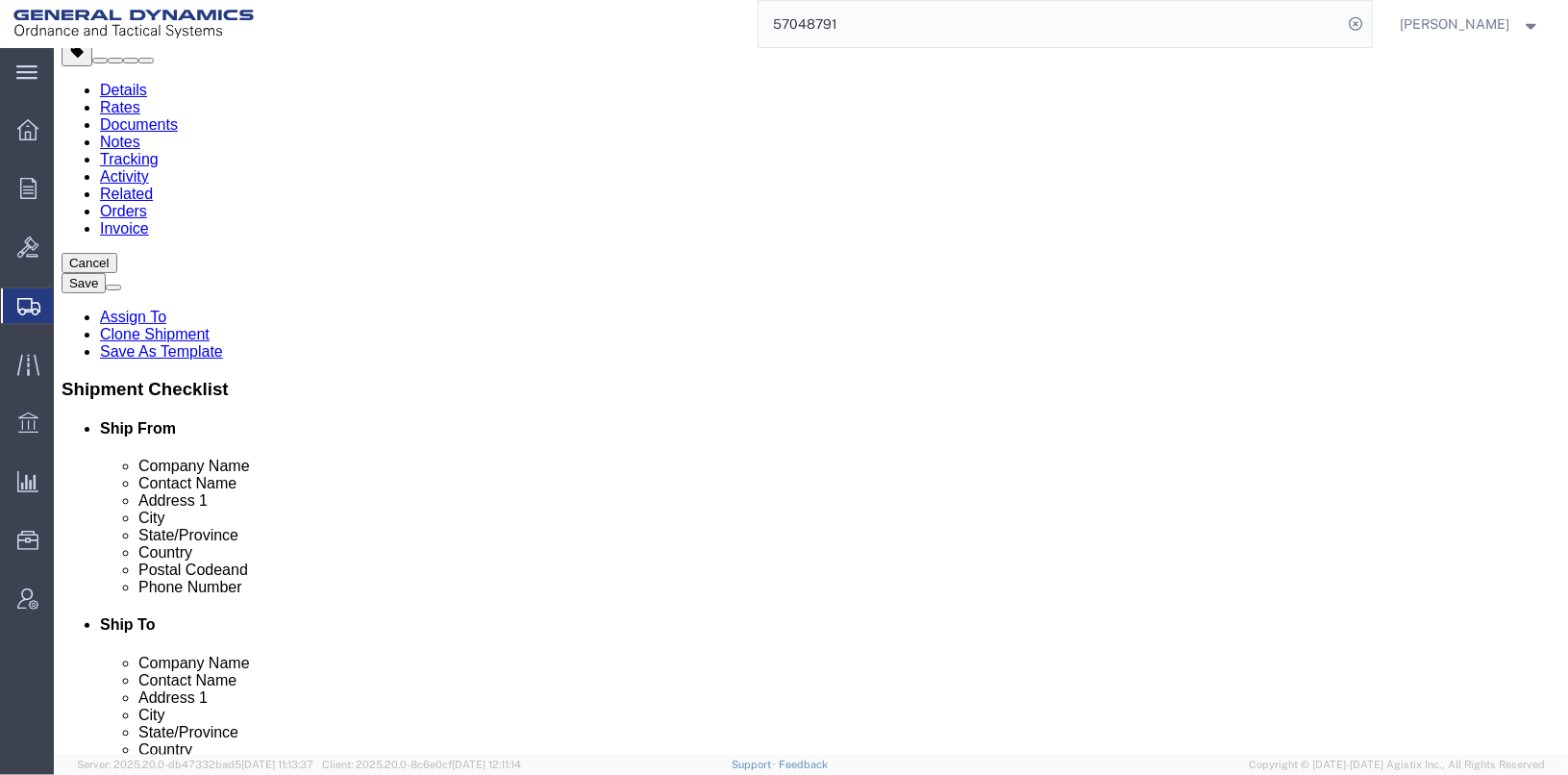
scroll to position [284, 0]
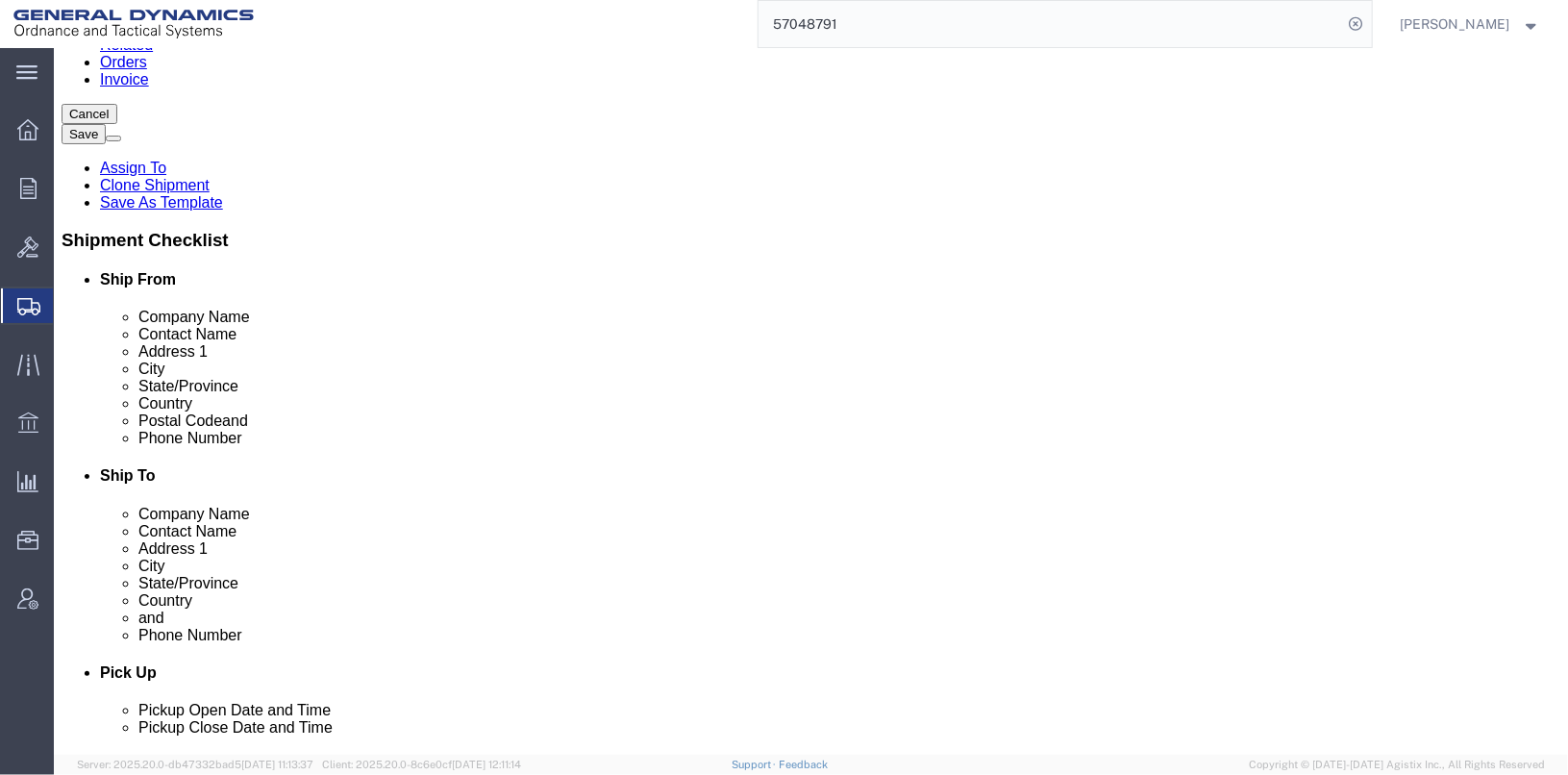
click button "Continue"
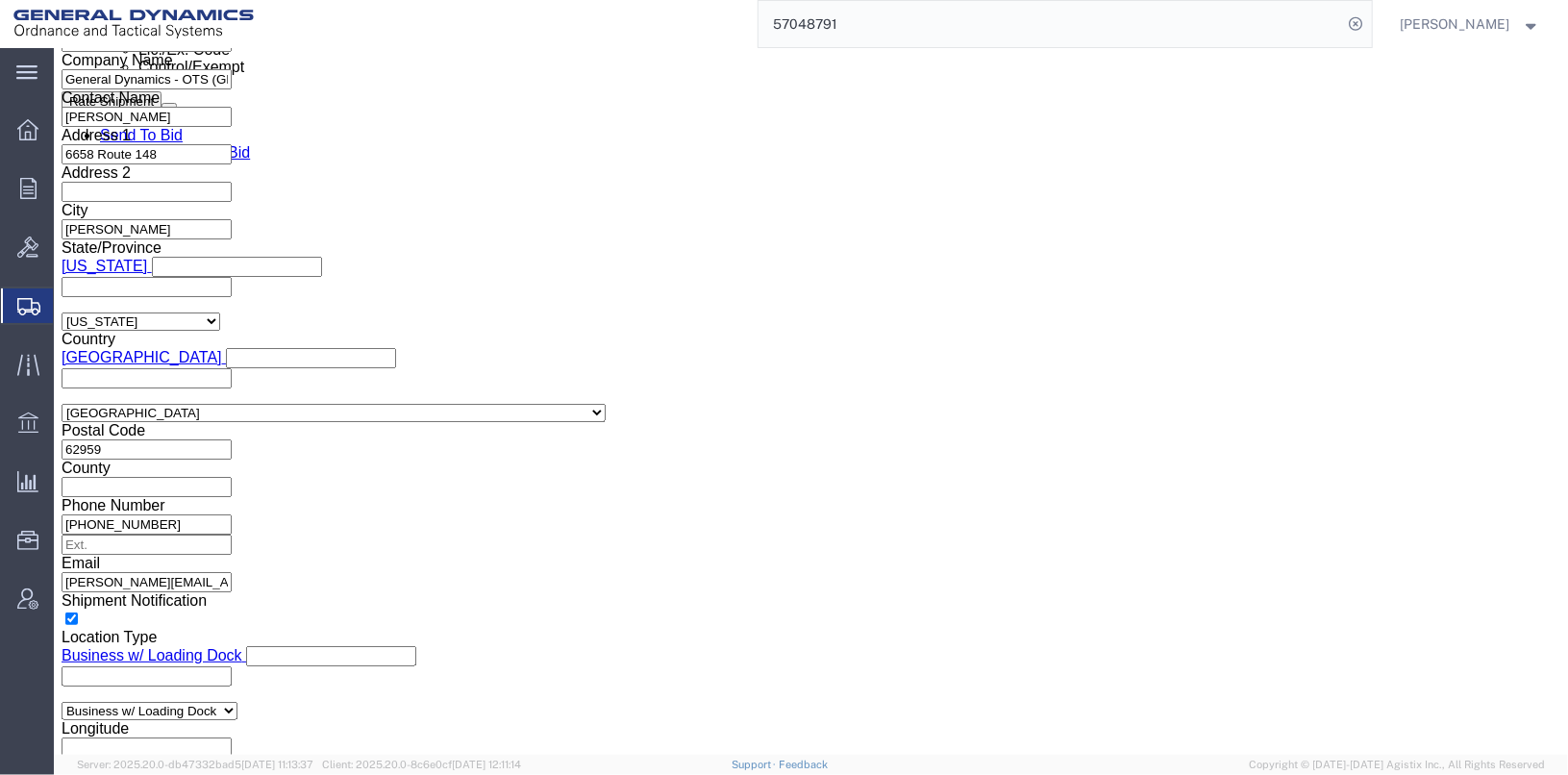
scroll to position [933, 0]
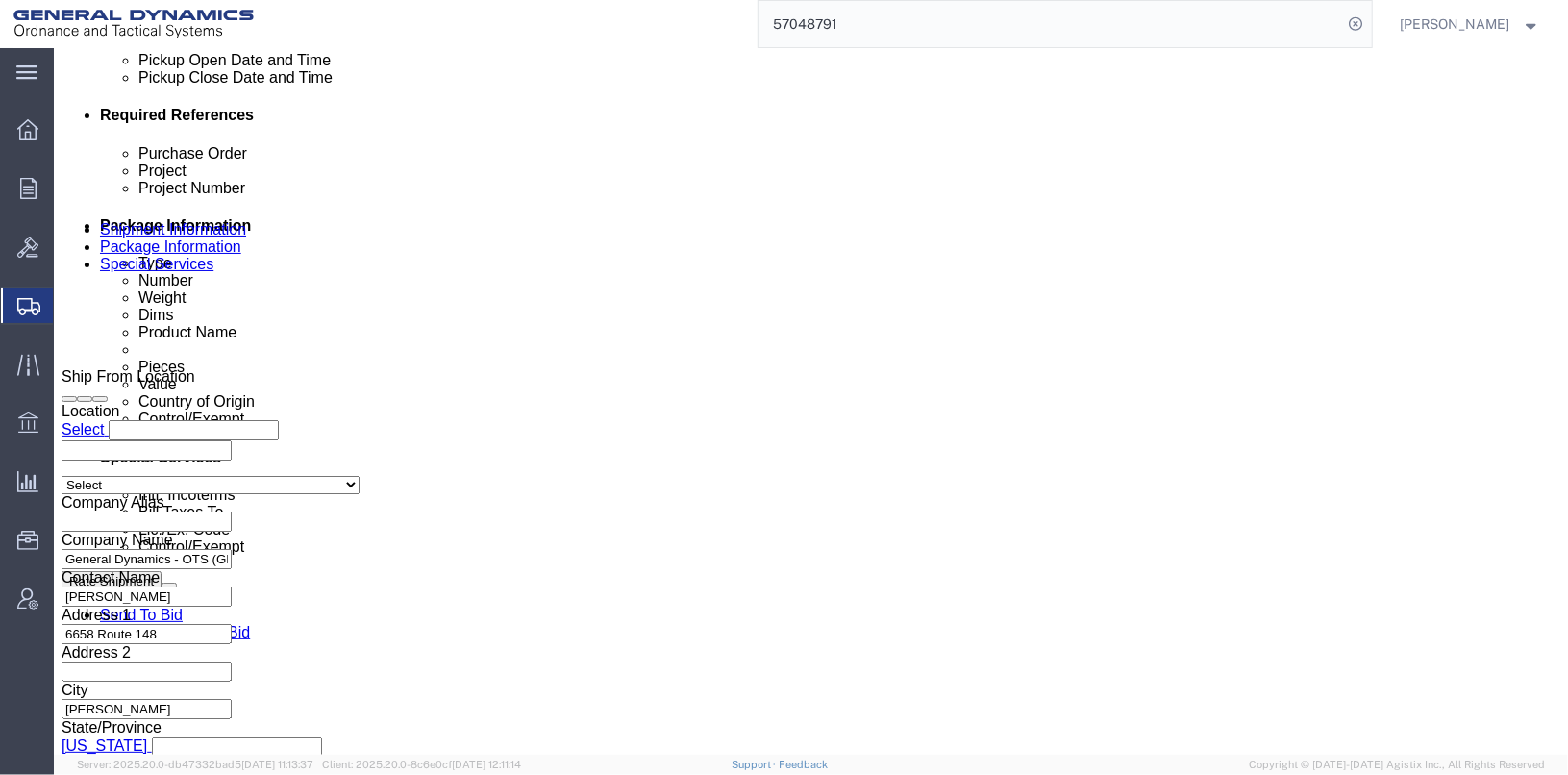
click button "Save"
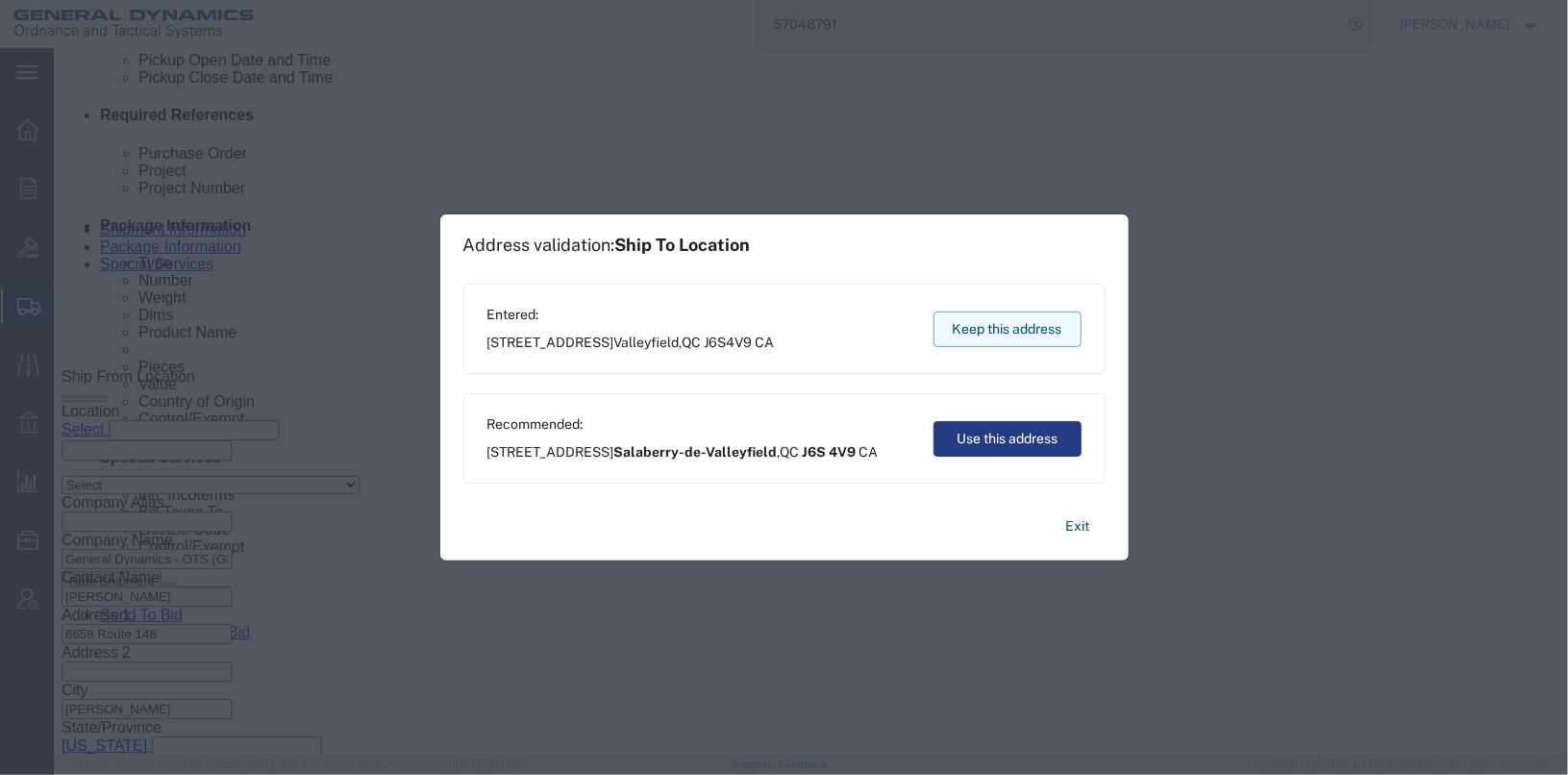
click at [984, 321] on button "Keep this address" at bounding box center [1007, 329] width 148 height 36
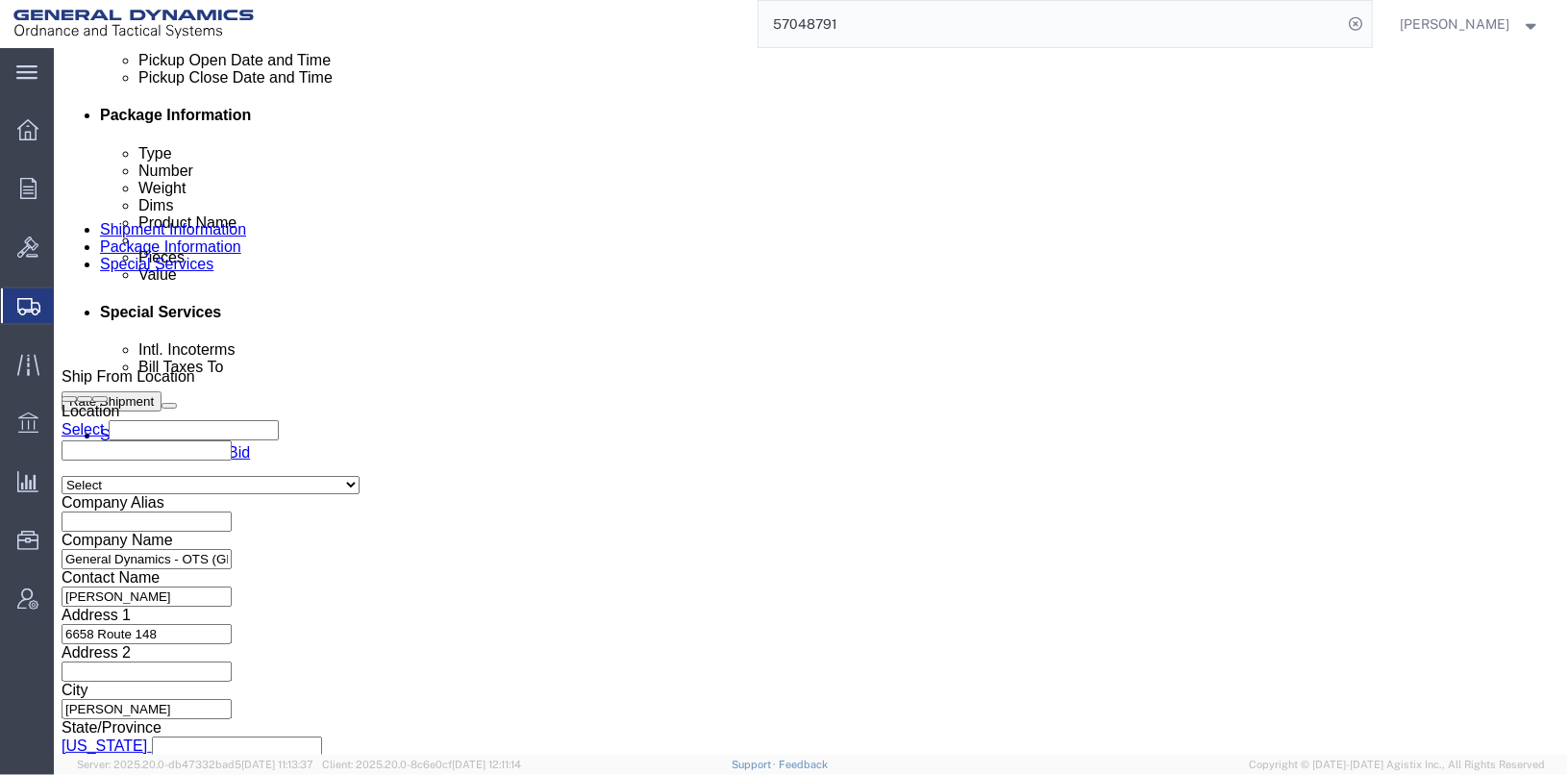
click button "Save"
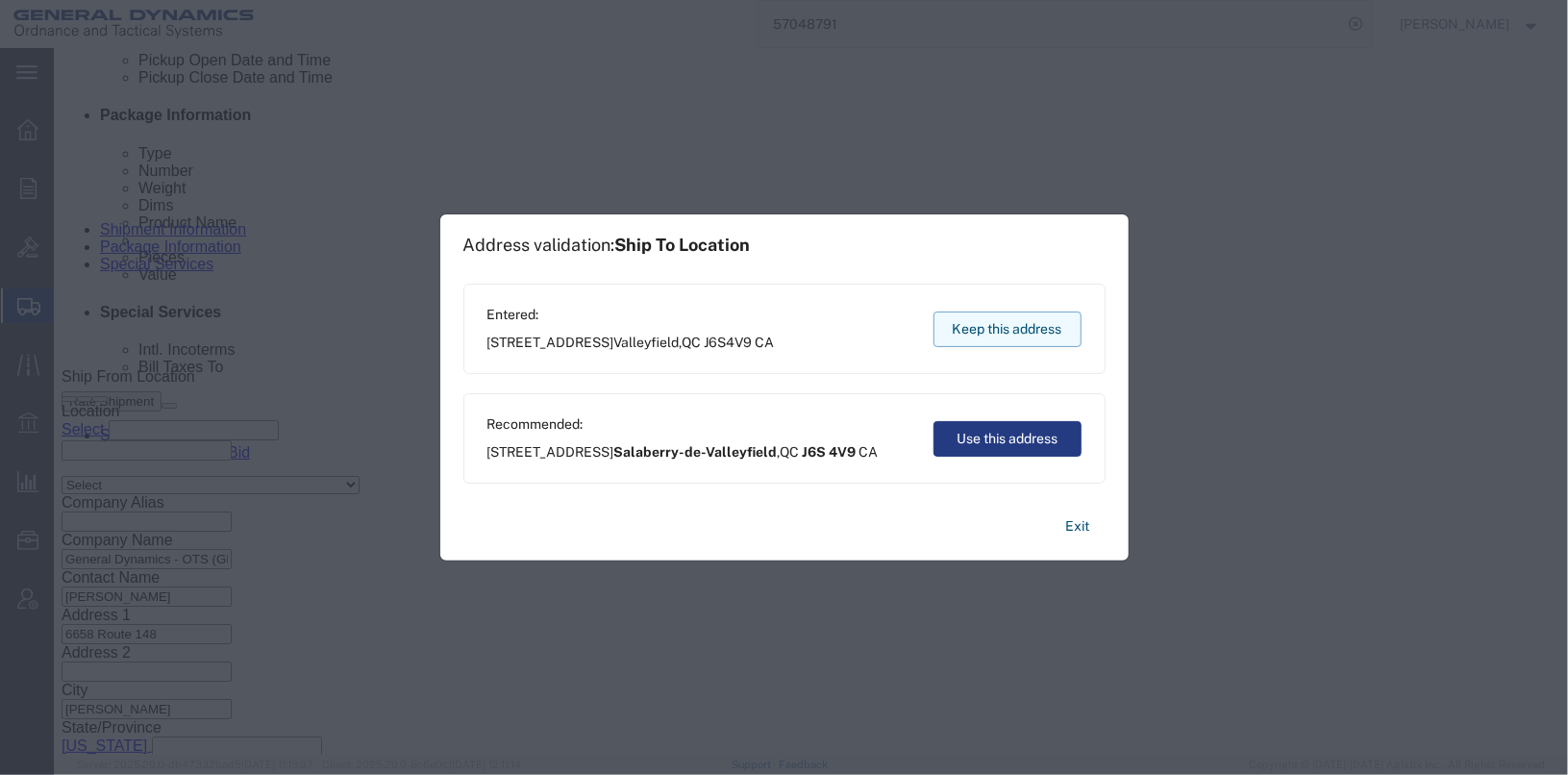
click at [980, 314] on button "Keep this address" at bounding box center [1007, 329] width 148 height 36
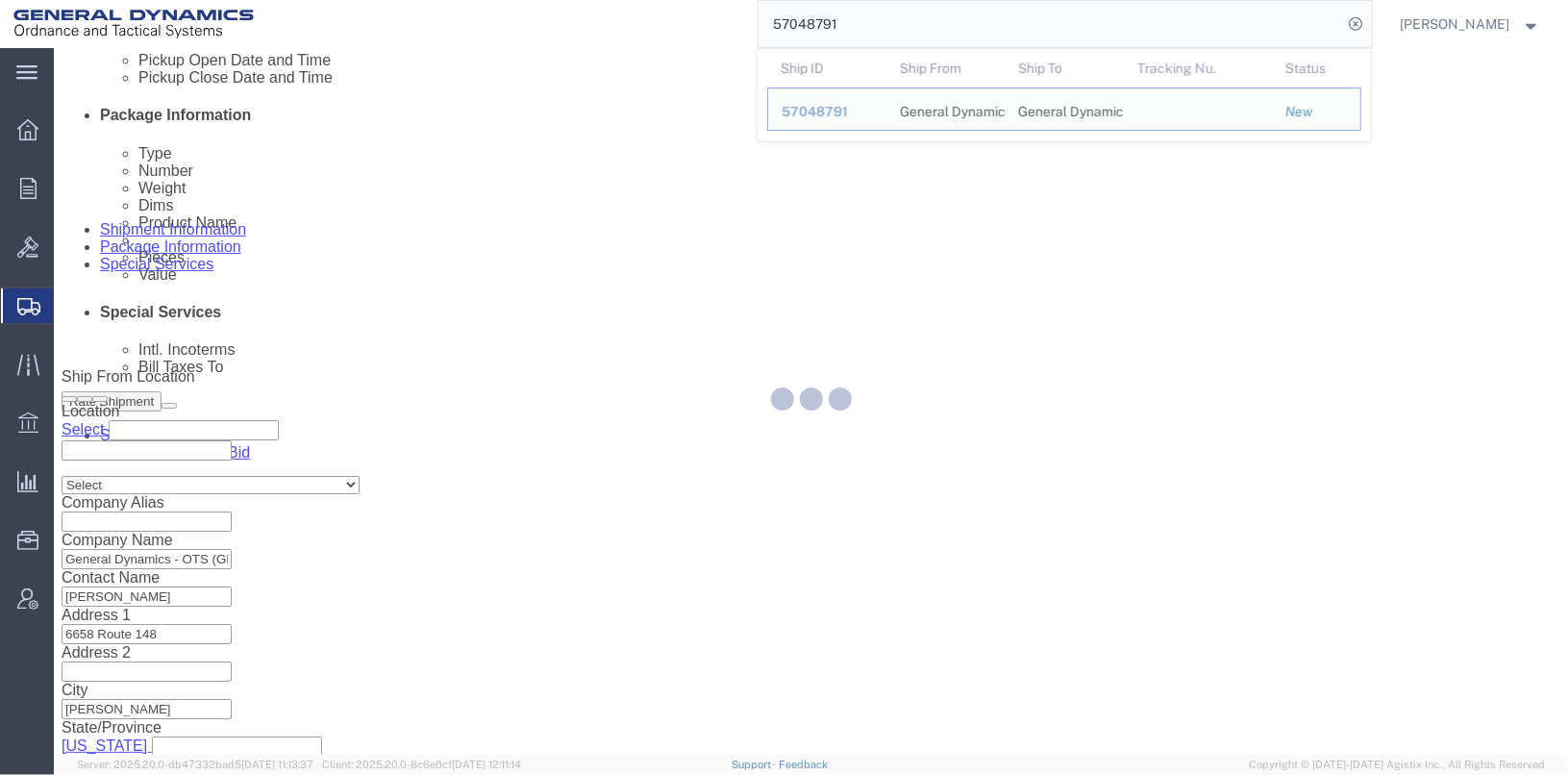
drag, startPoint x: 876, startPoint y: 22, endPoint x: 762, endPoint y: 18, distance: 114.1
click at [762, 18] on div "57048791 Ship ID Ship From Ship To Tracking Nu. Status Ship ID 57048791 Ship Fr…" at bounding box center [820, 24] width 1106 height 48
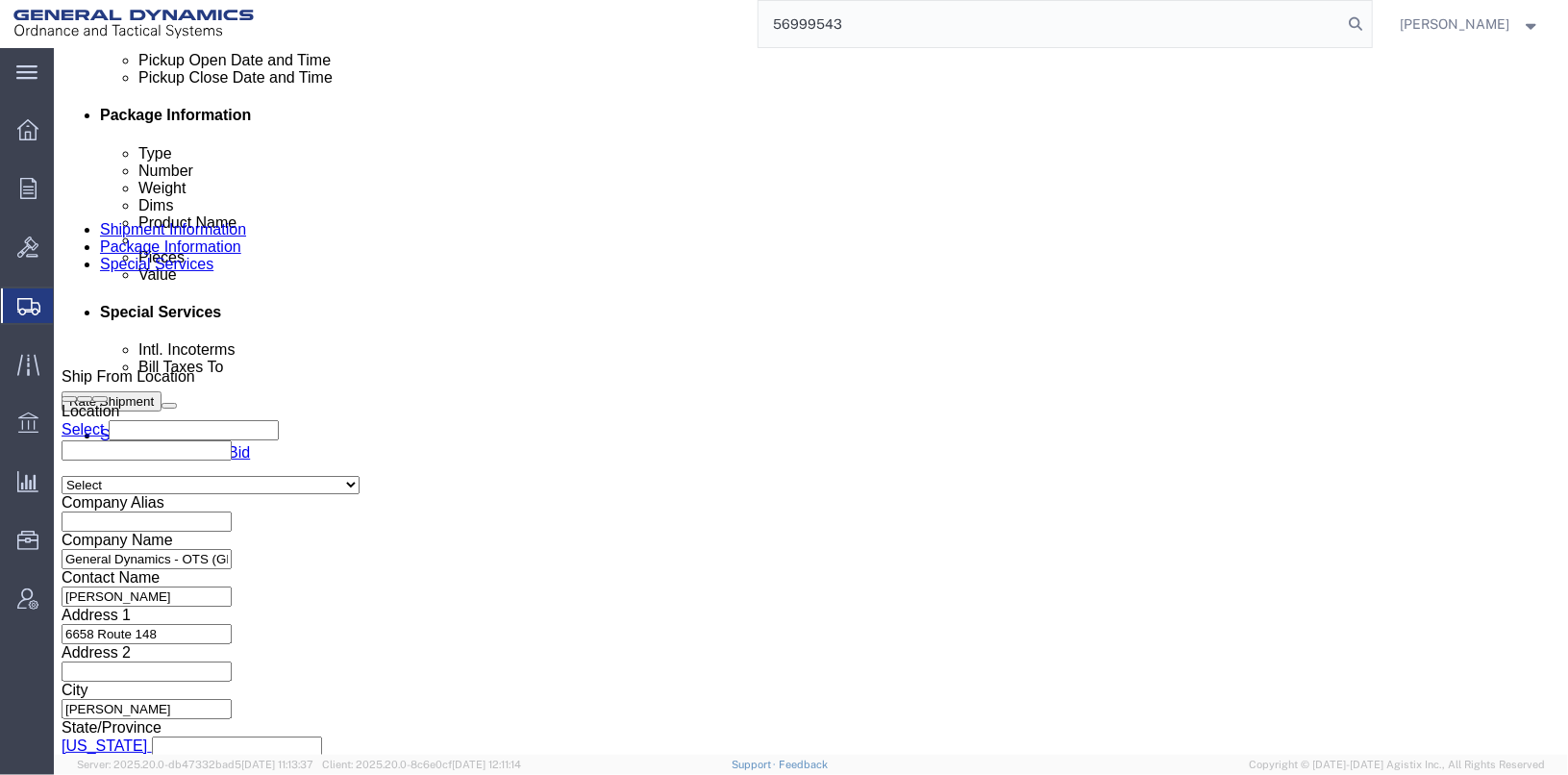
type input "56999543"
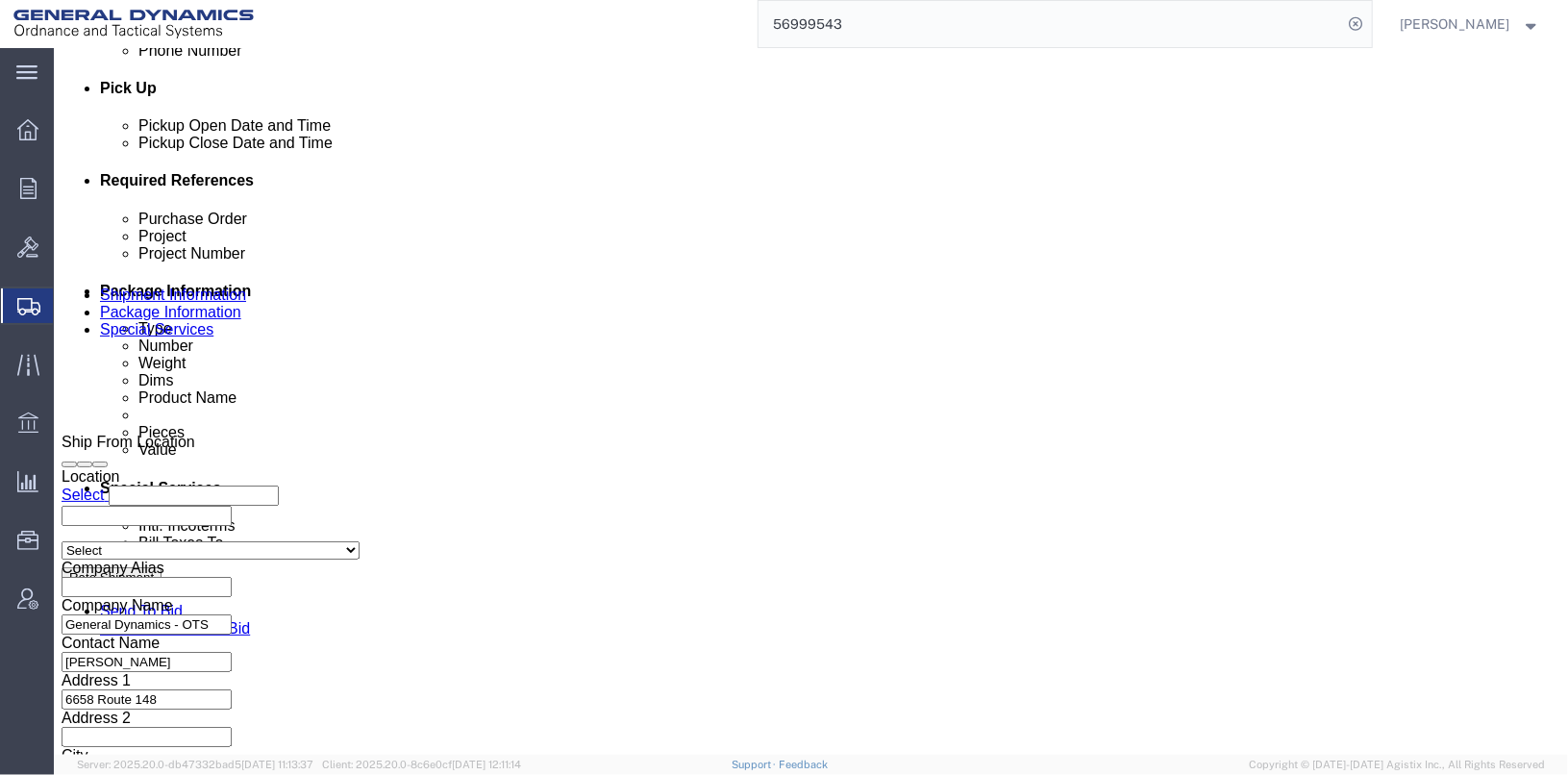
scroll to position [933, 0]
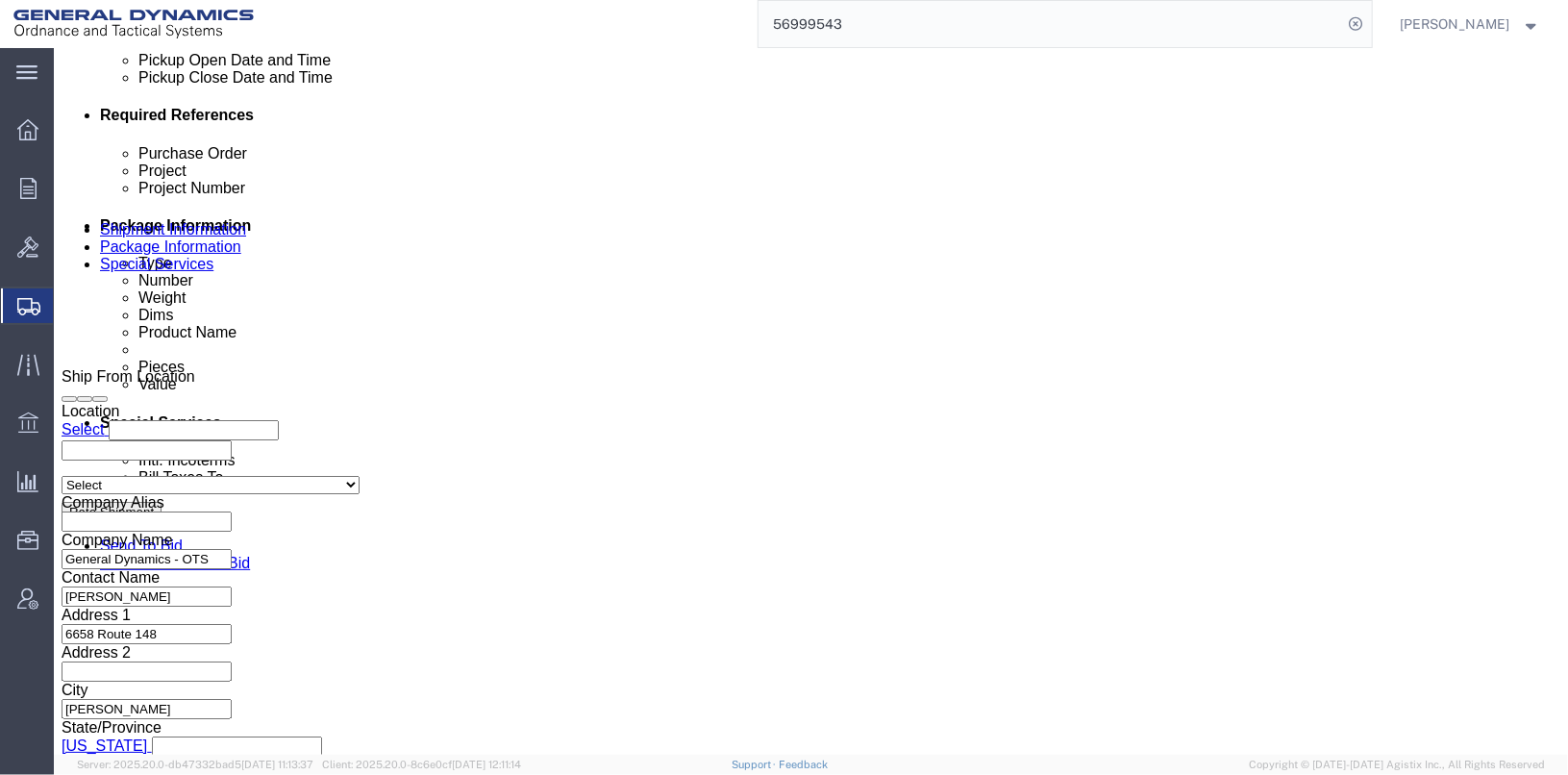
click input "TRK- TRL-"
click input "TRK-6348 TRL-"
type input "TRK-6348 TRL-234079"
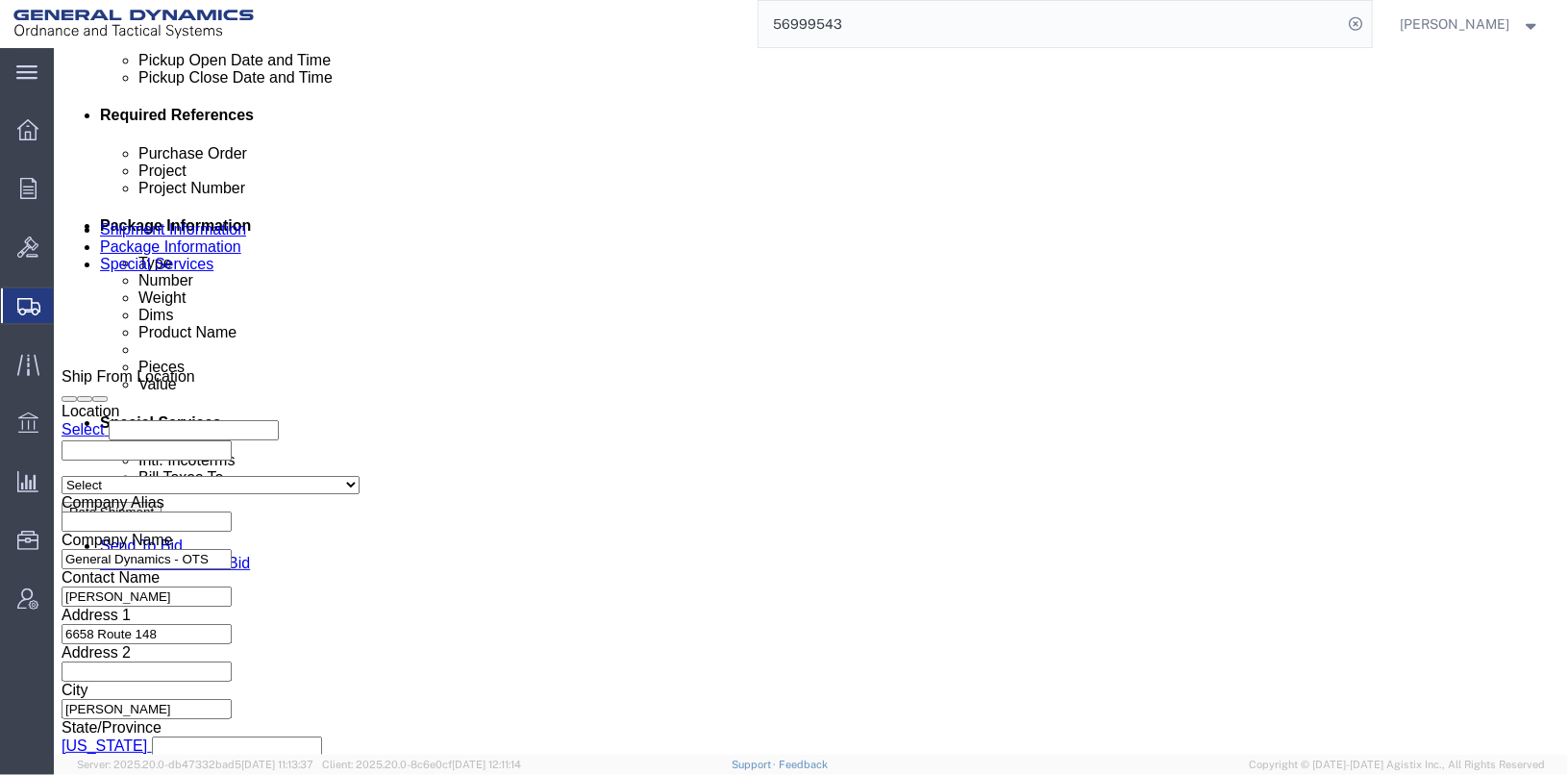
click div "Ship From Location Location Select Select My Profile Location GD-OTS [GEOGRAPHI…"
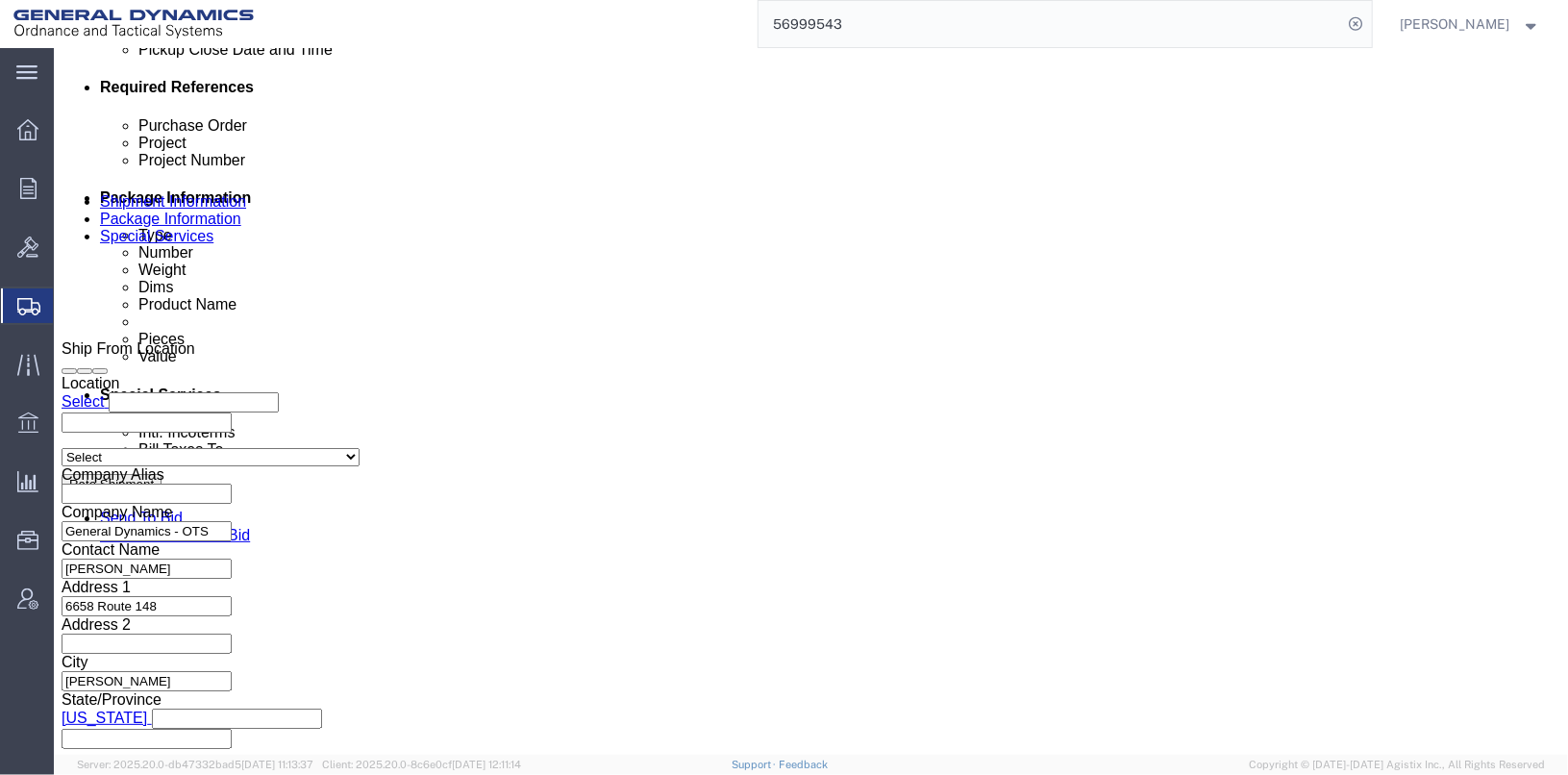
scroll to position [992, 0]
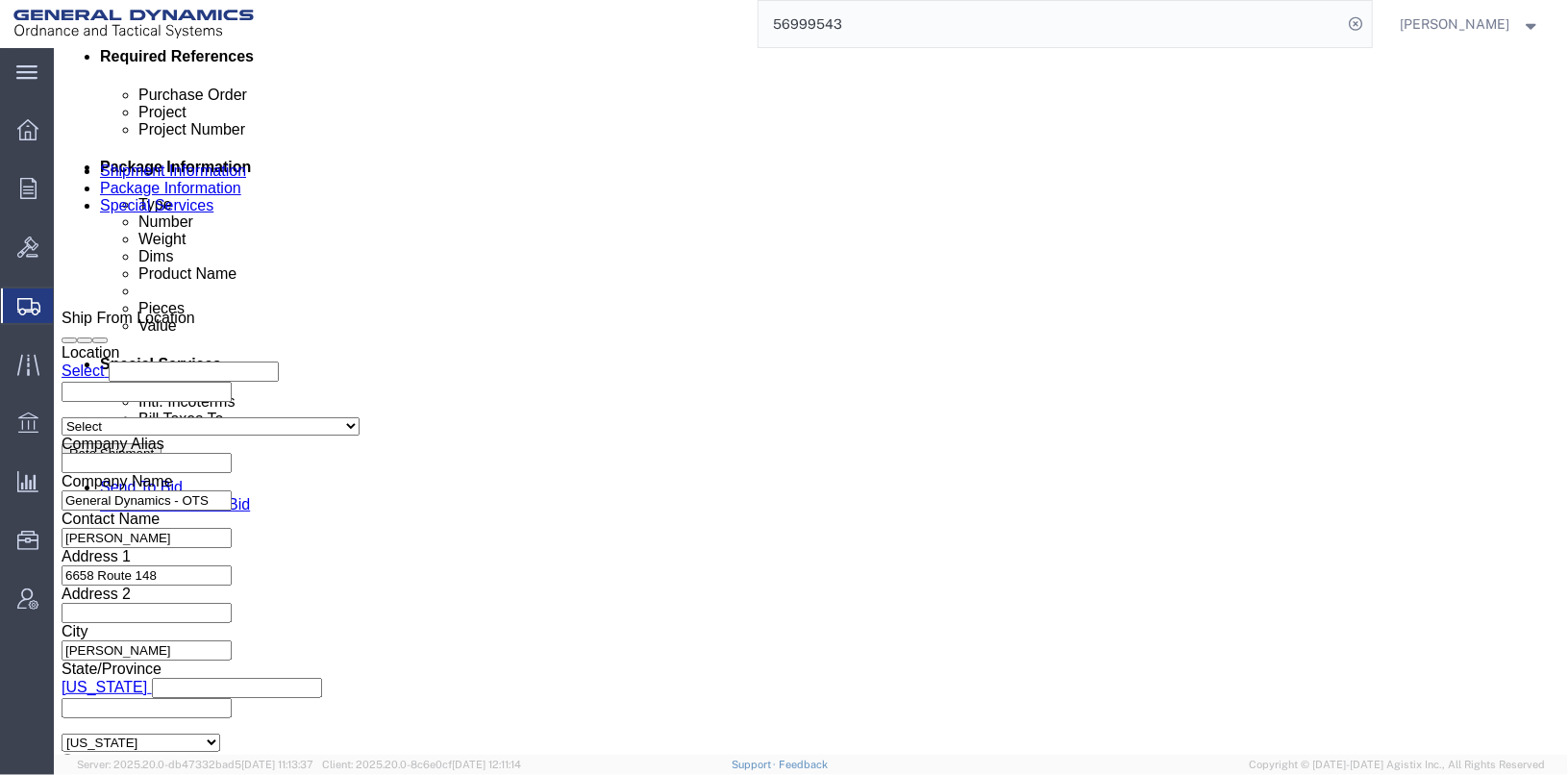
click button "Continue"
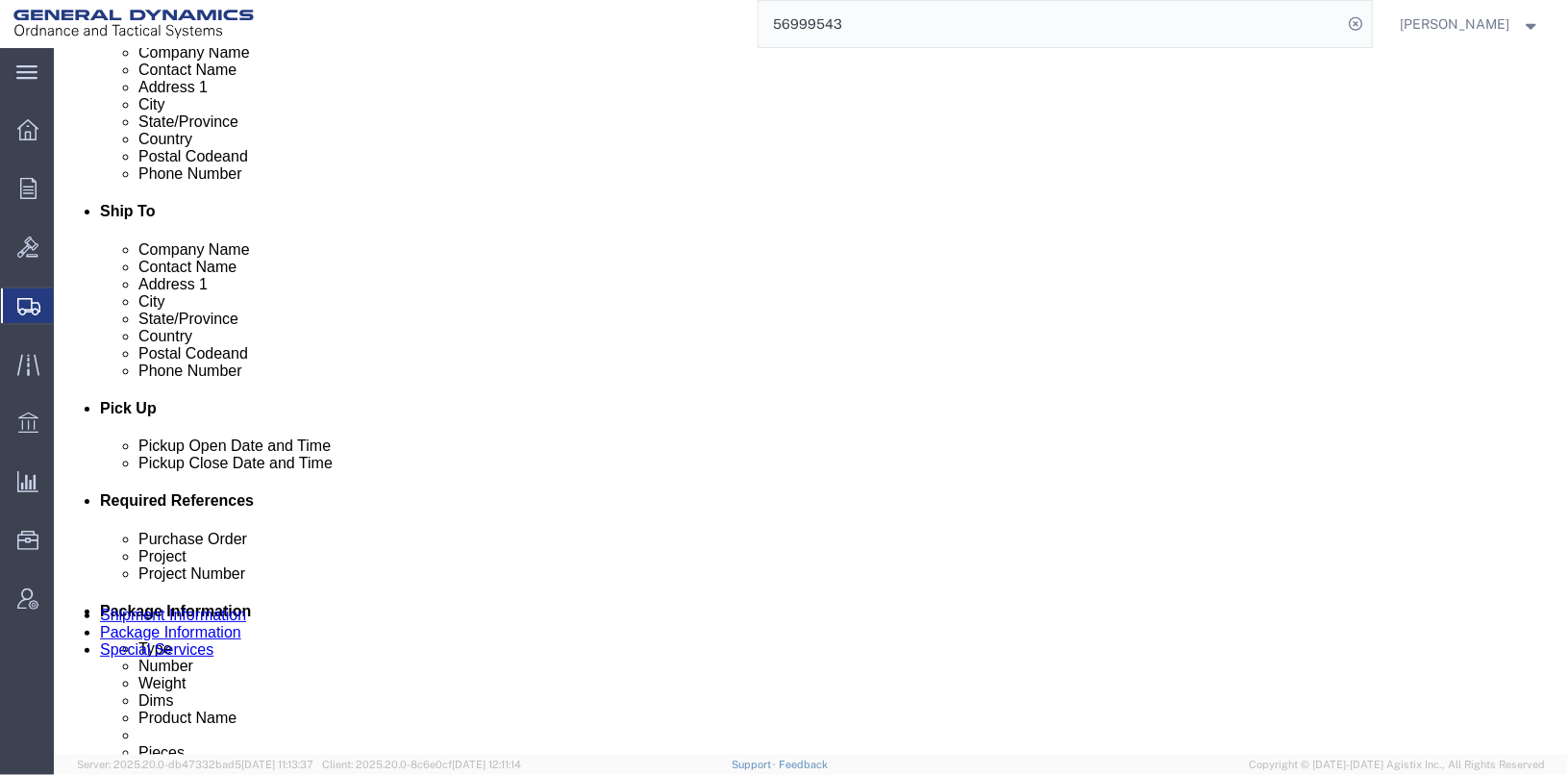
scroll to position [599, 0]
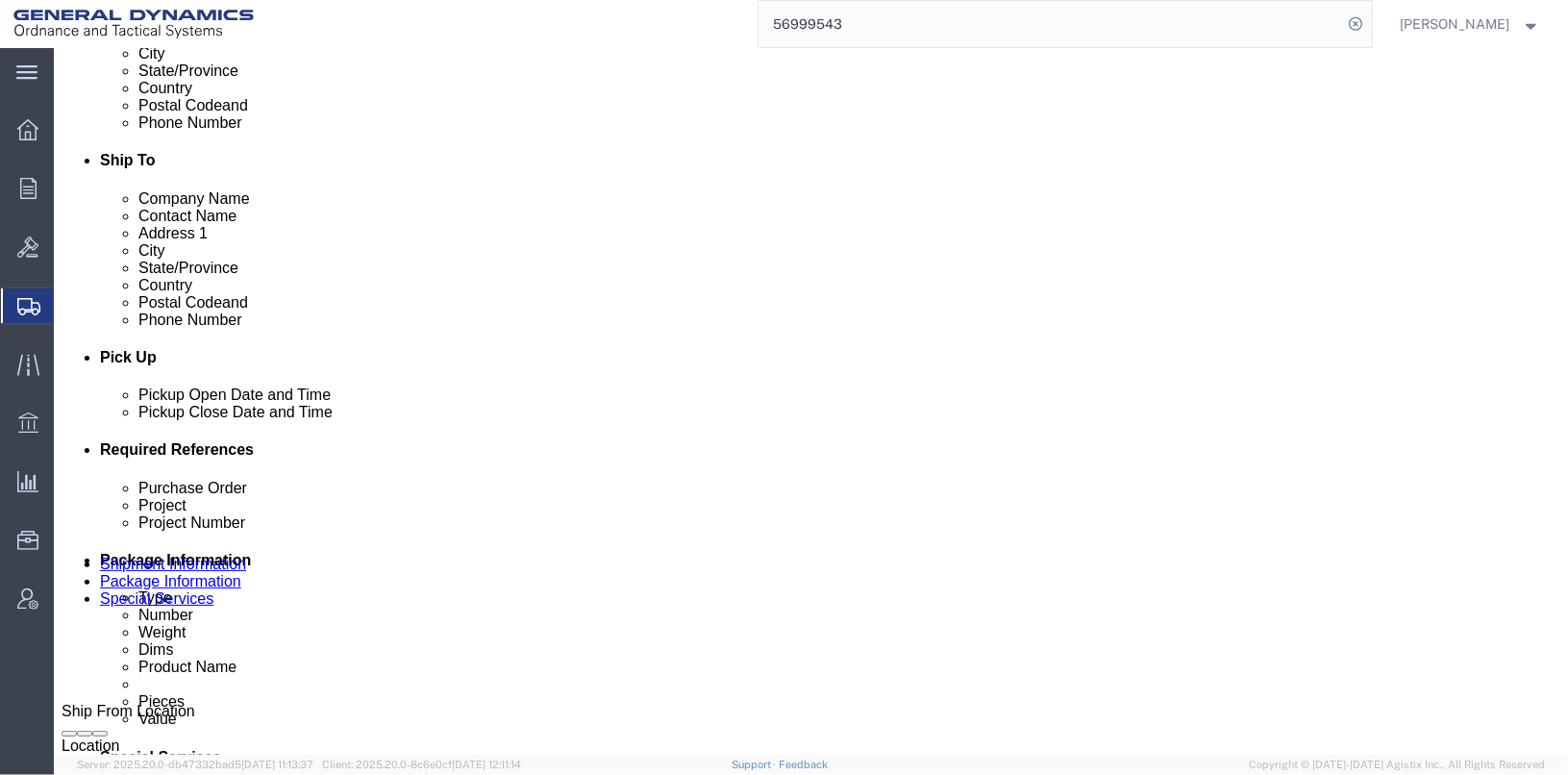
drag, startPoint x: 1074, startPoint y: 330, endPoint x: 1065, endPoint y: 321, distance: 12.7
click div "Previous Continue"
click button "Continue"
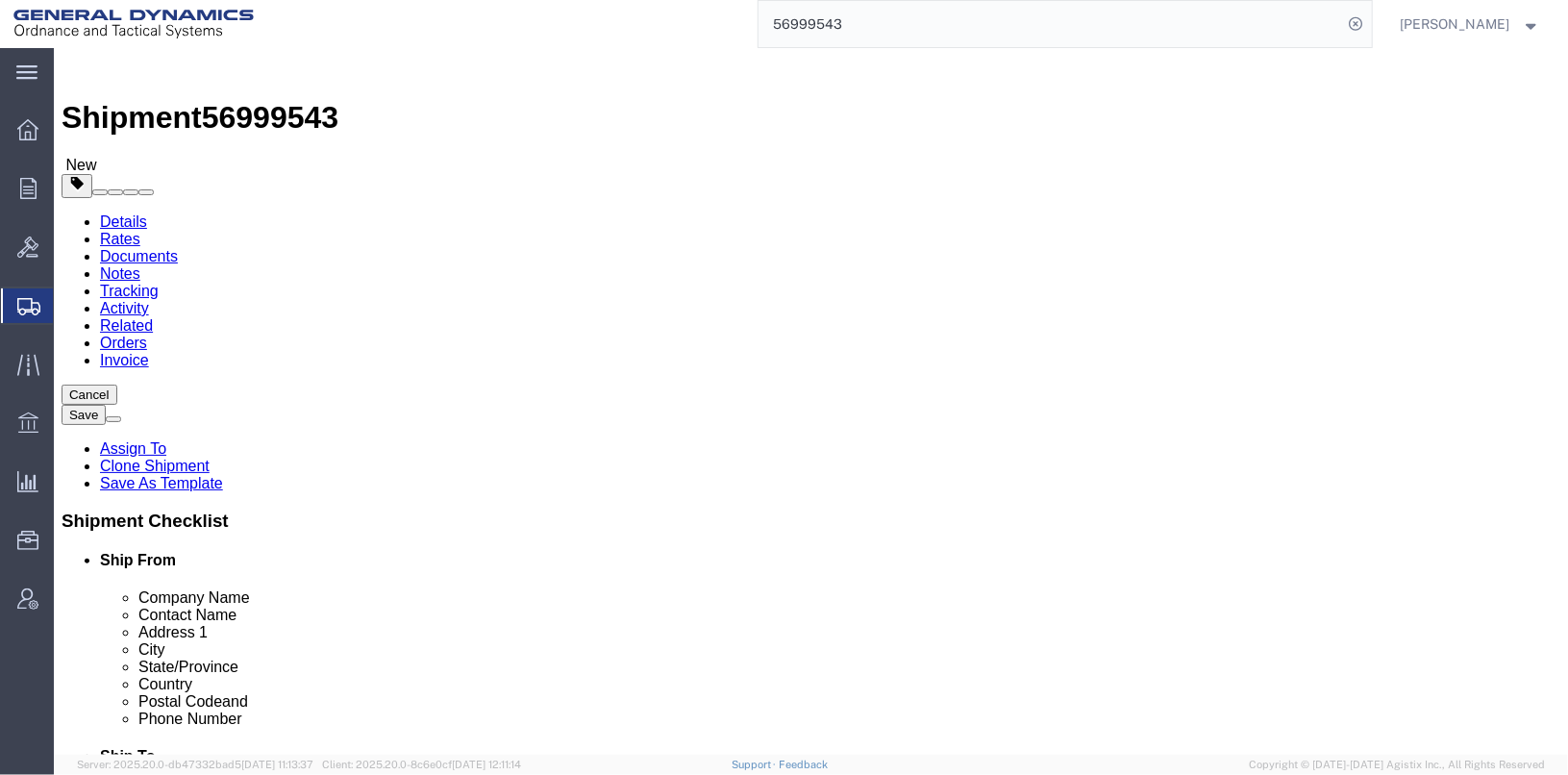
scroll to position [0, 0]
click span "Dual Driver Protective Service (DDP), Satellite Motor Surveillance Service (SNS…"
click label "Pickup Instructions"
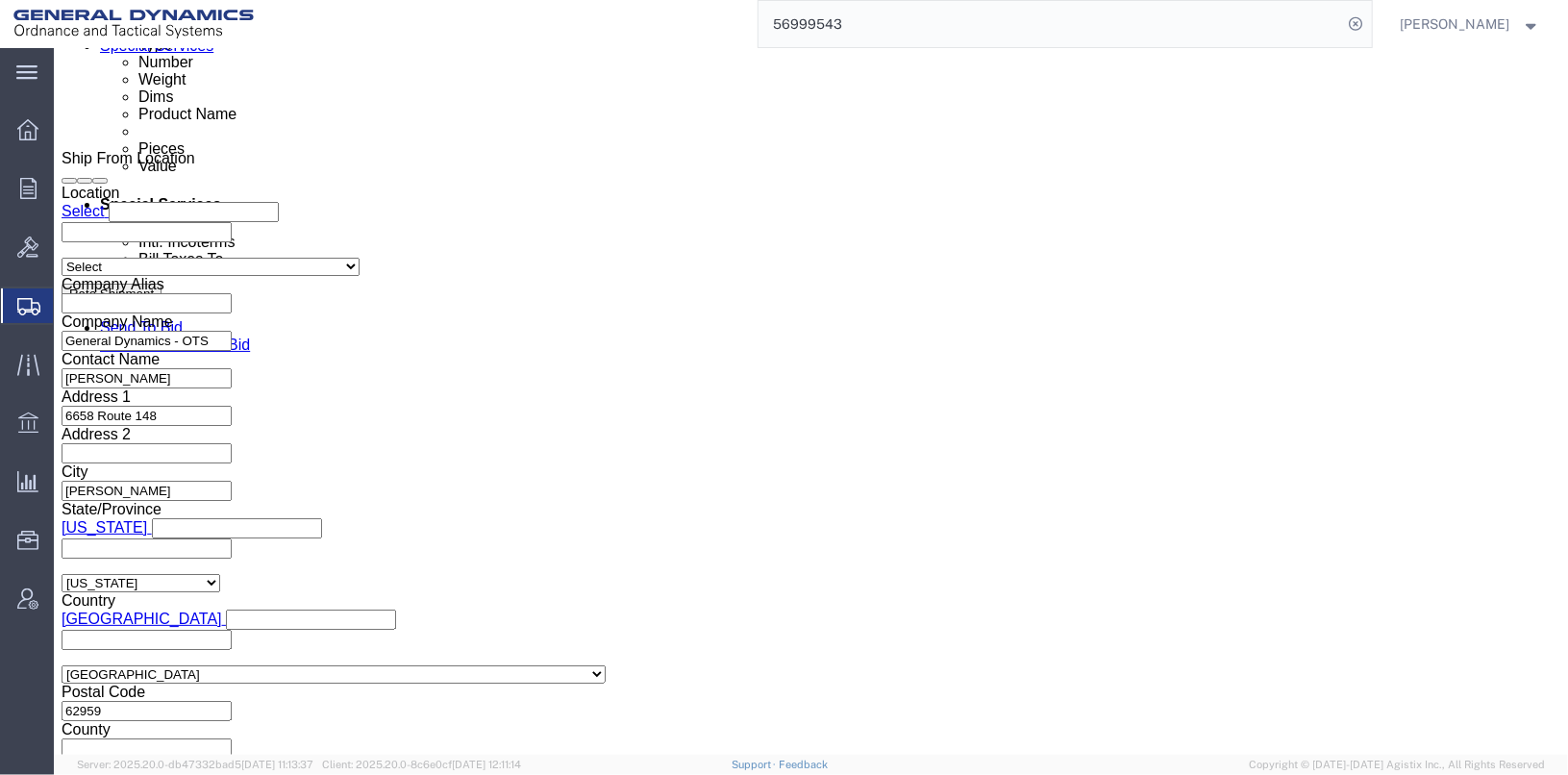
scroll to position [769, 0]
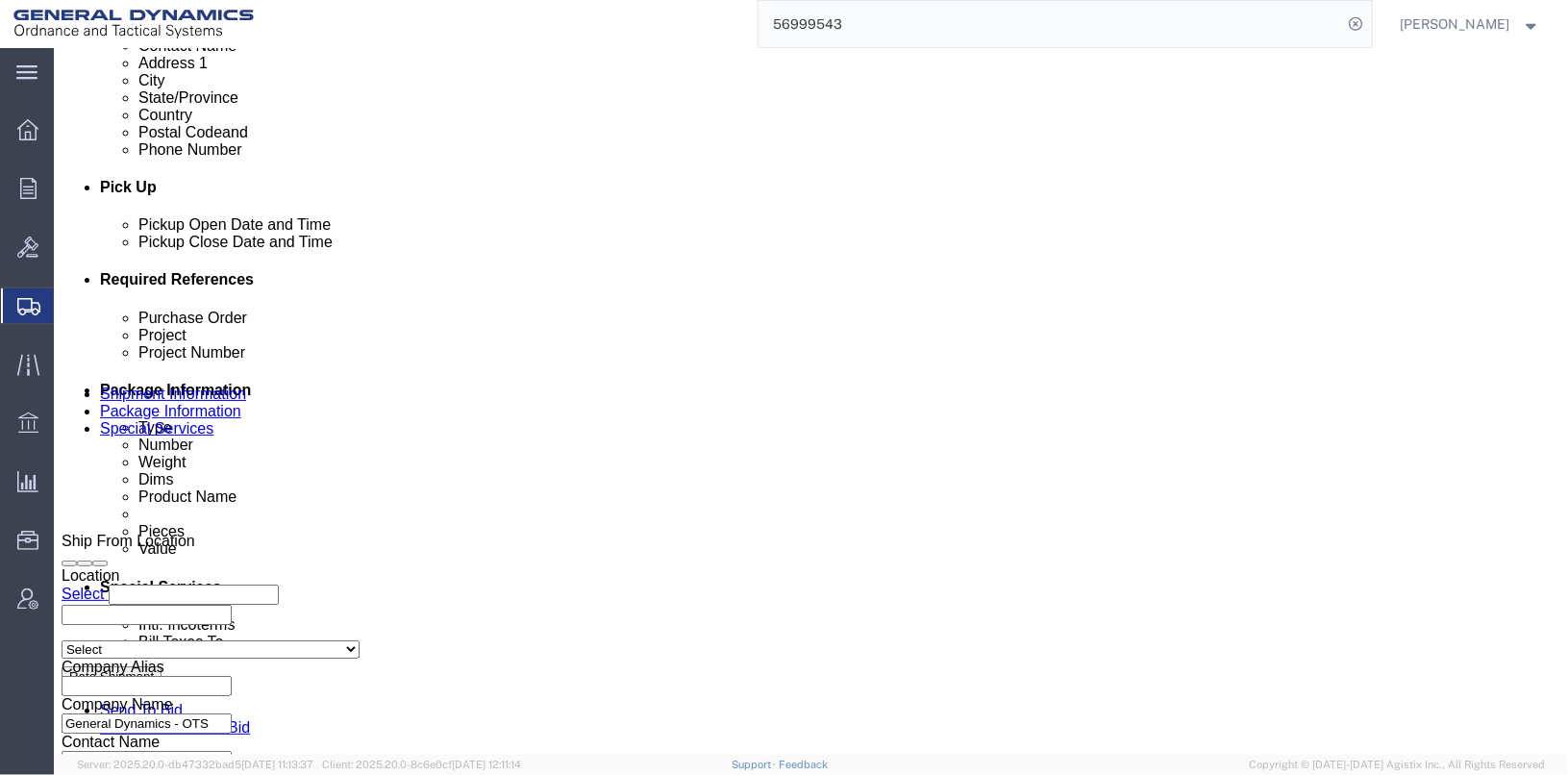
click icon
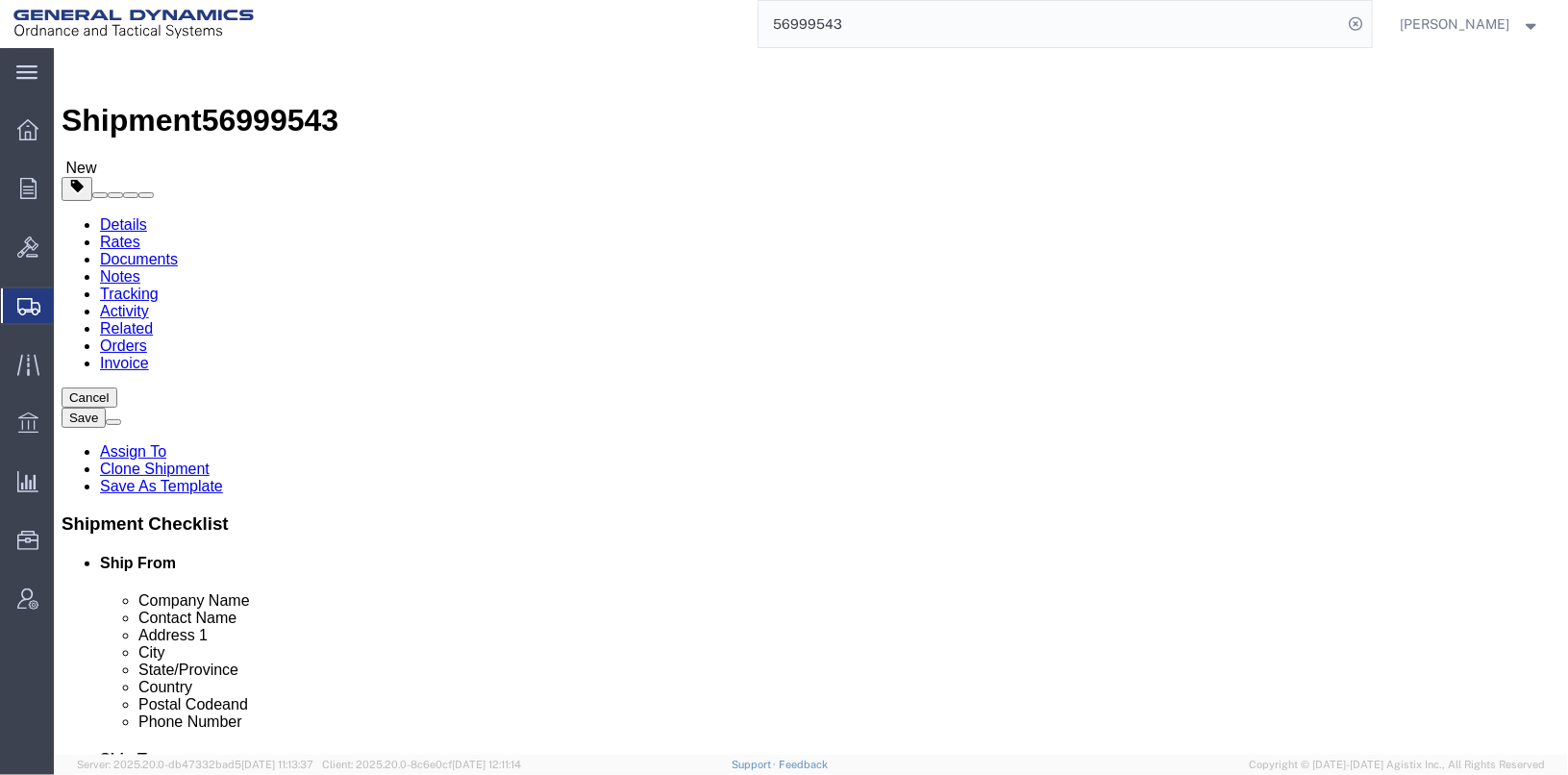
click dd "575.00 Each"
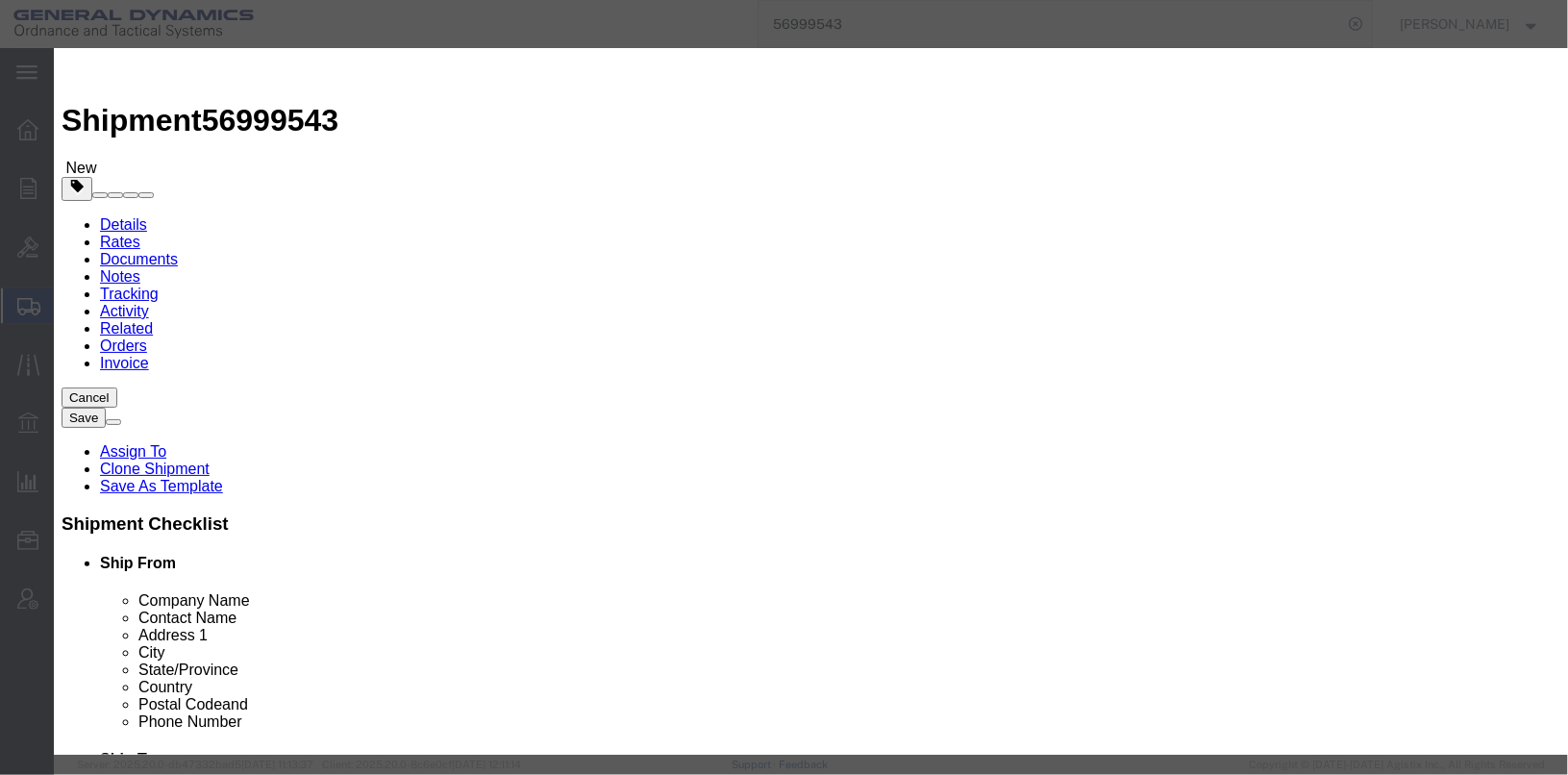
scroll to position [38, 0]
click button "Save & Close"
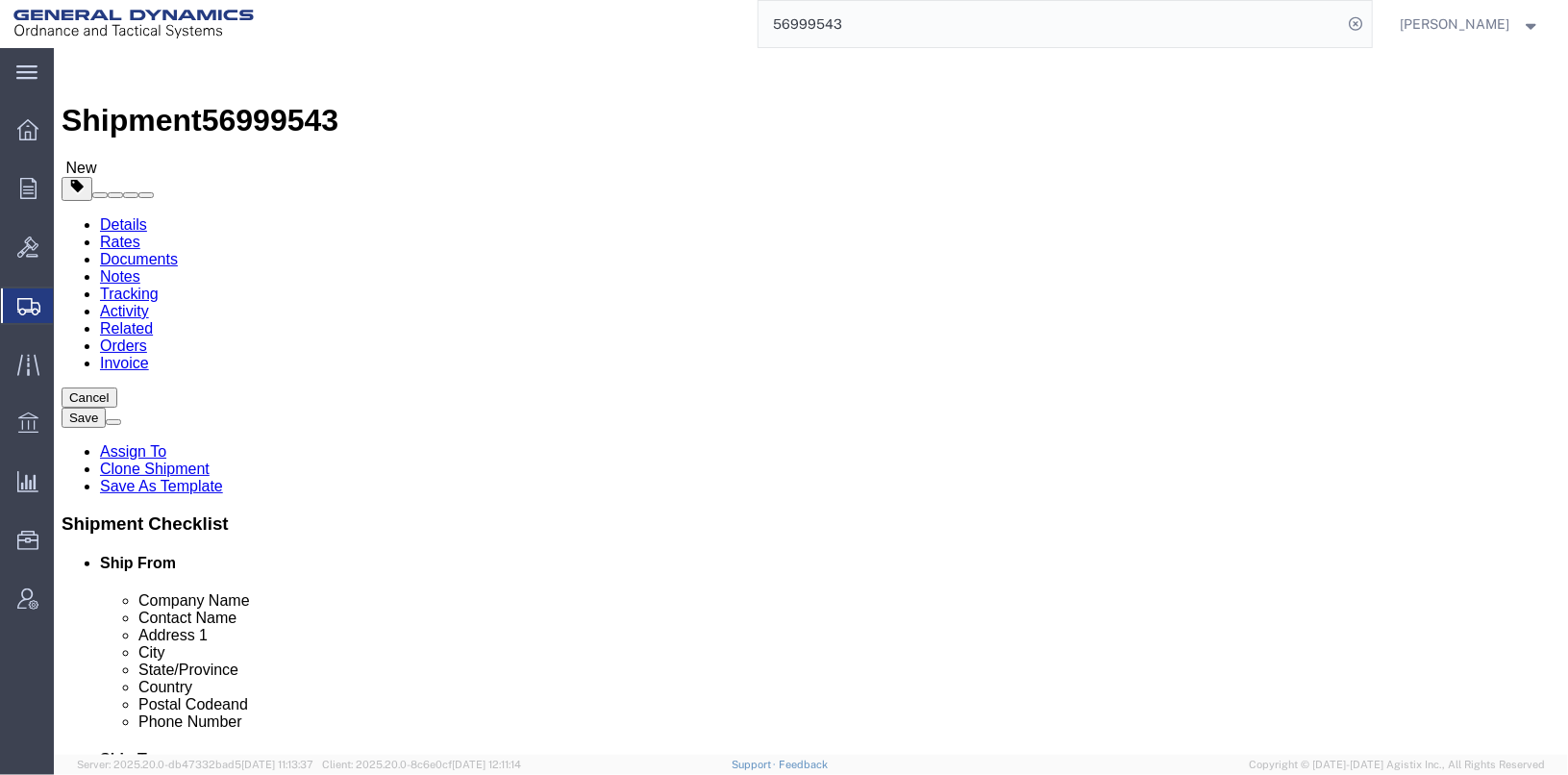
click div "Pieces: 575.00 Each Total value: 100.00 USD HAZMAT"
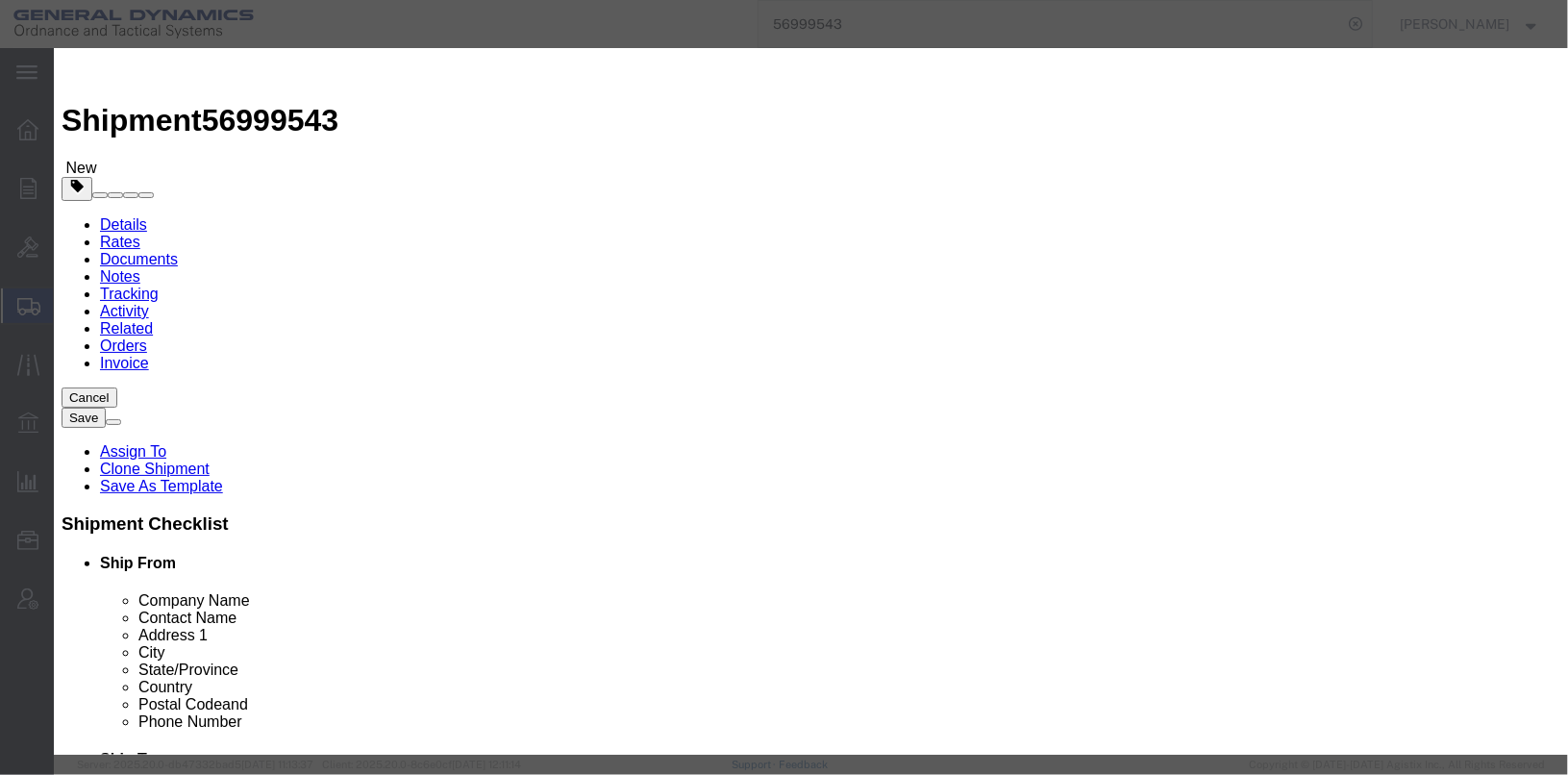
click button "Save & Close"
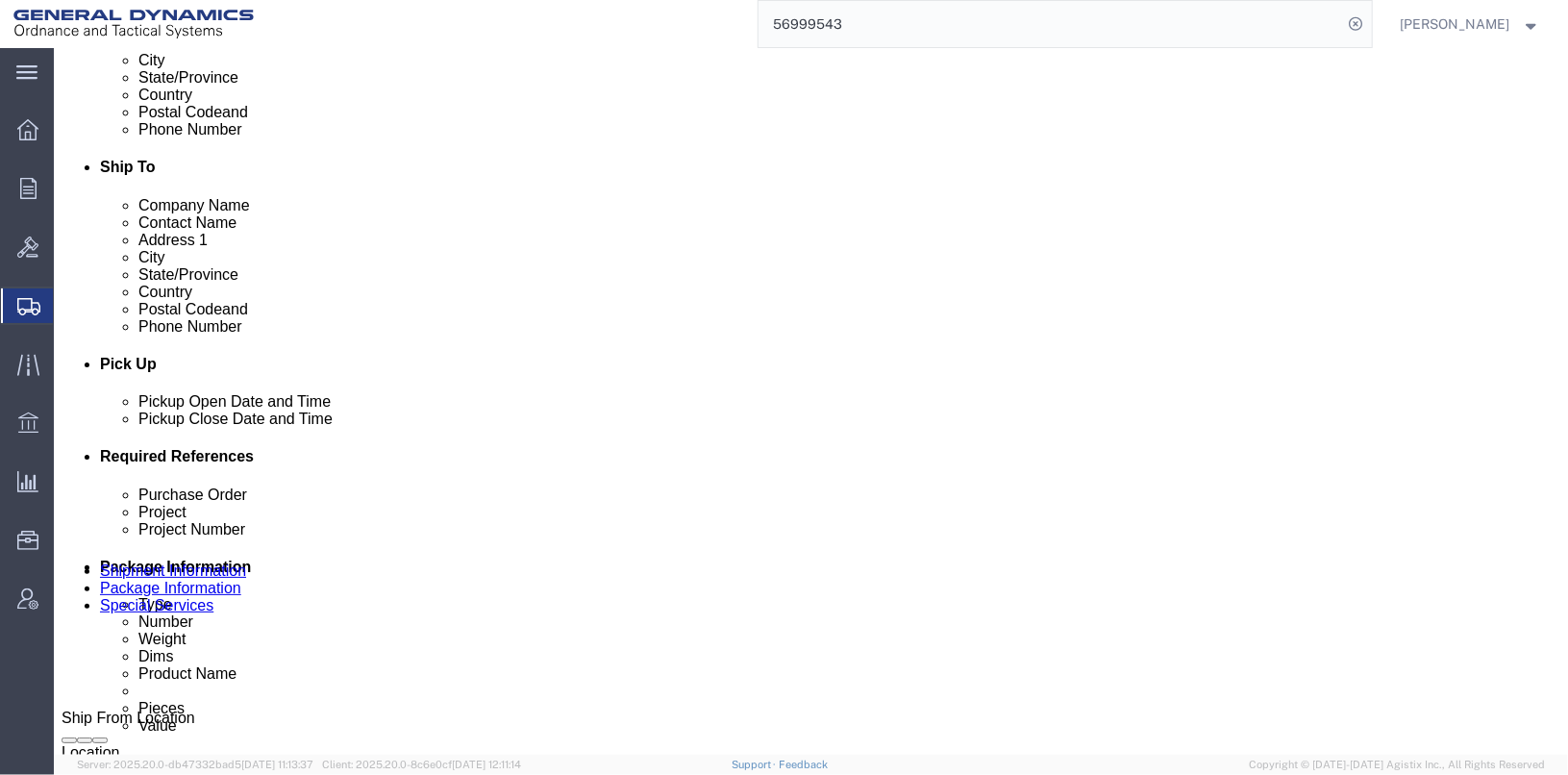
scroll to position [599, 0]
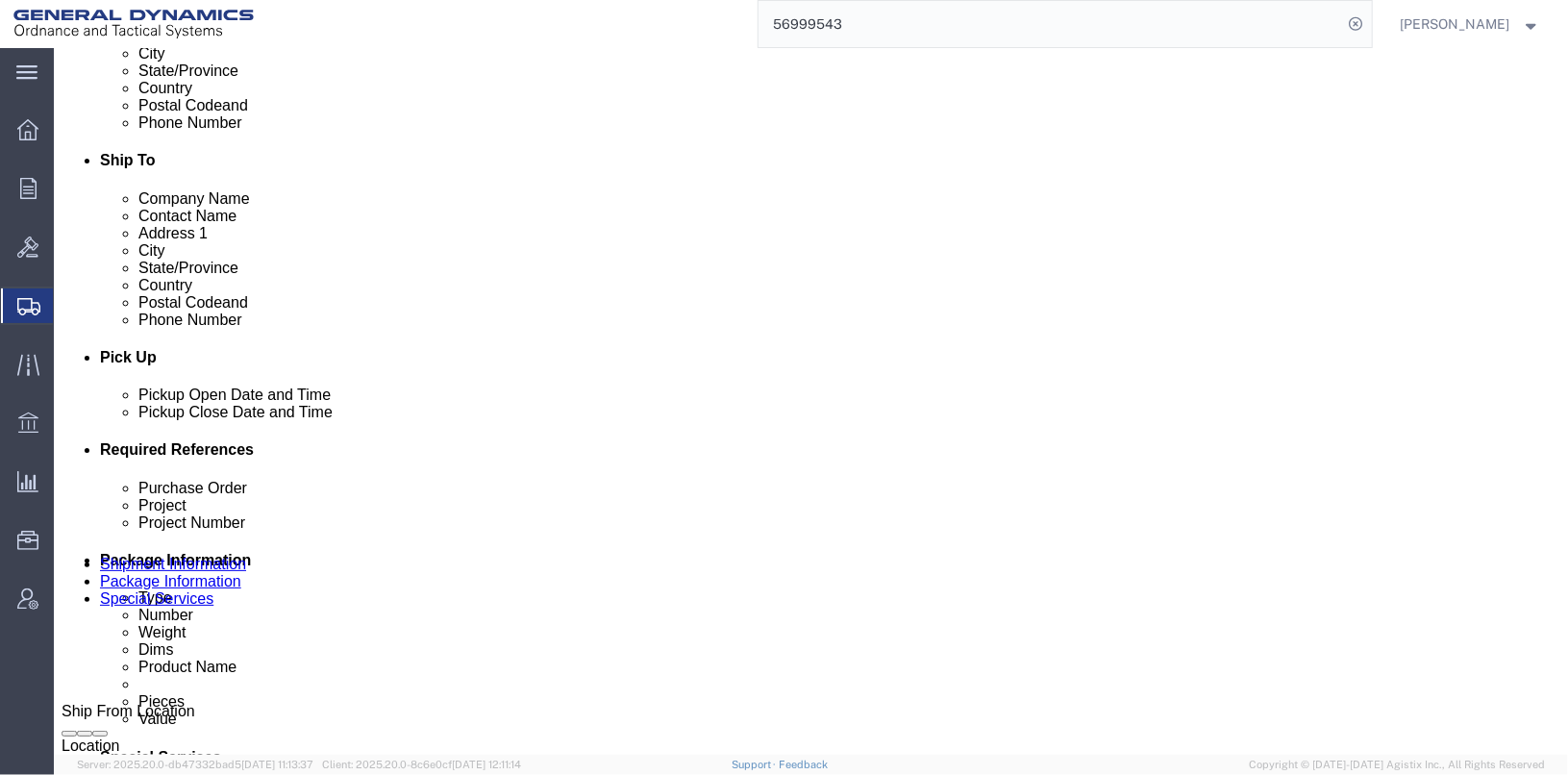
click div "Pieces: 150.00 Each Total value: 1000.00 USD HAZMAT"
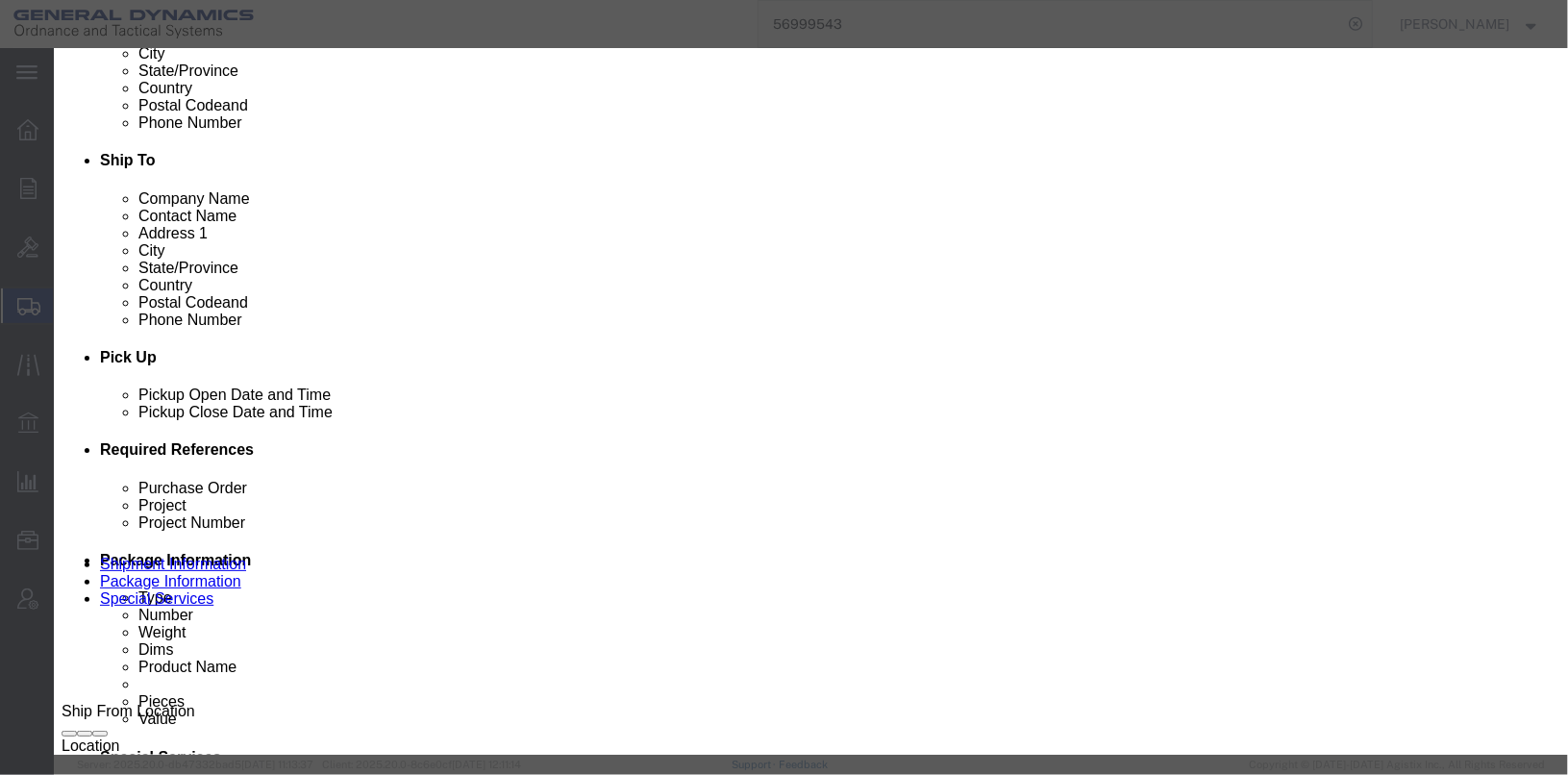
scroll to position [0, 0]
click button "Save & Close"
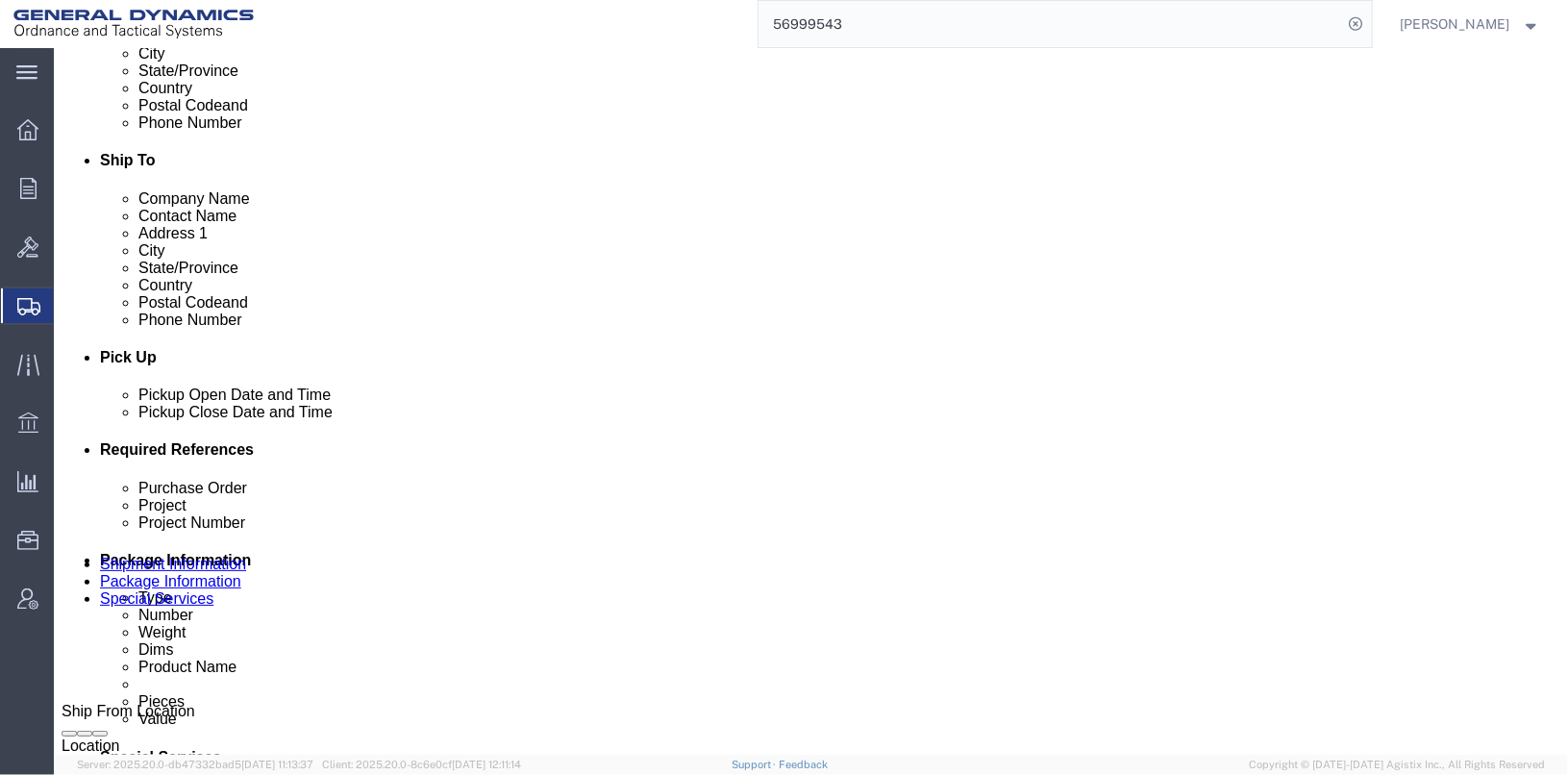
click button "Rate Shipment"
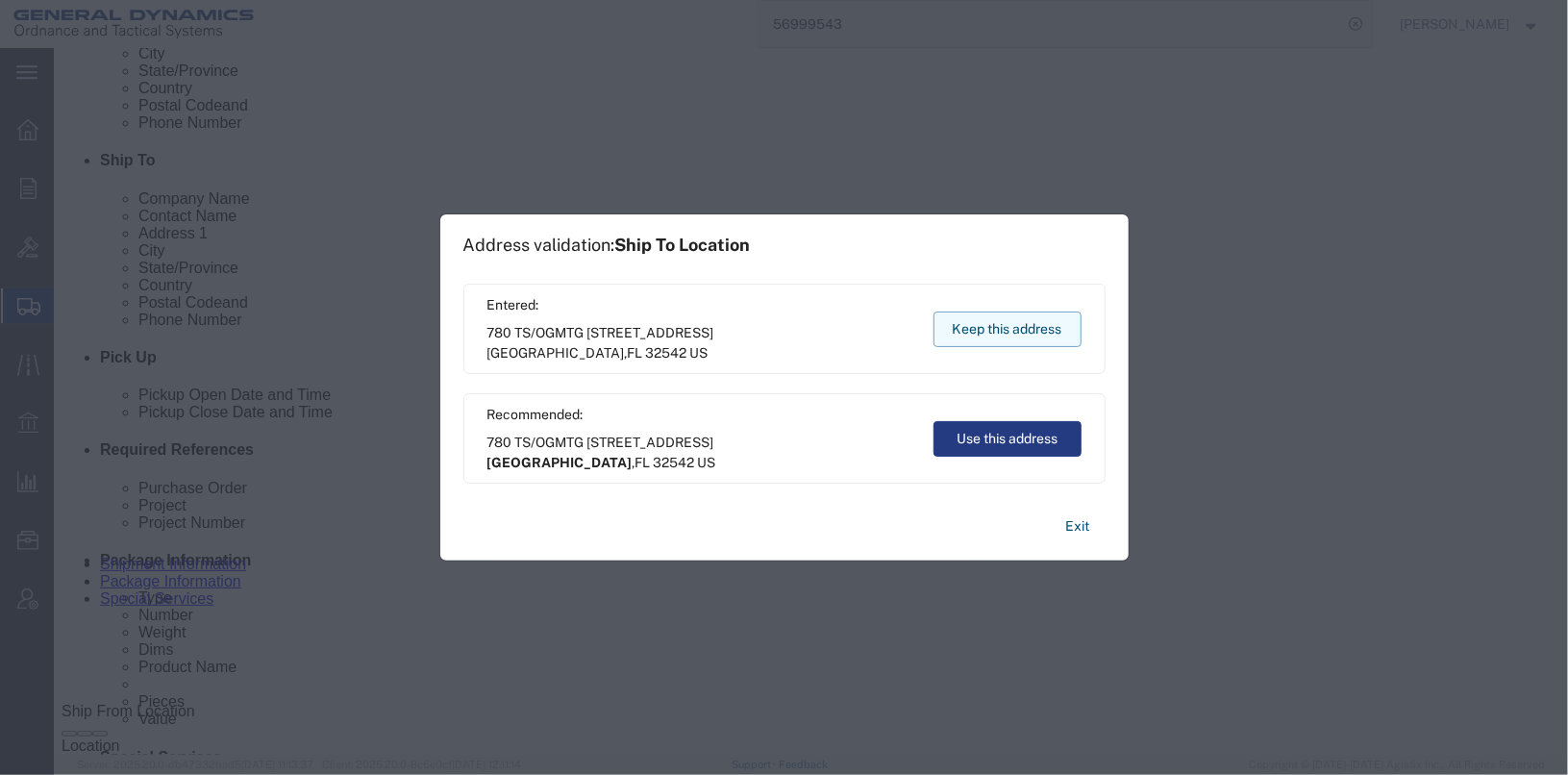
click at [977, 332] on button "Keep this address" at bounding box center [1007, 329] width 148 height 36
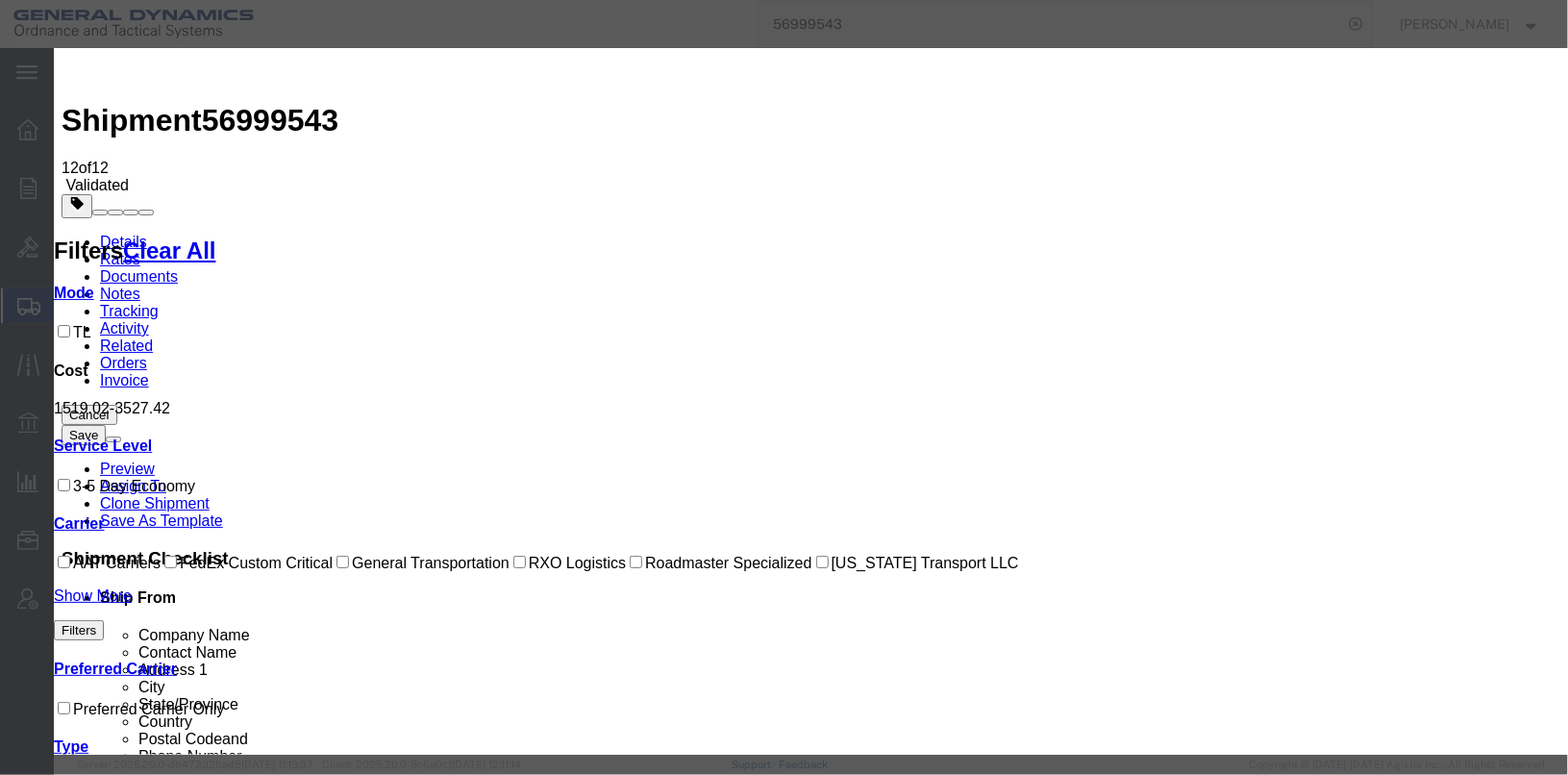
select select "147"
select select "13368"
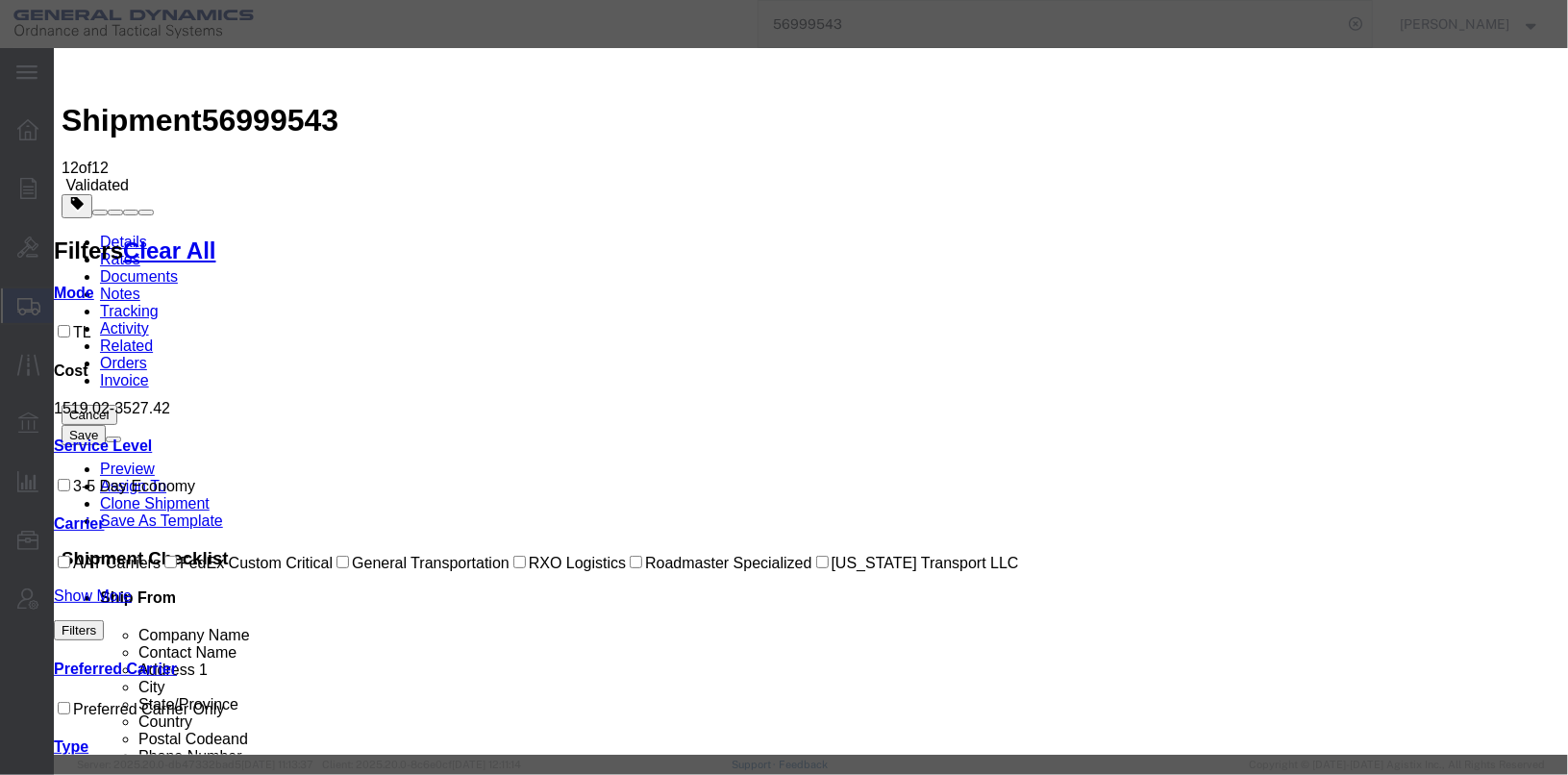
checkbox input "true"
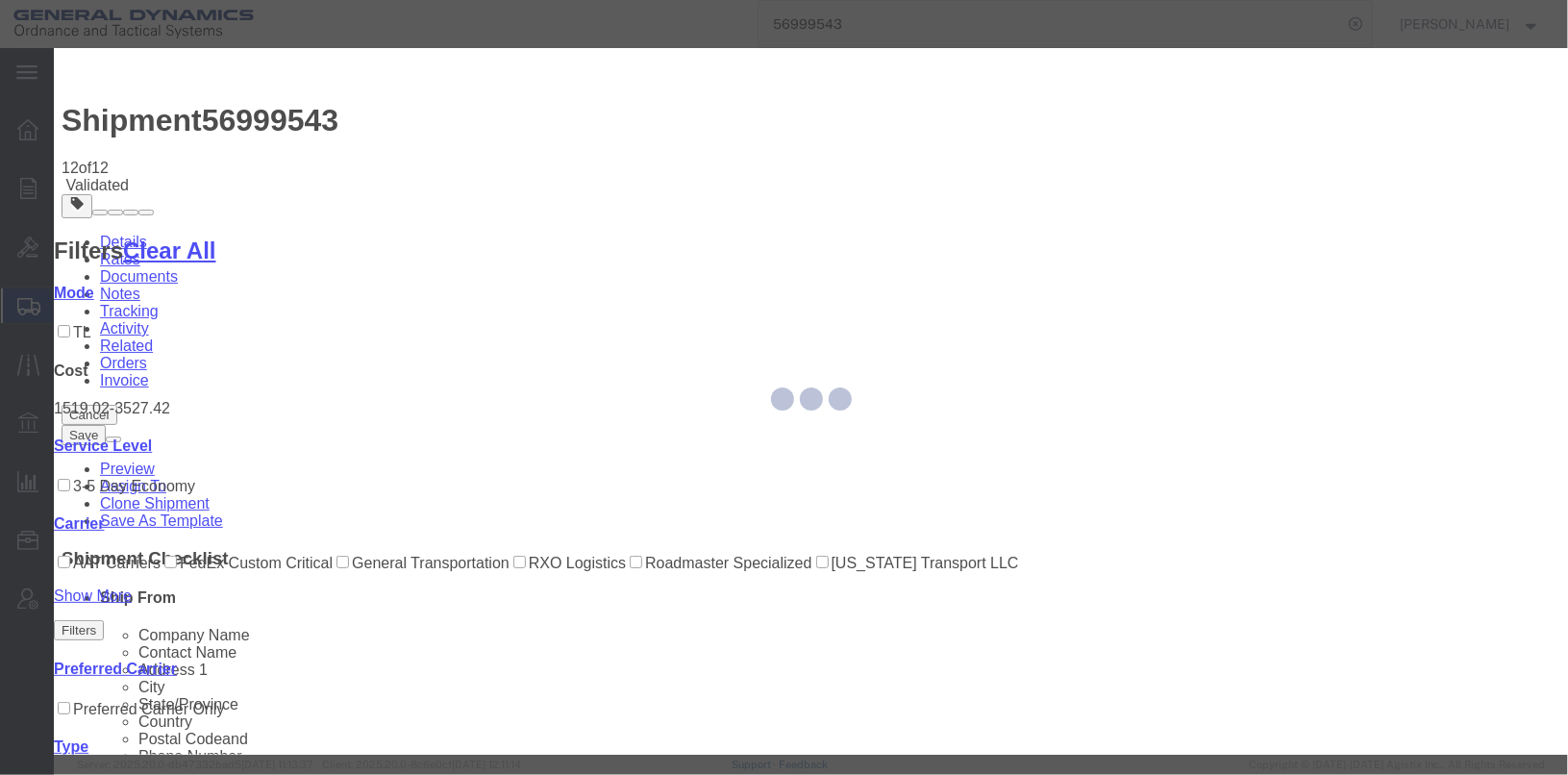
type input "[PERSON_NAME]"
type input "[PHONE_NUMBER]"
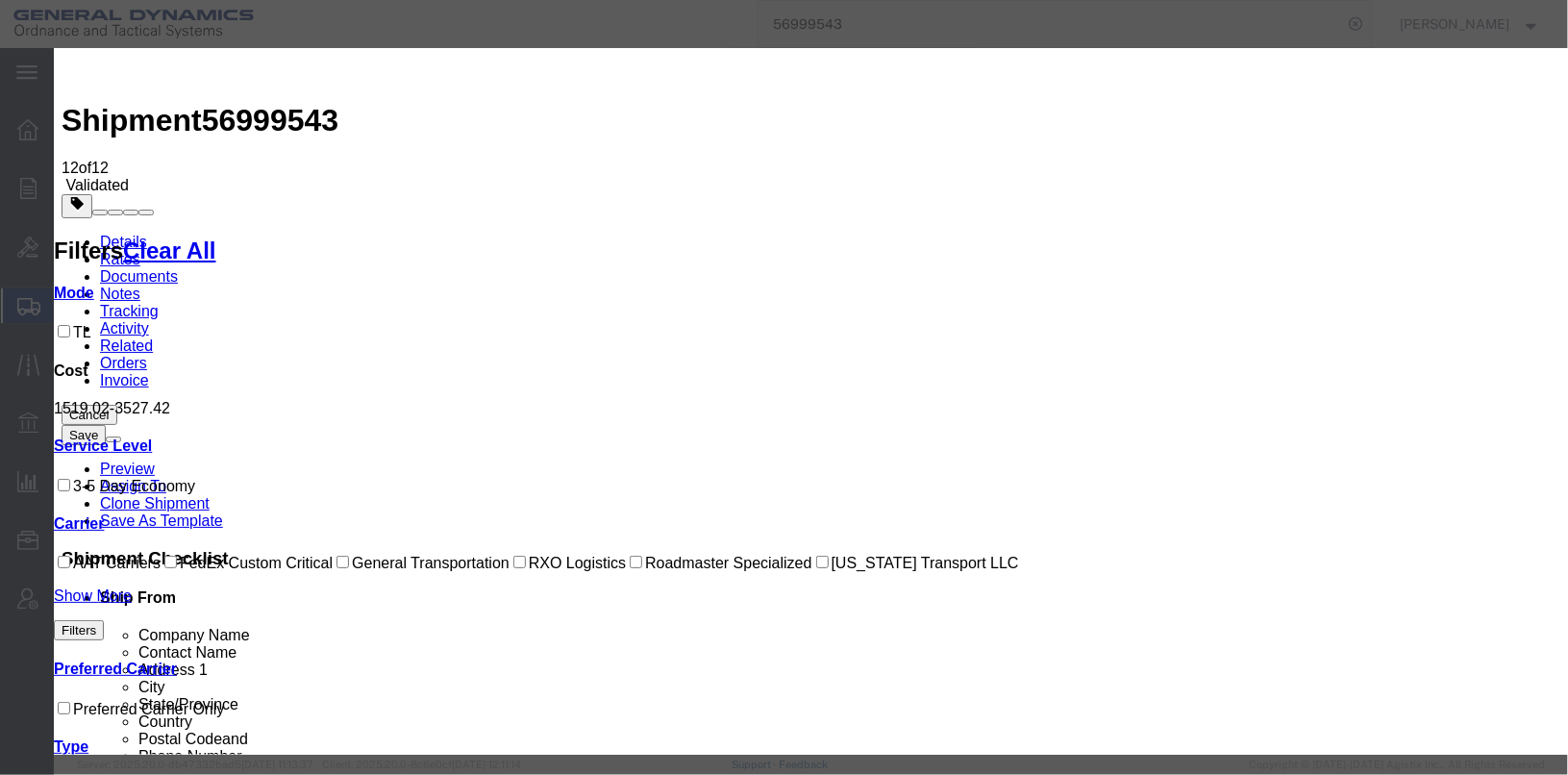
drag, startPoint x: 1153, startPoint y: 282, endPoint x: 1099, endPoint y: 233, distance: 72.9
type input "25441"
select select "1000"
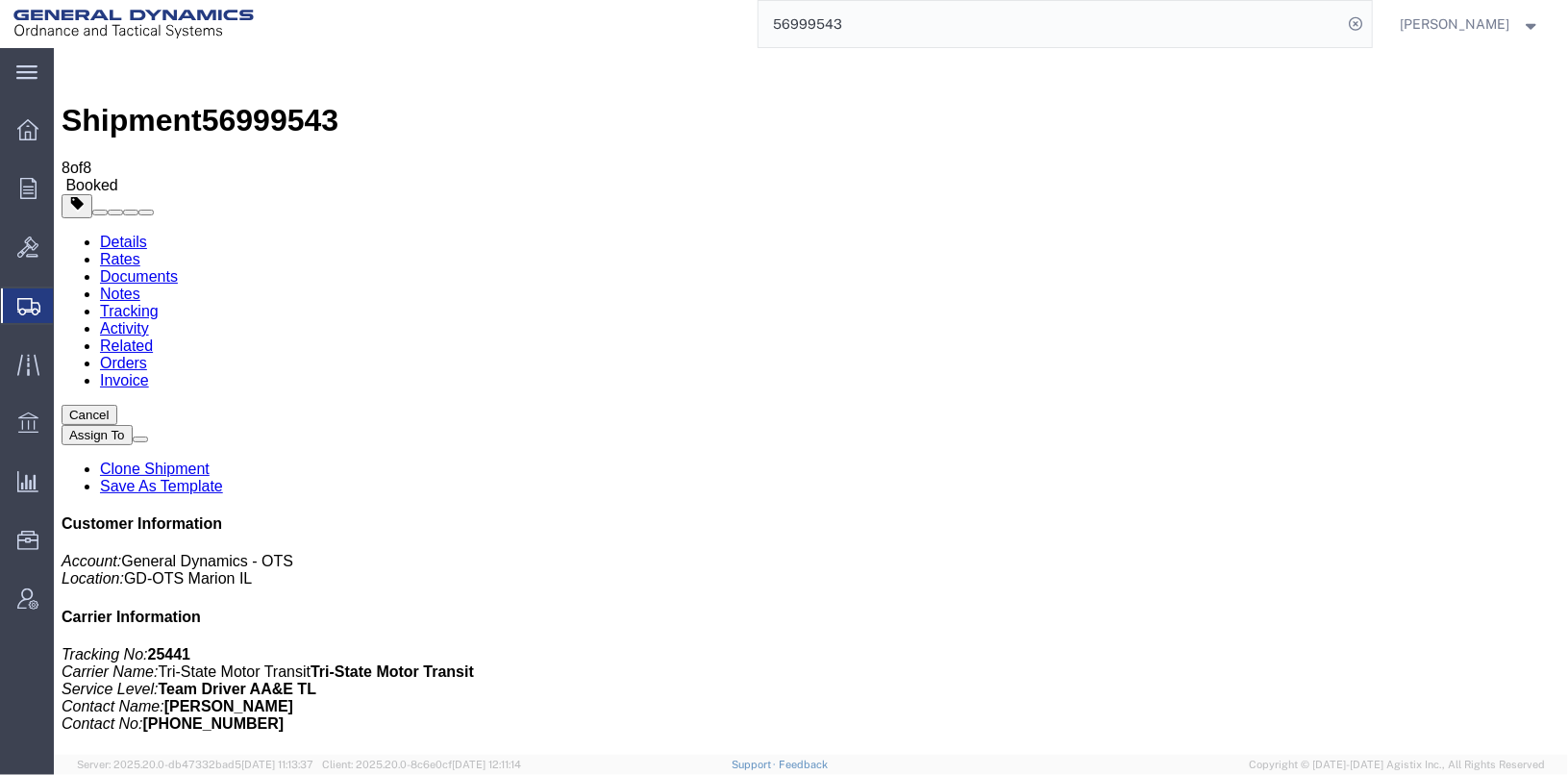
checkbox input "true"
select select "2"
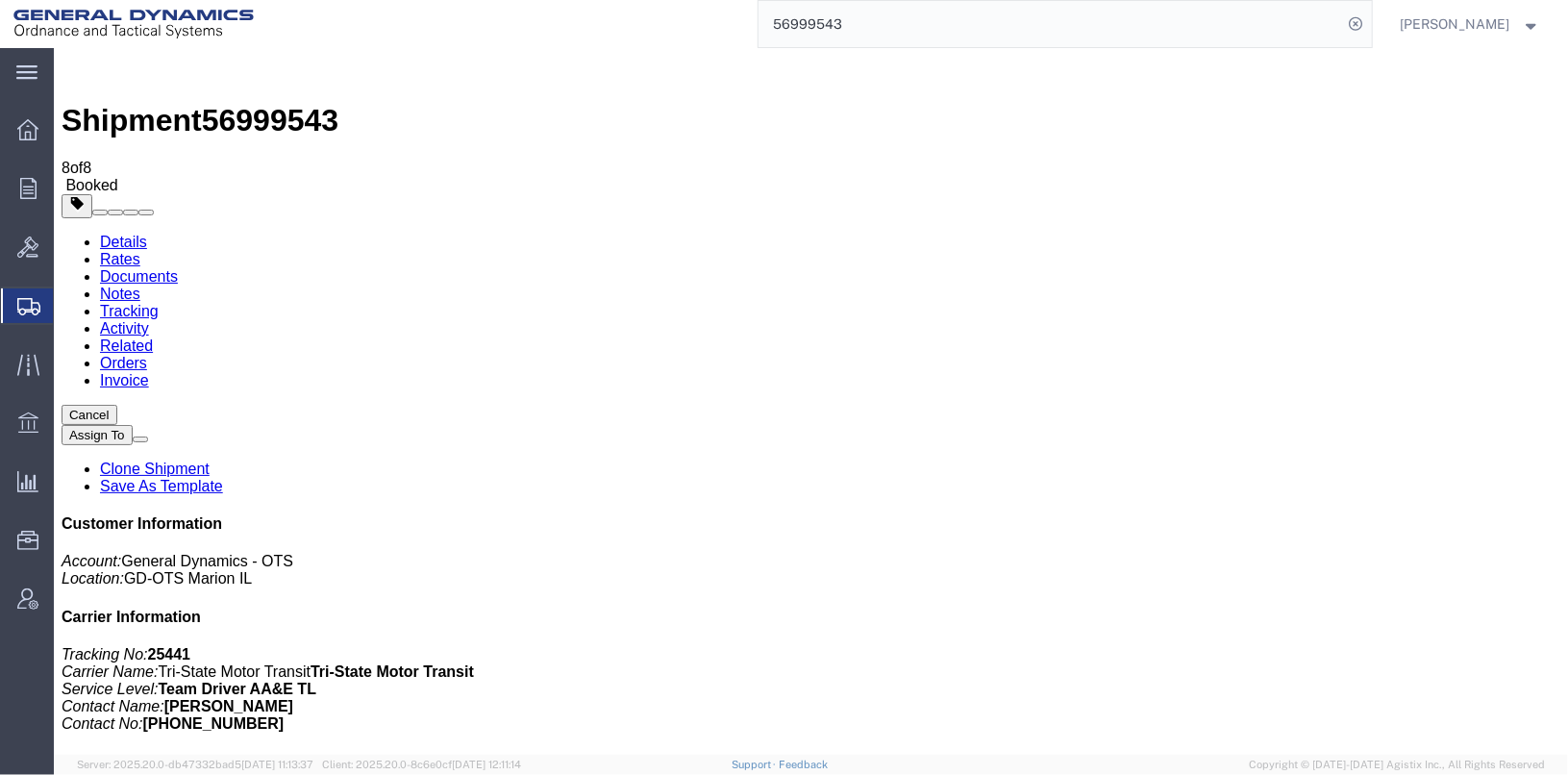
checkbox input "false"
checkbox input "true"
